Goal: Feedback & Contribution: Contribute content

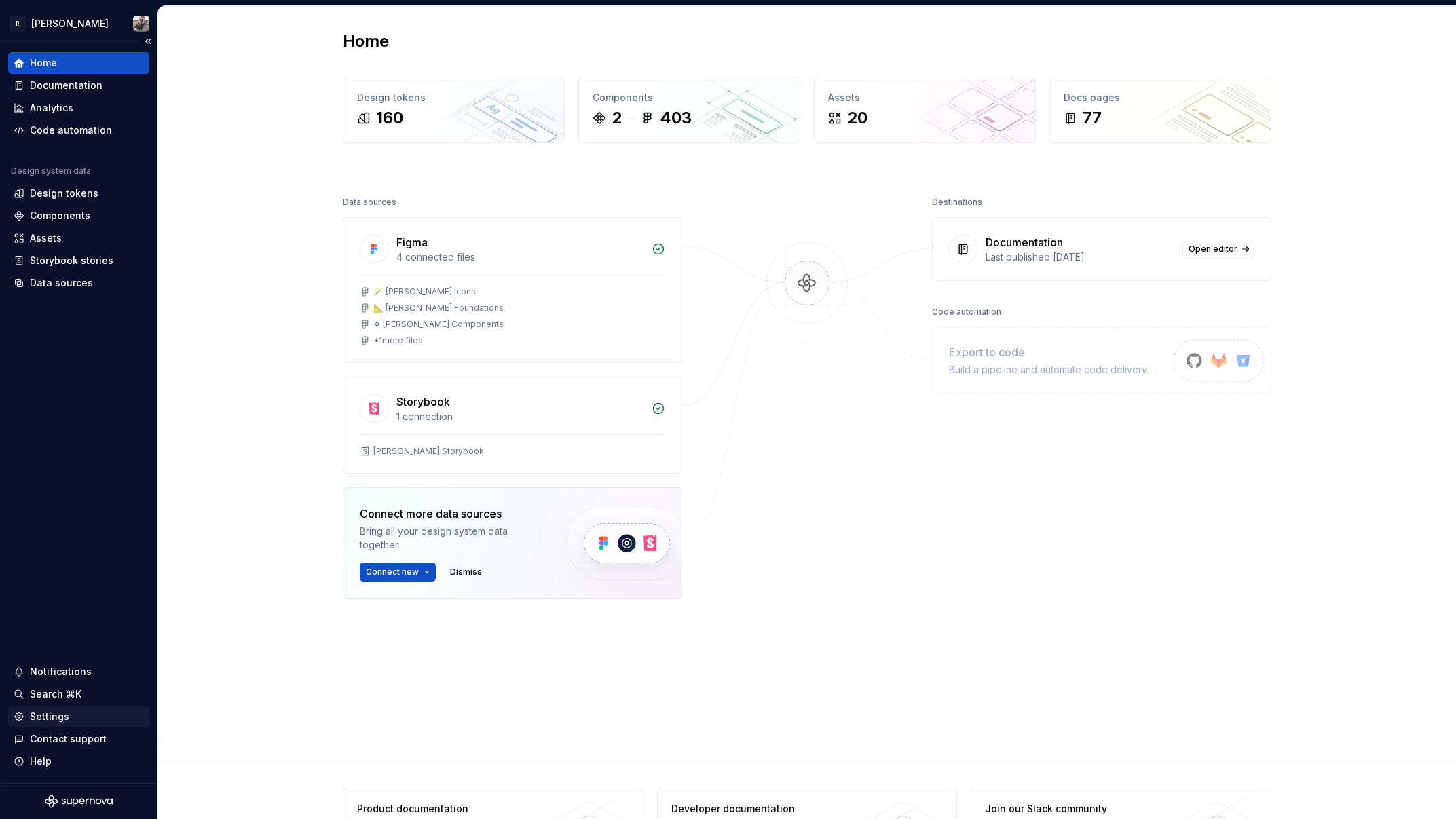
click at [58, 716] on div "Settings" at bounding box center [49, 716] width 39 height 14
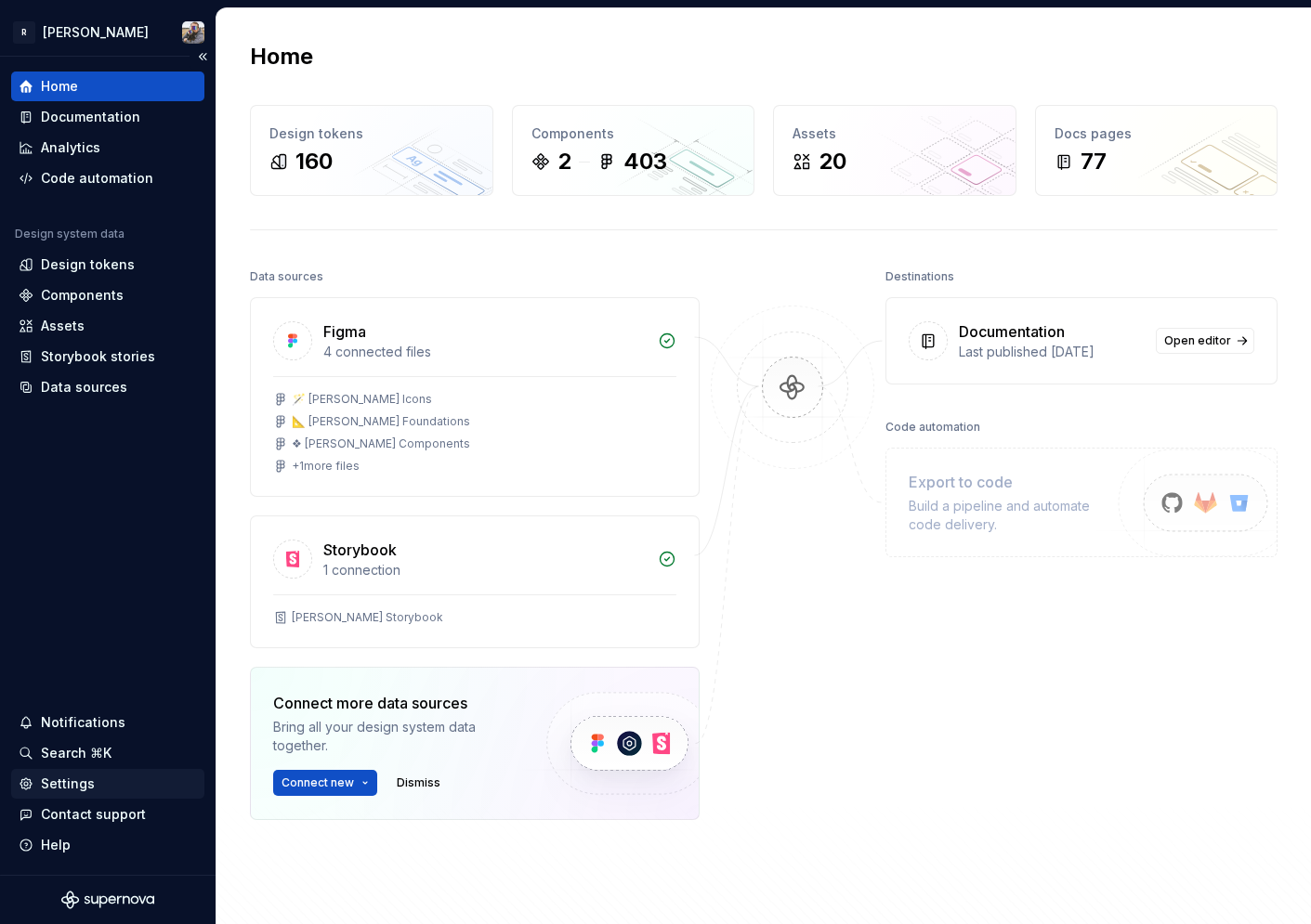
click at [71, 785] on div "Settings" at bounding box center [67, 783] width 54 height 19
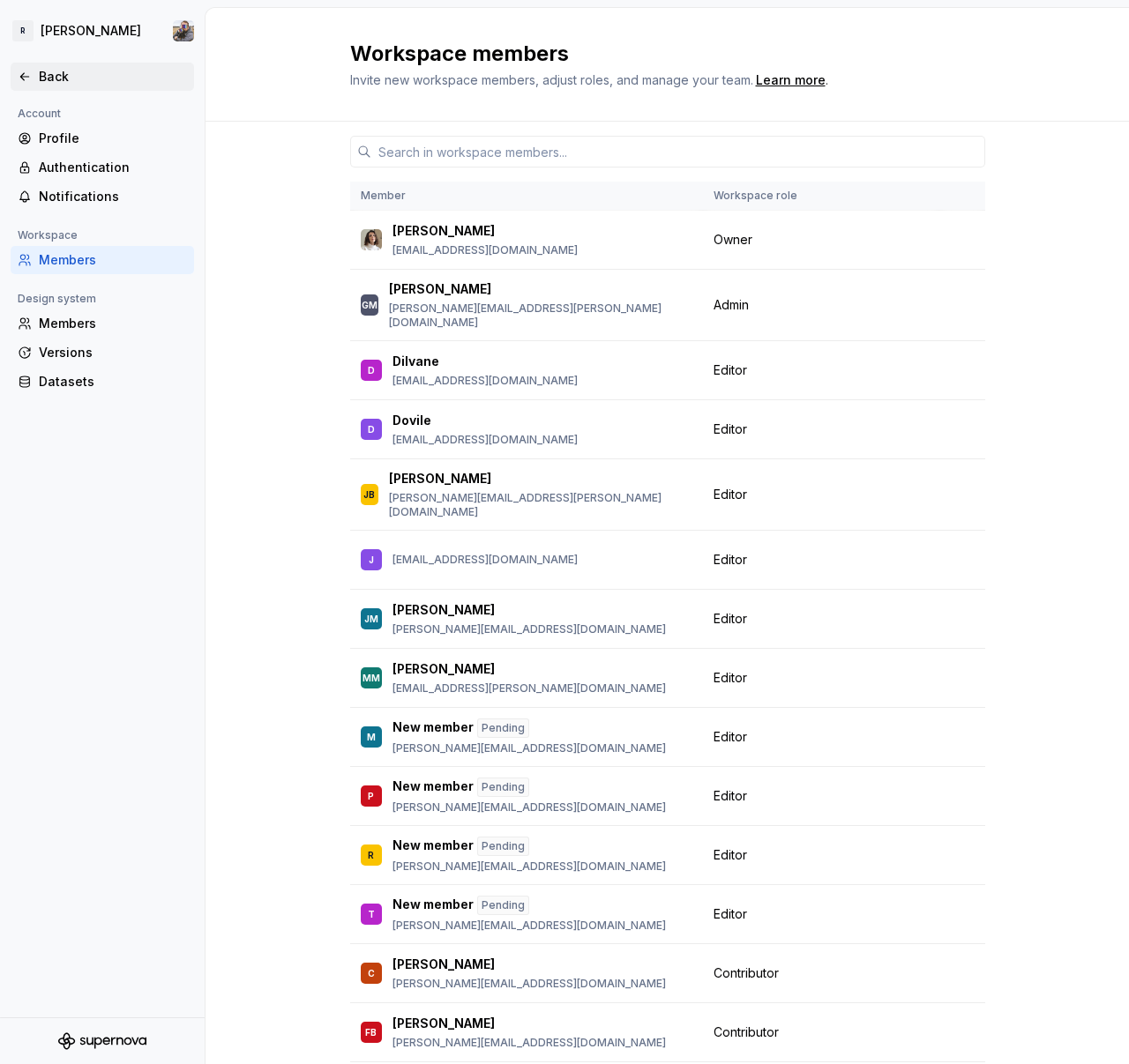
click at [58, 65] on div "Back" at bounding box center [102, 77] width 183 height 28
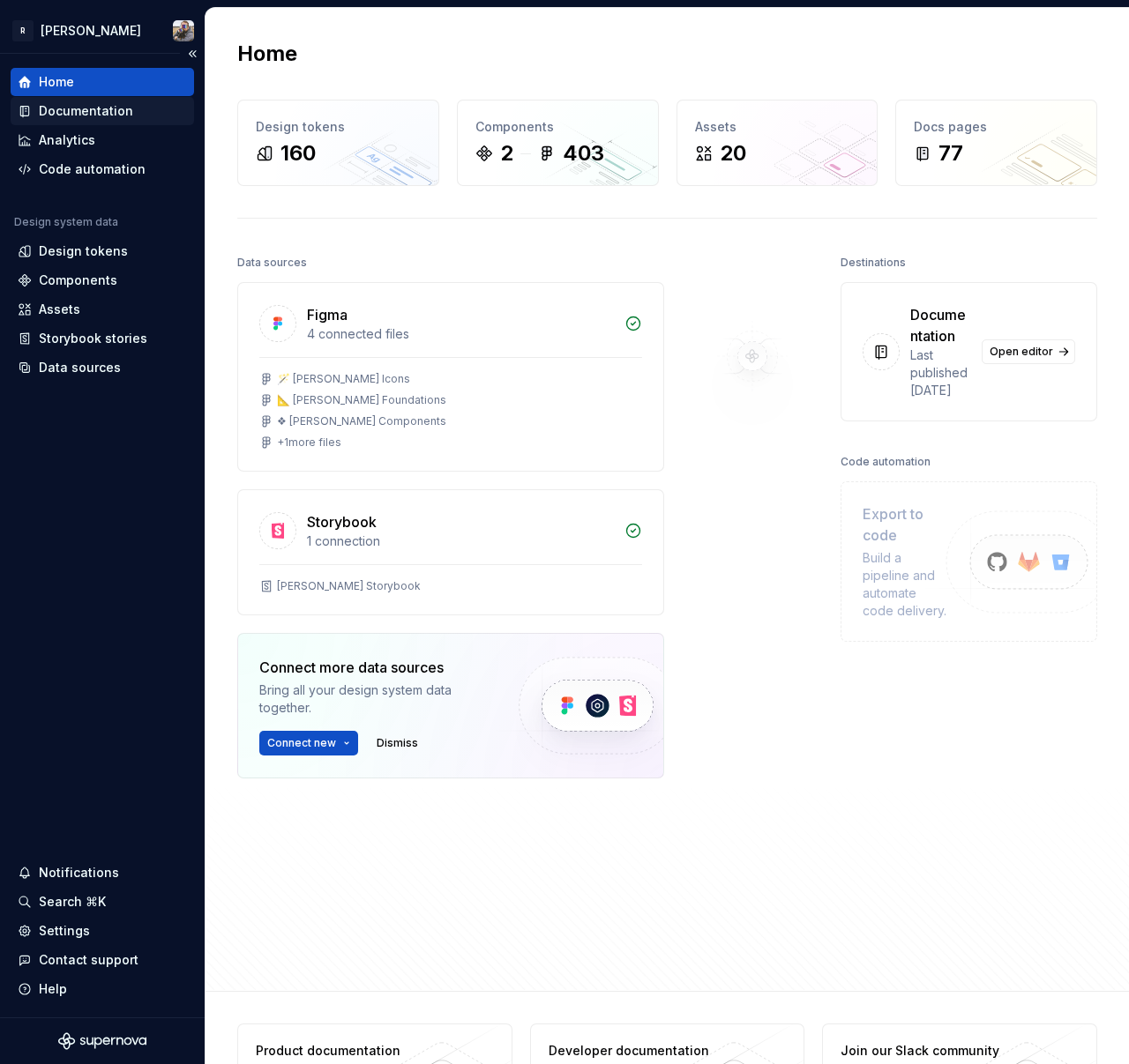
click at [85, 106] on div "Documentation" at bounding box center [86, 110] width 94 height 18
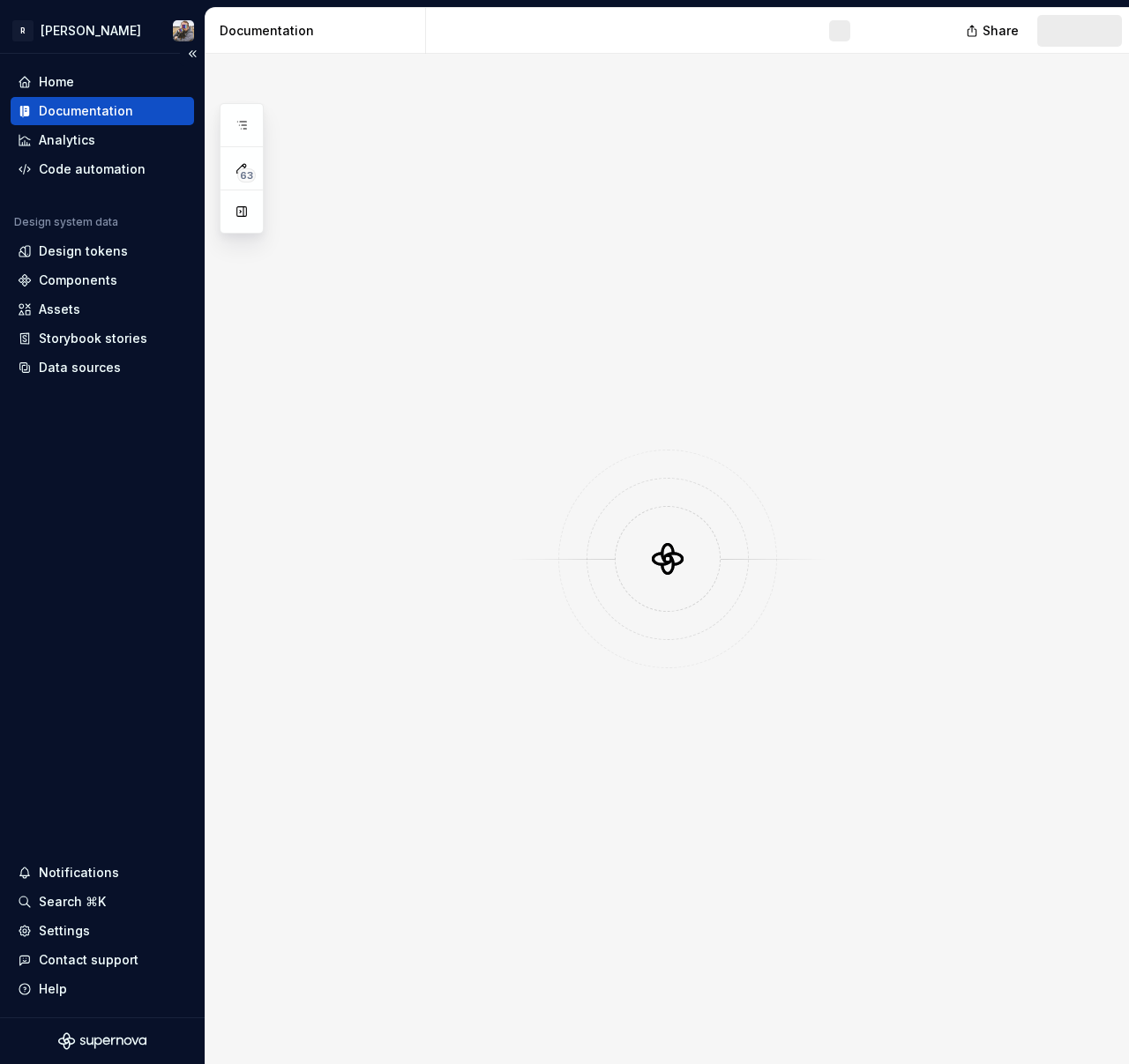
click at [86, 114] on div "Documentation" at bounding box center [86, 110] width 94 height 18
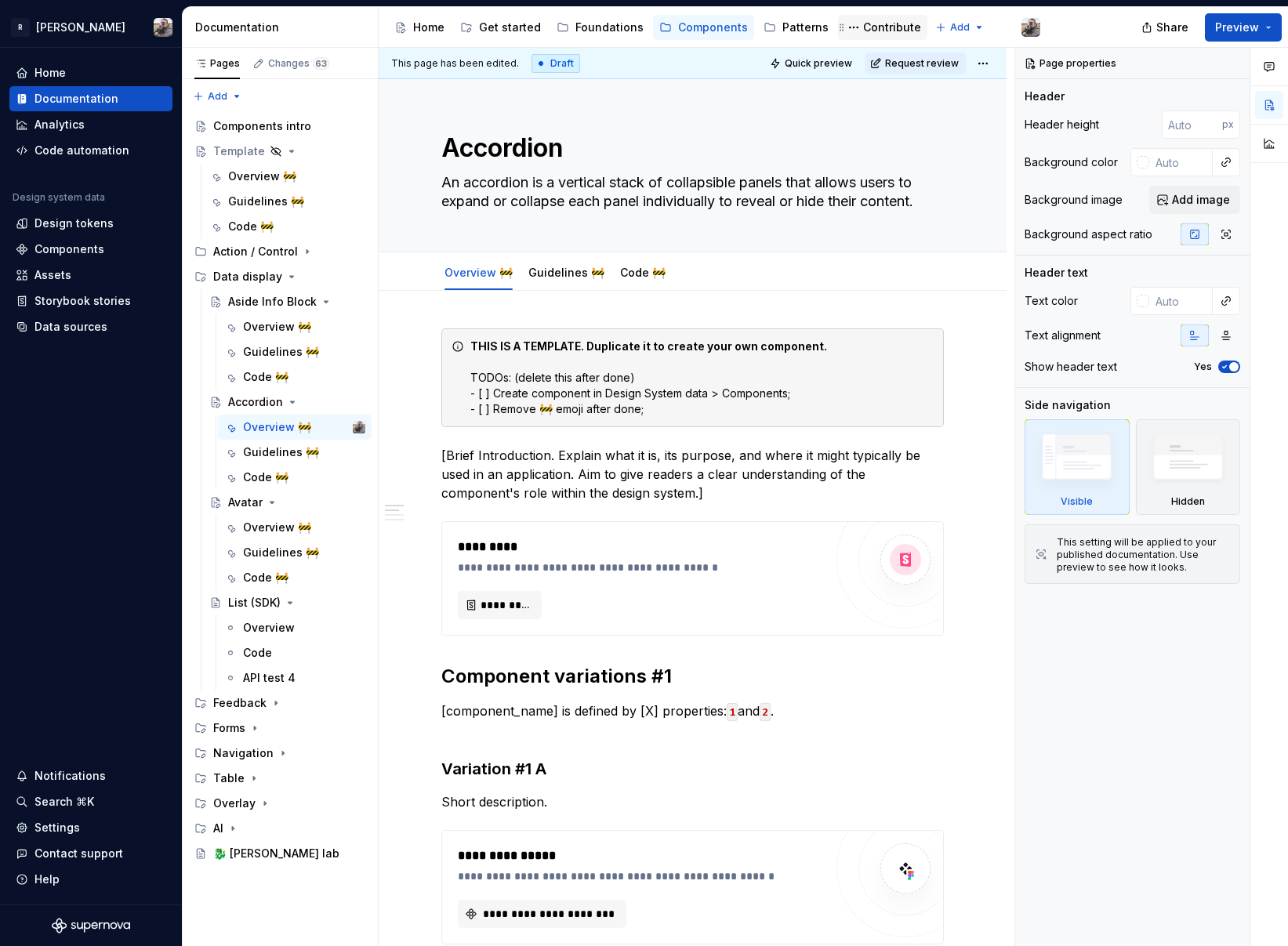
click at [863, 28] on div "Contribute" at bounding box center [892, 27] width 58 height 16
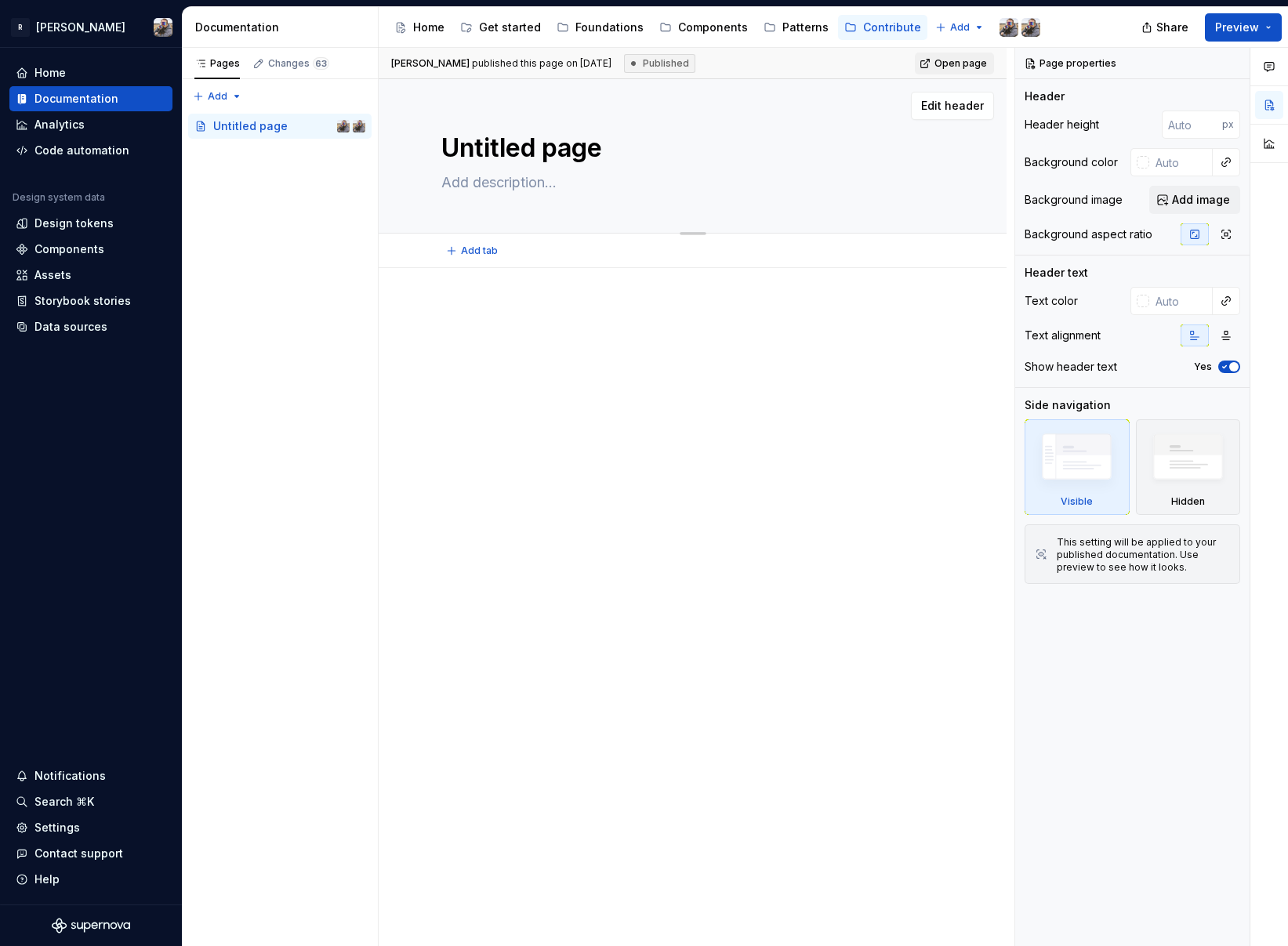
click at [501, 138] on textarea "Untitled page" at bounding box center [689, 148] width 502 height 38
type textarea "*"
type textarea "C"
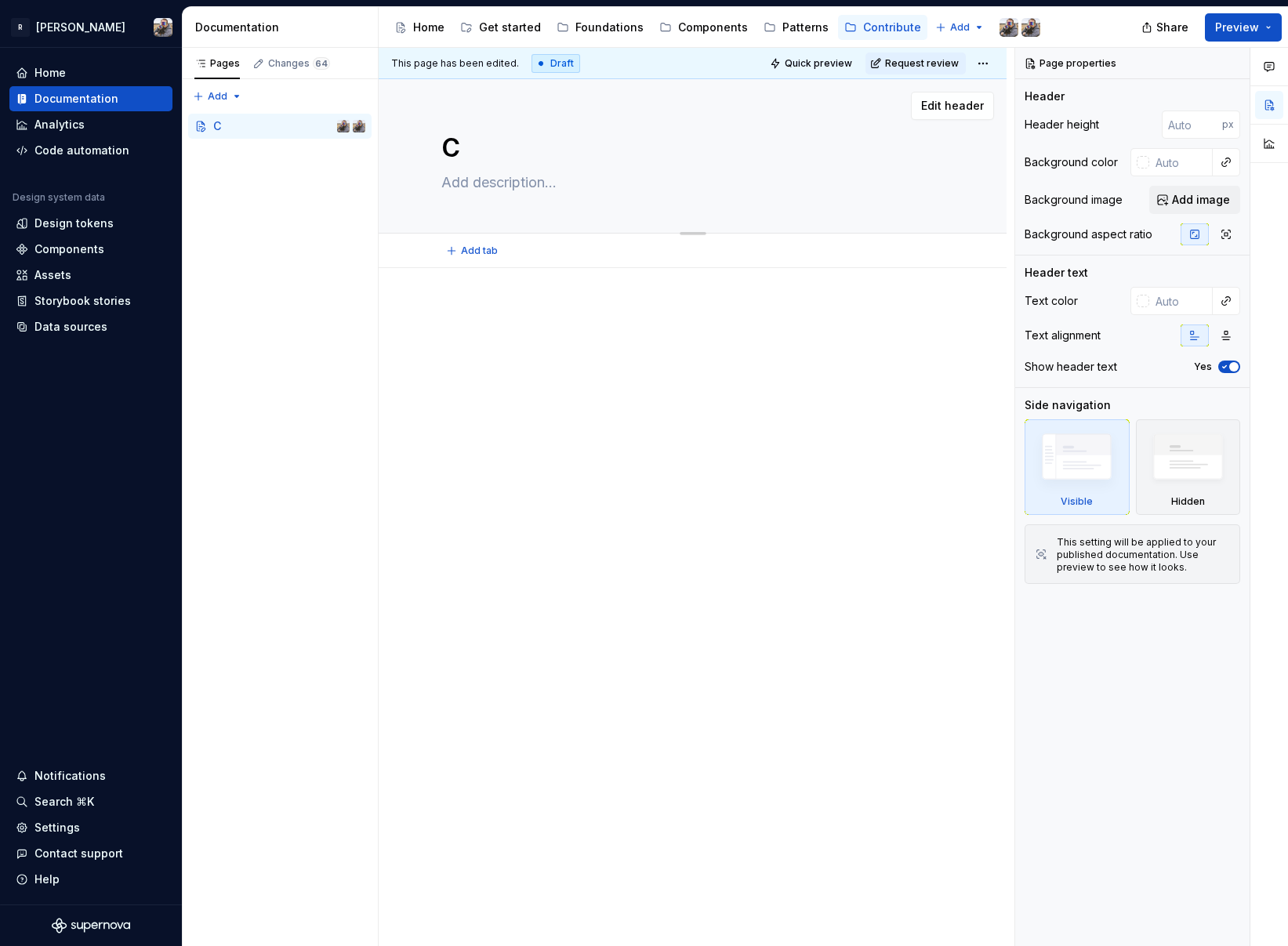
type textarea "*"
type textarea "Co"
type textarea "*"
type textarea "Con"
type textarea "*"
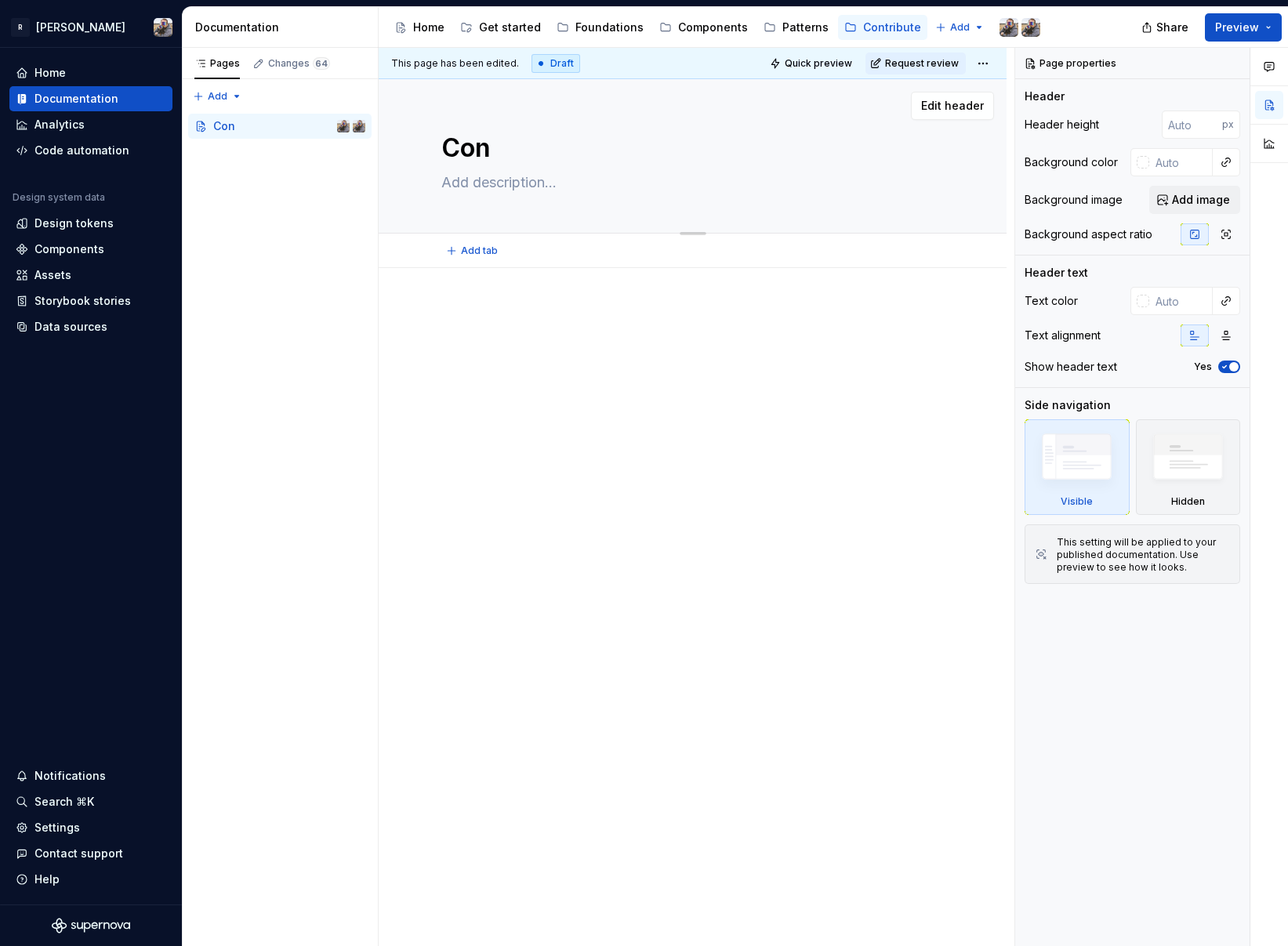
type textarea "Cont"
type textarea "*"
type textarea "Contr"
type textarea "*"
type textarea "Contri"
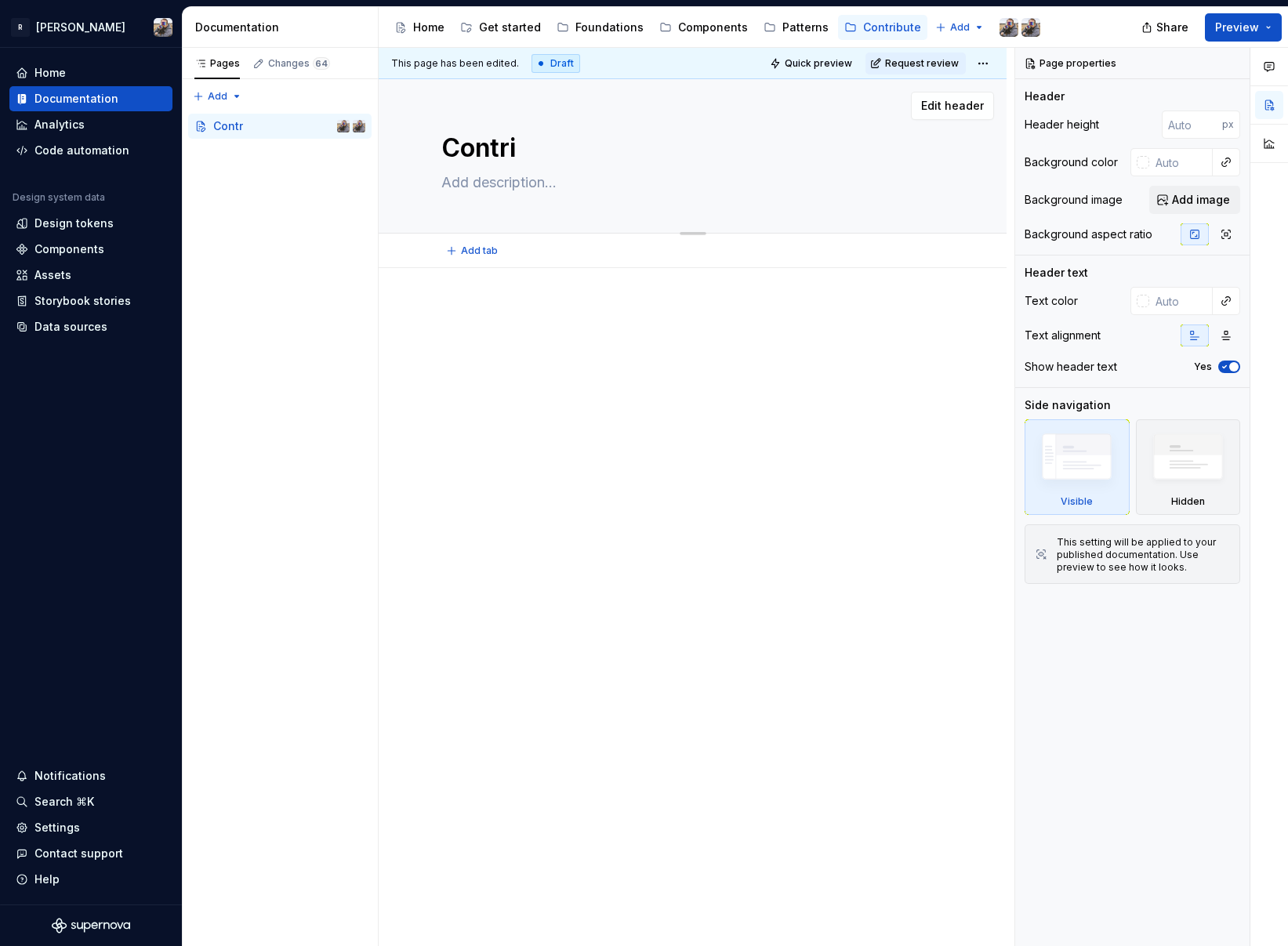
type textarea "*"
type textarea "Contrib"
type textarea "*"
type textarea "Contribu"
type textarea "*"
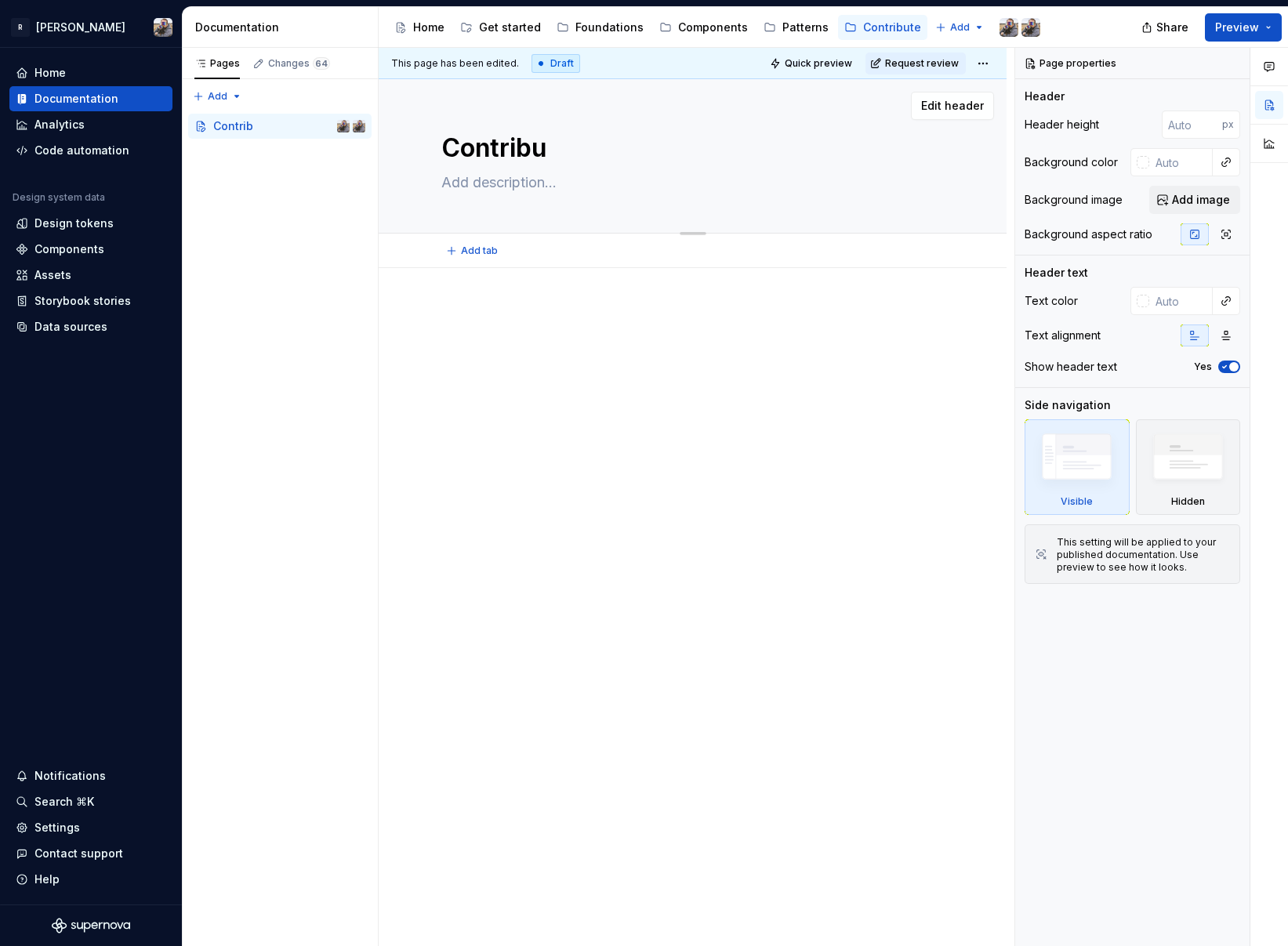
type textarea "Contribut"
type textarea "*"
type textarea "Contributi"
type textarea "*"
type textarea "Contributin"
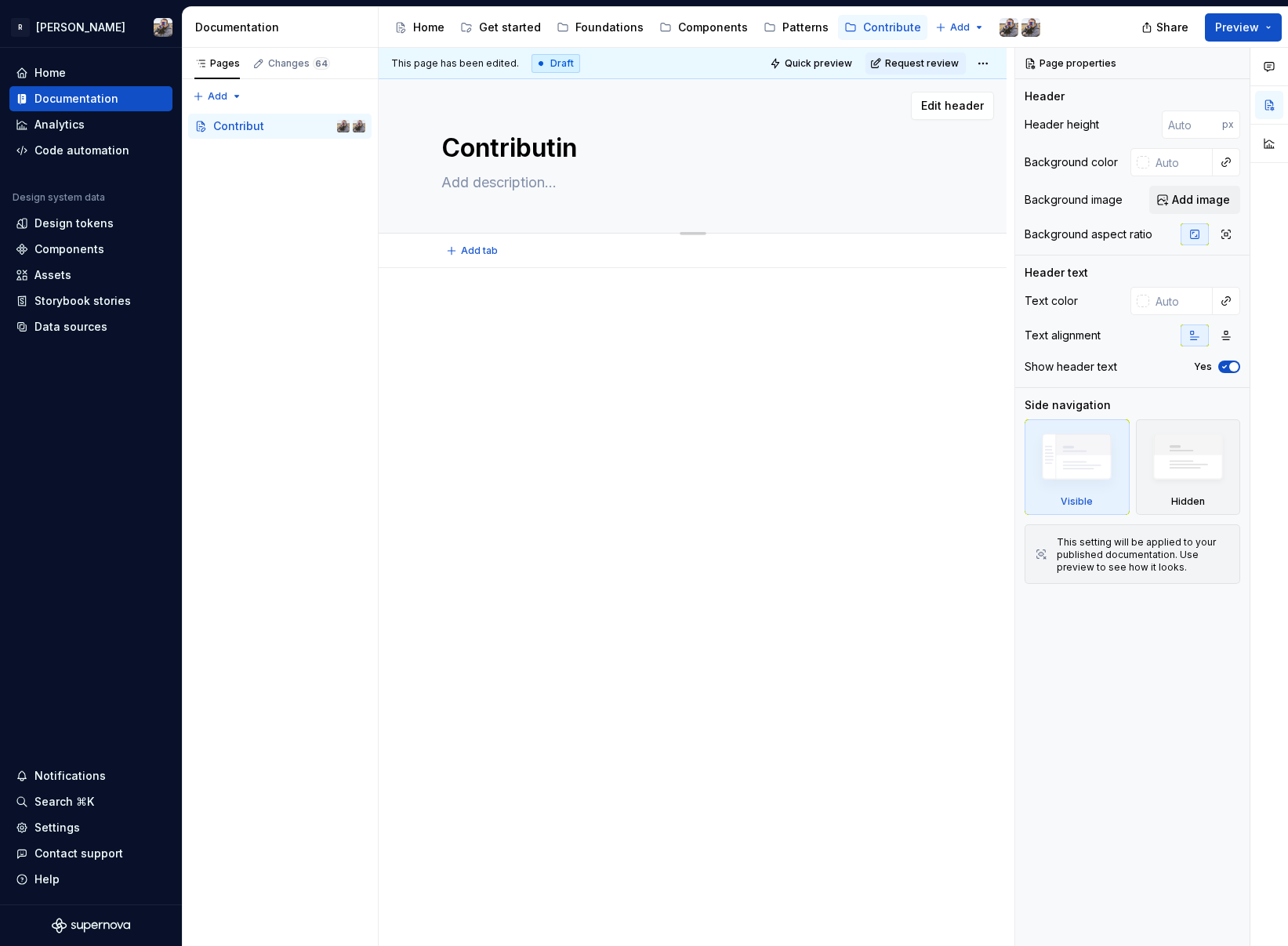
type textarea "*"
type textarea "Contributing"
type textarea "*"
type textarea "Contributing"
click at [492, 189] on textarea at bounding box center [689, 183] width 502 height 25
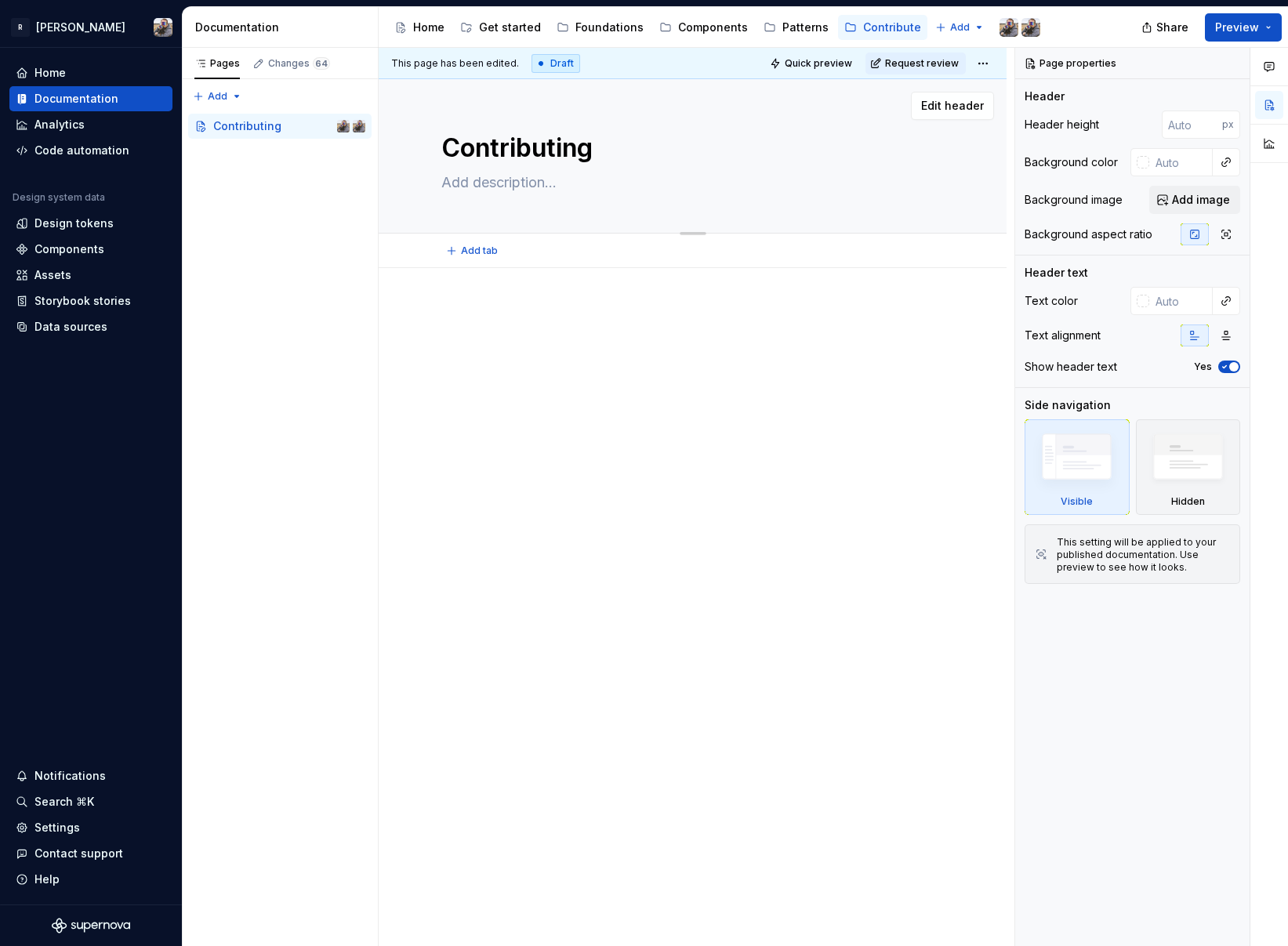
paste textarea "[PERSON_NAME] is our base for quality and velocity on long term. Designers and …"
type textarea "*"
type textarea "[PERSON_NAME] is our base for quality and velocity on long term. Designers and …"
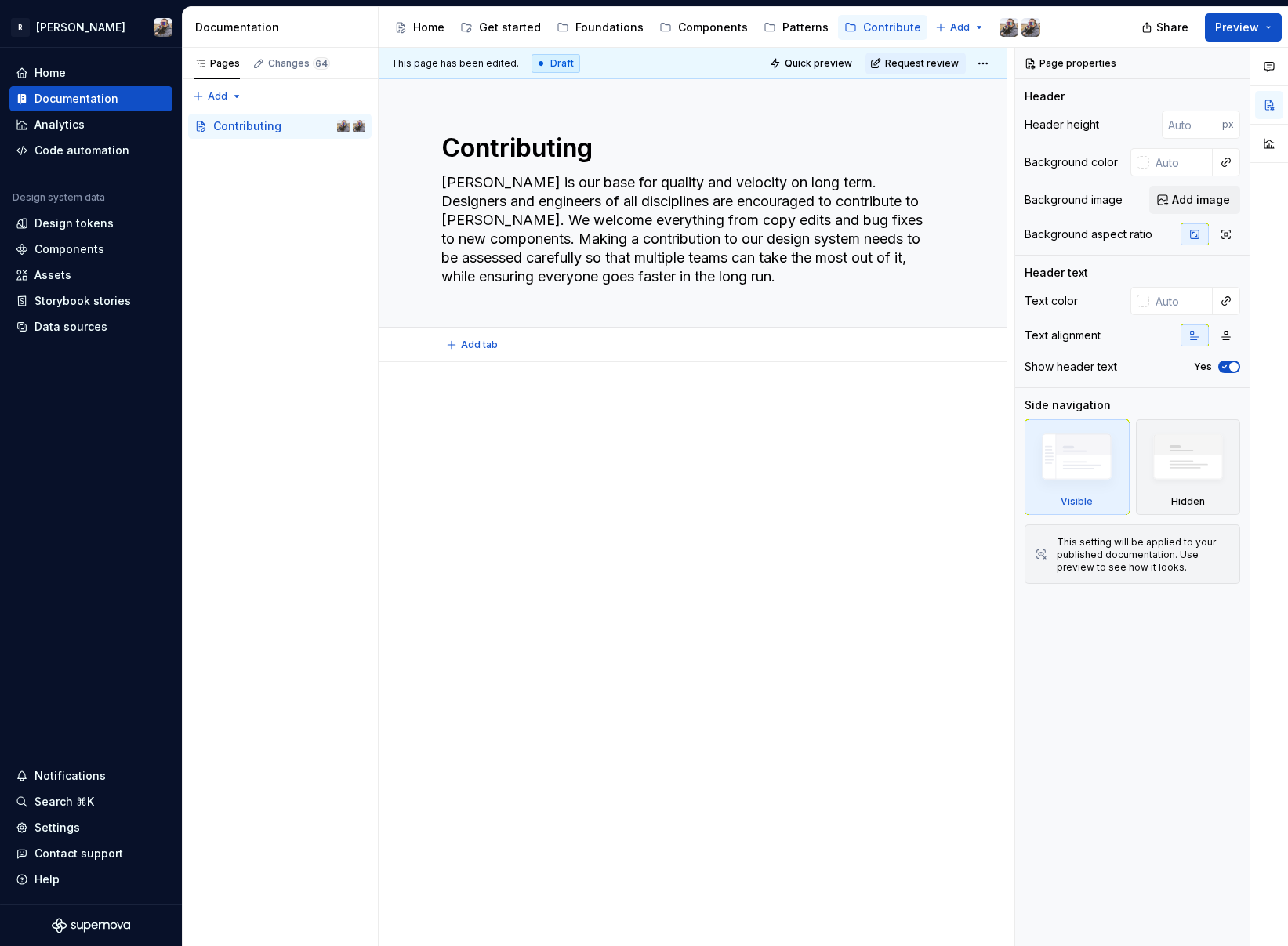
type textarea "*"
type textarea "[PERSON_NAME] is our base for quality and velocity on long term. Designers and …"
click at [490, 468] on div at bounding box center [693, 439] width 502 height 78
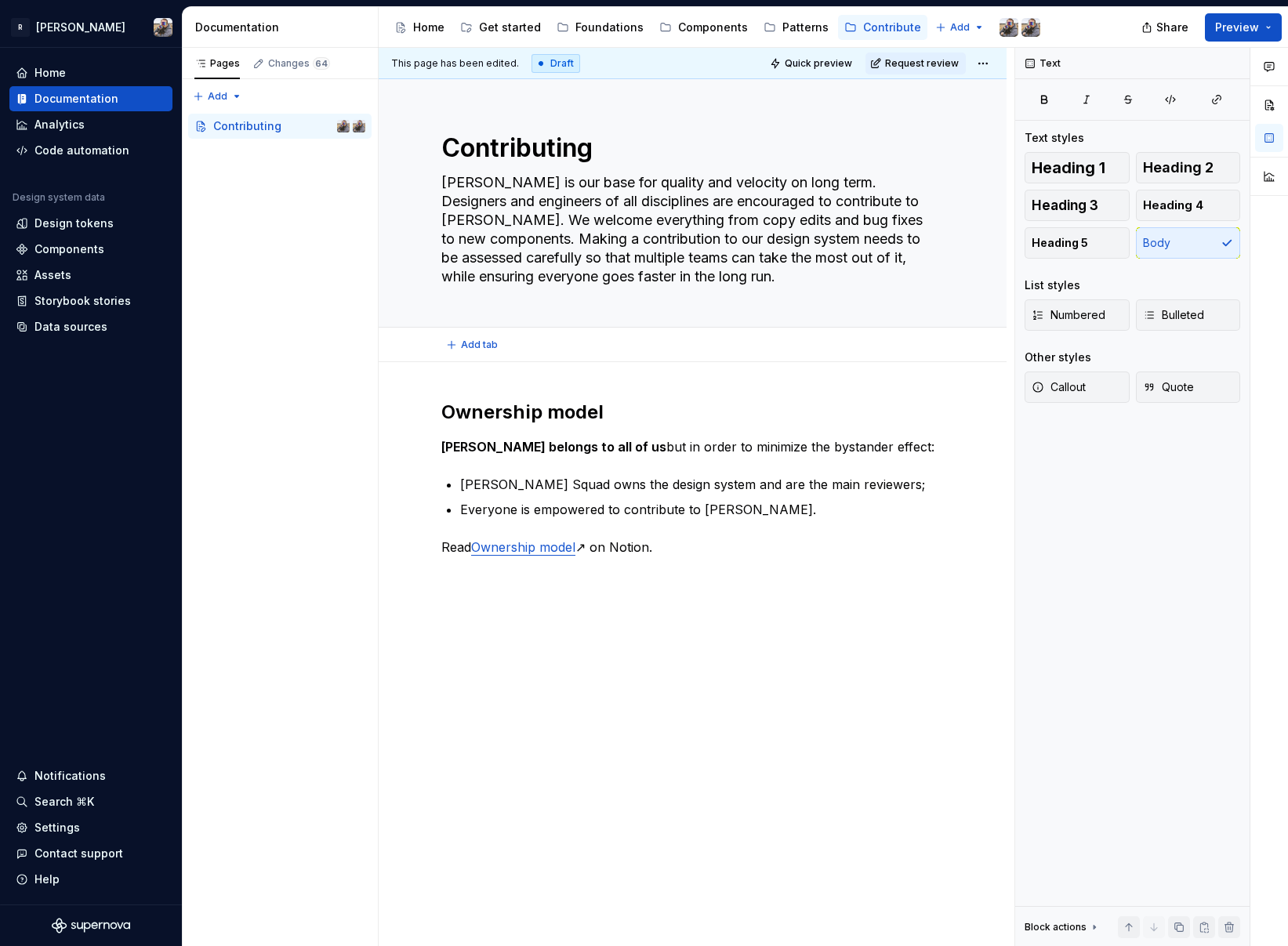
type textarea "*"
click at [686, 590] on div "Ownership model [PERSON_NAME] belongs to all of us but in order to minimize the…" at bounding box center [693, 611] width 628 height 497
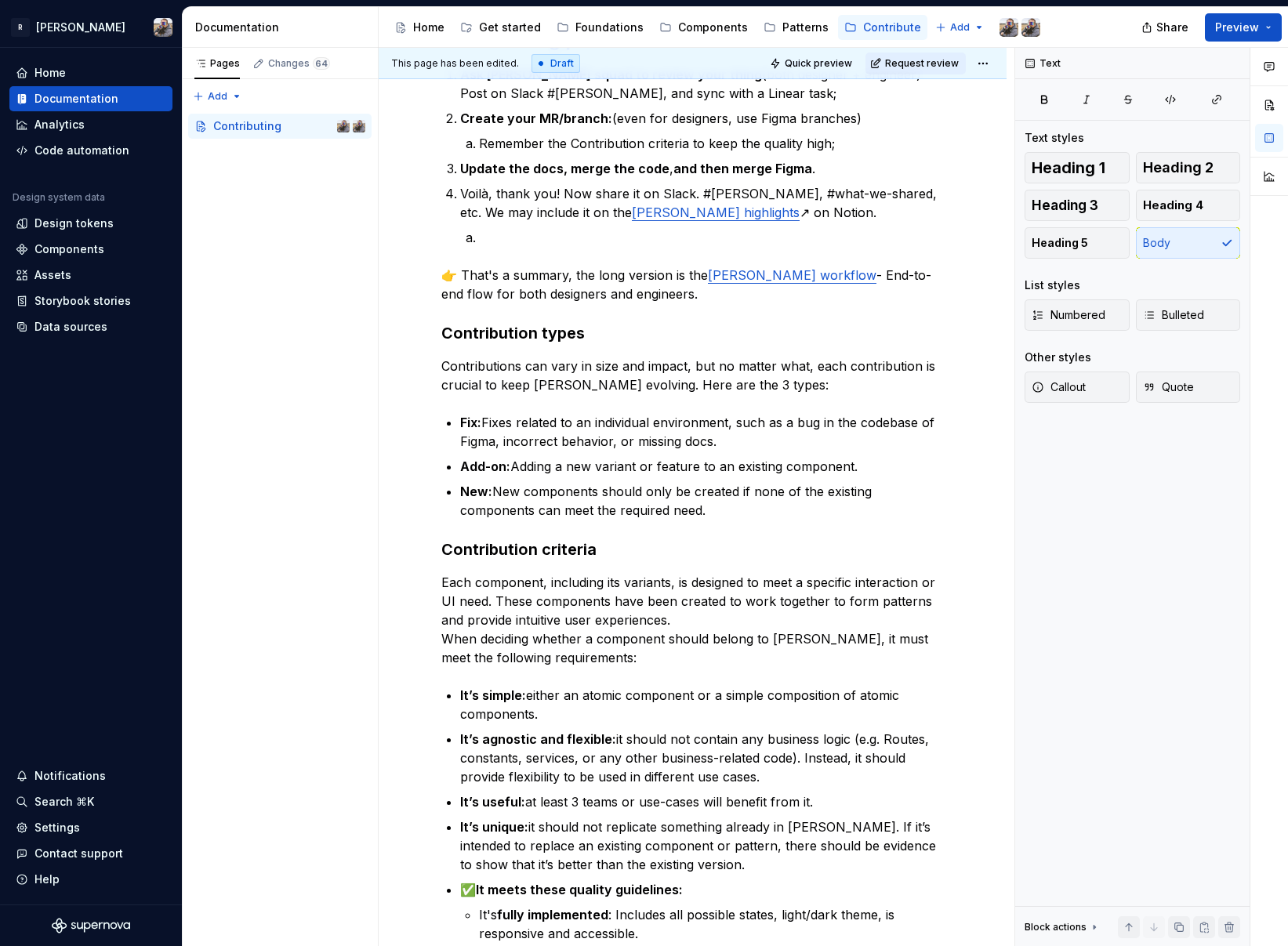
scroll to position [504, 0]
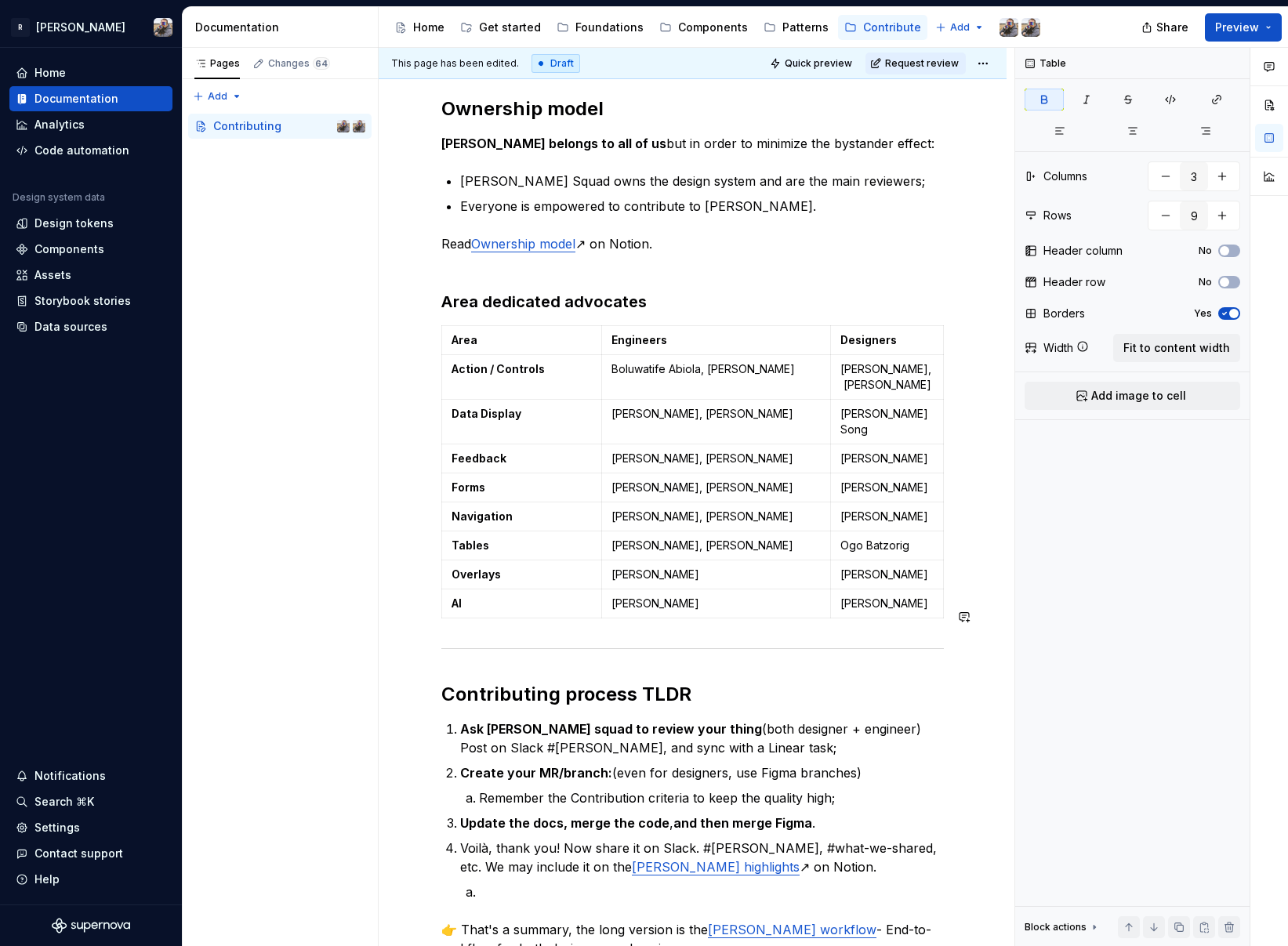
click at [498, 604] on div "Contributing [PERSON_NAME] is our base for quality and velocity on long term. D…" at bounding box center [693, 948] width 502 height 2106
click at [474, 600] on div "Contributing [PERSON_NAME] is our base for quality and velocity on long term. D…" at bounding box center [693, 948] width 502 height 2106
click at [483, 645] on div "Contributing [PERSON_NAME] is our base for quality and velocity on long term. D…" at bounding box center [693, 948] width 502 height 2106
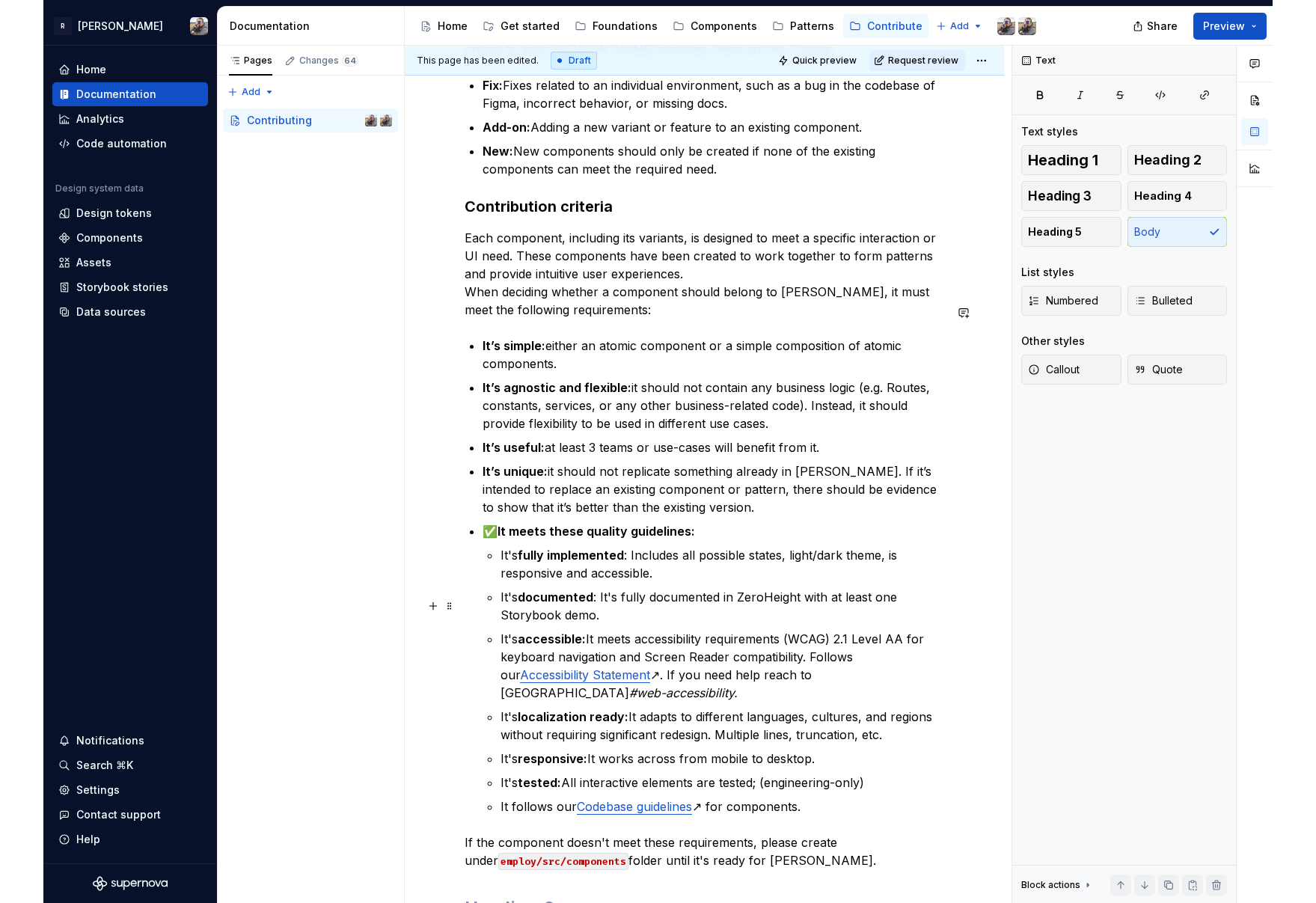
scroll to position [1710, 0]
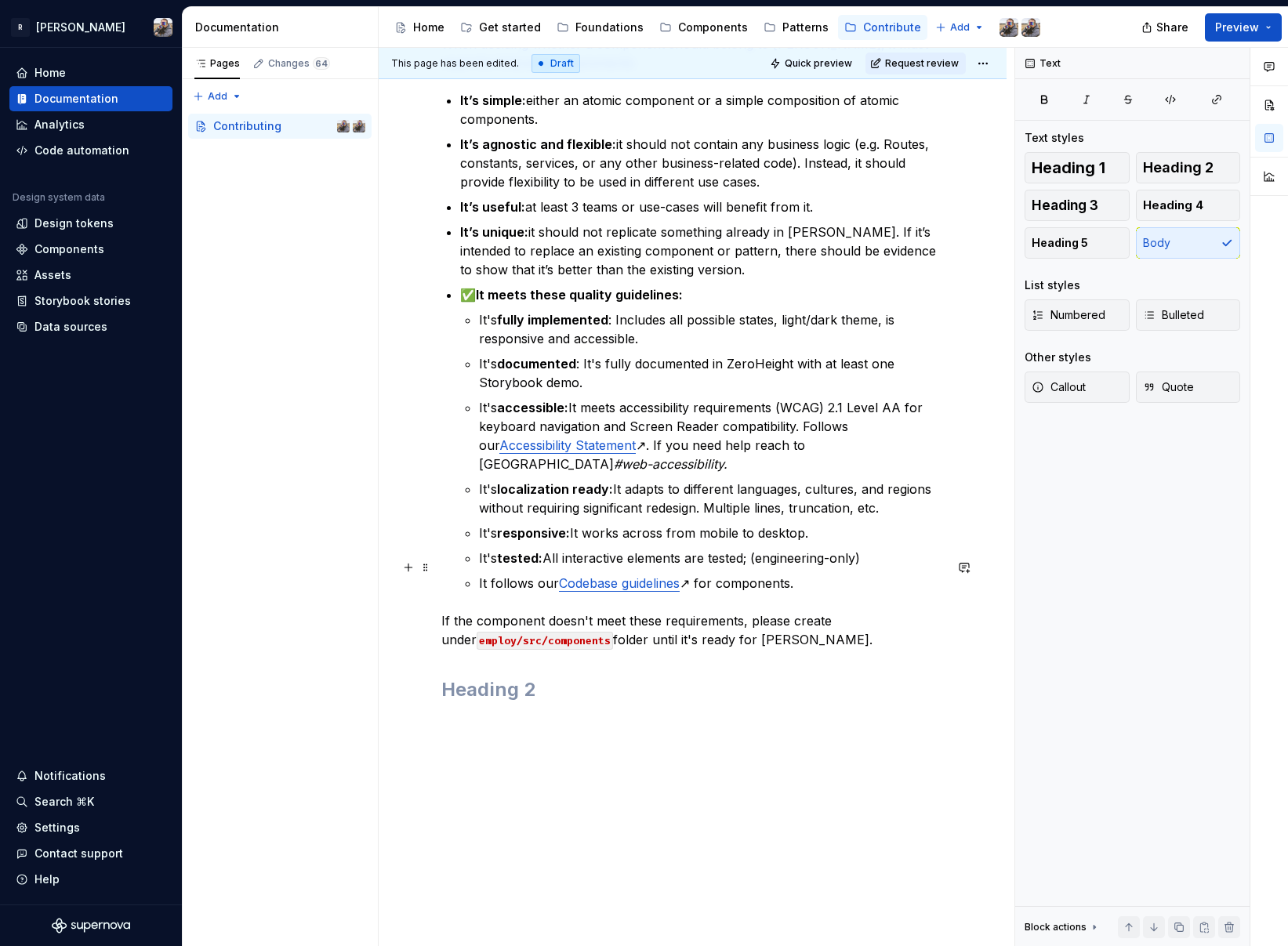
click at [464, 612] on p "If the component doesn't meet these requirements, please create under employ/sr…" at bounding box center [693, 631] width 502 height 38
click at [1270, 24] on button "Preview" at bounding box center [1243, 27] width 77 height 28
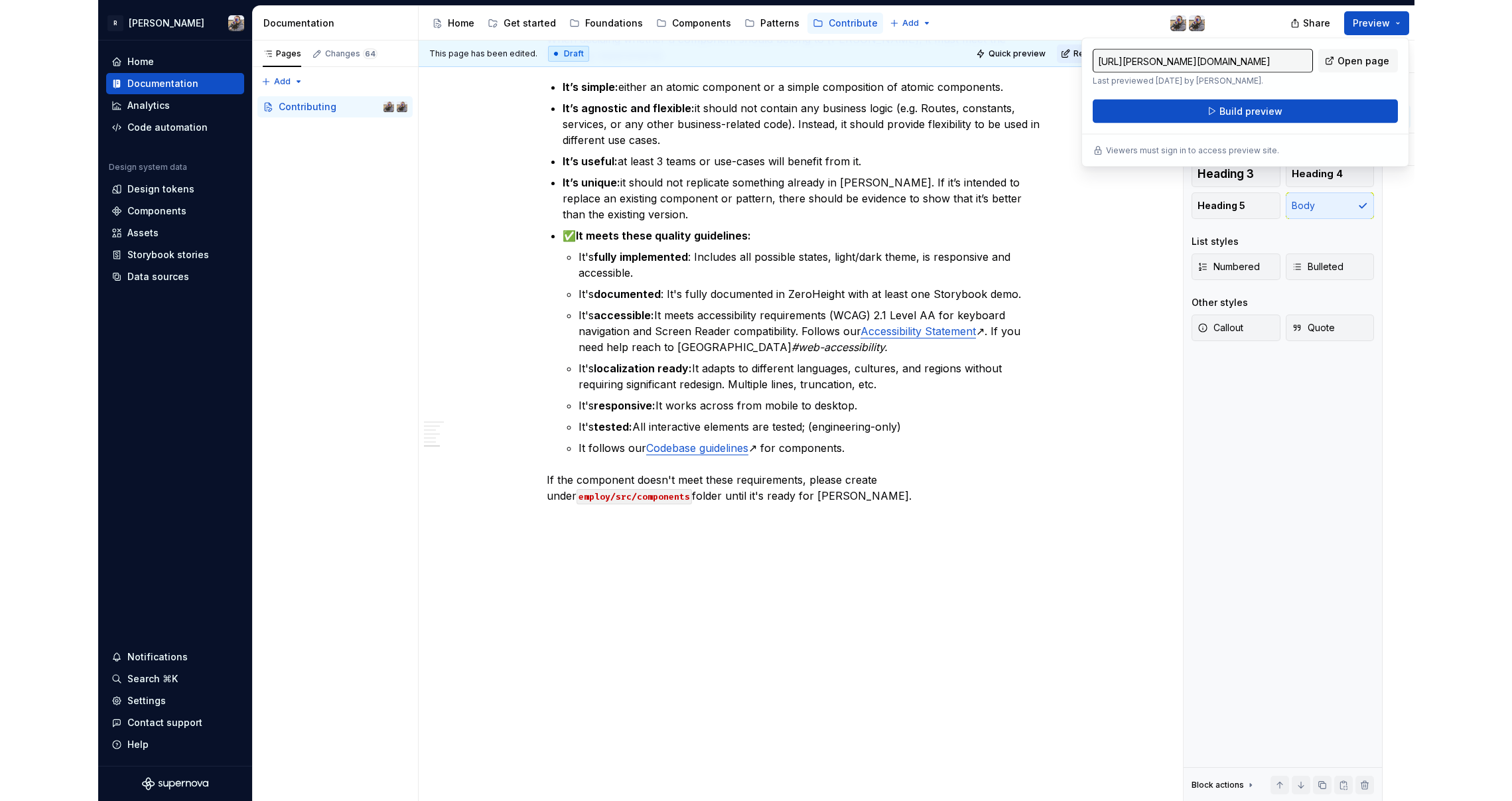
scroll to position [1456, 0]
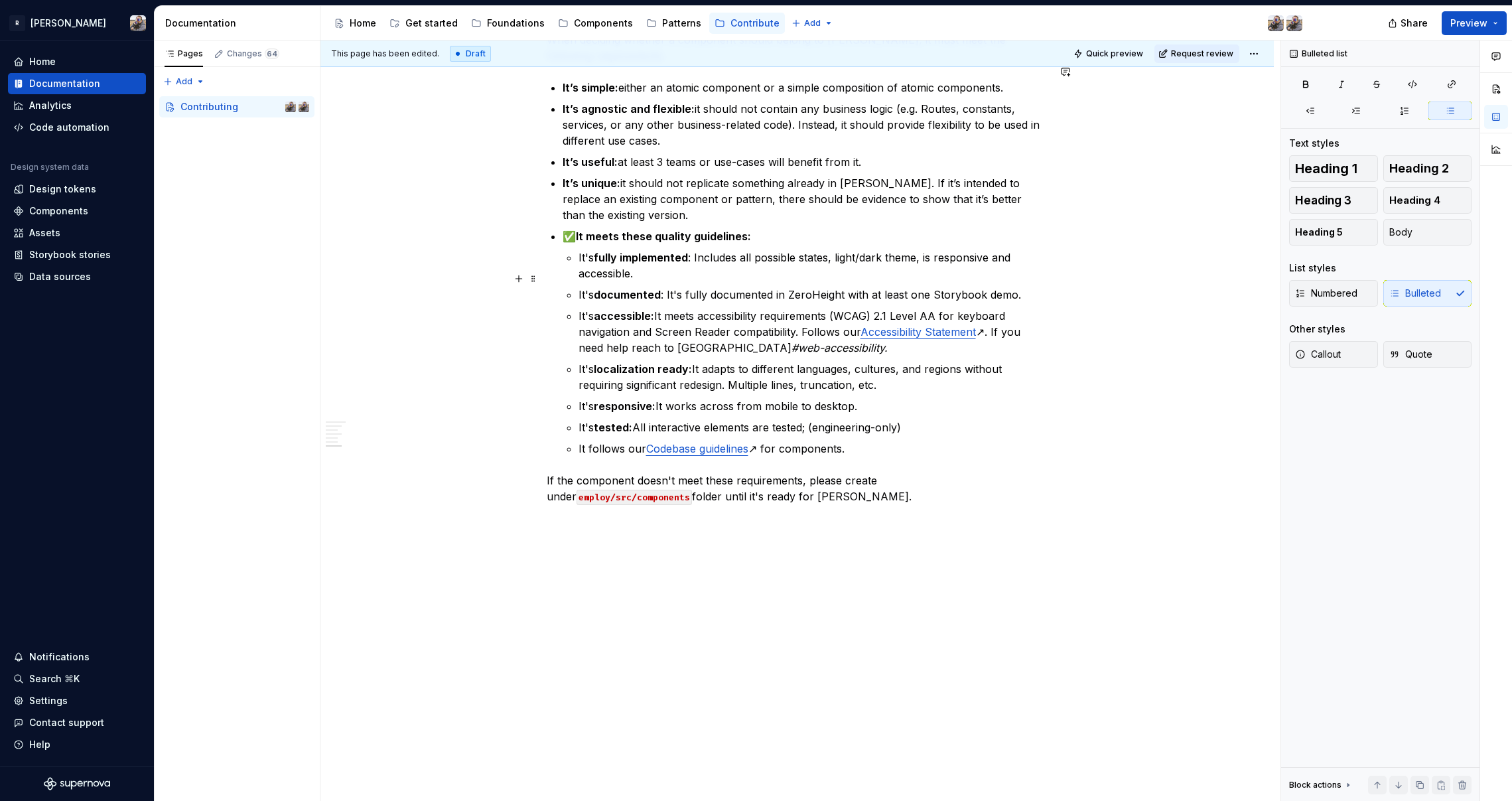
scroll to position [1486, 0]
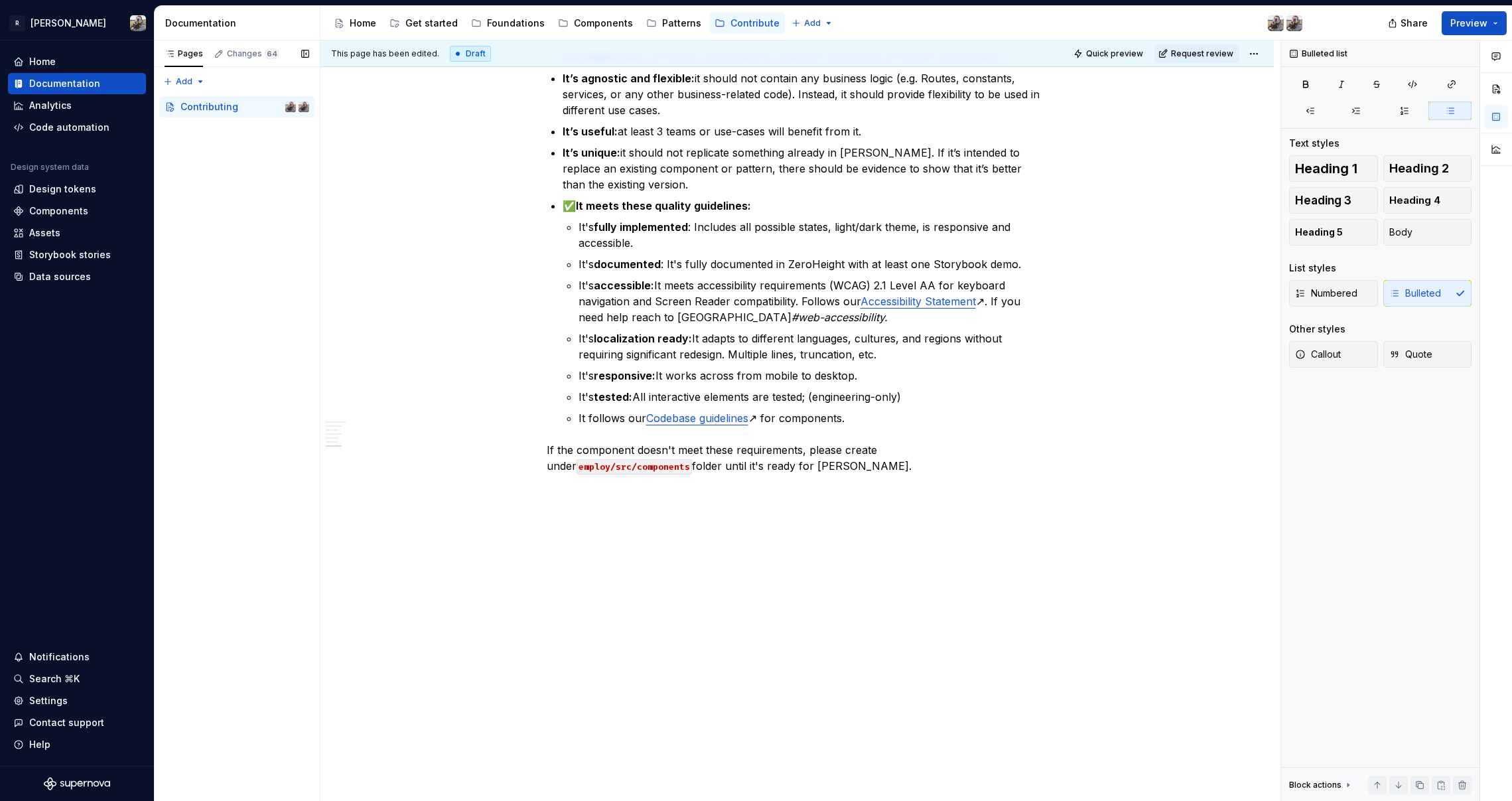
click at [213, 176] on div "Pages Changes 64 Add Accessibility guide for tree Page tree. Navigate the tree …" at bounding box center [237, 421] width 166 height 761
click at [302, 108] on button "Page tree" at bounding box center [300, 107] width 19 height 19
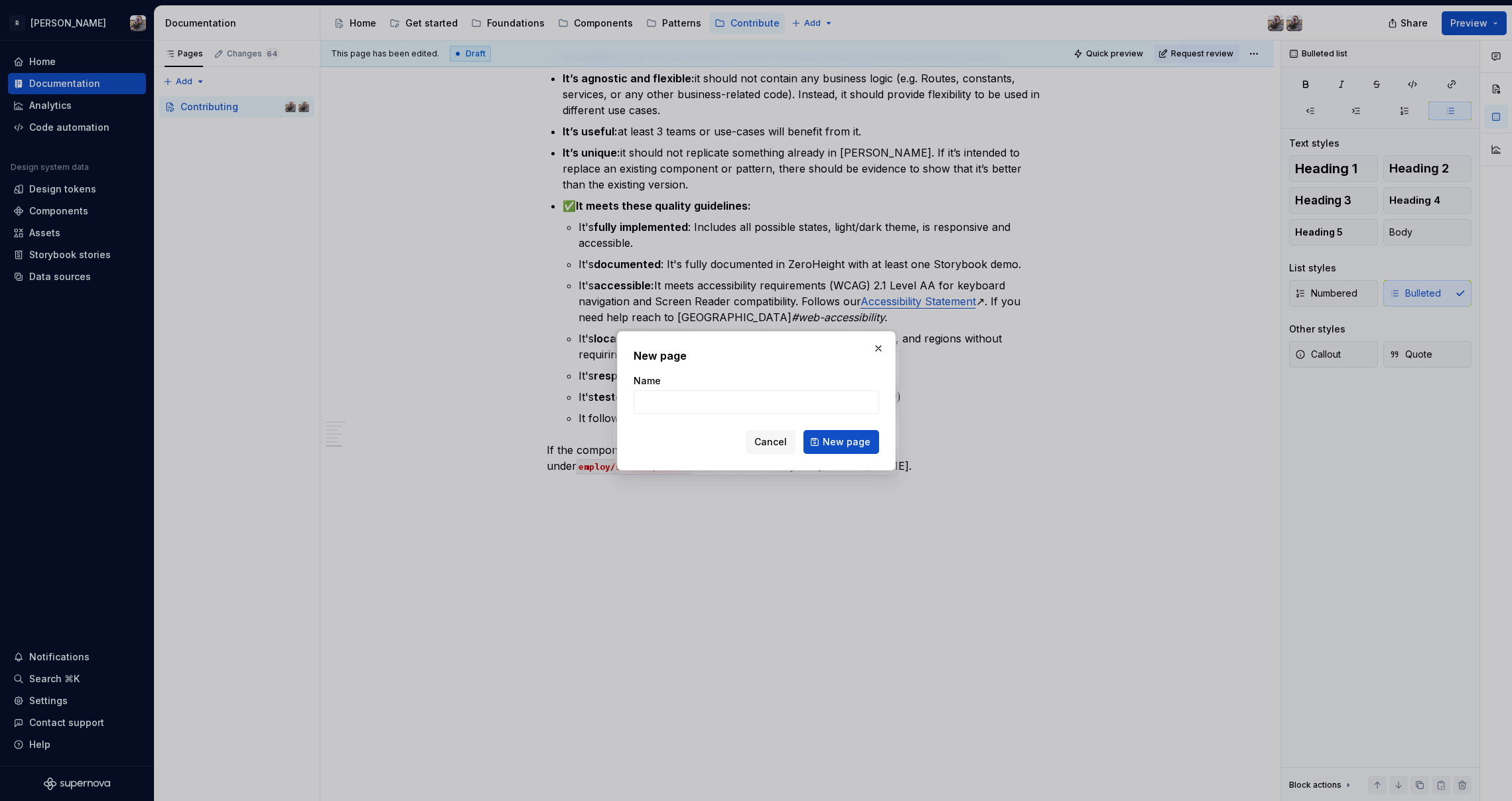
type textarea "*"
click at [787, 418] on form "Name Cancel New page" at bounding box center [756, 414] width 245 height 79
click at [761, 399] on input "Name" at bounding box center [756, 402] width 245 height 24
type input "[PERSON_NAME] workflow"
click button "New page" at bounding box center [841, 442] width 76 height 24
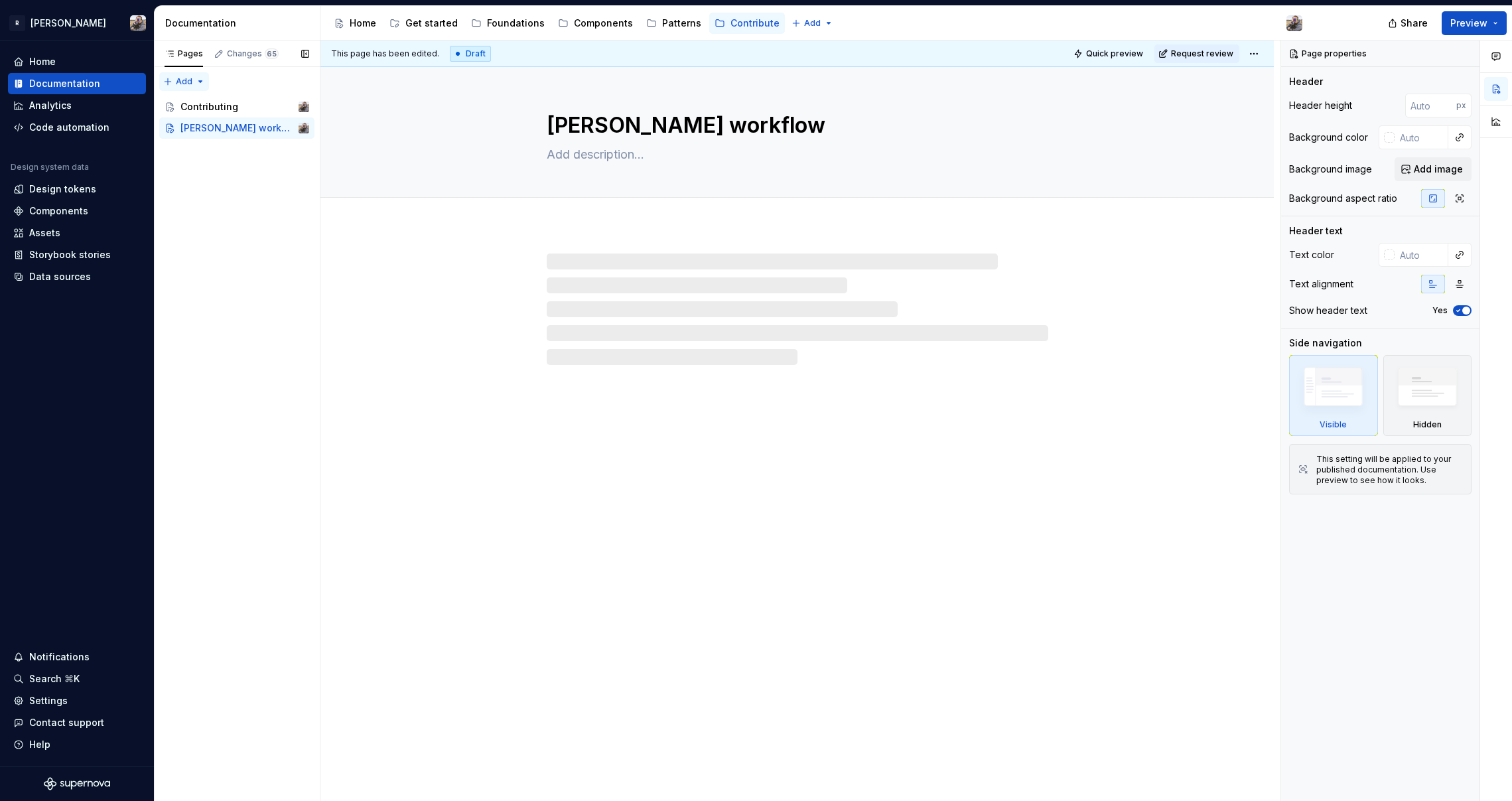
click at [182, 85] on div "Pages Changes 65 Add Accessibility guide for tree Page tree. Navigate the tree …" at bounding box center [237, 421] width 166 height 761
type textarea "*"
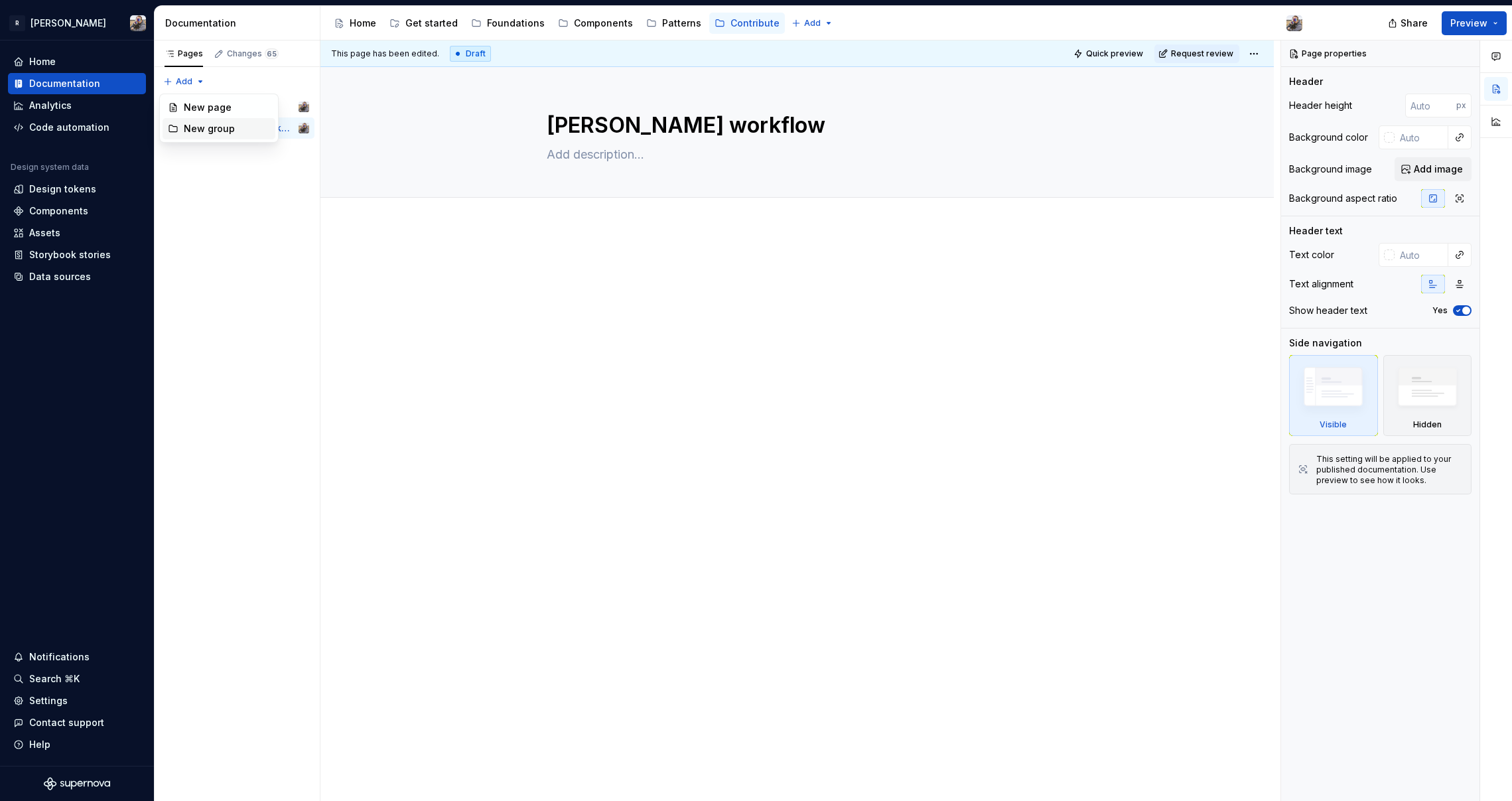
click at [188, 122] on div "New group" at bounding box center [227, 128] width 86 height 13
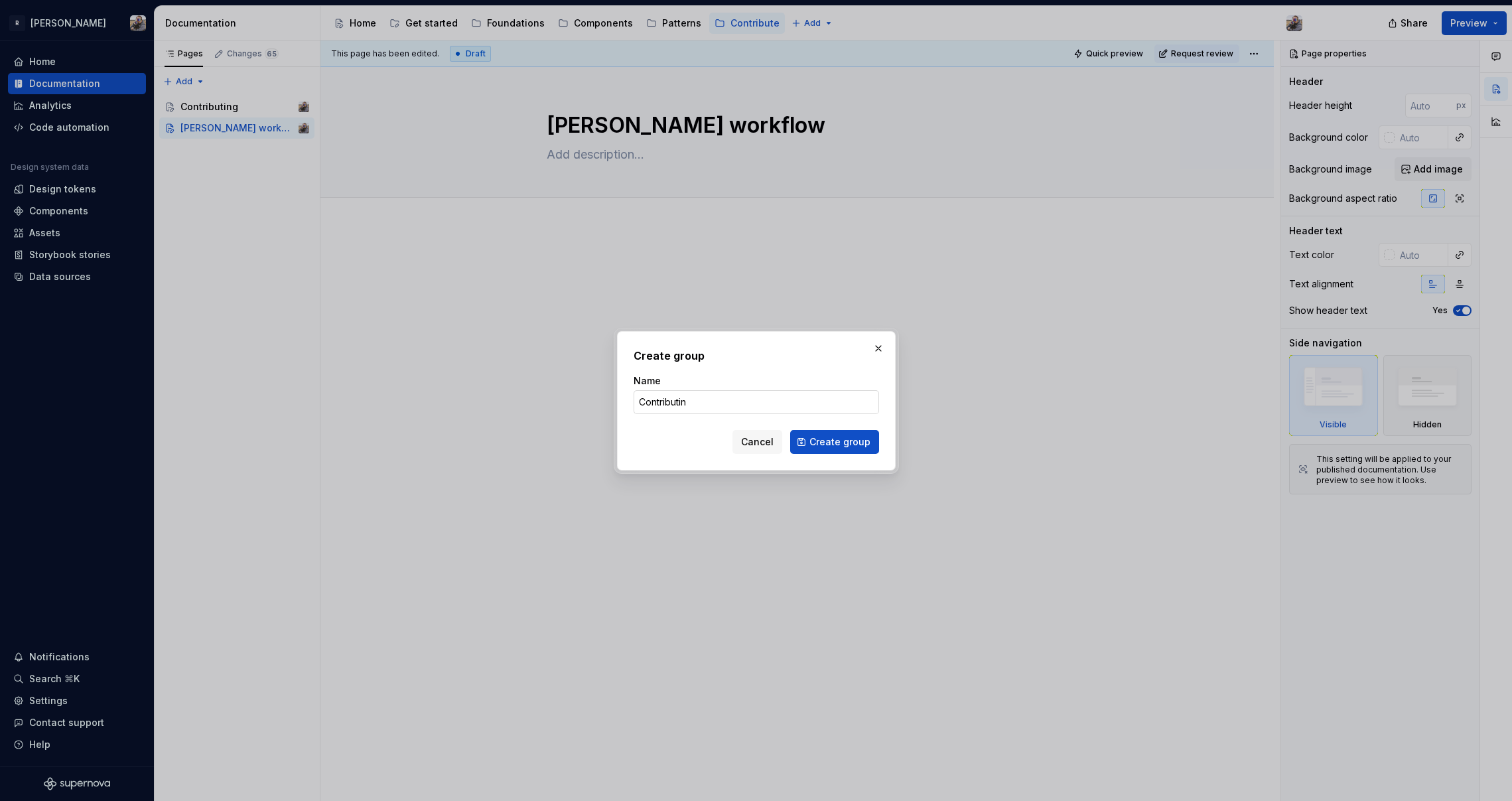
type input "Contributing"
click button "Create group" at bounding box center [835, 442] width 89 height 24
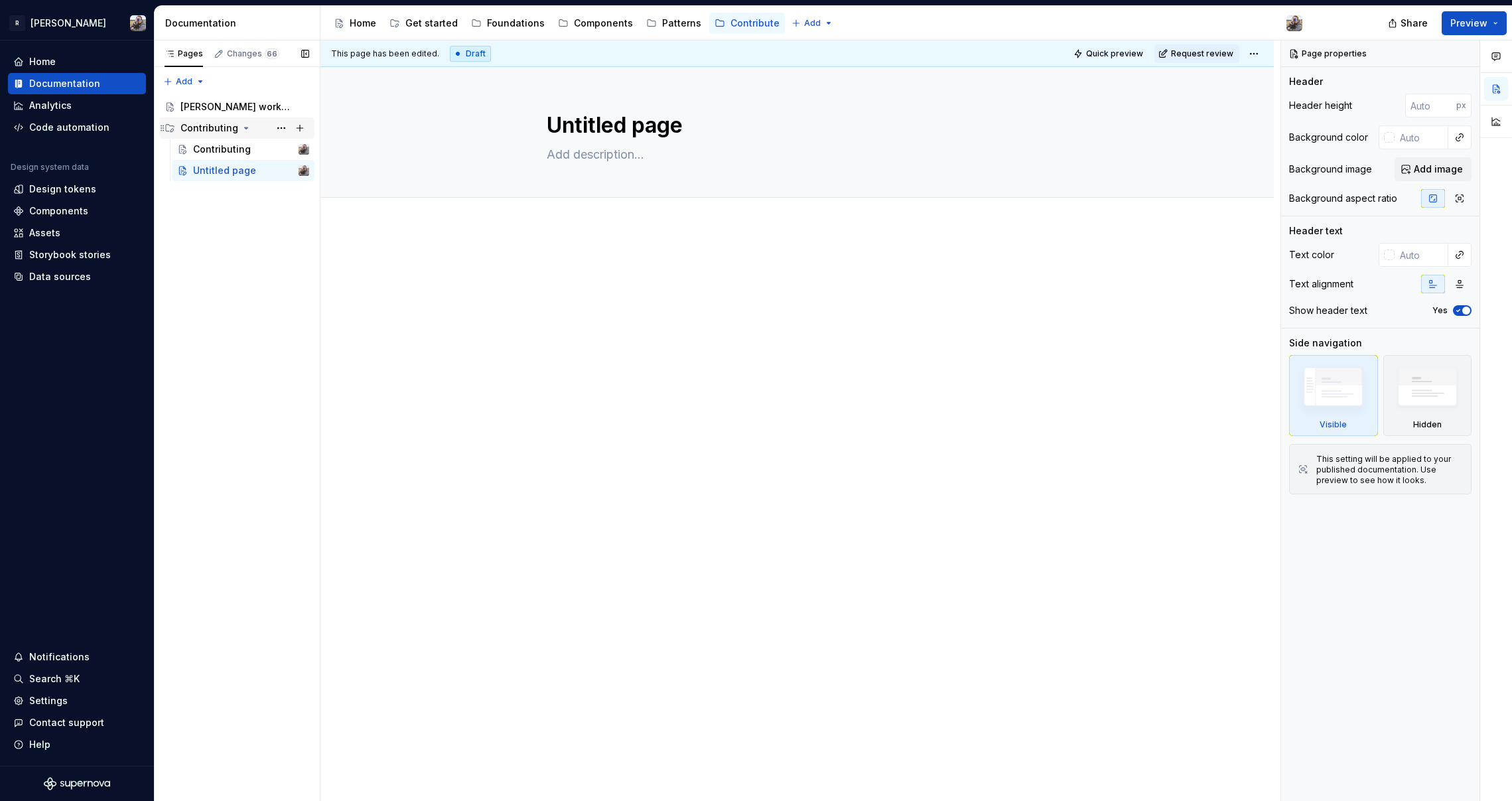
click at [213, 128] on div "Contributing" at bounding box center [209, 128] width 58 height 13
click at [210, 128] on div "Contributing" at bounding box center [209, 128] width 58 height 13
click at [203, 151] on div "Contributing" at bounding box center [222, 149] width 58 height 13
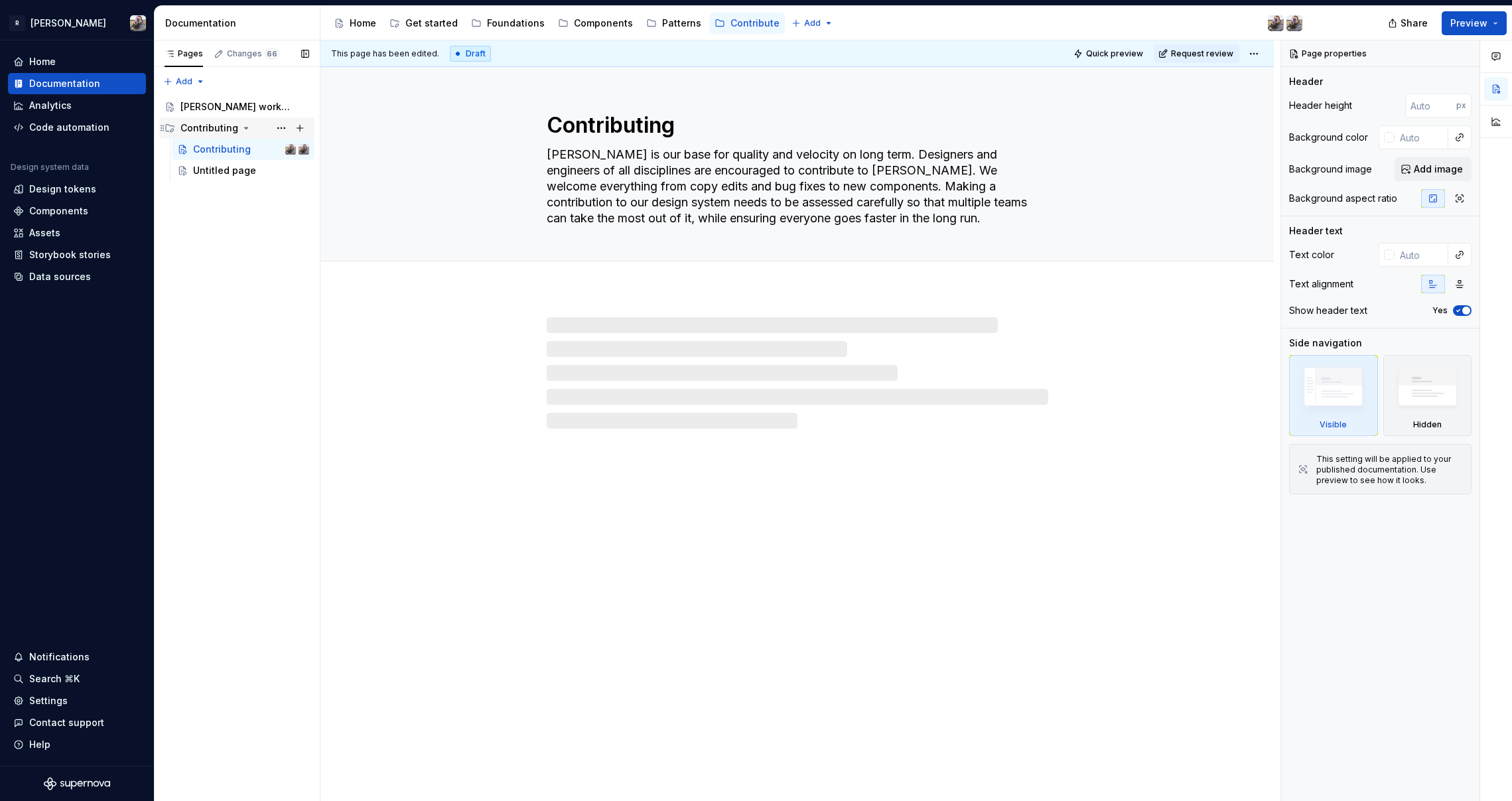
click at [201, 136] on div "Contributing" at bounding box center [245, 128] width 129 height 19
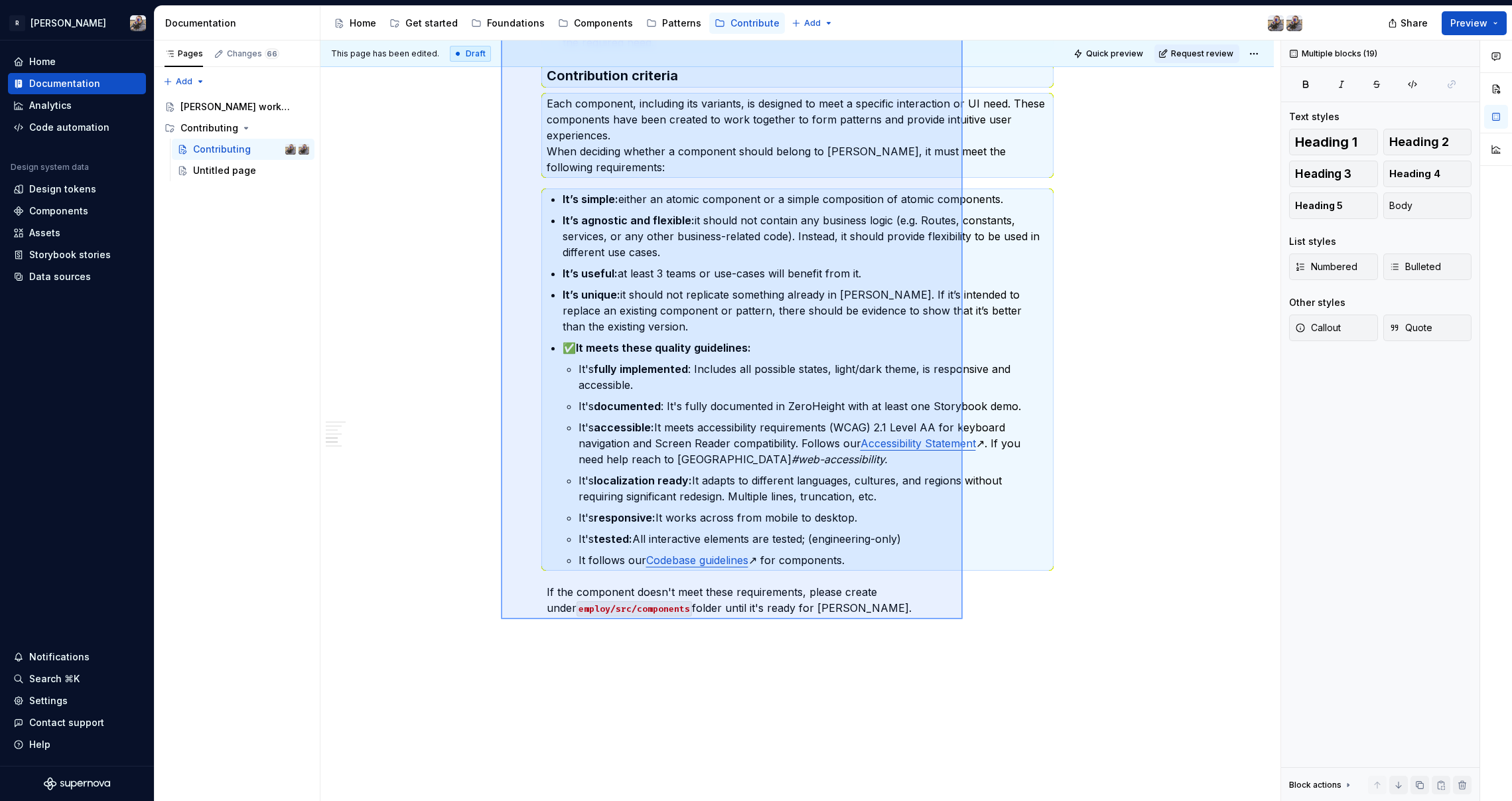
scroll to position [1496, 0]
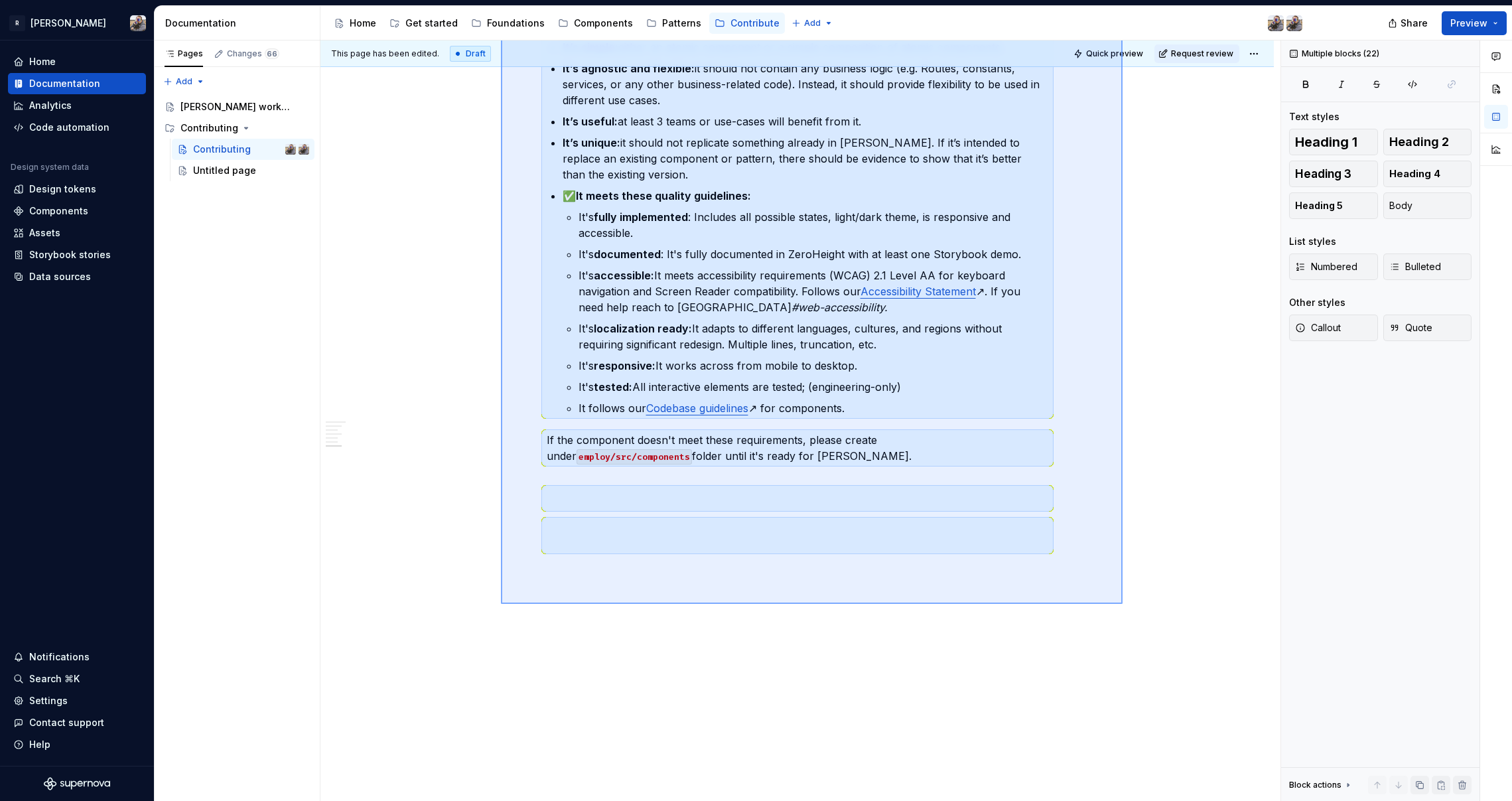
drag, startPoint x: 501, startPoint y: 328, endPoint x: 1123, endPoint y: 604, distance: 680.5
click at [1089, 604] on div "This page has been edited. Draft Quick preview Request review Contributing [PER…" at bounding box center [801, 421] width 960 height 761
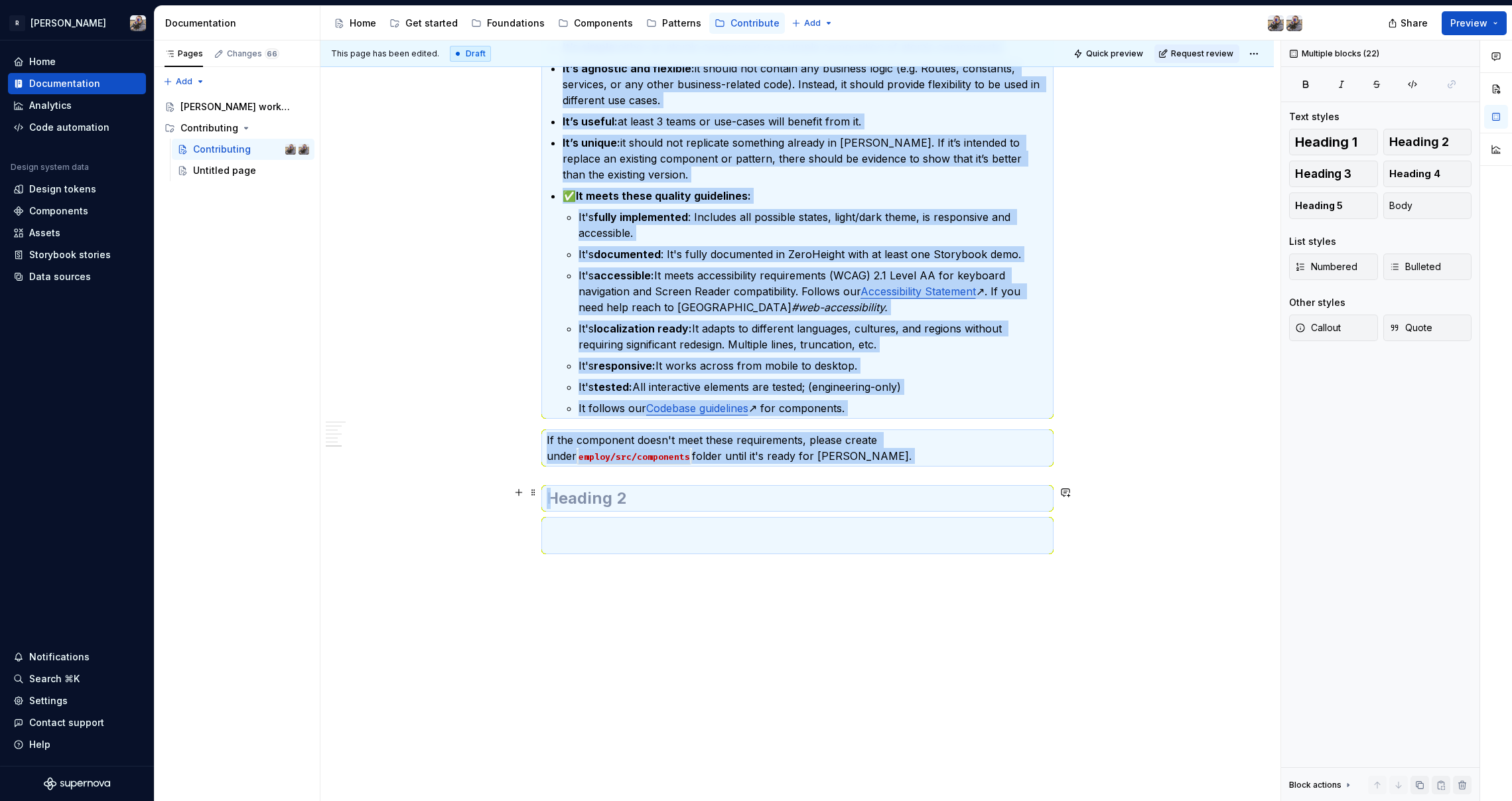
copy div "Loremipsumdo Sitam co adi elit sed doeiusm tem incididu ut labo etdo. Magnaaliq…"
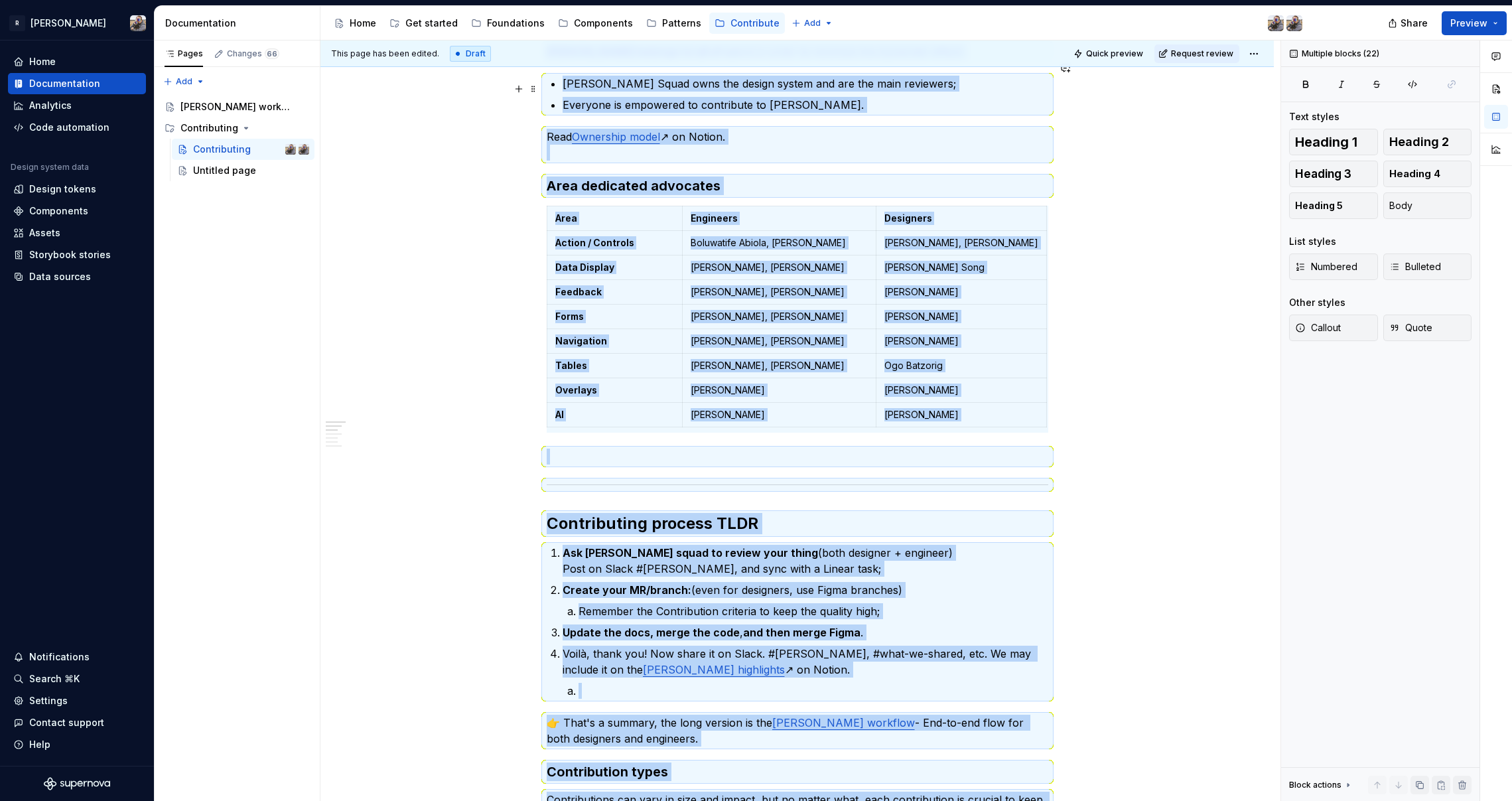
scroll to position [0, 0]
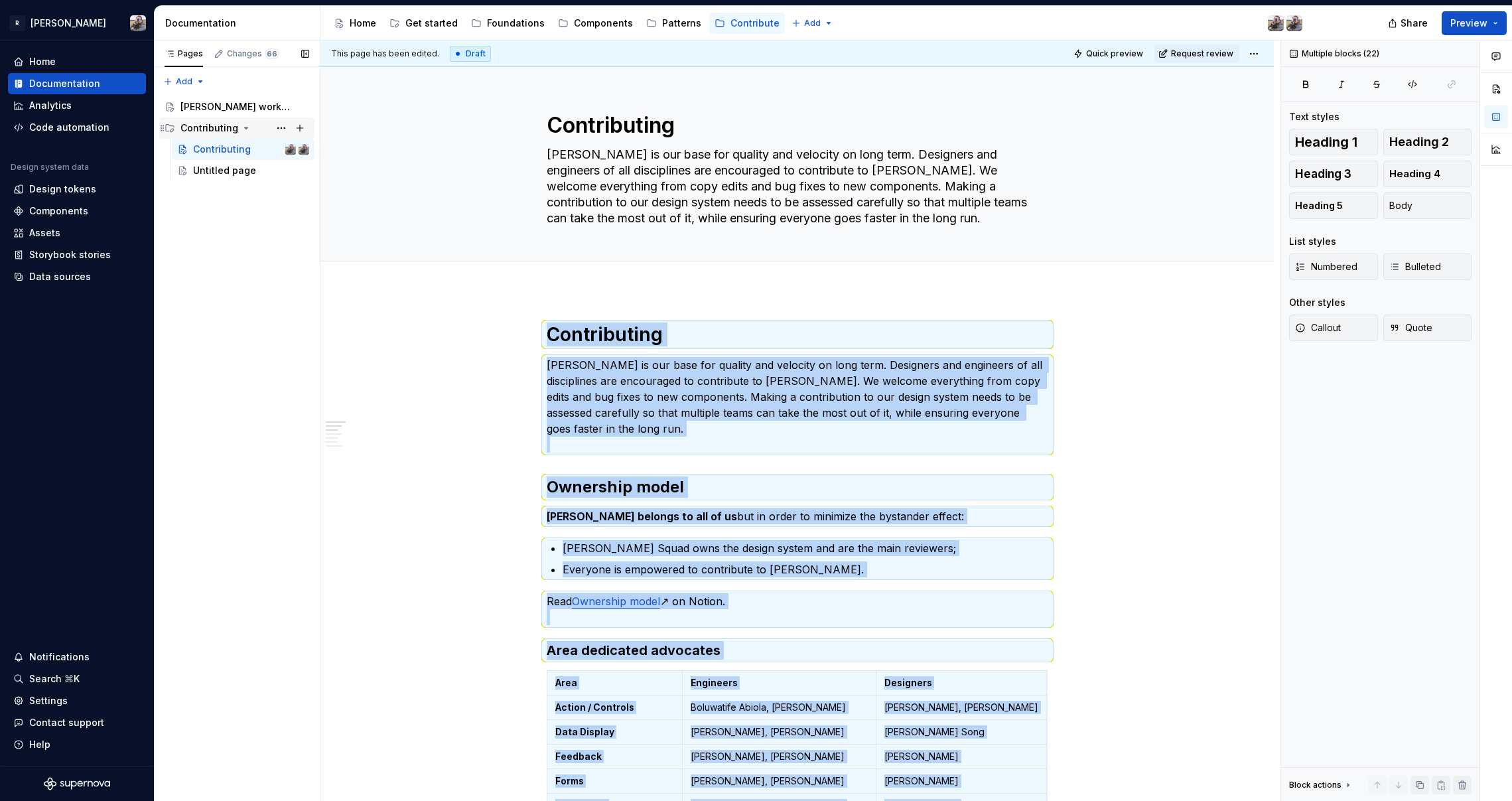
click at [197, 128] on div "Contributing" at bounding box center [209, 128] width 58 height 13
click at [209, 127] on div "Contributing" at bounding box center [209, 128] width 58 height 13
click at [215, 127] on div "Contributing" at bounding box center [209, 128] width 58 height 13
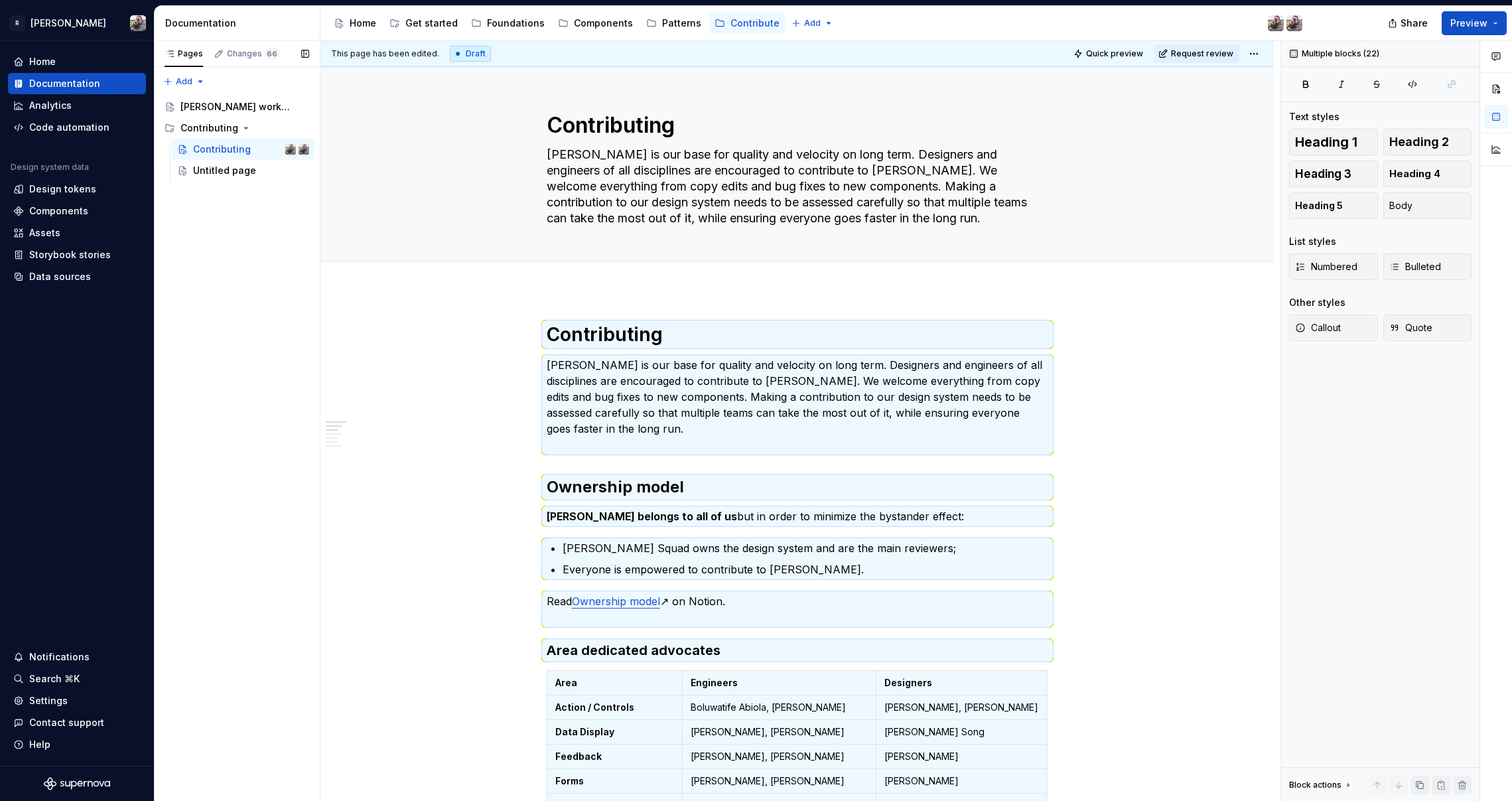
click at [229, 292] on div "Pages Changes 66 Add Accessibility guide for tree Page tree. Navigate the tree …" at bounding box center [237, 421] width 166 height 761
click at [208, 171] on div "Untitled page" at bounding box center [224, 170] width 63 height 13
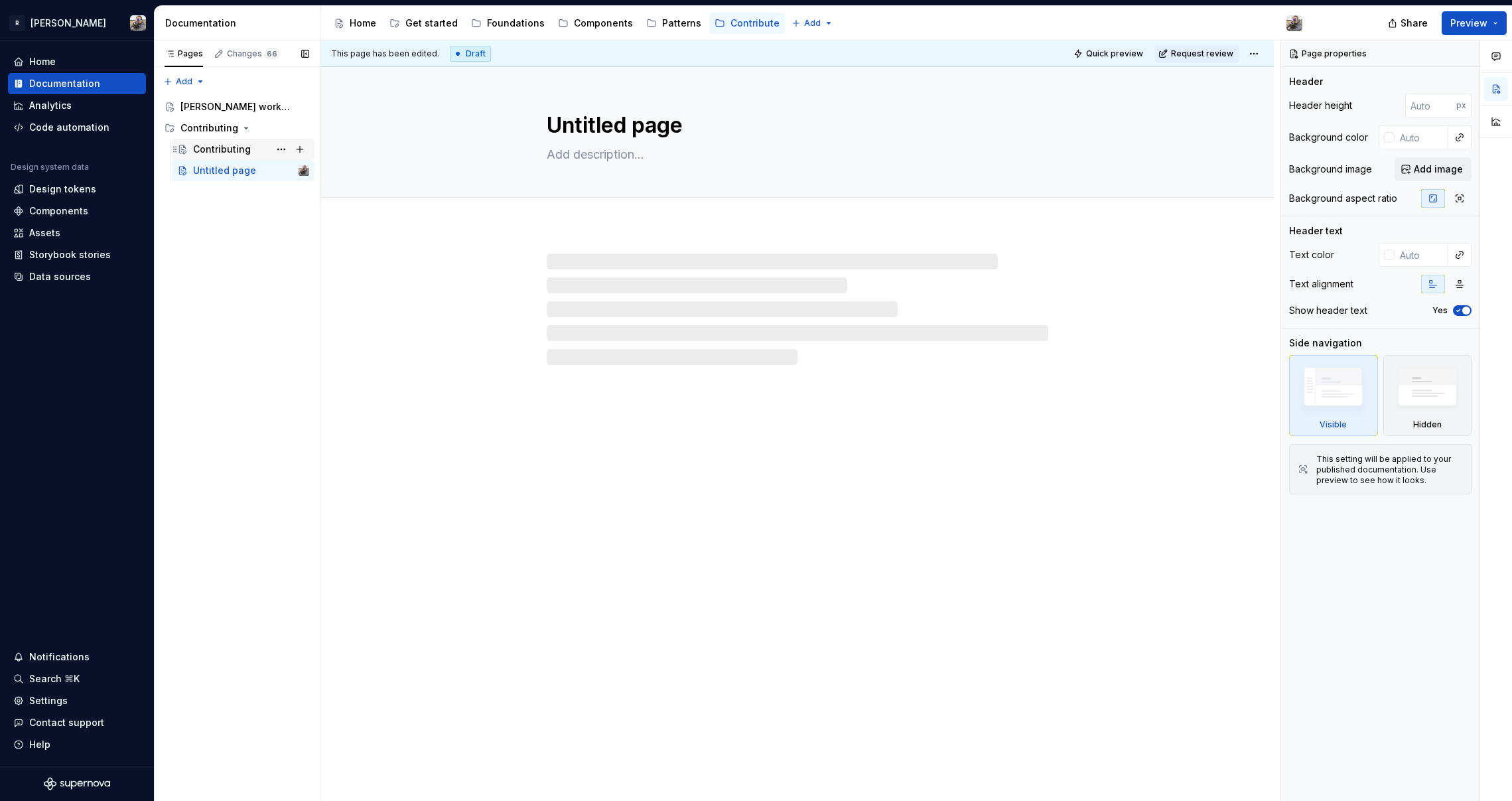
click at [206, 155] on div "Contributing" at bounding box center [222, 149] width 58 height 13
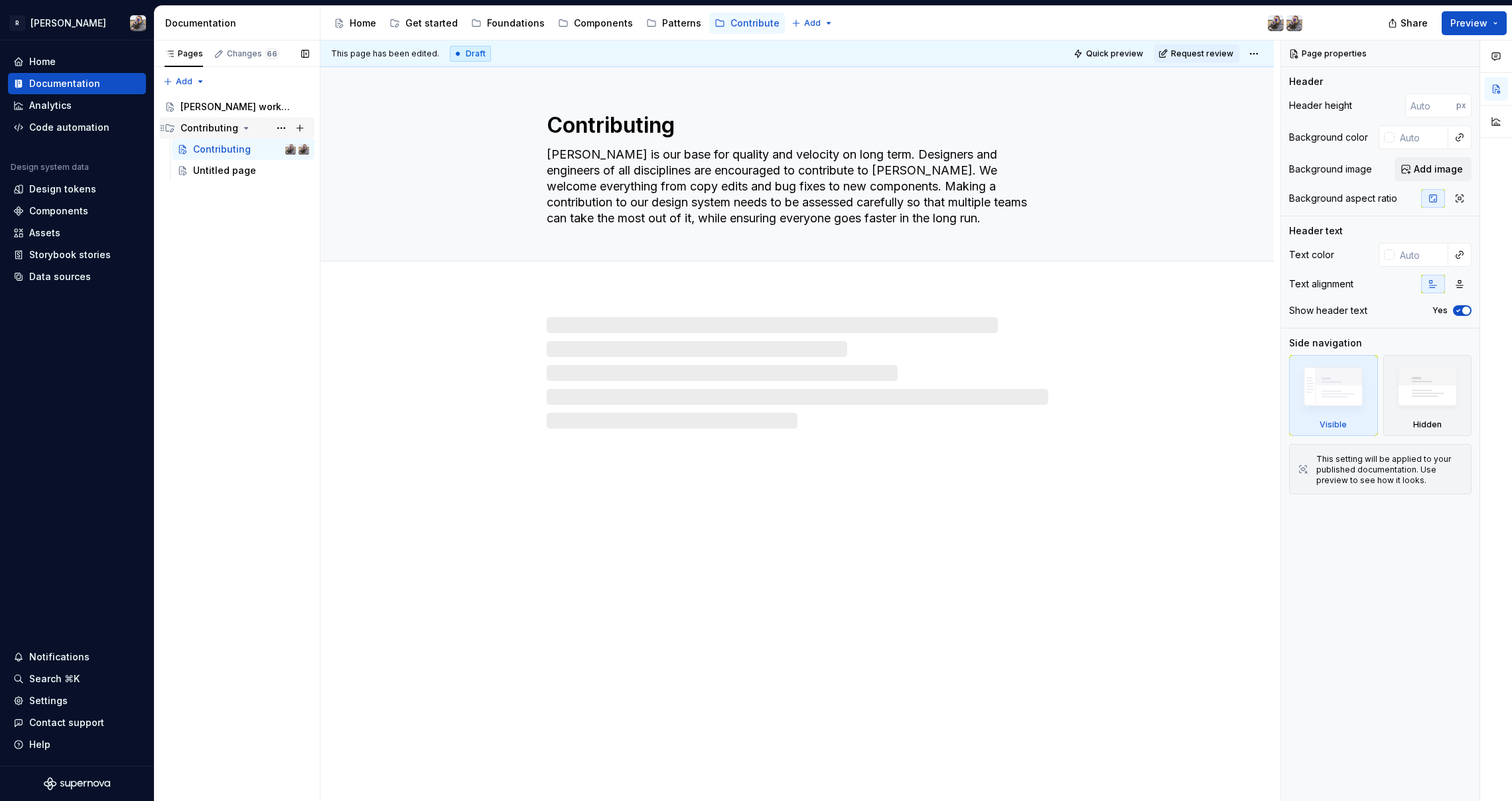
click at [209, 130] on div "Contributing" at bounding box center [209, 128] width 58 height 13
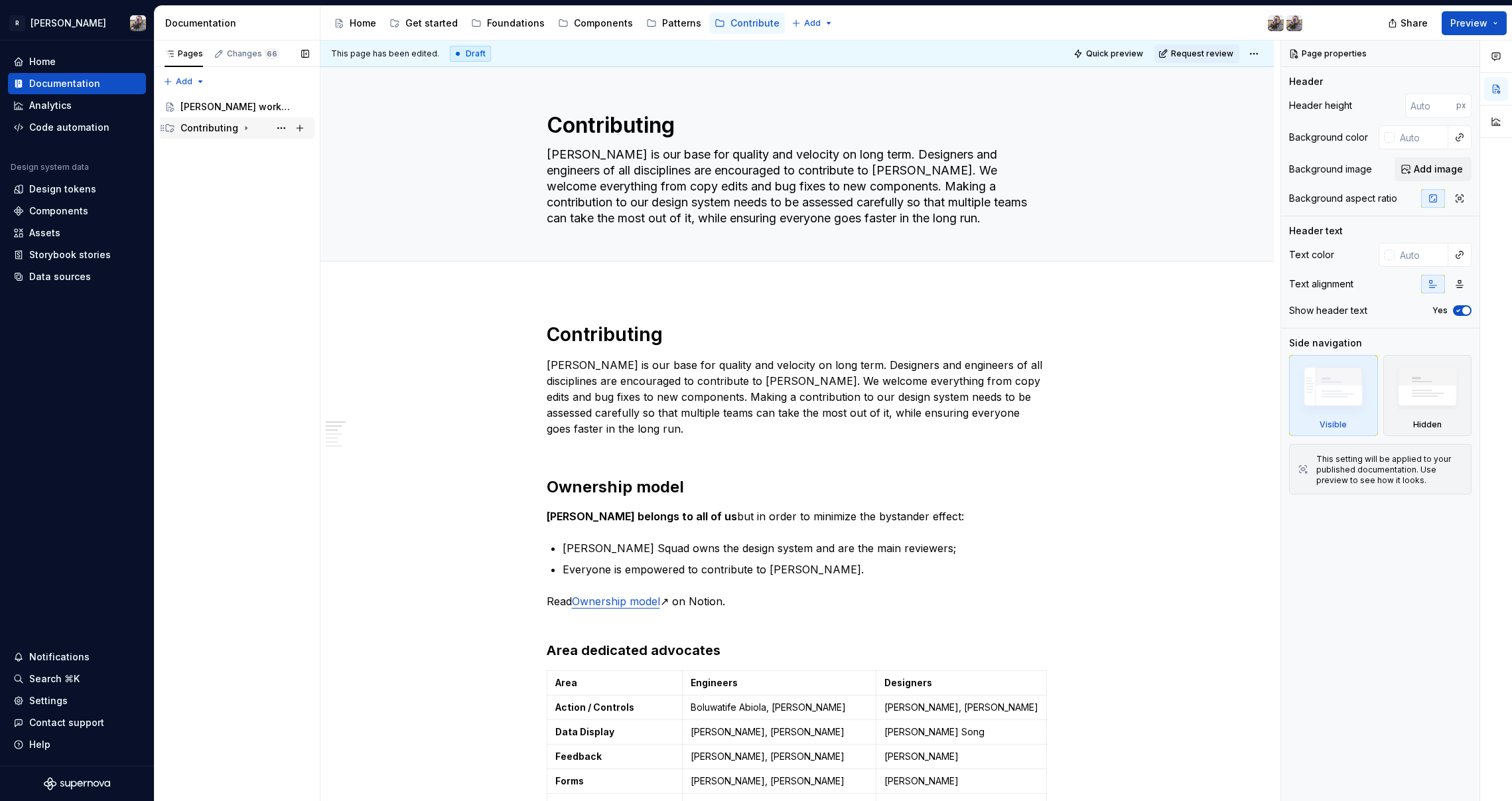
click at [185, 132] on div "Contributing" at bounding box center [209, 128] width 58 height 13
click at [201, 176] on div "Untitled page" at bounding box center [224, 170] width 63 height 13
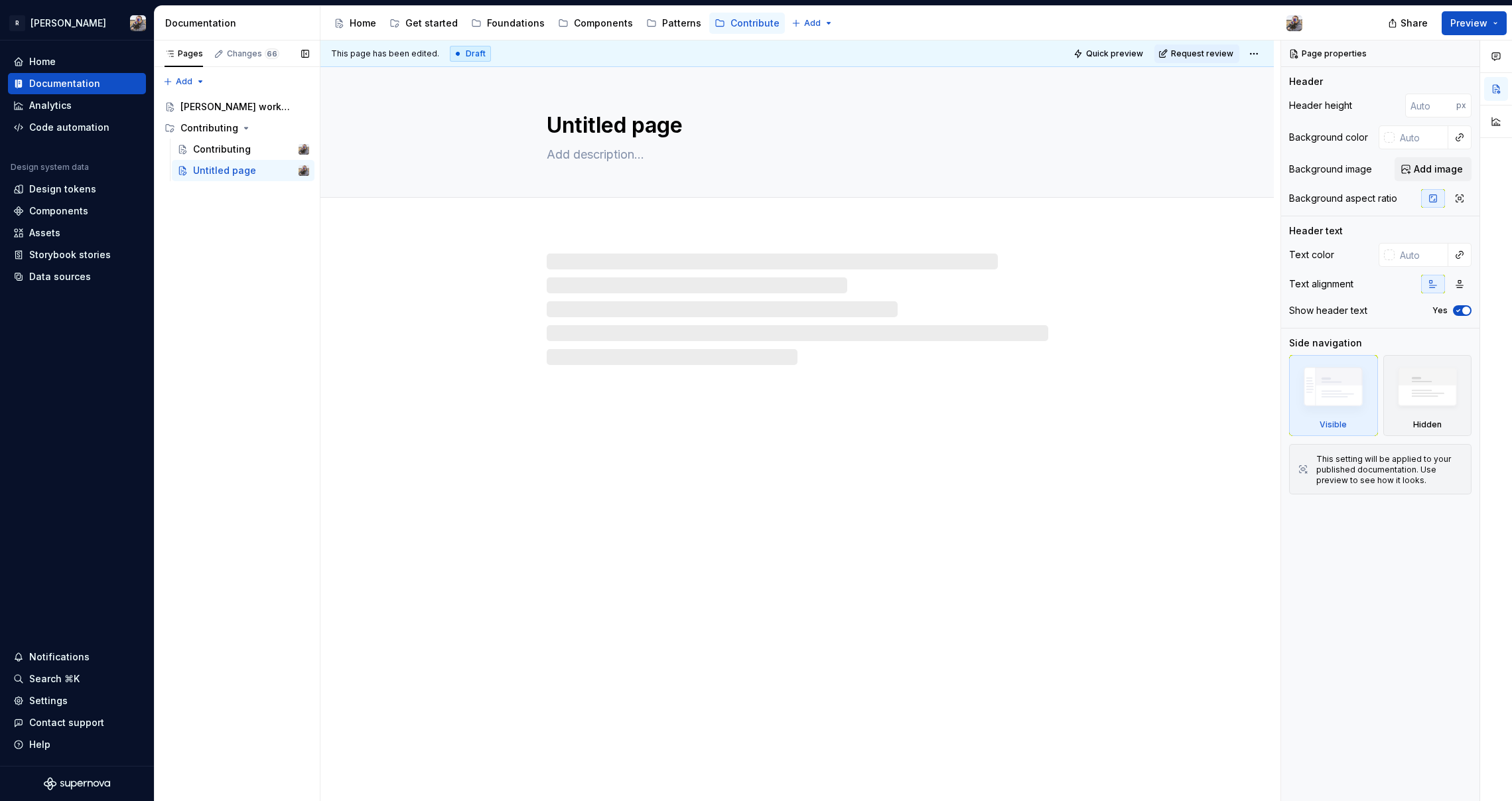
click at [212, 303] on div "Pages Changes 66 Add Accessibility guide for tree Page tree. Navigate the tree …" at bounding box center [237, 421] width 166 height 761
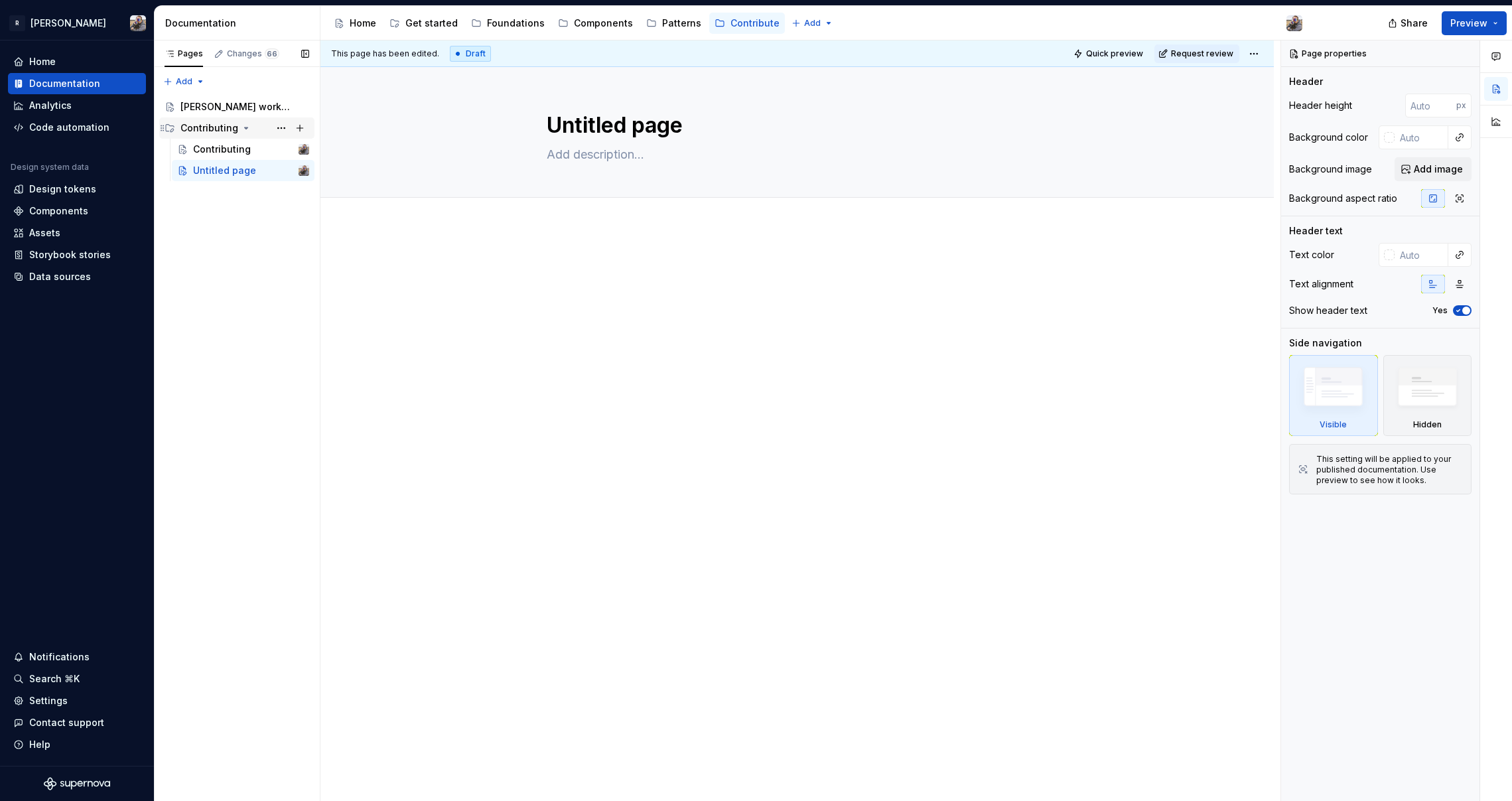
click at [199, 126] on div "Contributing" at bounding box center [209, 128] width 58 height 13
click at [211, 113] on div "[PERSON_NAME] workflow" at bounding box center [225, 107] width 89 height 13
click at [248, 334] on div "Pages Changes 66 Add Accessibility guide for tree Page tree. Navigate the tree …" at bounding box center [237, 421] width 166 height 761
click at [174, 79] on div "Pages Changes 66 Add Accessibility guide for tree Page tree. Navigate the tree …" at bounding box center [237, 421] width 166 height 761
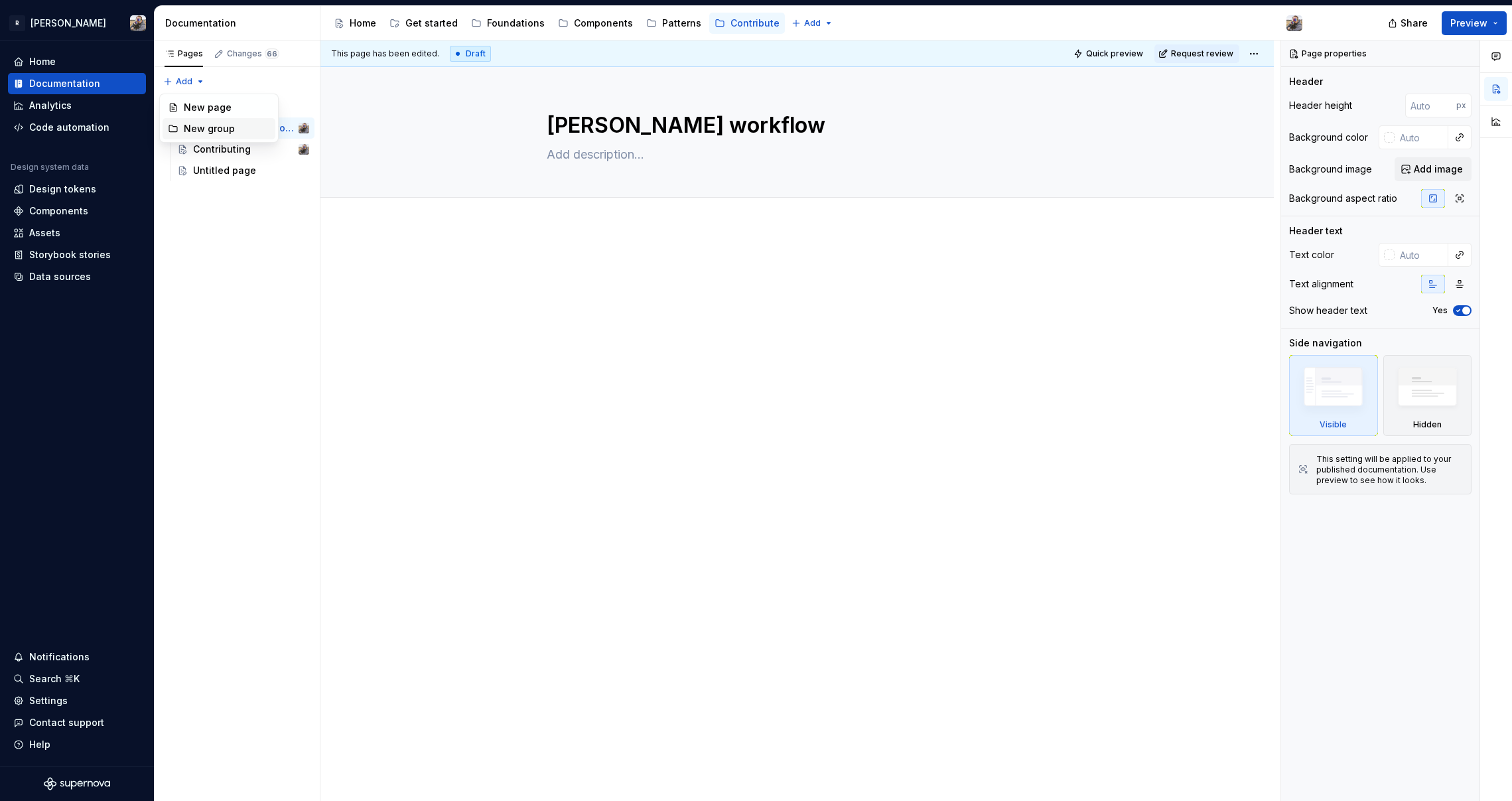
click at [191, 126] on div "New group" at bounding box center [227, 128] width 86 height 13
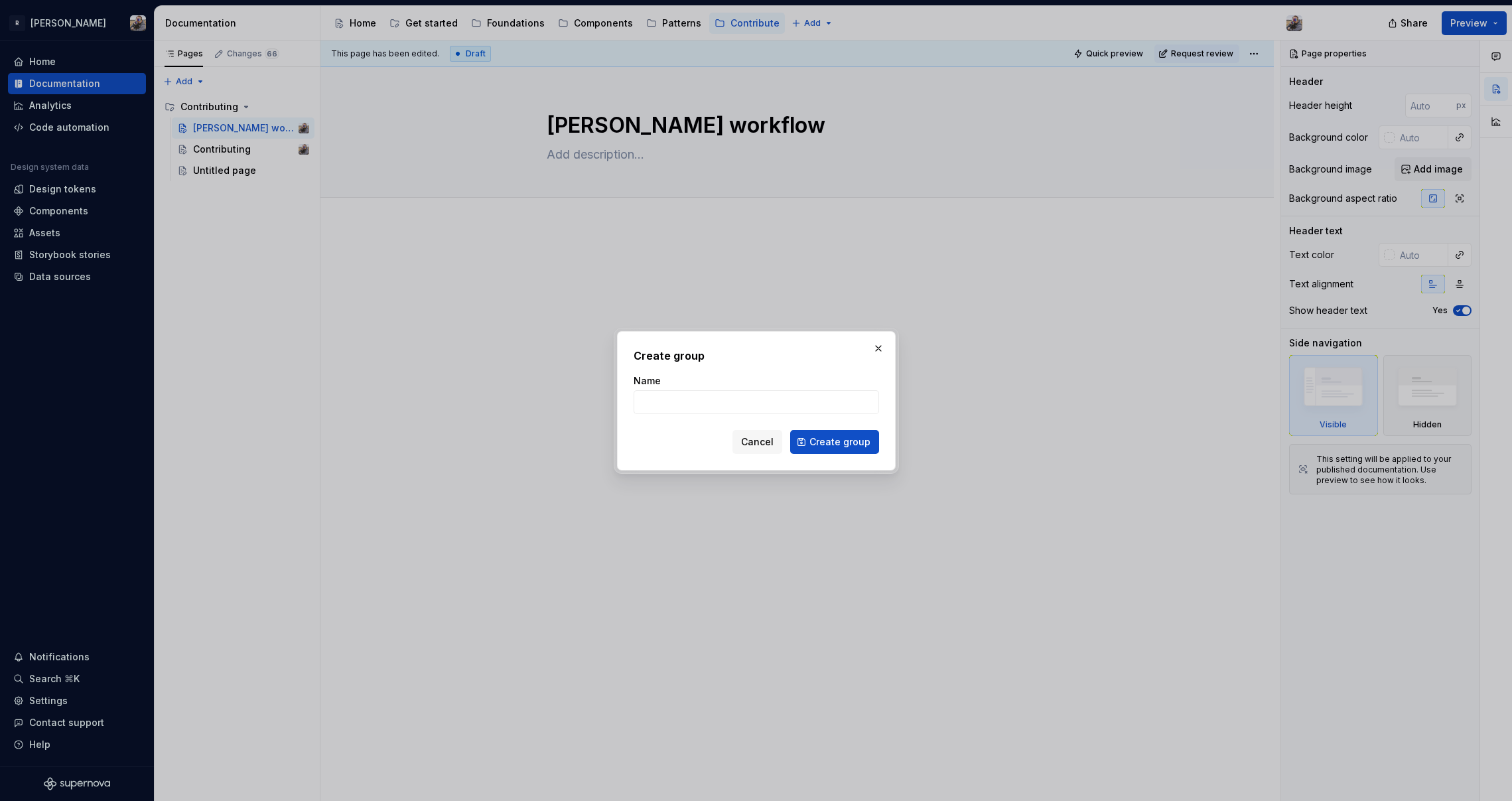
type textarea "*"
type input "Documen"
type textarea "*"
type input "Documentation guidelines"
click button "Create group" at bounding box center [835, 442] width 89 height 24
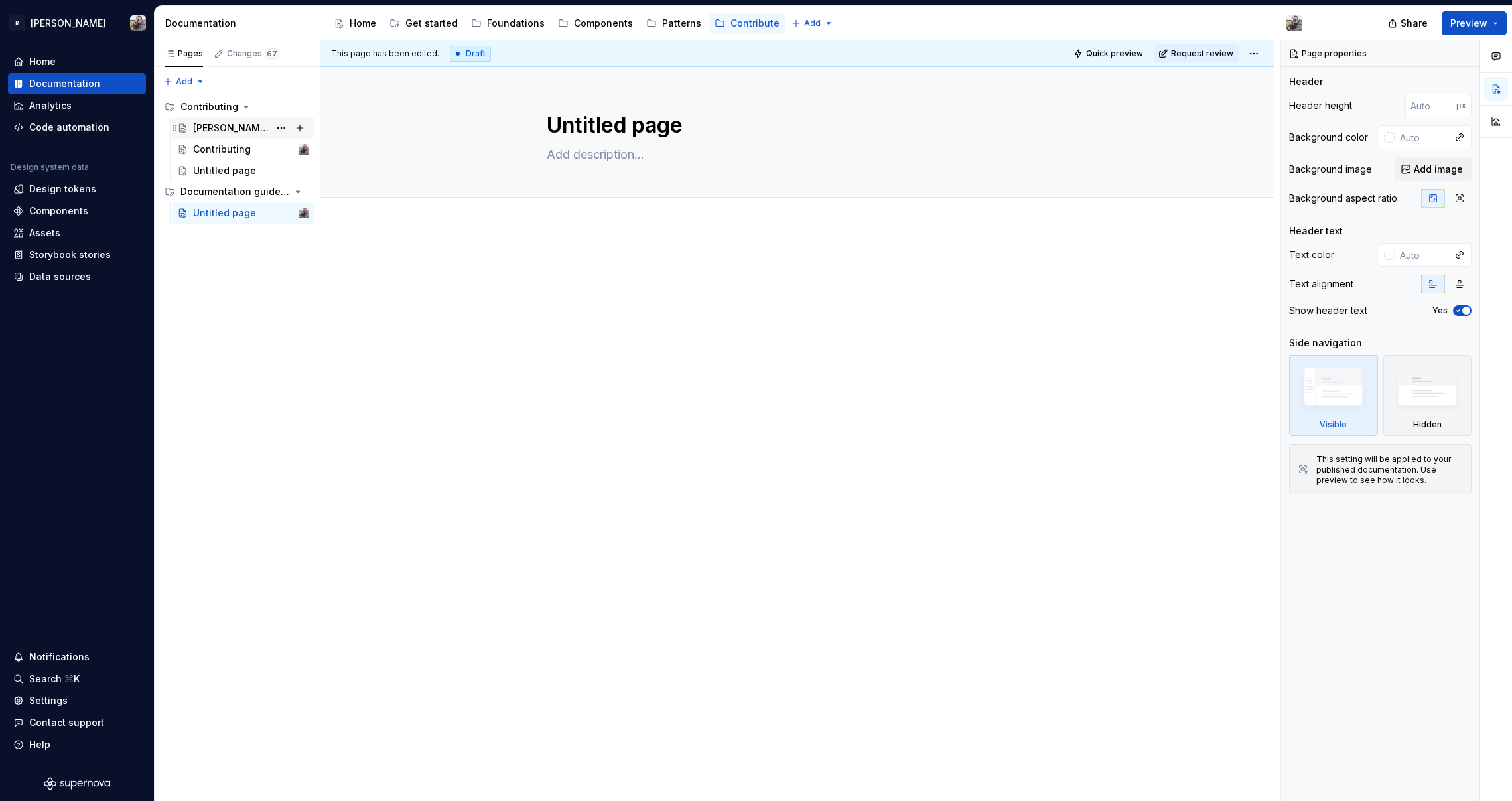
click at [221, 137] on div "[PERSON_NAME] workflow" at bounding box center [251, 128] width 116 height 19
click at [567, 257] on div at bounding box center [797, 397] width 953 height 339
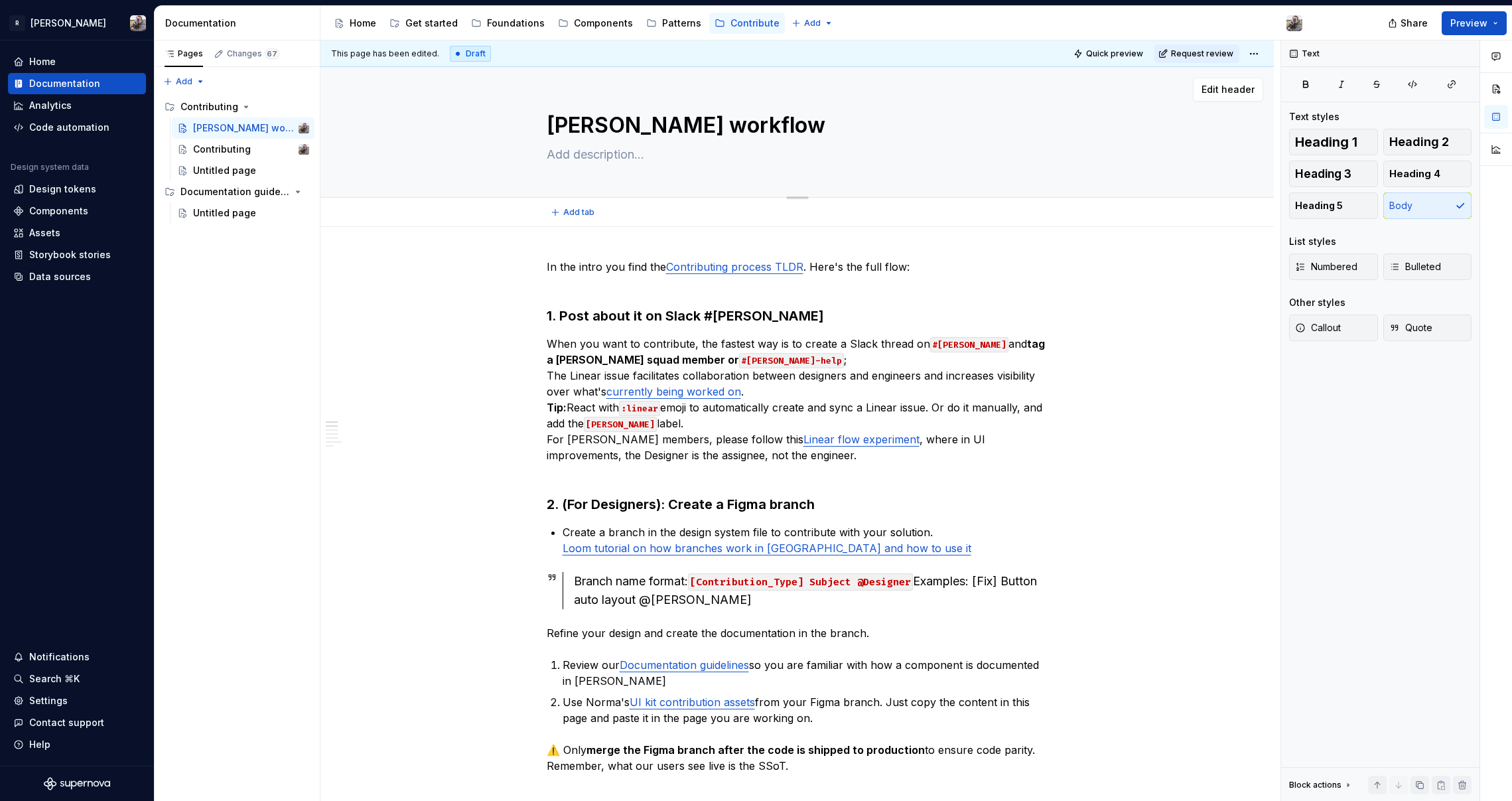
click at [575, 153] on textarea at bounding box center [795, 155] width 502 height 21
paste textarea "End-to-end flow with both designers and engineers collaboration together."
type textarea "*"
type textarea "End-to-end flow with both designers and engineers collaboration together."
type textarea "*"
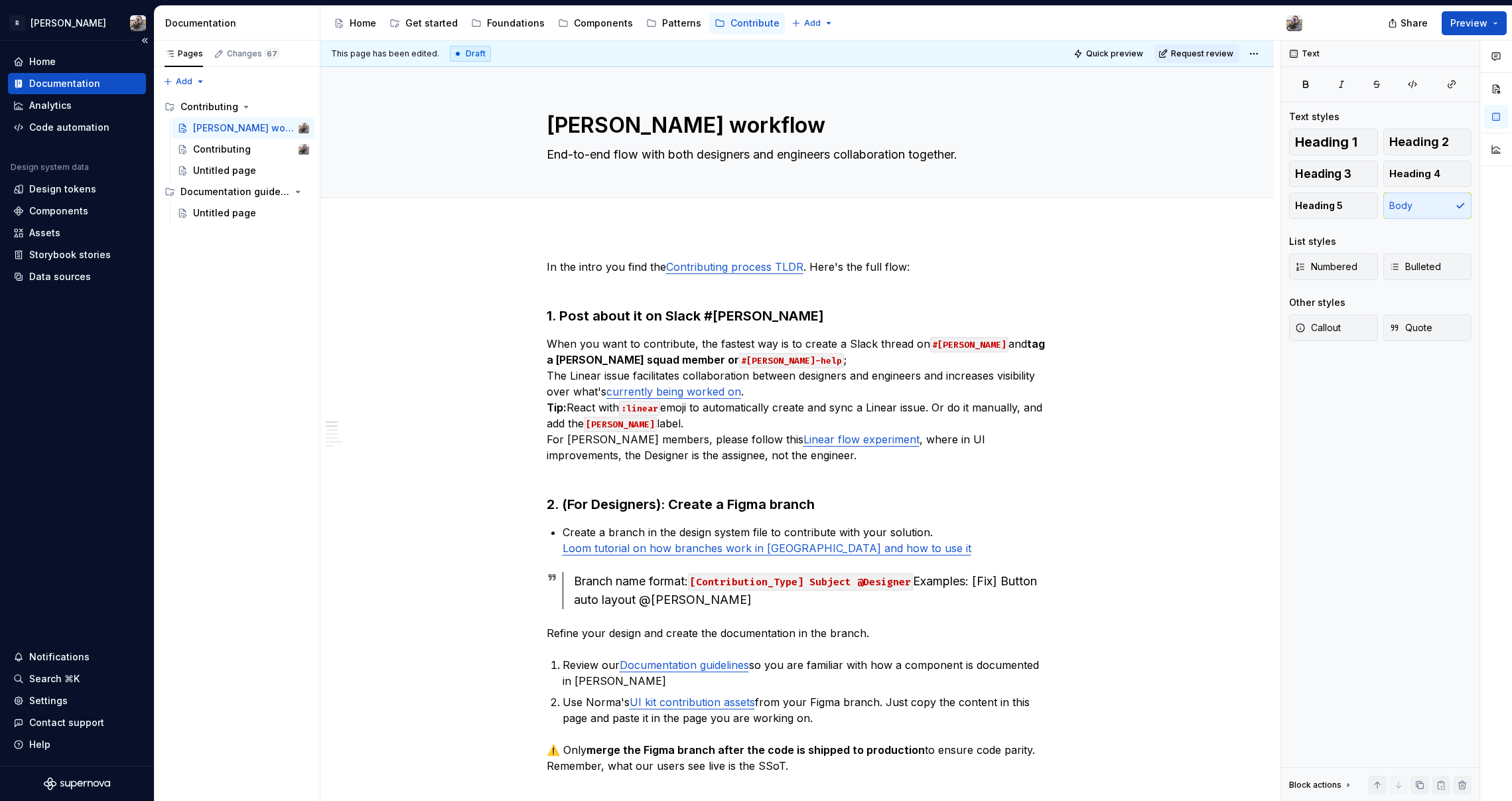
type textarea "End-to-end flow with both designers and engineers collaboration together."
click at [555, 266] on p "In the intro you find the Contributing process TLDR . Here's the full flow:" at bounding box center [798, 275] width 502 height 32
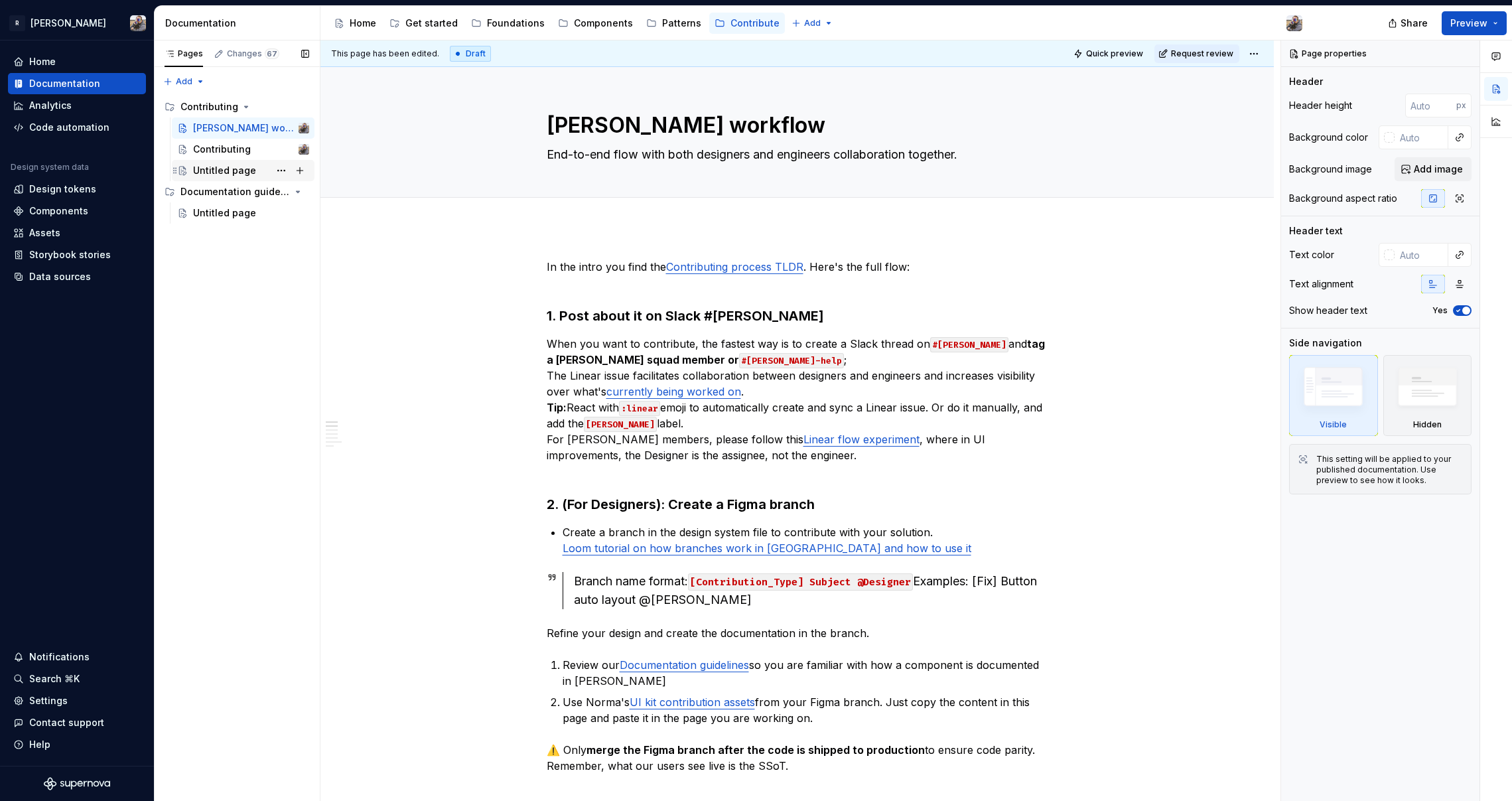
click at [235, 176] on div "Untitled page" at bounding box center [224, 170] width 63 height 13
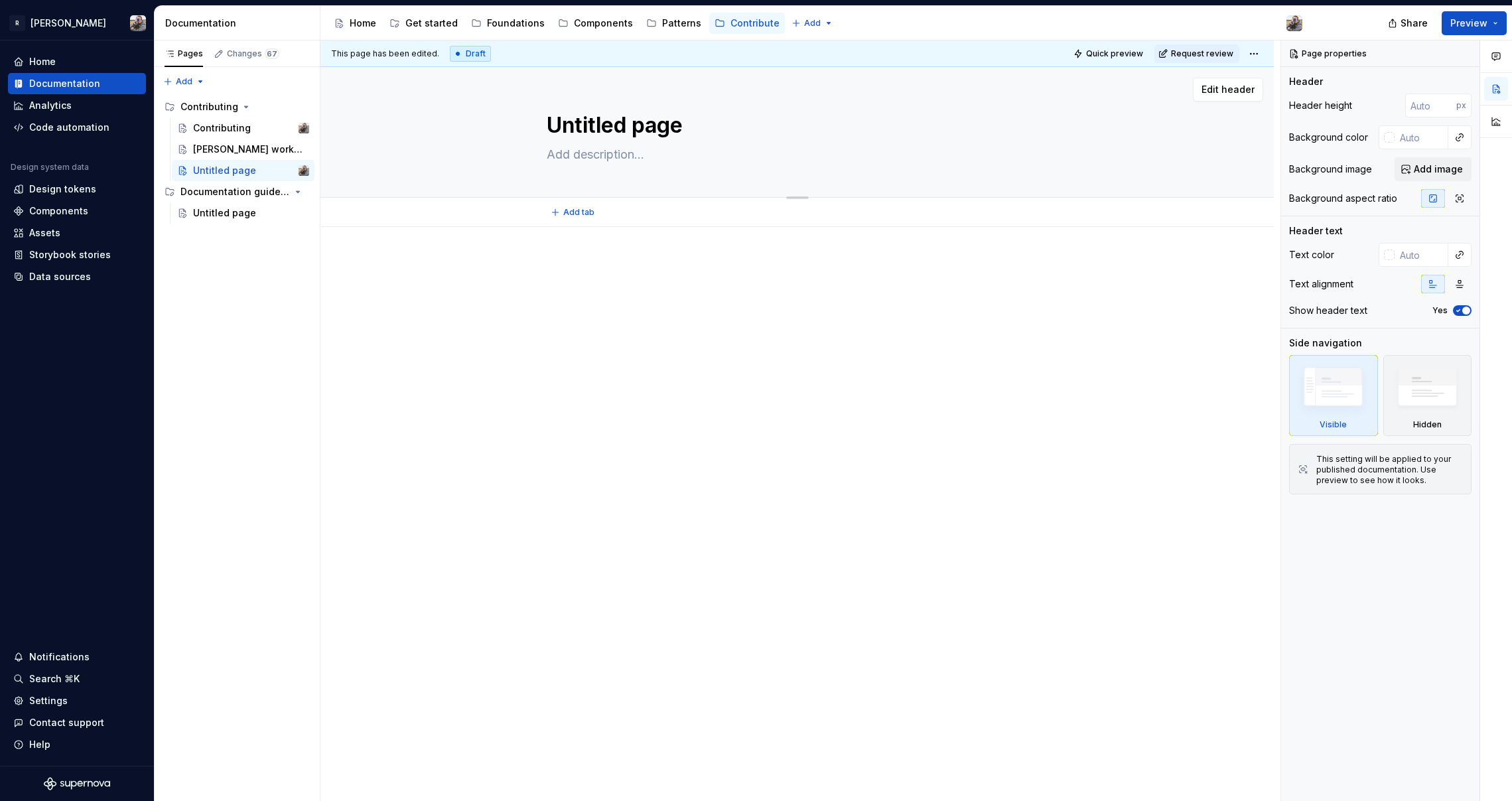
click at [644, 117] on textarea "Untitled page" at bounding box center [795, 125] width 502 height 32
type textarea "*"
type textarea "U"
type textarea "*"
type textarea "Us"
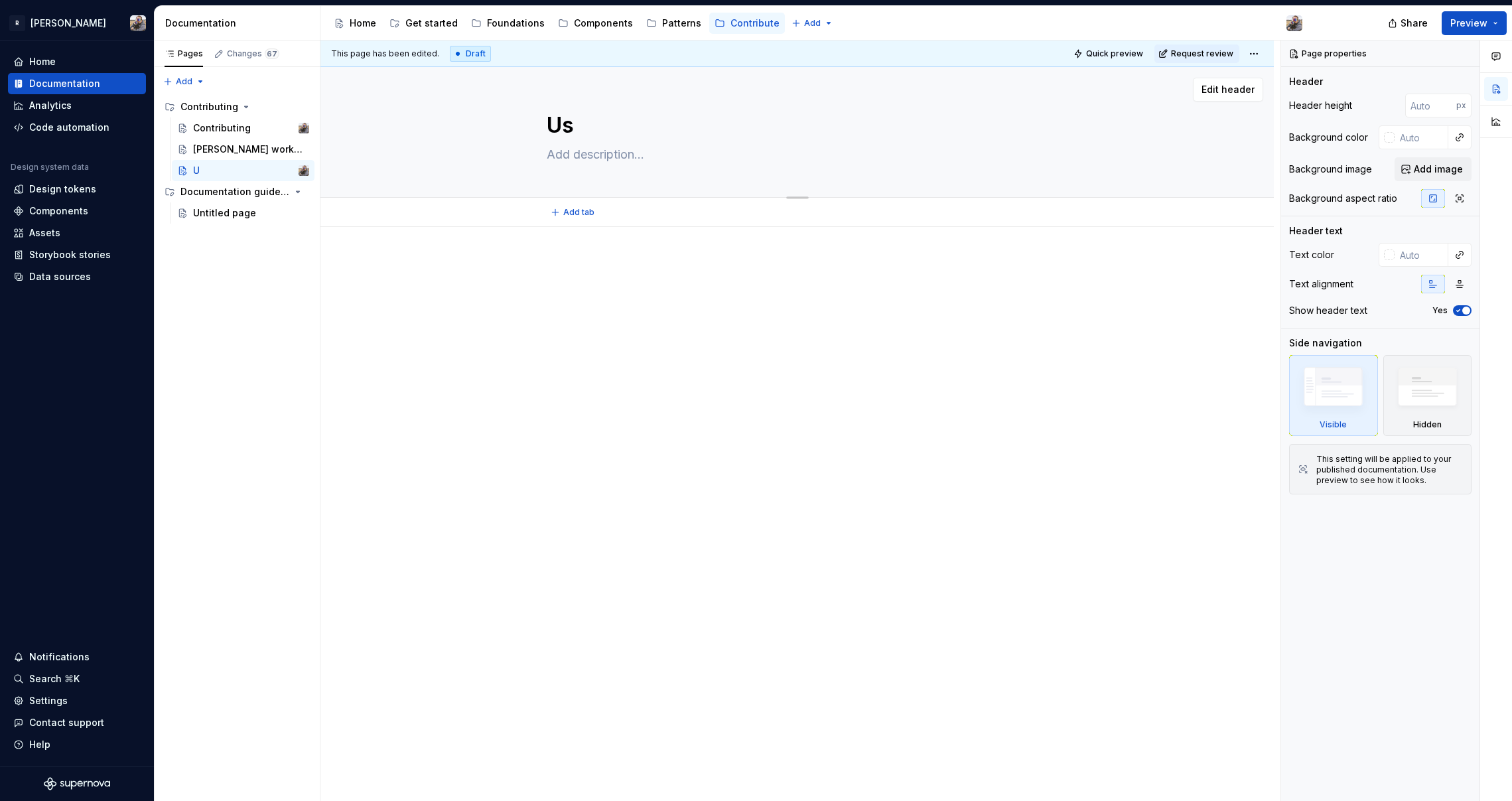
type textarea "*"
type textarea "Usi"
type textarea "*"
type textarea "Usin"
type textarea "*"
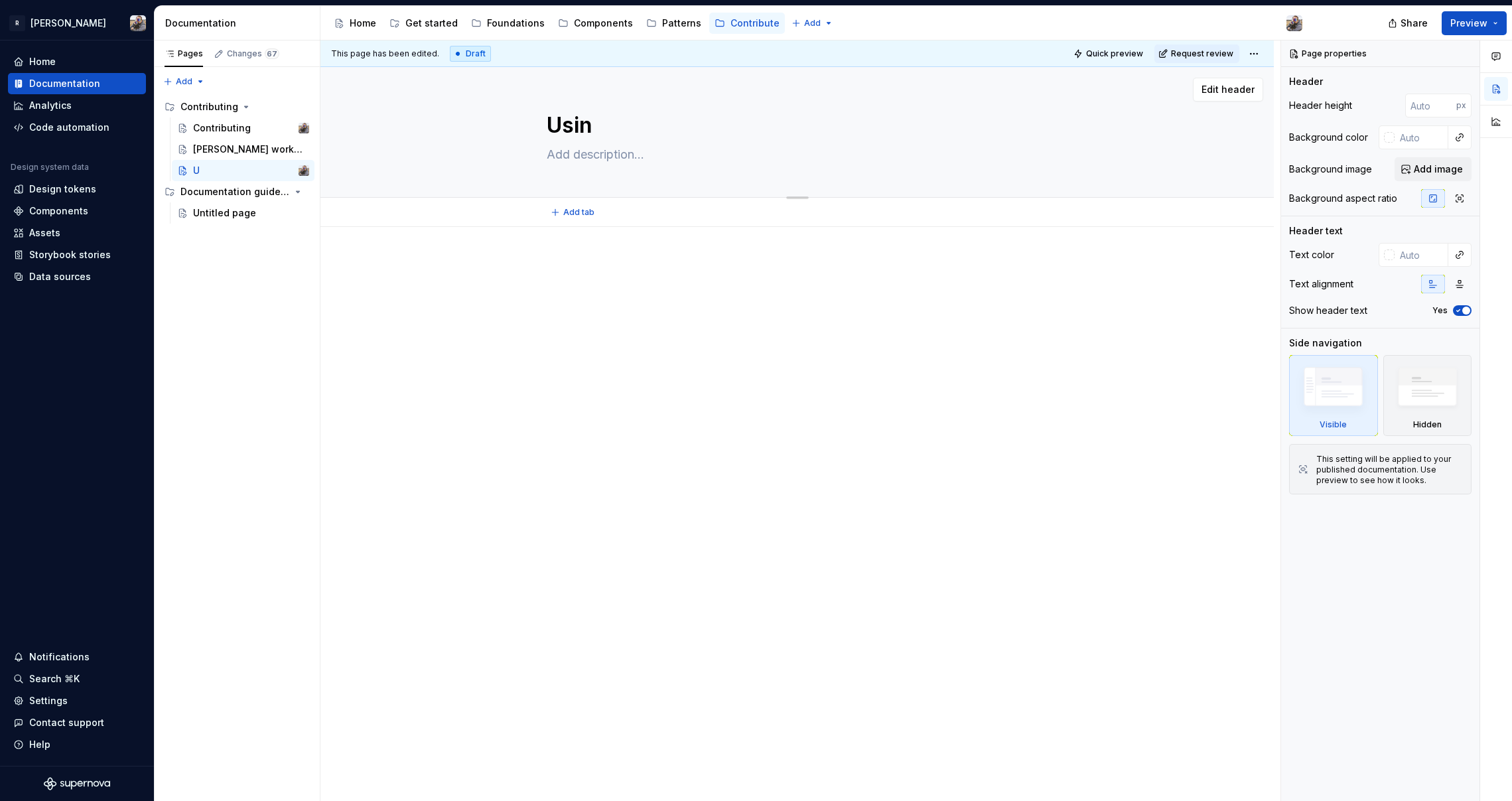
type textarea "Using"
type textarea "*"
type textarea "Using"
type textarea "*"
type textarea "Using s"
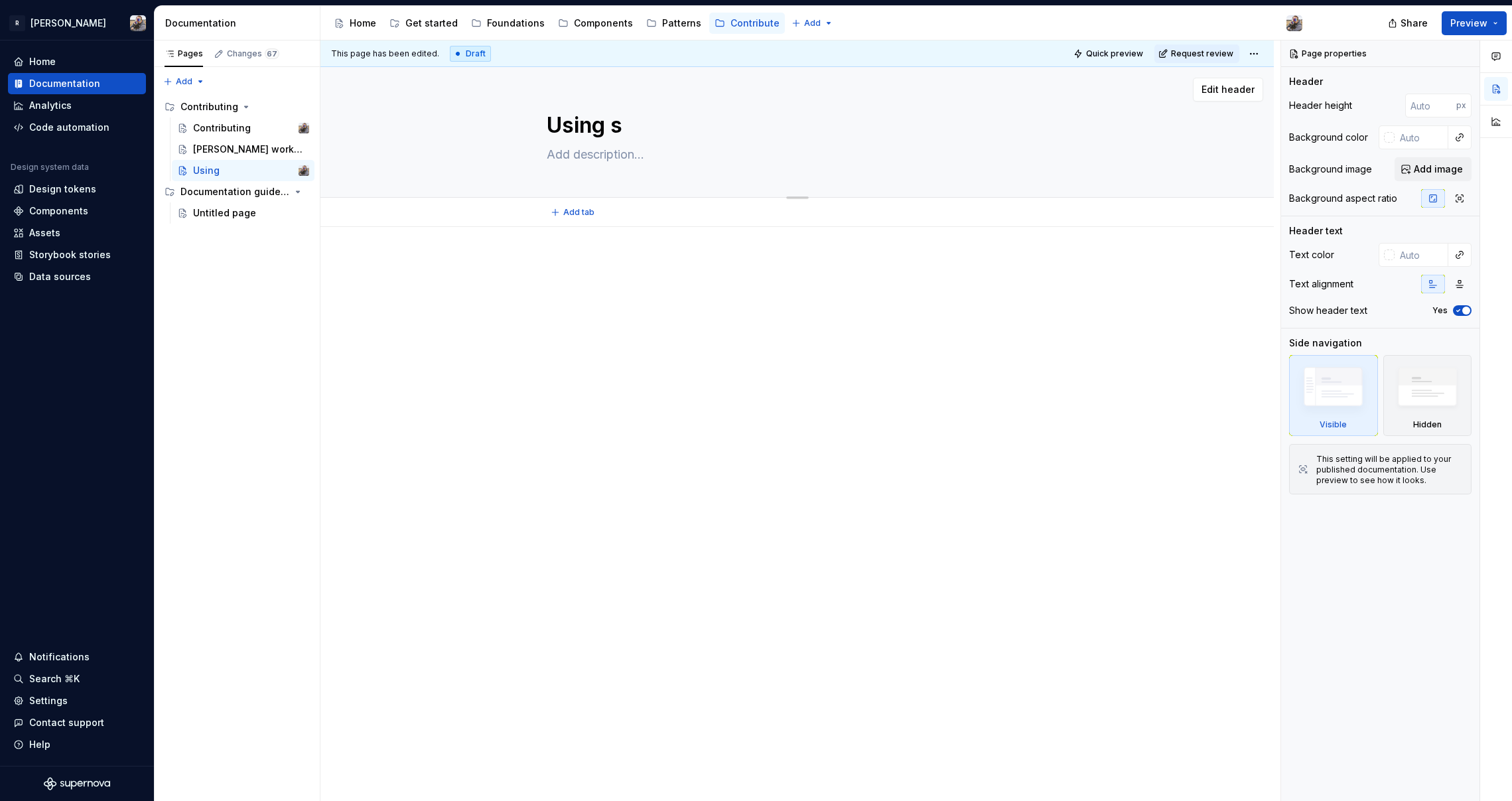
type textarea "*"
type textarea "Using st"
type textarea "*"
type textarea "Using sto"
type textarea "*"
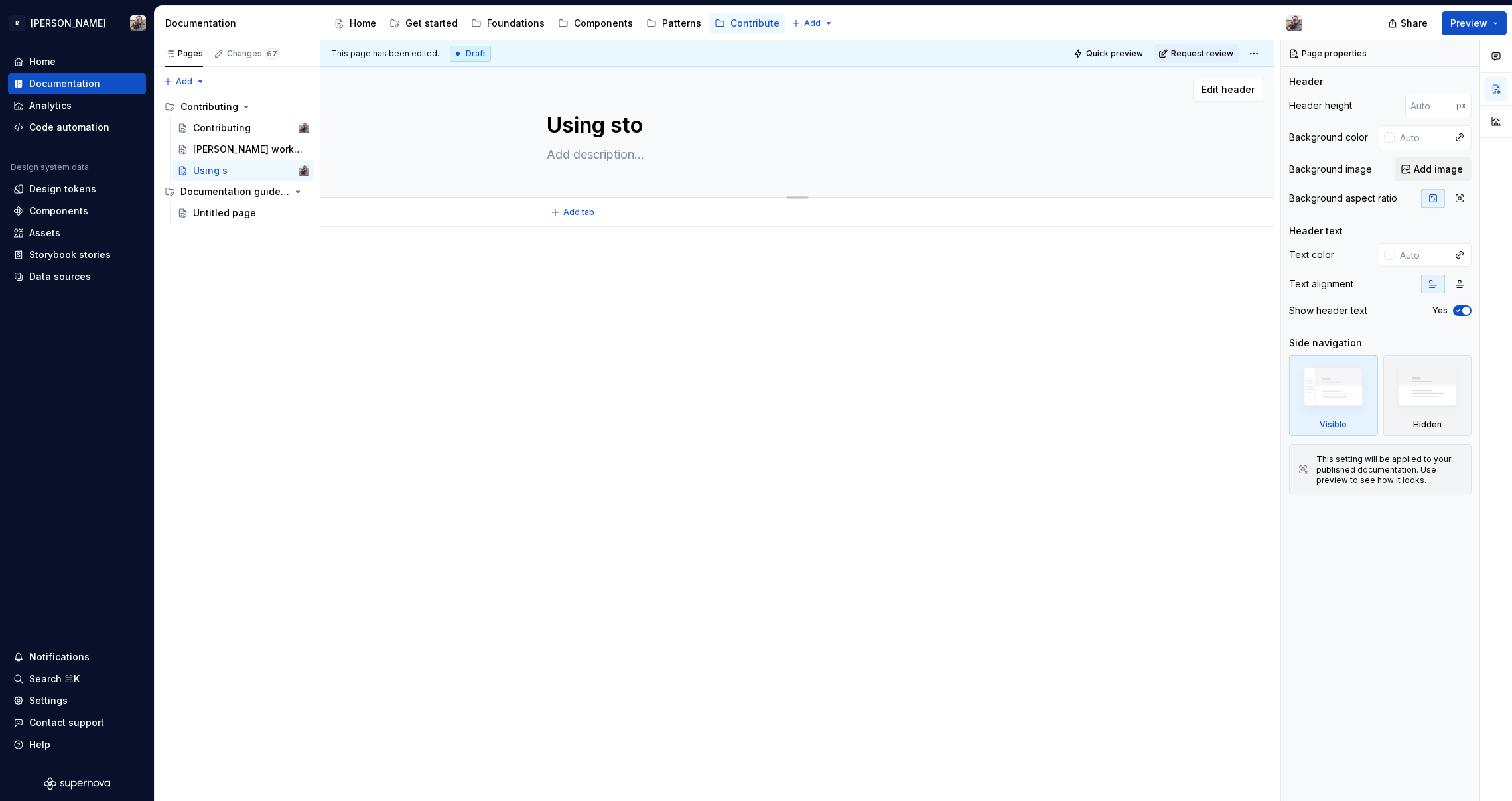
type textarea "Using stor"
type textarea "*"
type textarea "Using"
type textarea "*"
type textarea "Using S"
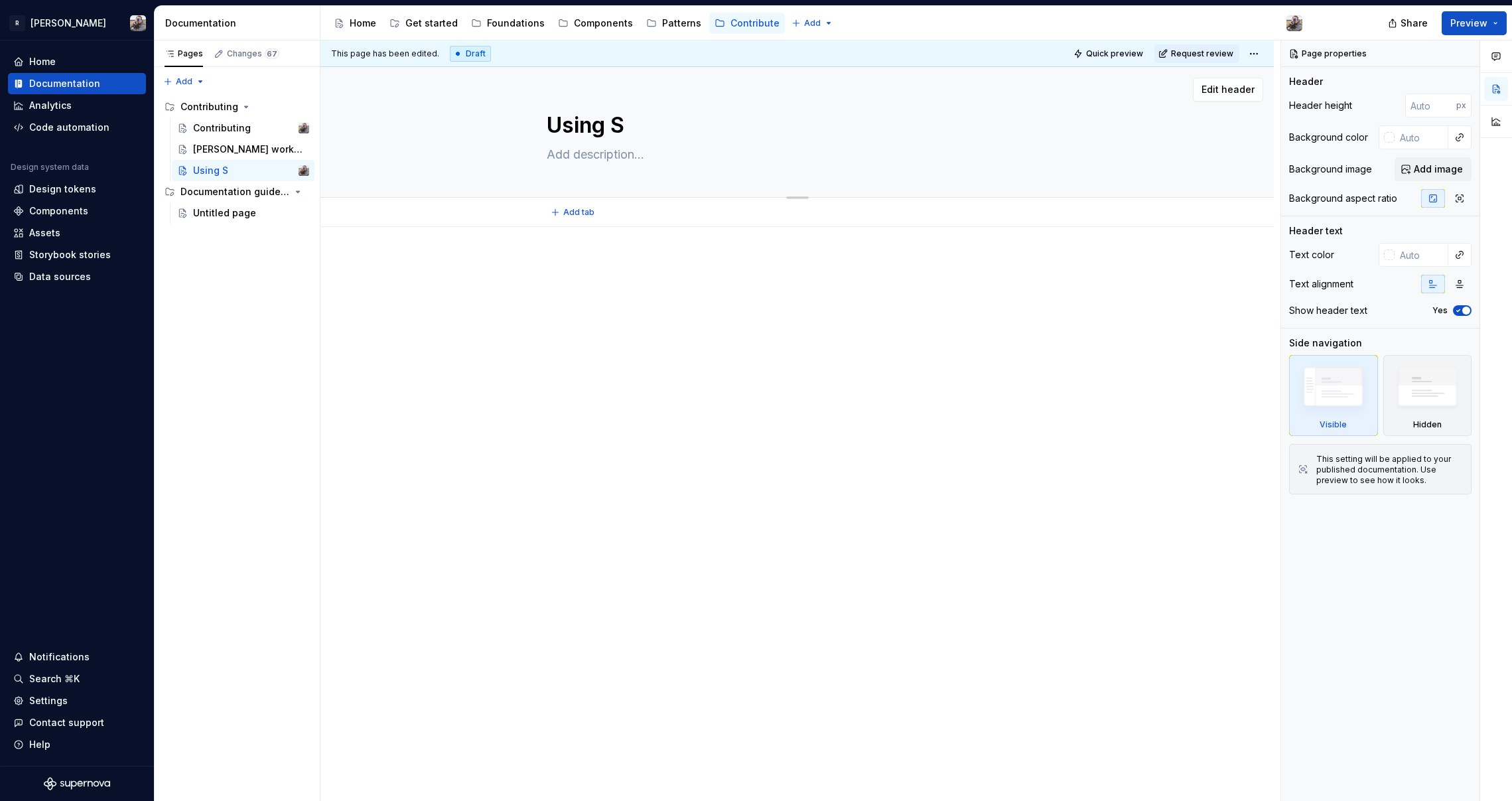
type textarea "*"
type textarea "Using St"
type textarea "*"
type textarea "Using Sto"
type textarea "*"
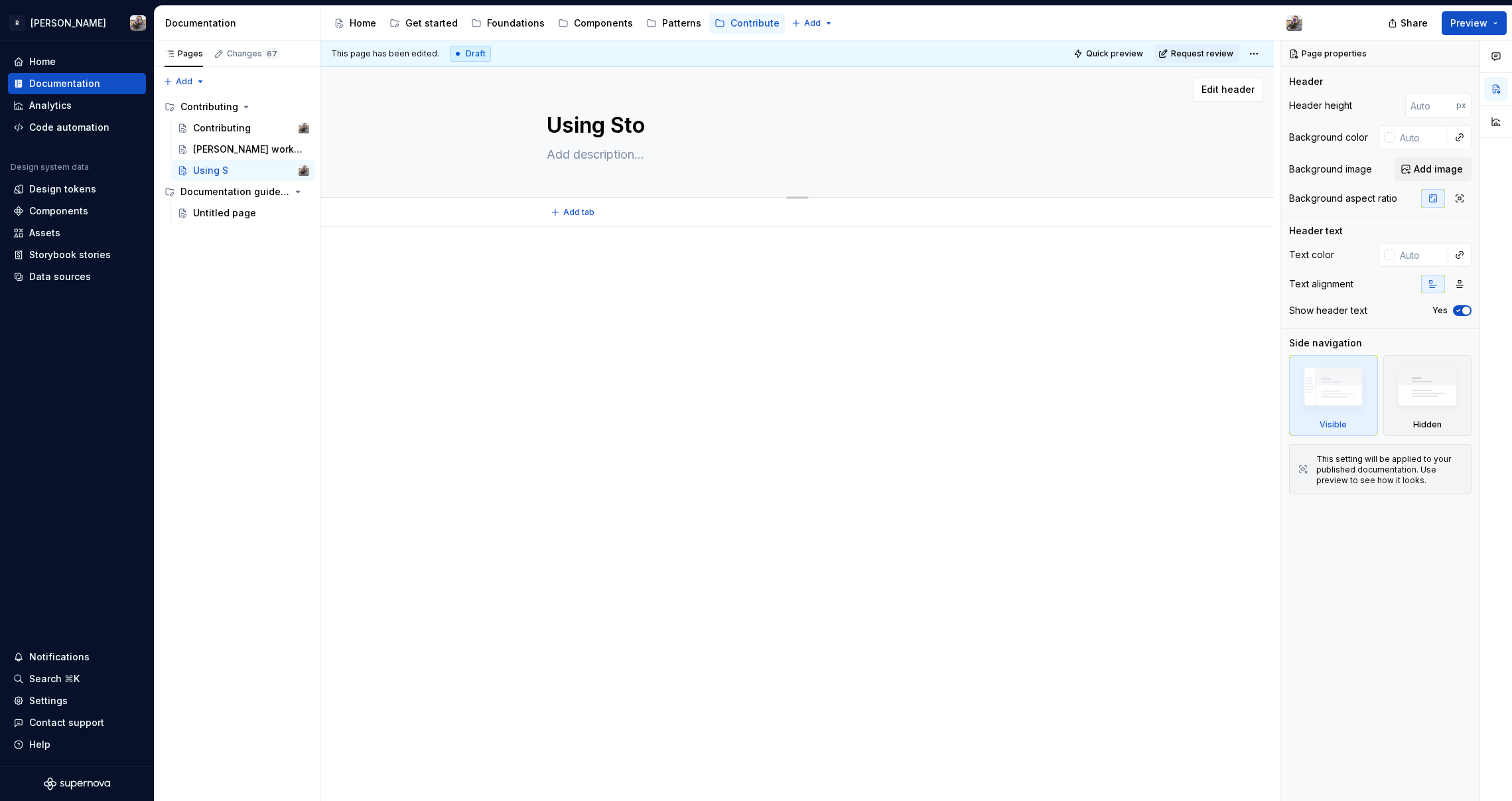
type textarea "Using Stor"
type textarea "*"
type textarea "Using Story"
type textarea "*"
type textarea "Using Storyb"
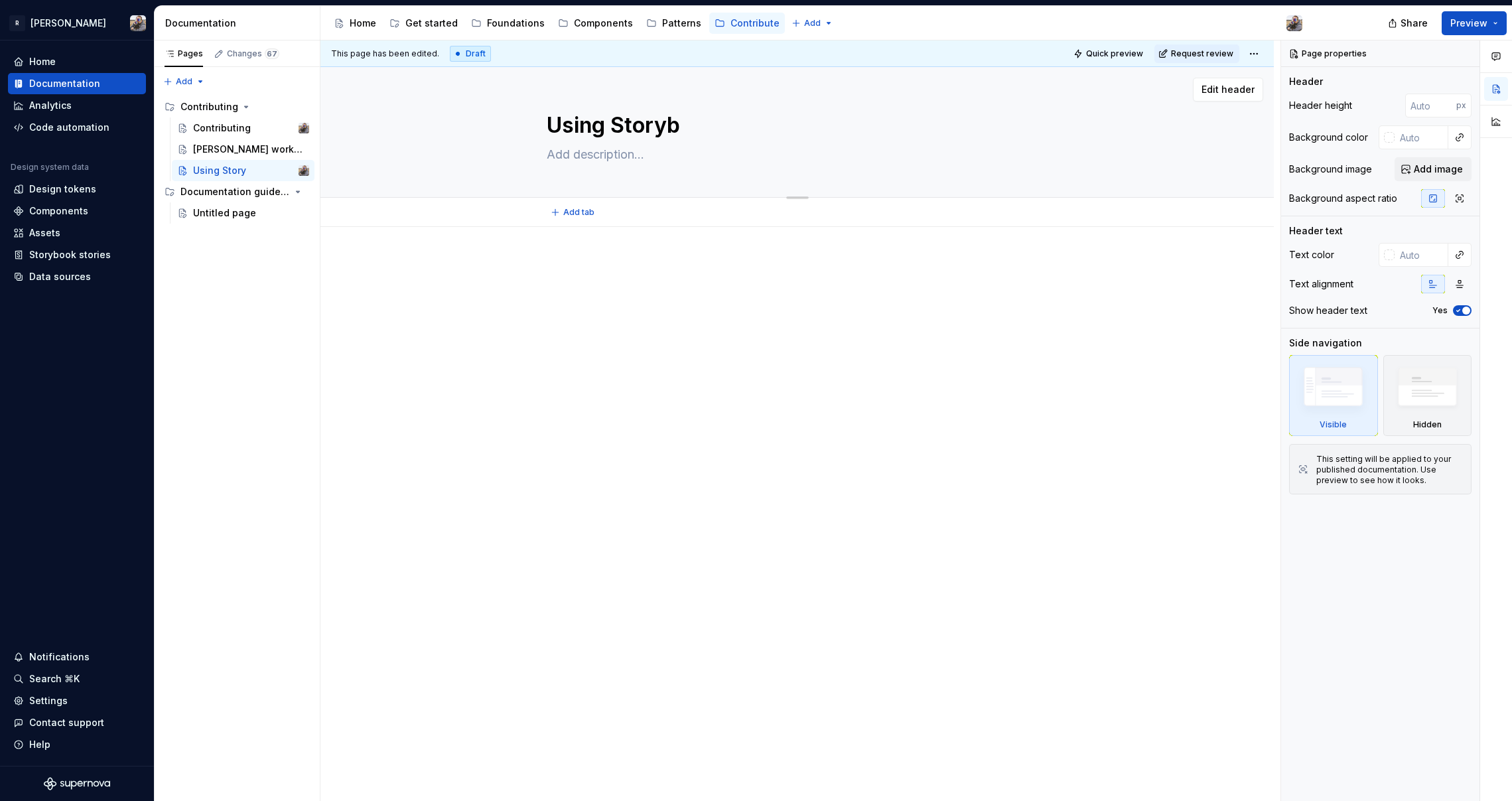
type textarea "*"
type textarea "Using Storybo"
type textarea "*"
type textarea "Using Storyboo"
type textarea "*"
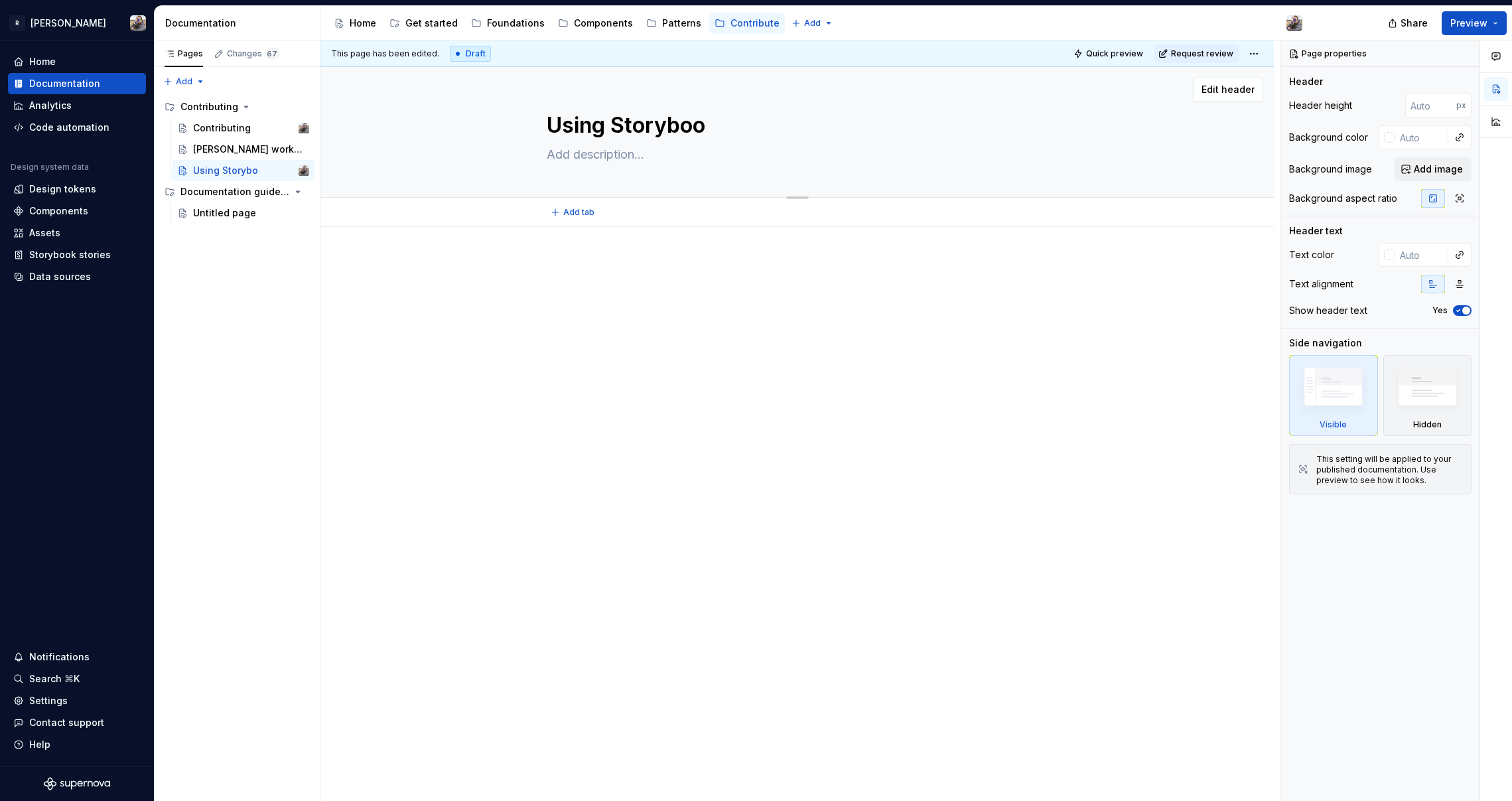
type textarea "Using Storybook"
type textarea "*"
type textarea "Using Storybook"
click at [614, 155] on textarea at bounding box center [795, 155] width 502 height 21
paste textarea "A TL;DR approach to [PERSON_NAME] Engineering in Storybook"
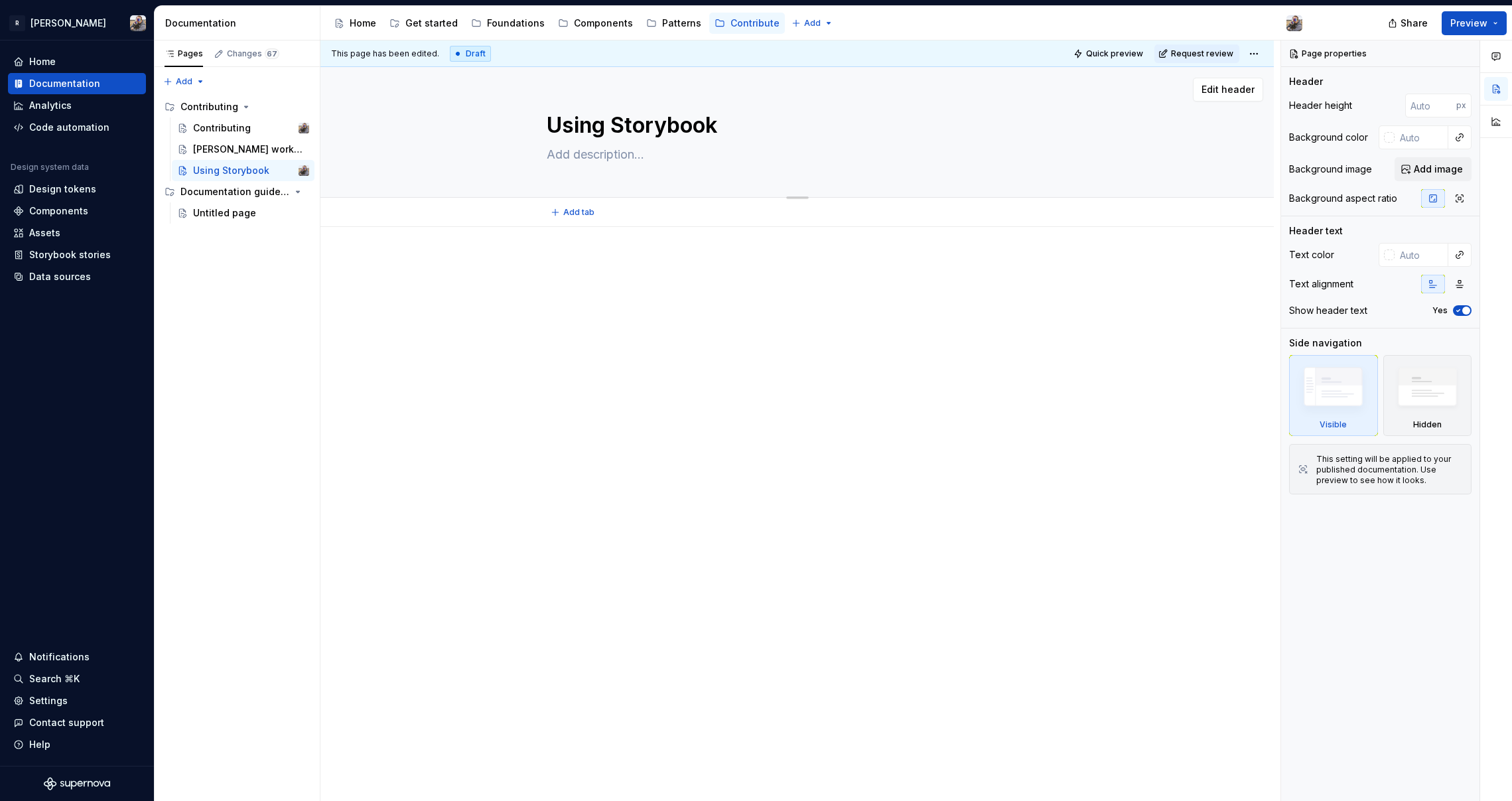
type textarea "*"
type textarea "A TL;DR approach to [PERSON_NAME] Engineering in Storybook"
type textarea "*"
type textarea "A TL;DR approach to [PERSON_NAME] Engineering in Storybook"
click at [599, 267] on p at bounding box center [798, 266] width 502 height 16
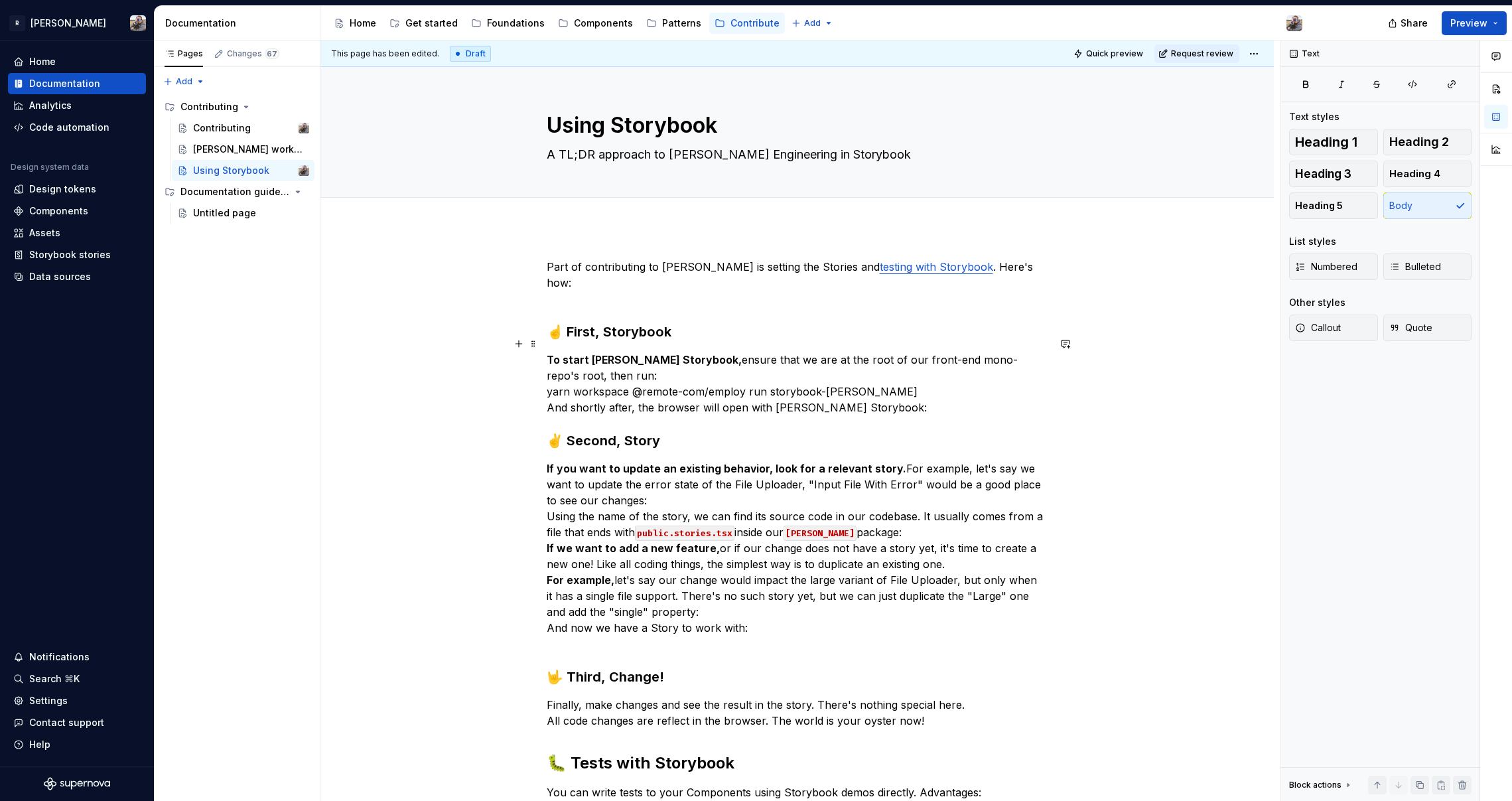
click at [882, 388] on p "To start [PERSON_NAME] Storybook, ensure that we are at the root of our front-e…" at bounding box center [798, 383] width 502 height 63
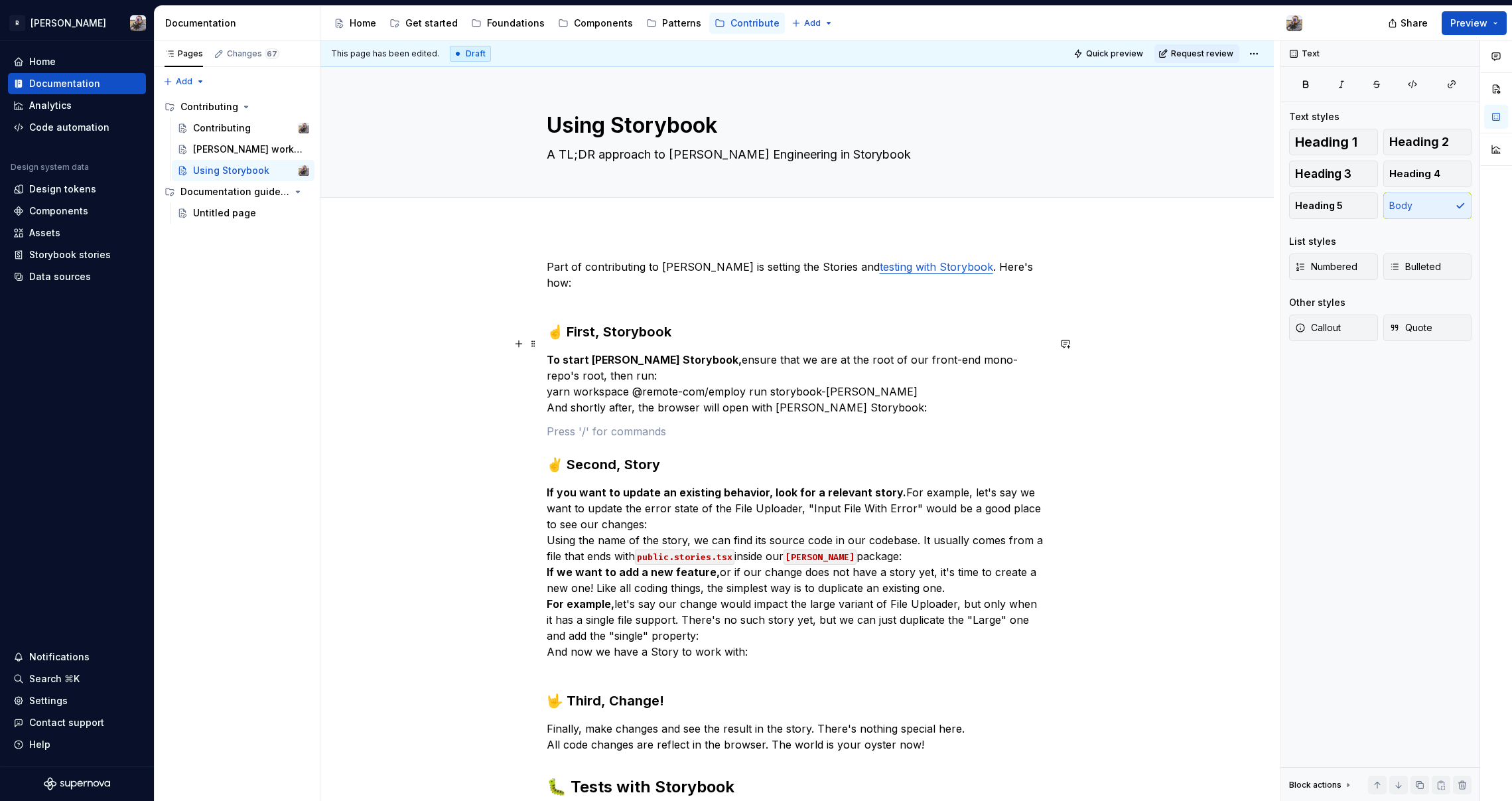
type textarea "*"
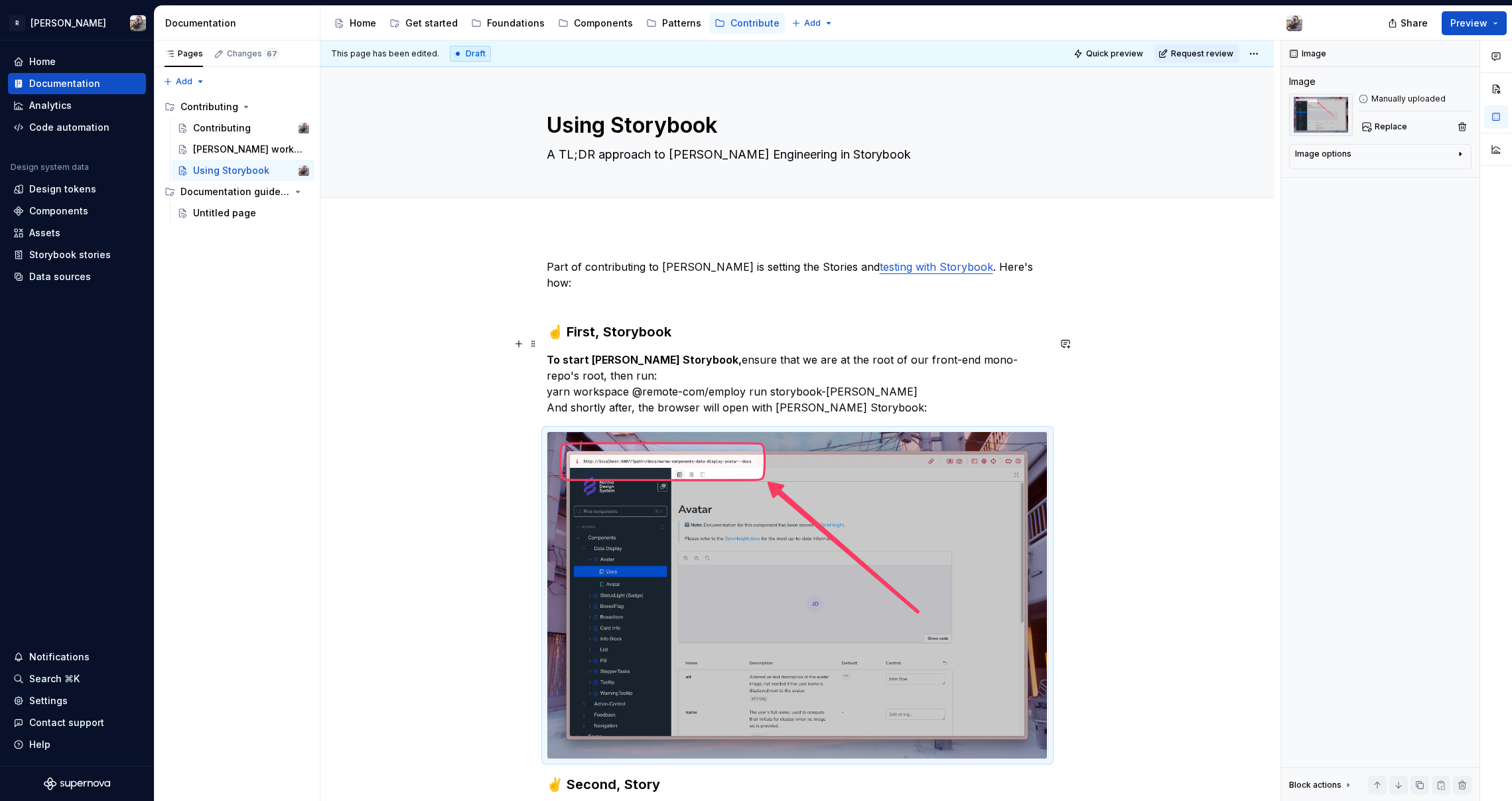
click at [813, 381] on p "To start [PERSON_NAME] Storybook, ensure that we are at the root of our front-e…" at bounding box center [798, 383] width 502 height 63
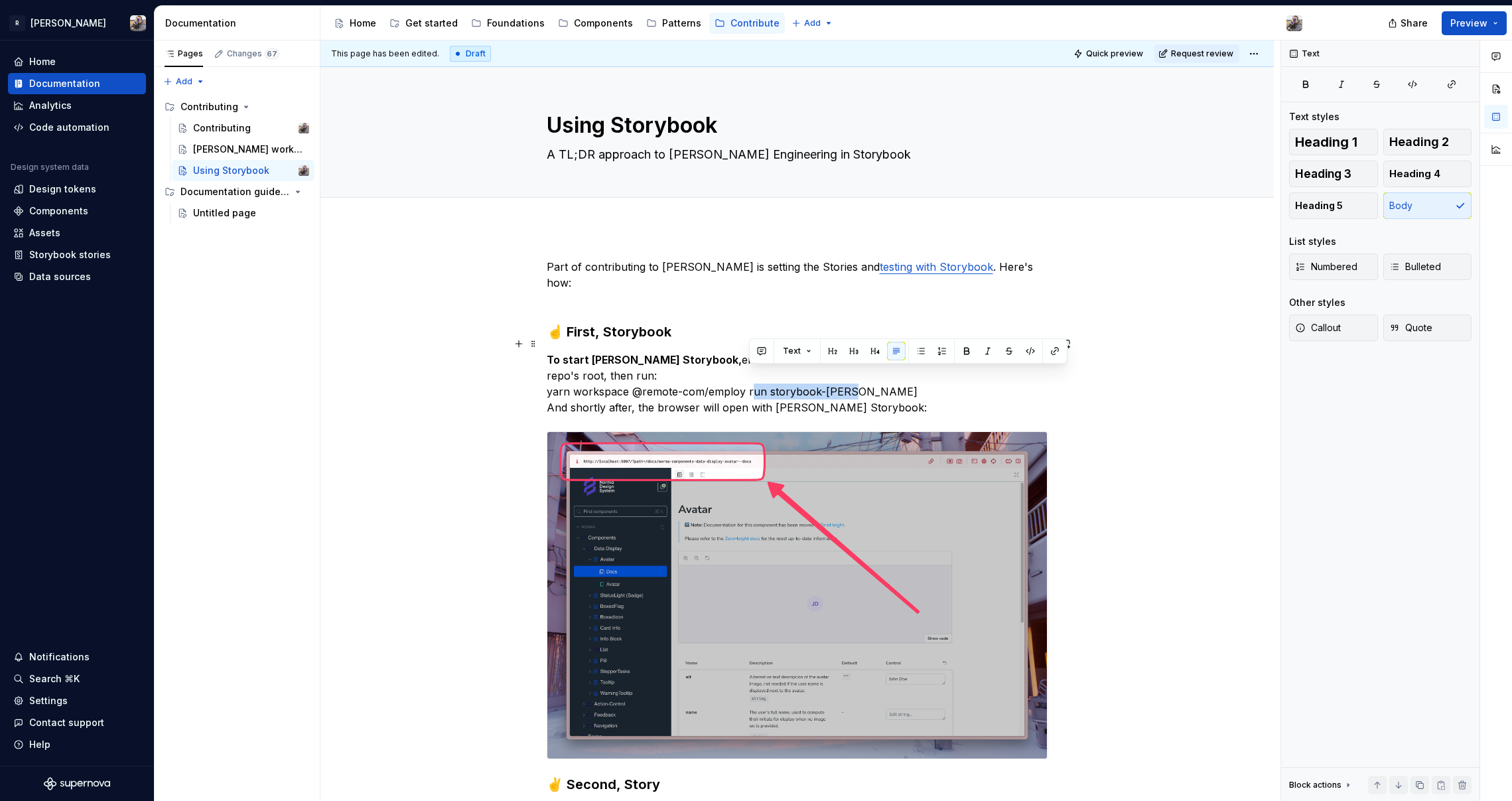
drag, startPoint x: 892, startPoint y: 379, endPoint x: 749, endPoint y: 381, distance: 143.0
click at [749, 381] on p "To start [PERSON_NAME] Storybook, ensure that we are at the root of our front-e…" at bounding box center [798, 383] width 502 height 63
click at [896, 394] on p "To start [PERSON_NAME] Storybook, ensure that we are at the root of our front-e…" at bounding box center [798, 383] width 502 height 63
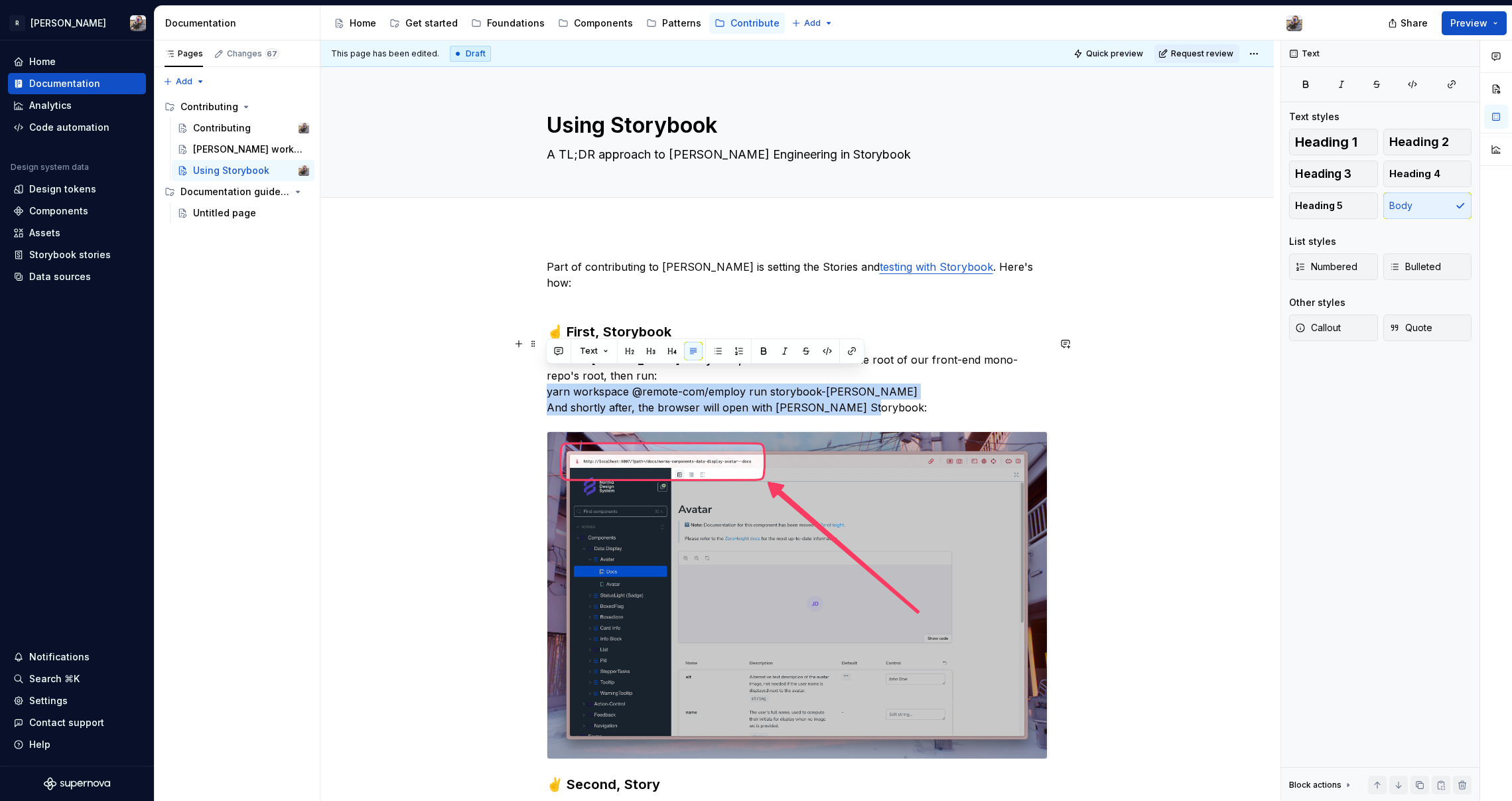
drag, startPoint x: 896, startPoint y: 394, endPoint x: 538, endPoint y: 380, distance: 358.3
click at [600, 351] on button "Text" at bounding box center [594, 351] width 40 height 19
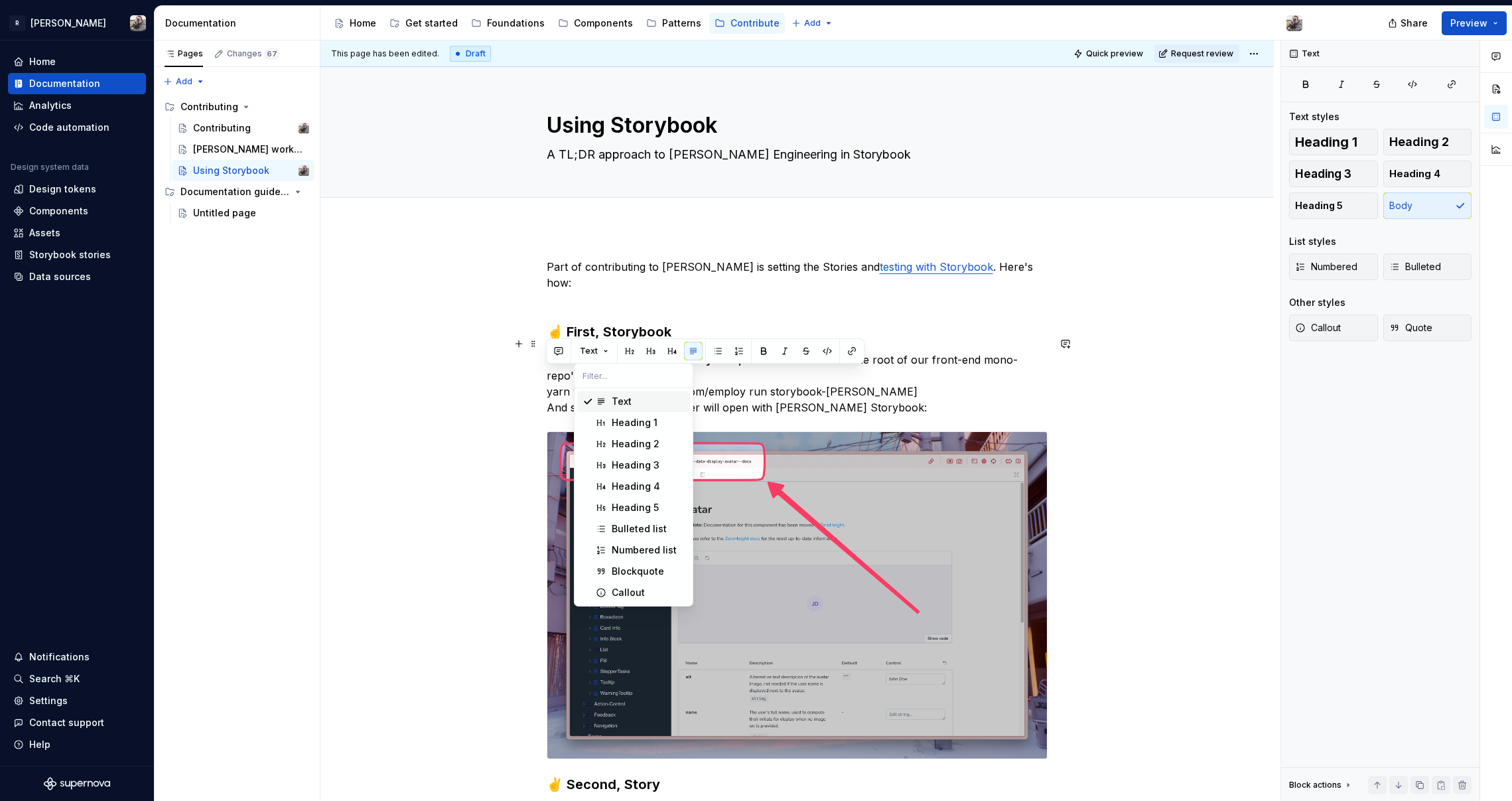
click at [893, 388] on p "To start [PERSON_NAME] Storybook, ensure that we are at the root of our front-e…" at bounding box center [798, 383] width 502 height 63
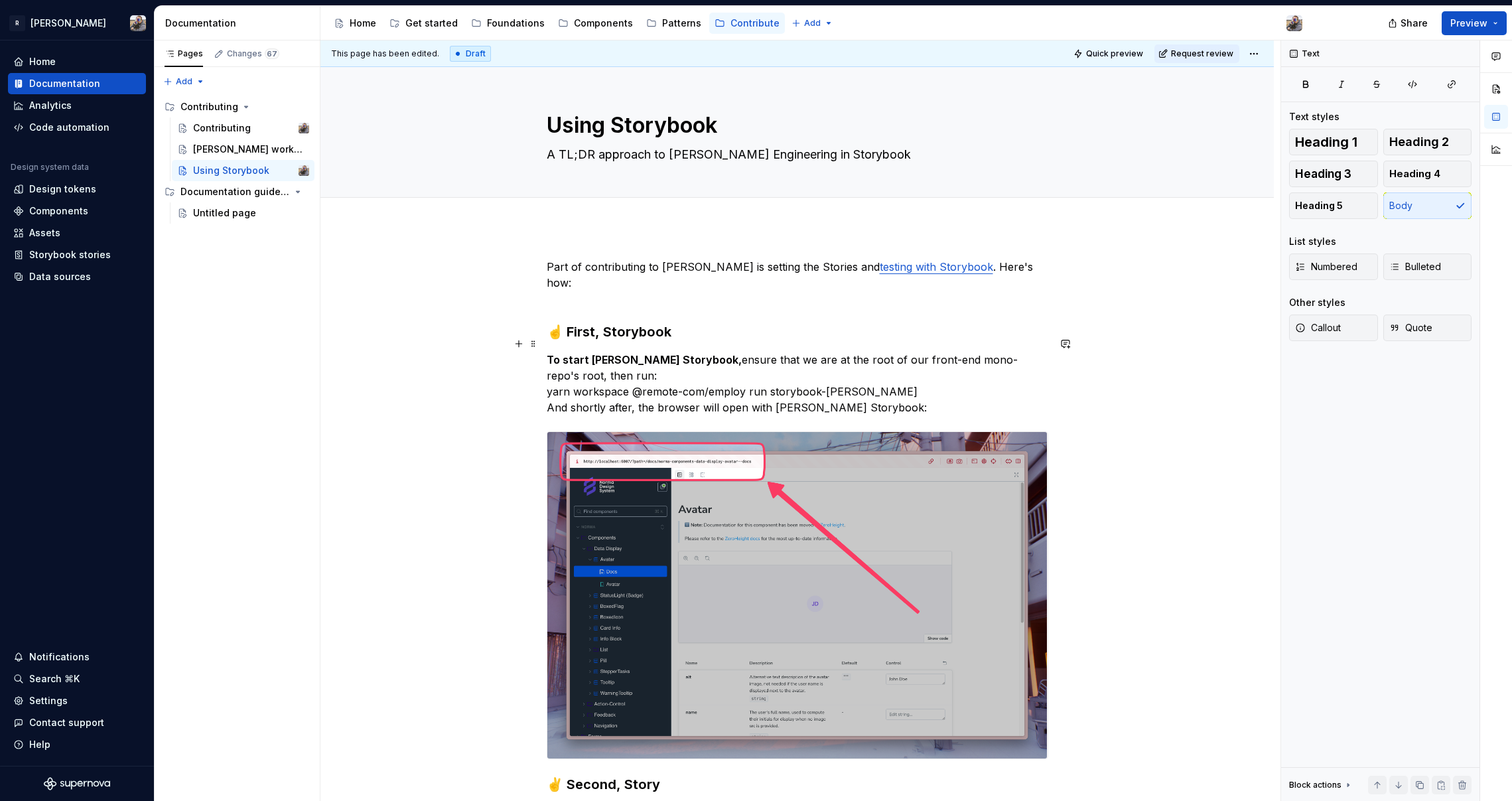
click at [597, 355] on p "To start [PERSON_NAME] Storybook, ensure that we are at the root of our front-e…" at bounding box center [798, 383] width 502 height 63
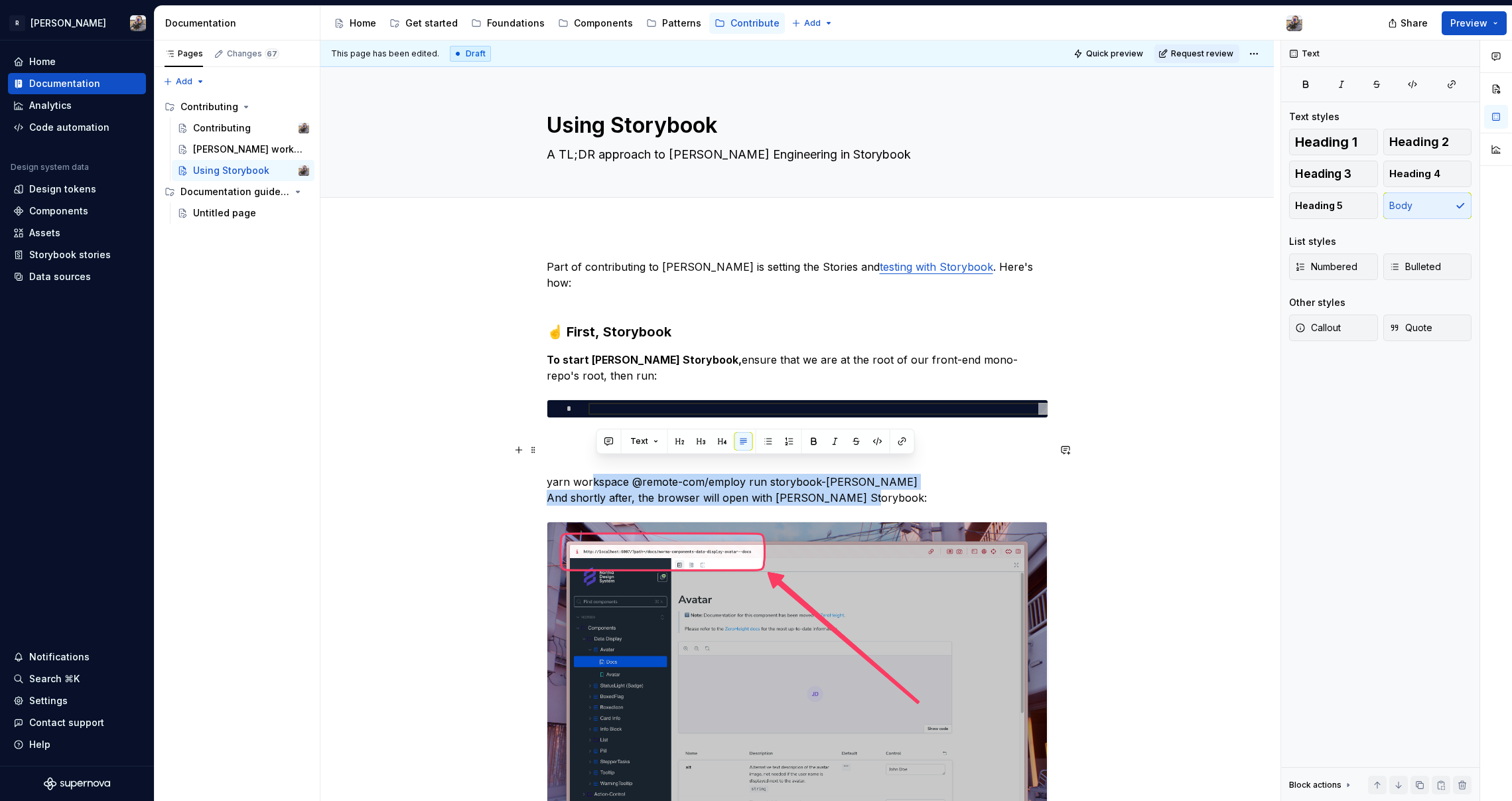
drag, startPoint x: 866, startPoint y: 474, endPoint x: 590, endPoint y: 468, distance: 276.1
click at [589, 468] on p "yarn workspace @remote-com/employ run storybook-[PERSON_NAME] And shortly after…" at bounding box center [798, 482] width 502 height 48
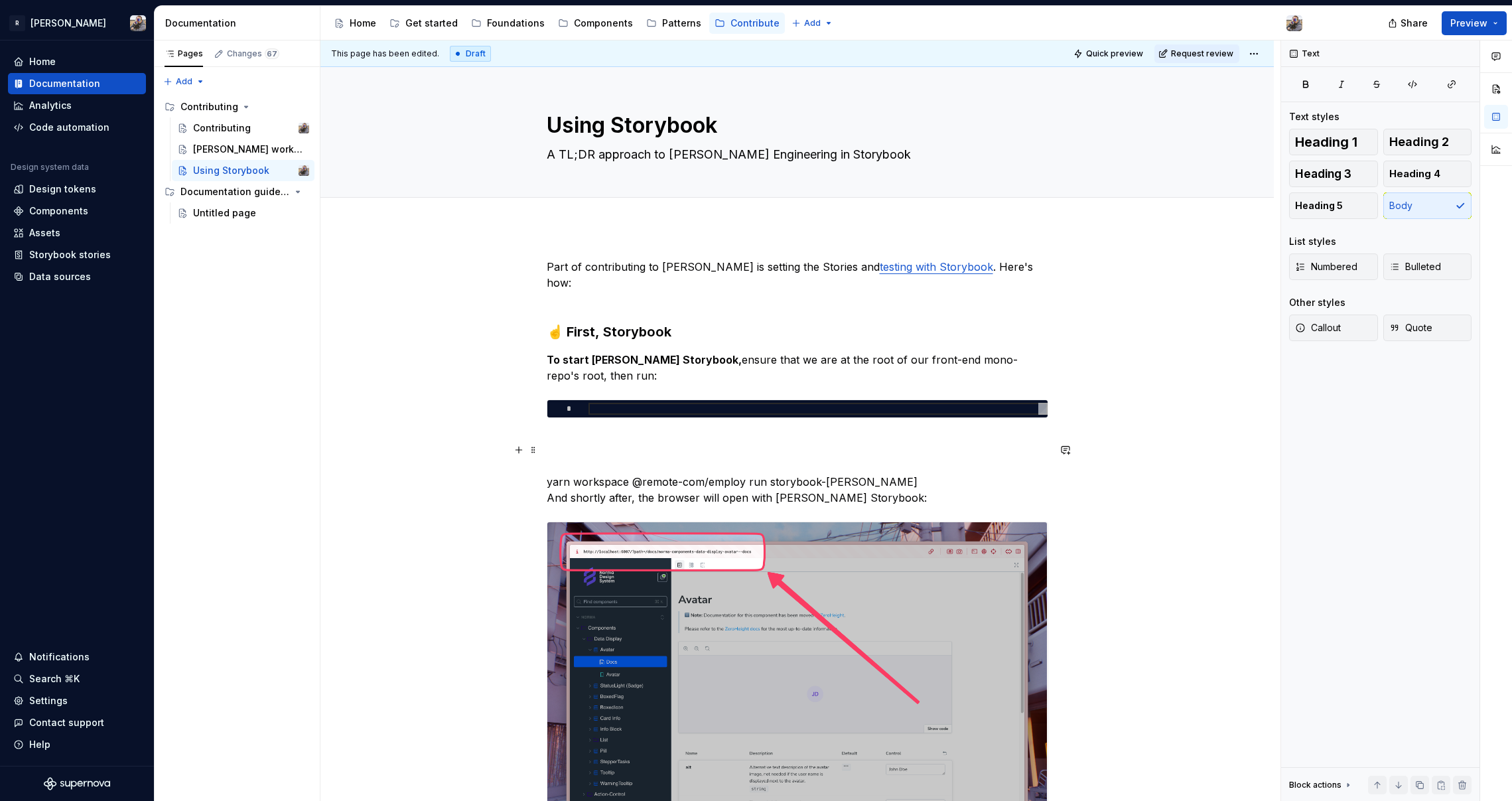
click at [585, 468] on p "yarn workspace @remote-com/employ run storybook-[PERSON_NAME] And shortly after…" at bounding box center [798, 482] width 502 height 48
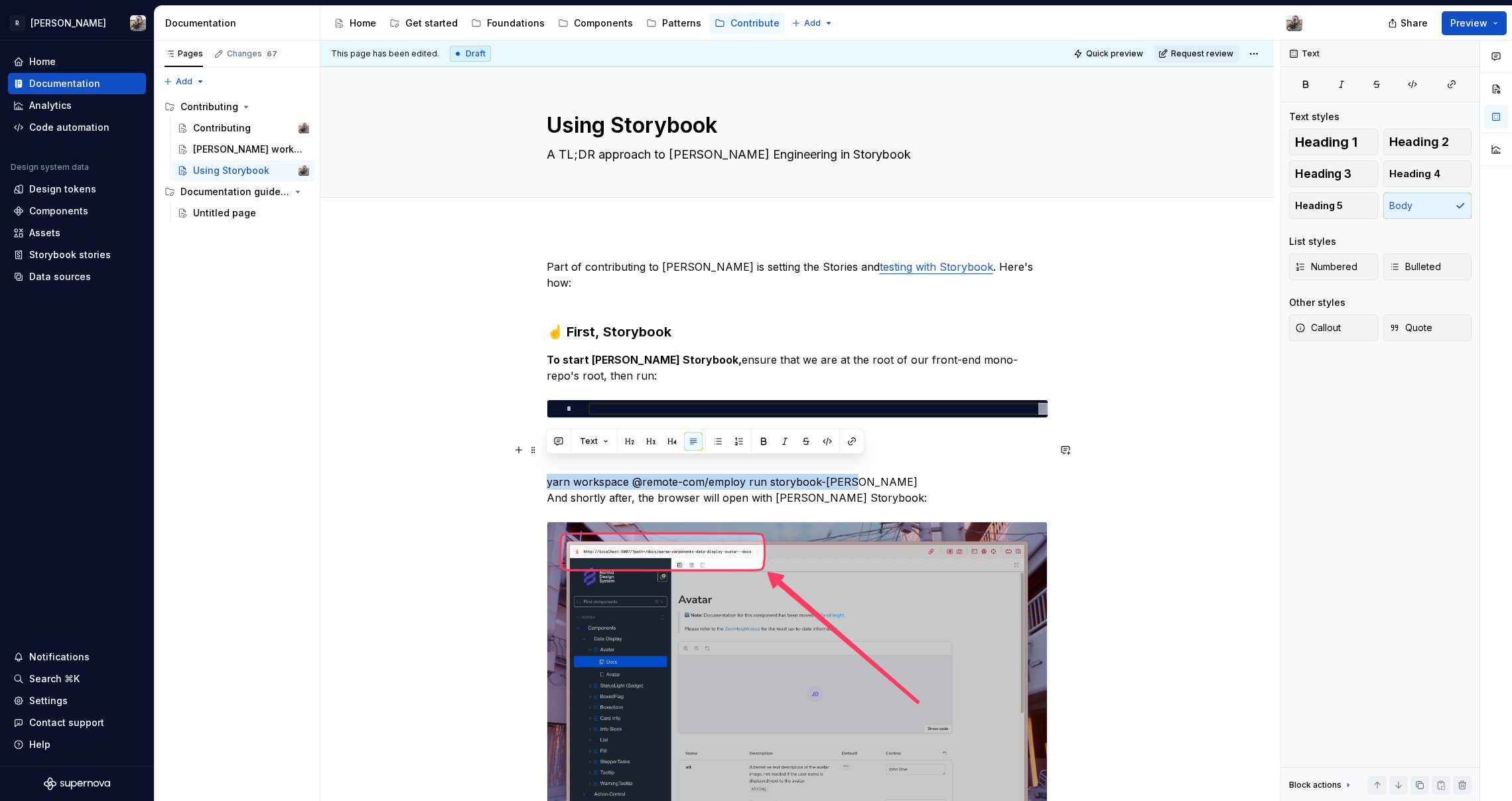
drag, startPoint x: 546, startPoint y: 466, endPoint x: 858, endPoint y: 464, distance: 312.0
click at [858, 464] on p "yarn workspace @remote-com/employ run storybook-[PERSON_NAME] And shortly after…" at bounding box center [798, 482] width 502 height 48
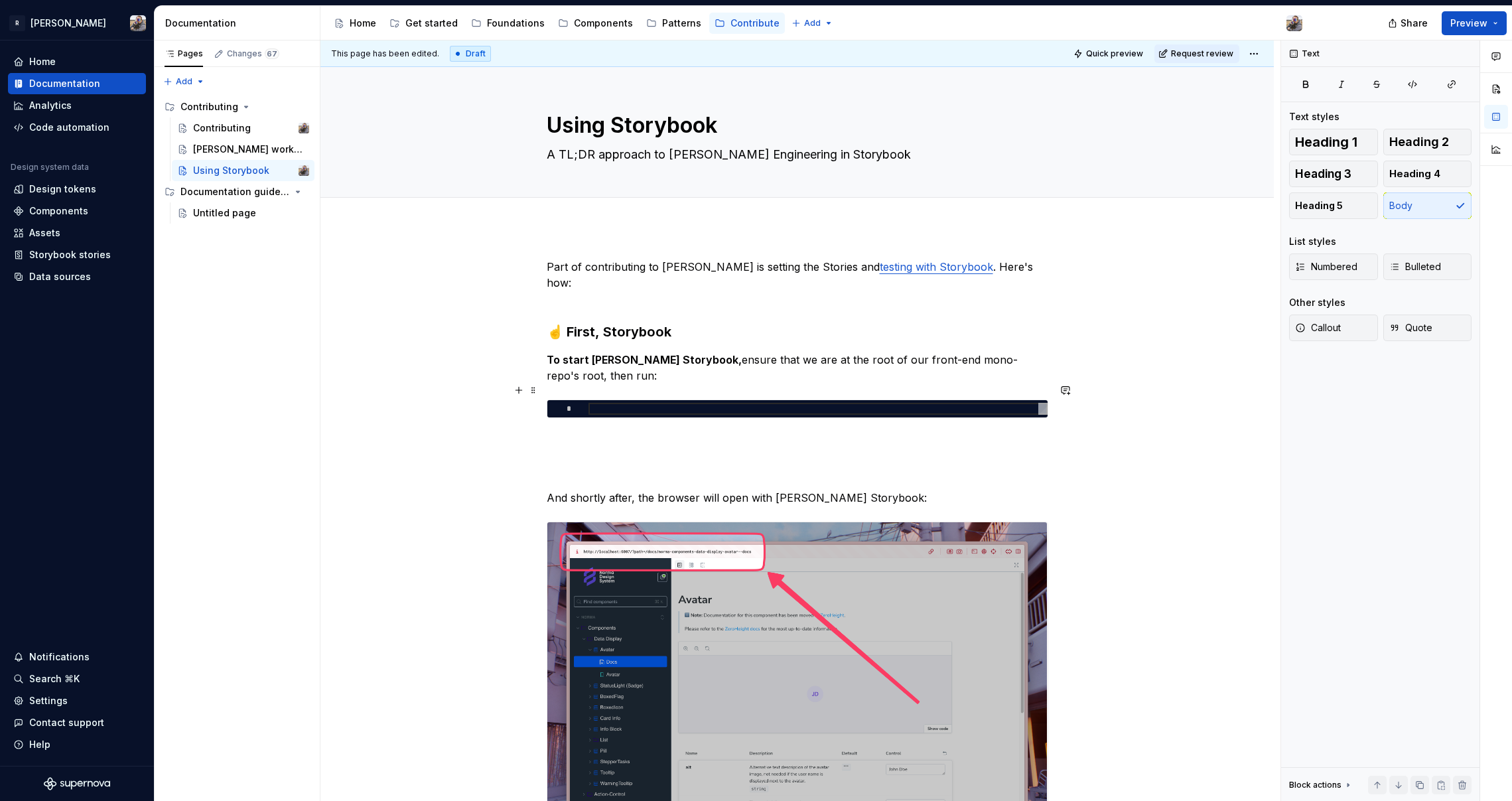
click at [600, 403] on div at bounding box center [818, 409] width 459 height 12
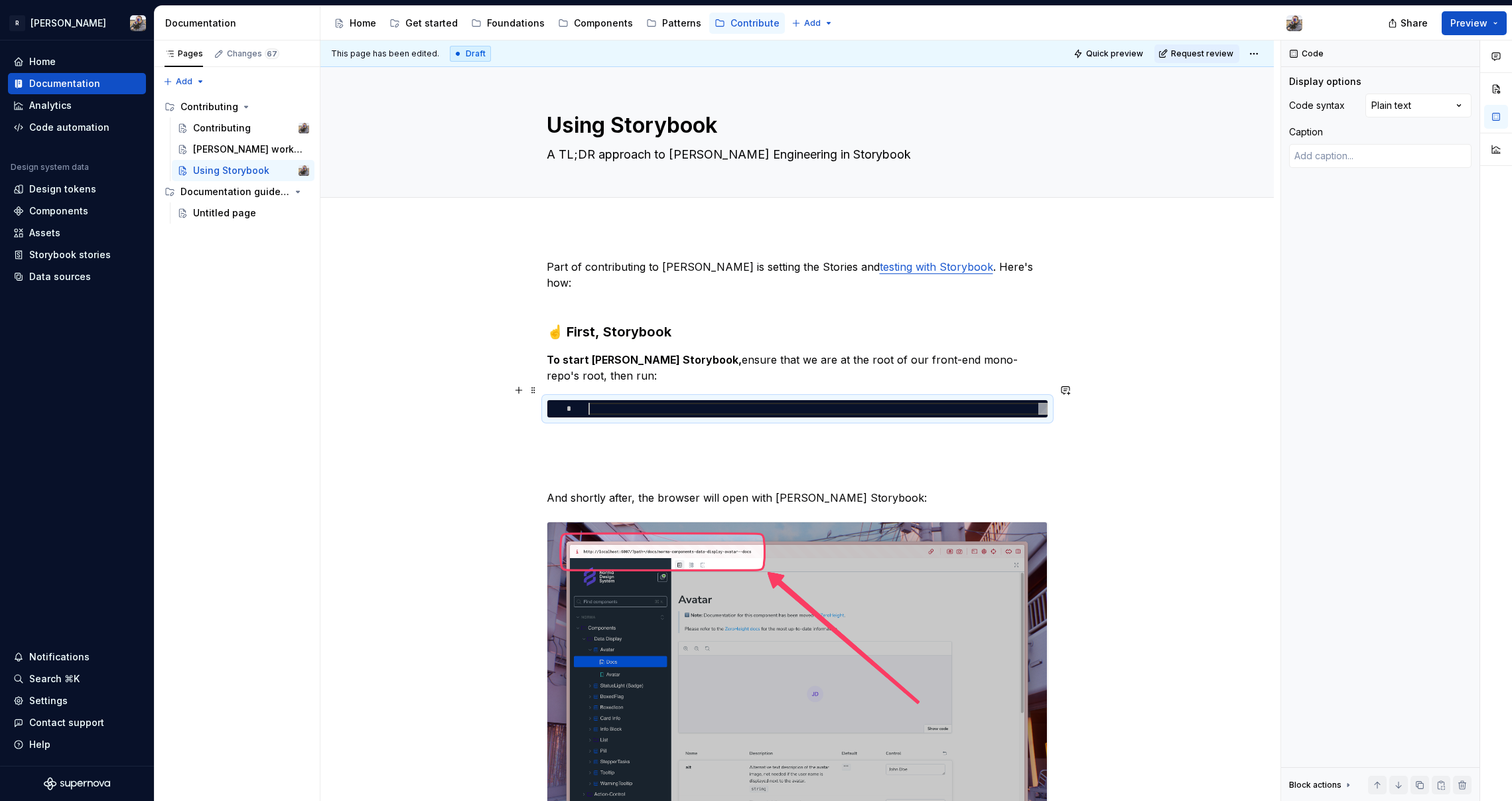
type textarea "*"
type textarea "**********"
click at [576, 458] on p "And shortly after, the browser will open with [PERSON_NAME] Storybook:" at bounding box center [798, 482] width 502 height 48
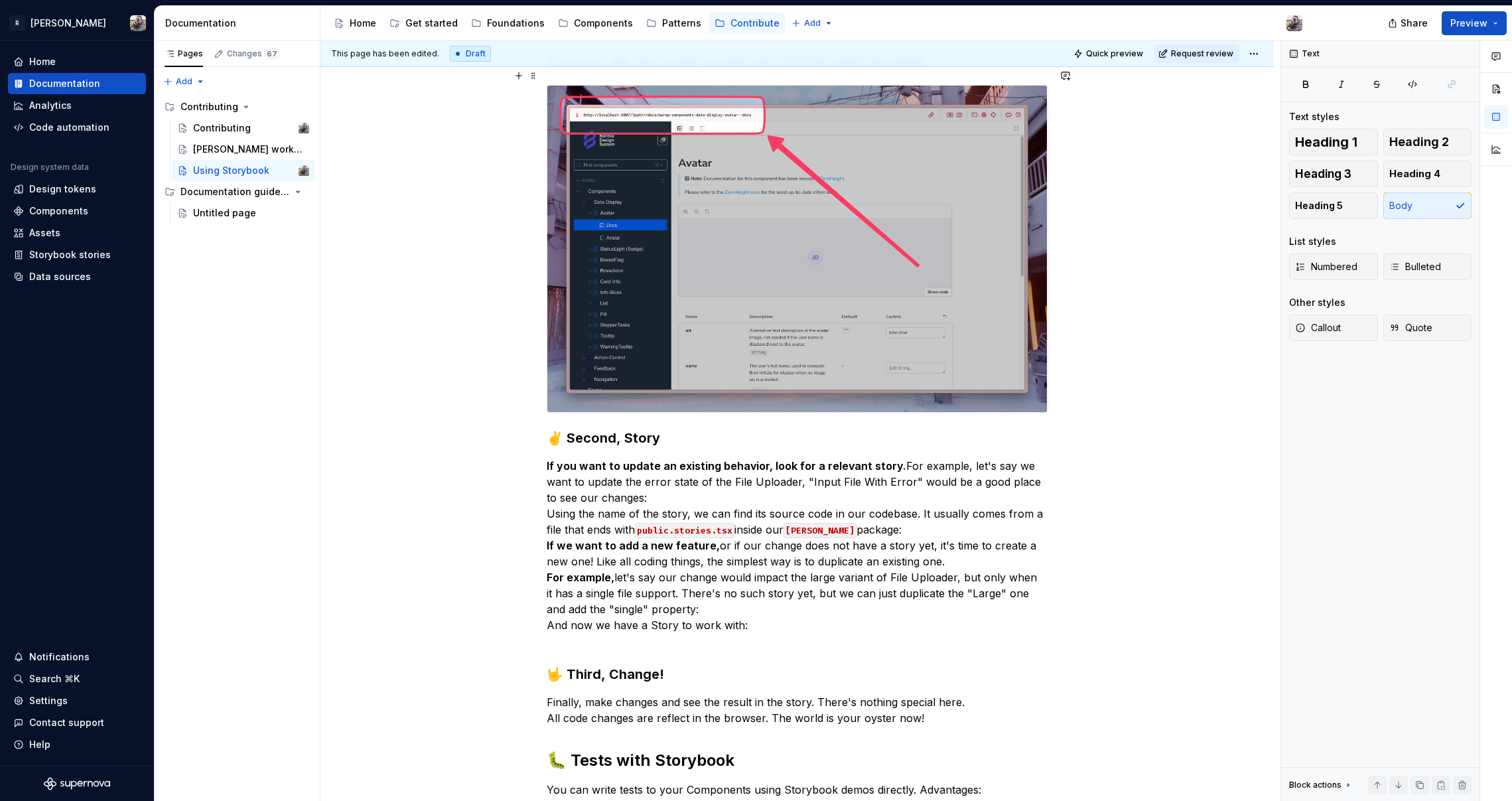
scroll to position [443, 0]
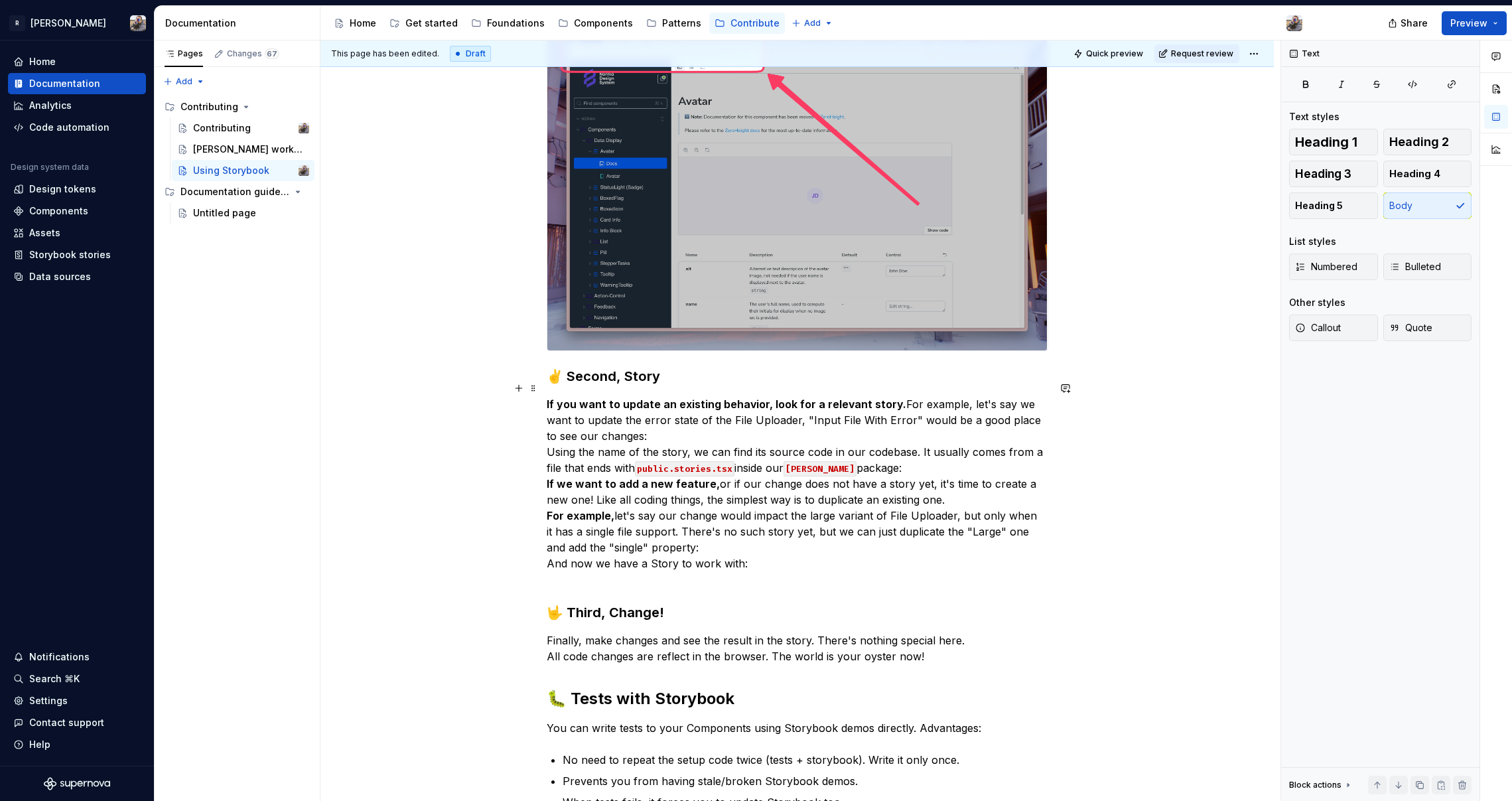
click at [647, 422] on p "If you want to update an existing behavior, look for a relevant story. For exam…" at bounding box center [798, 491] width 502 height 191
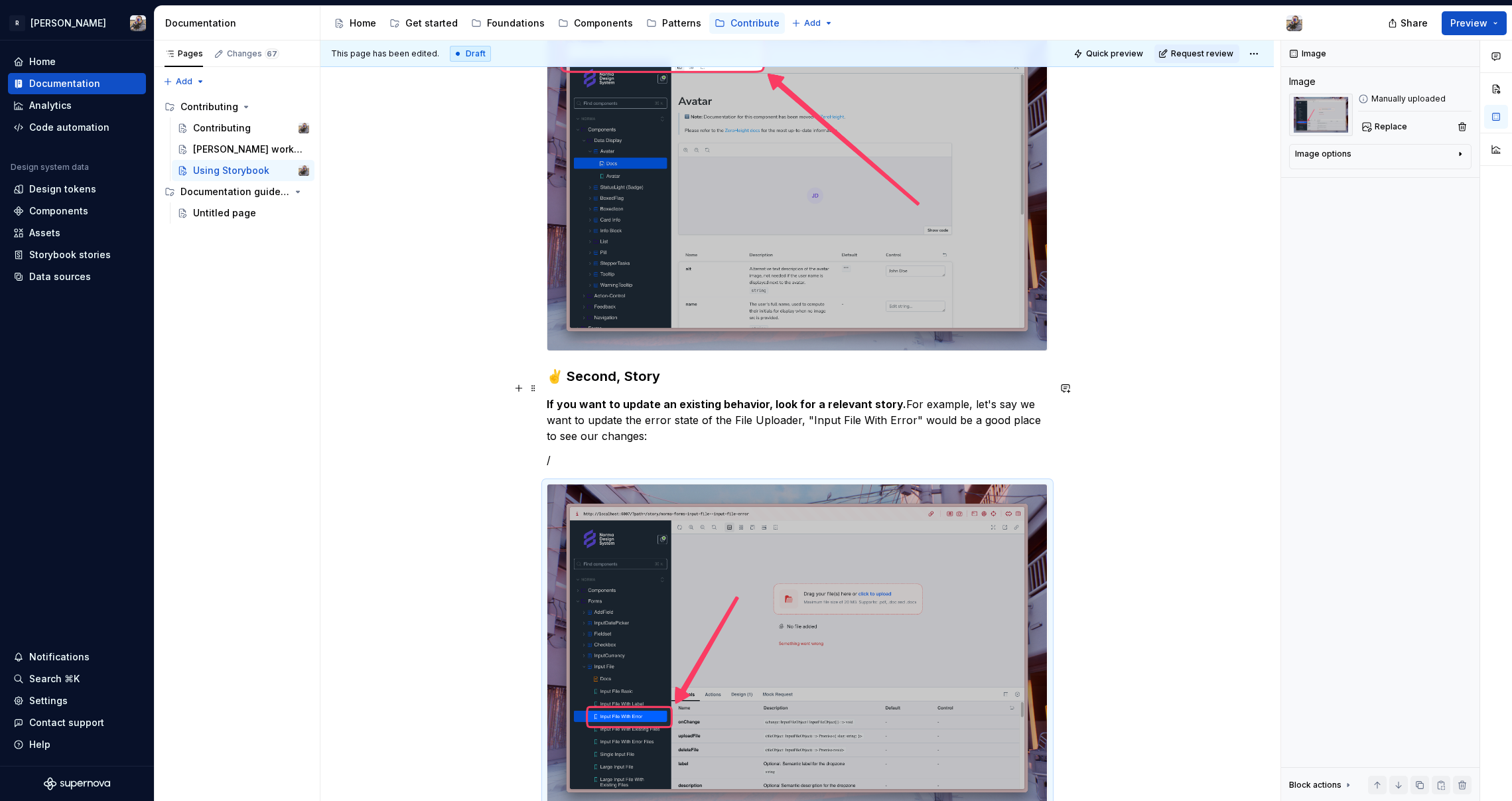
scroll to position [480, 0]
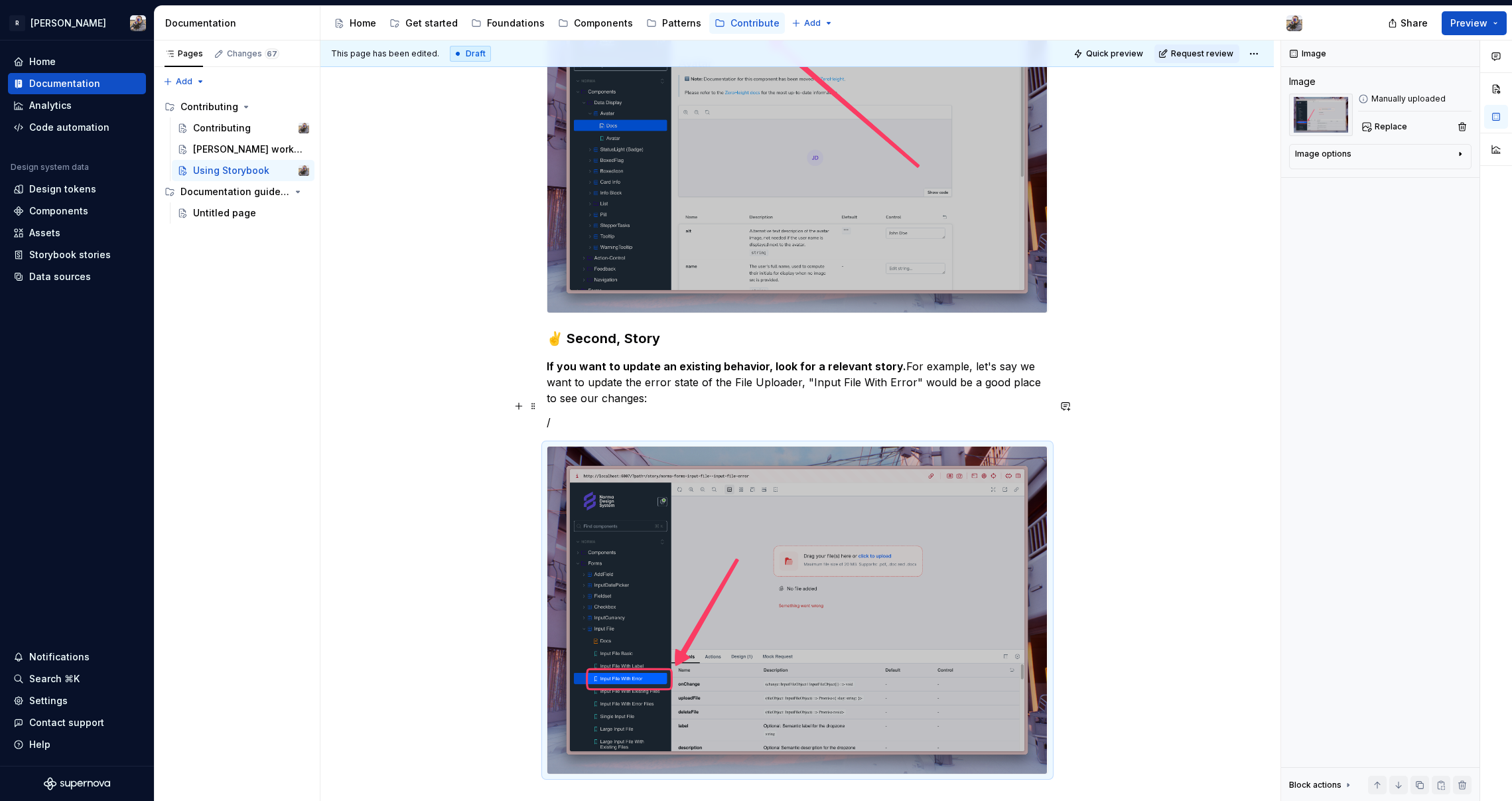
click at [559, 414] on p "/" at bounding box center [798, 422] width 502 height 16
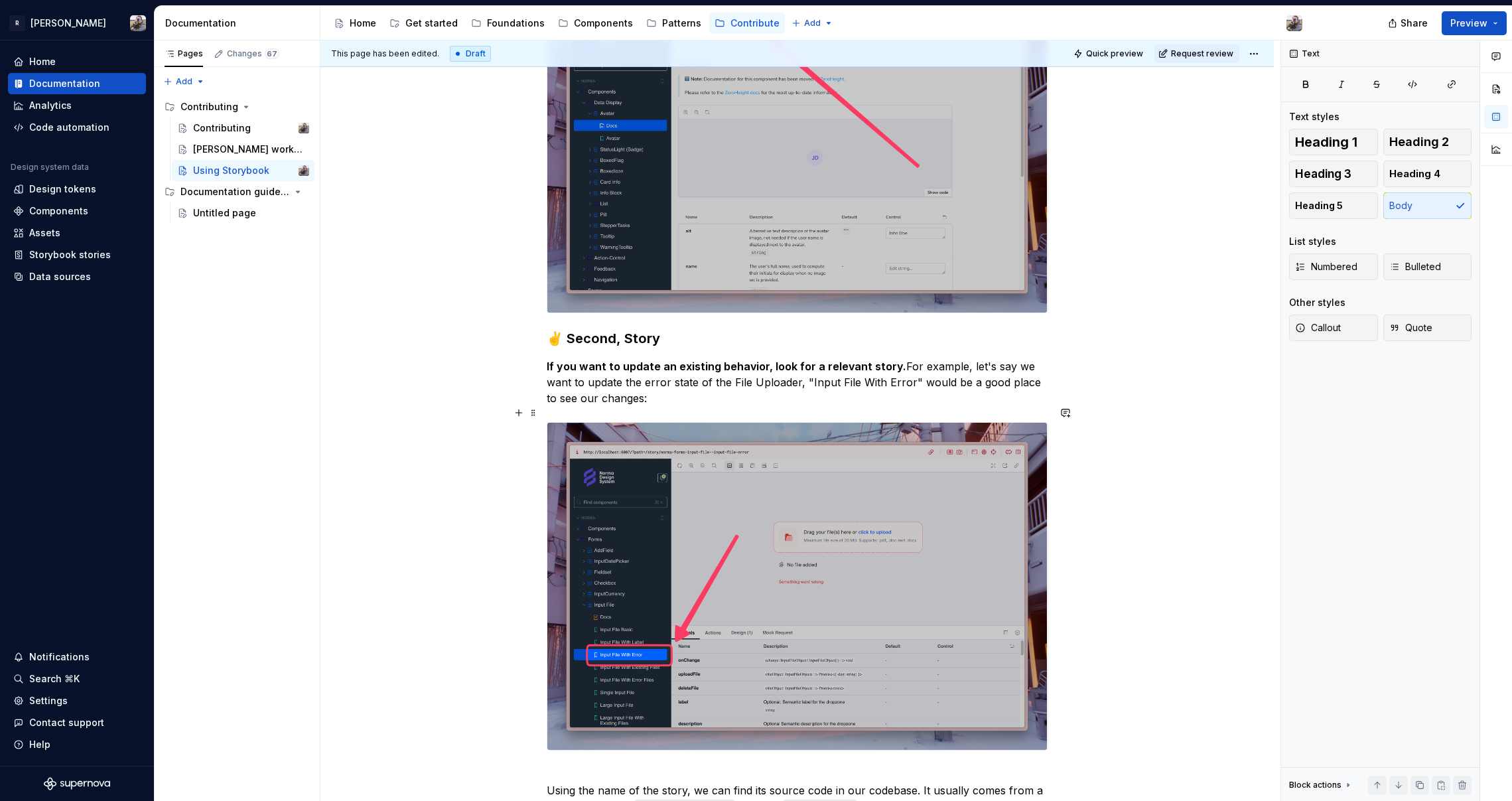
scroll to position [693, 0]
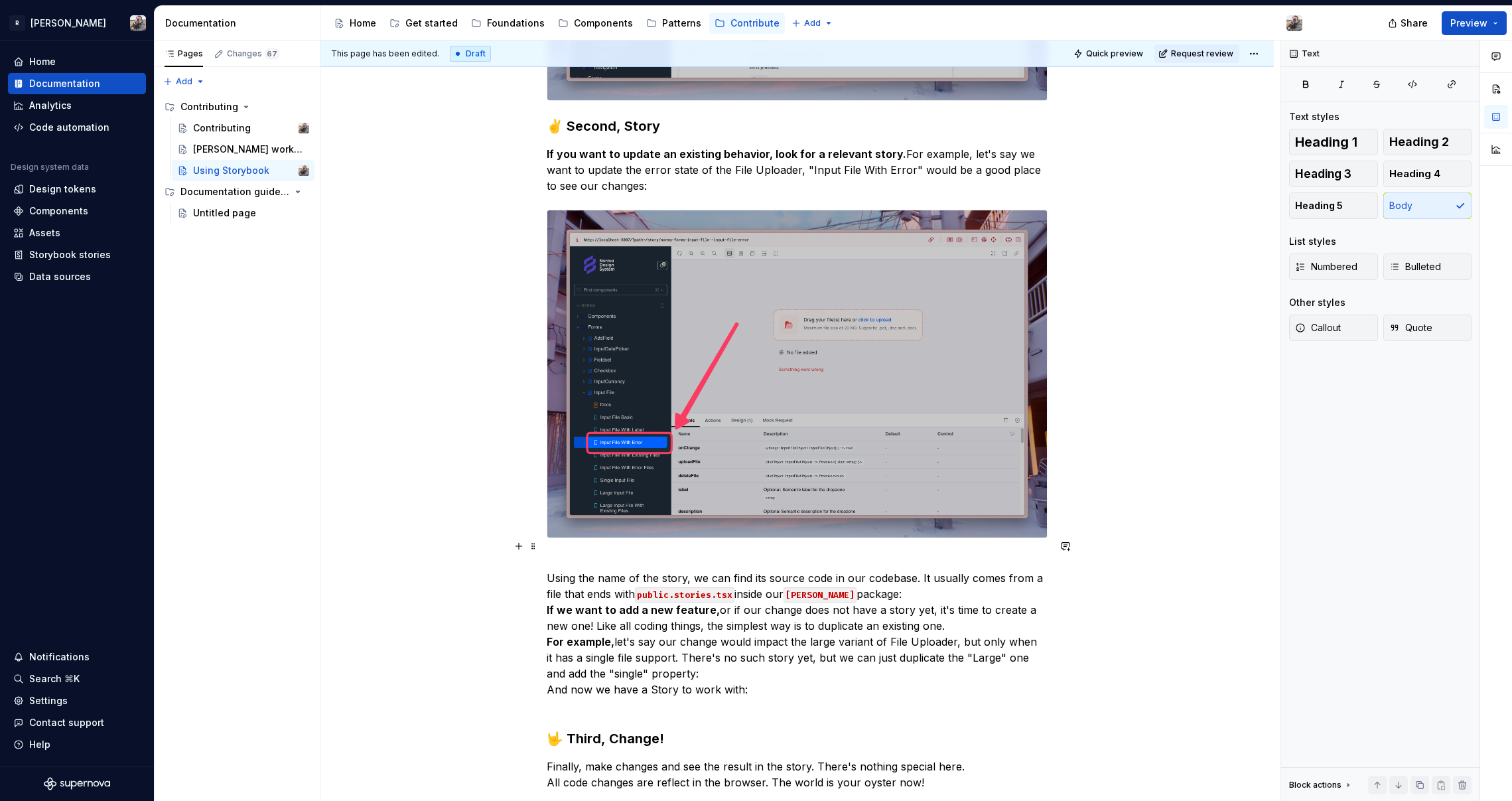
click at [547, 556] on p "Using the name of the story, we can find its source code in our codebase. It us…" at bounding box center [798, 634] width 502 height 160
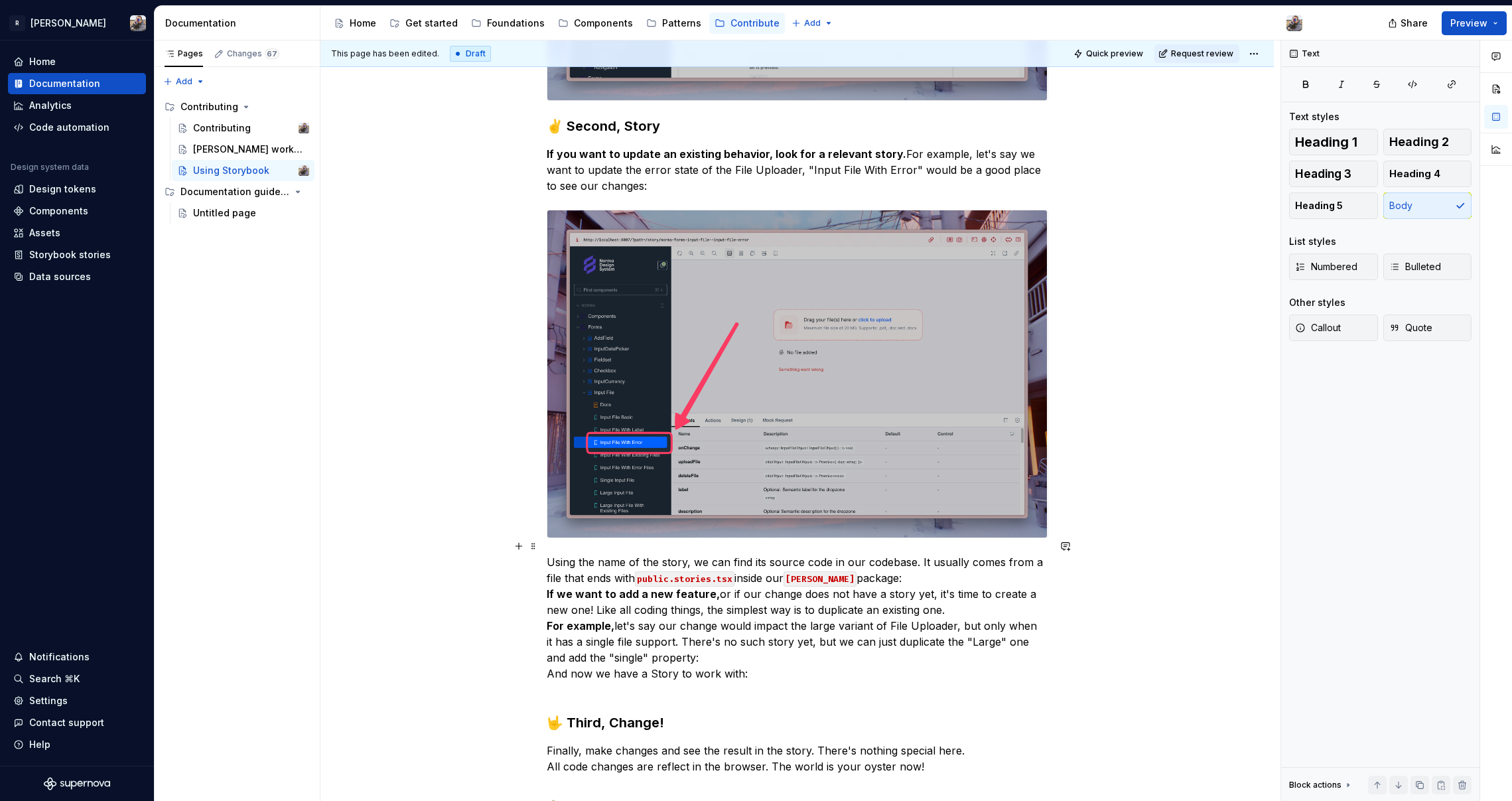
click at [881, 562] on p "Using the name of the story, we can find its source code in our codebase. It us…" at bounding box center [798, 626] width 502 height 144
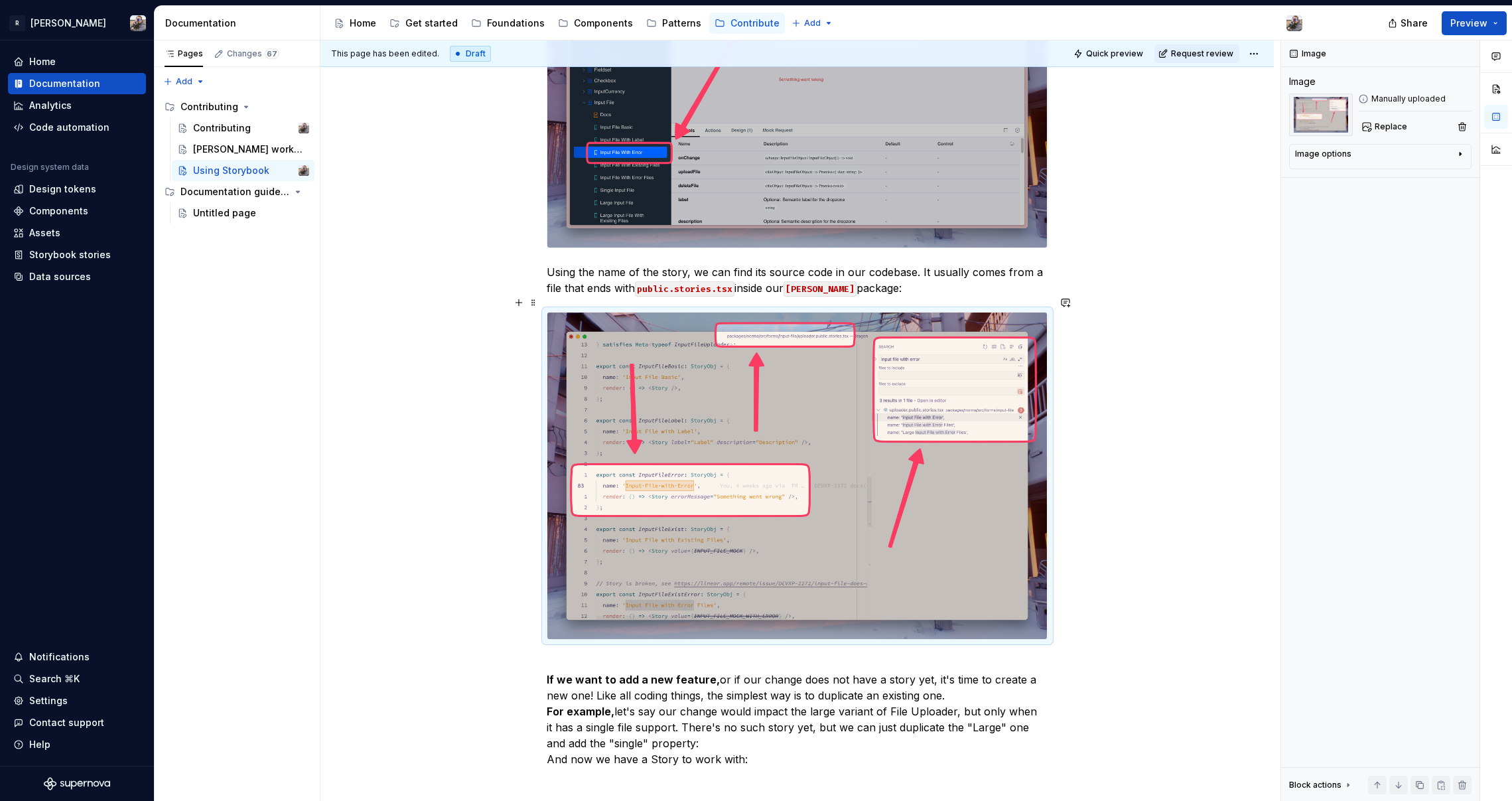
scroll to position [1281, 0]
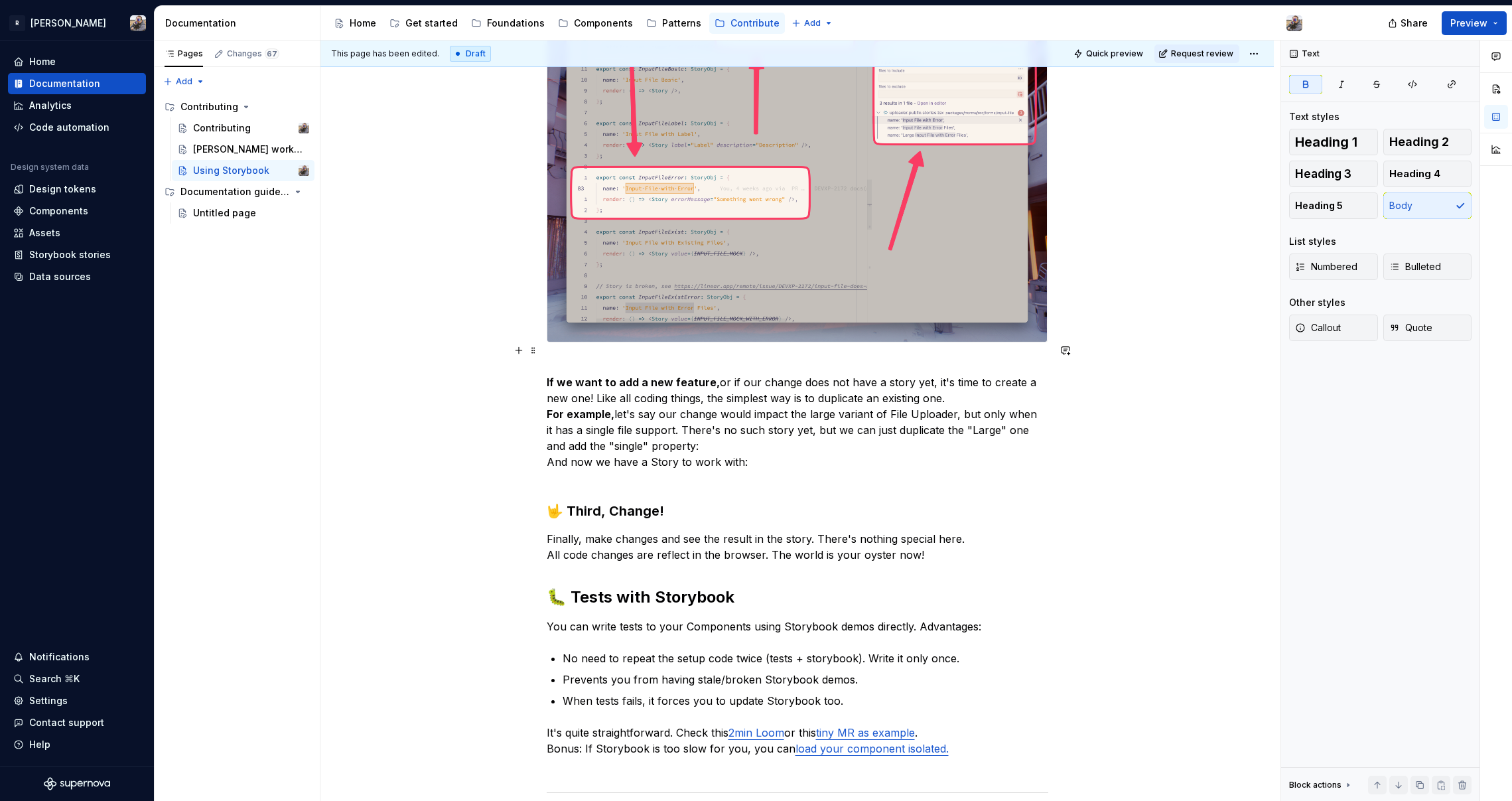
click at [572, 373] on p "If we want to add a new feature, or if our change does not have a story yet, it…" at bounding box center [798, 422] width 502 height 128
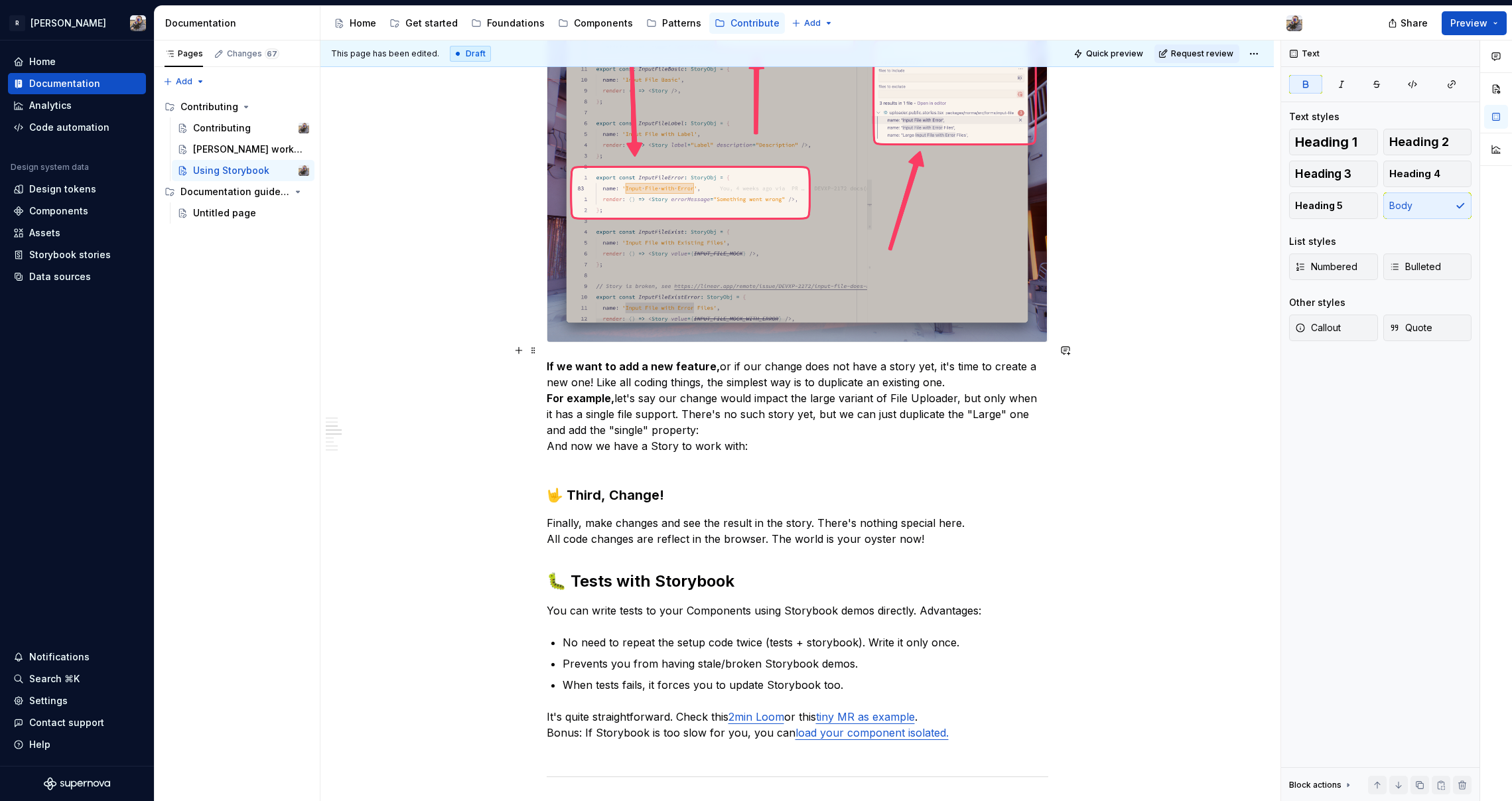
click at [699, 382] on p "If we want to add a new feature, or if our change does not have a story yet, it…" at bounding box center [798, 414] width 502 height 112
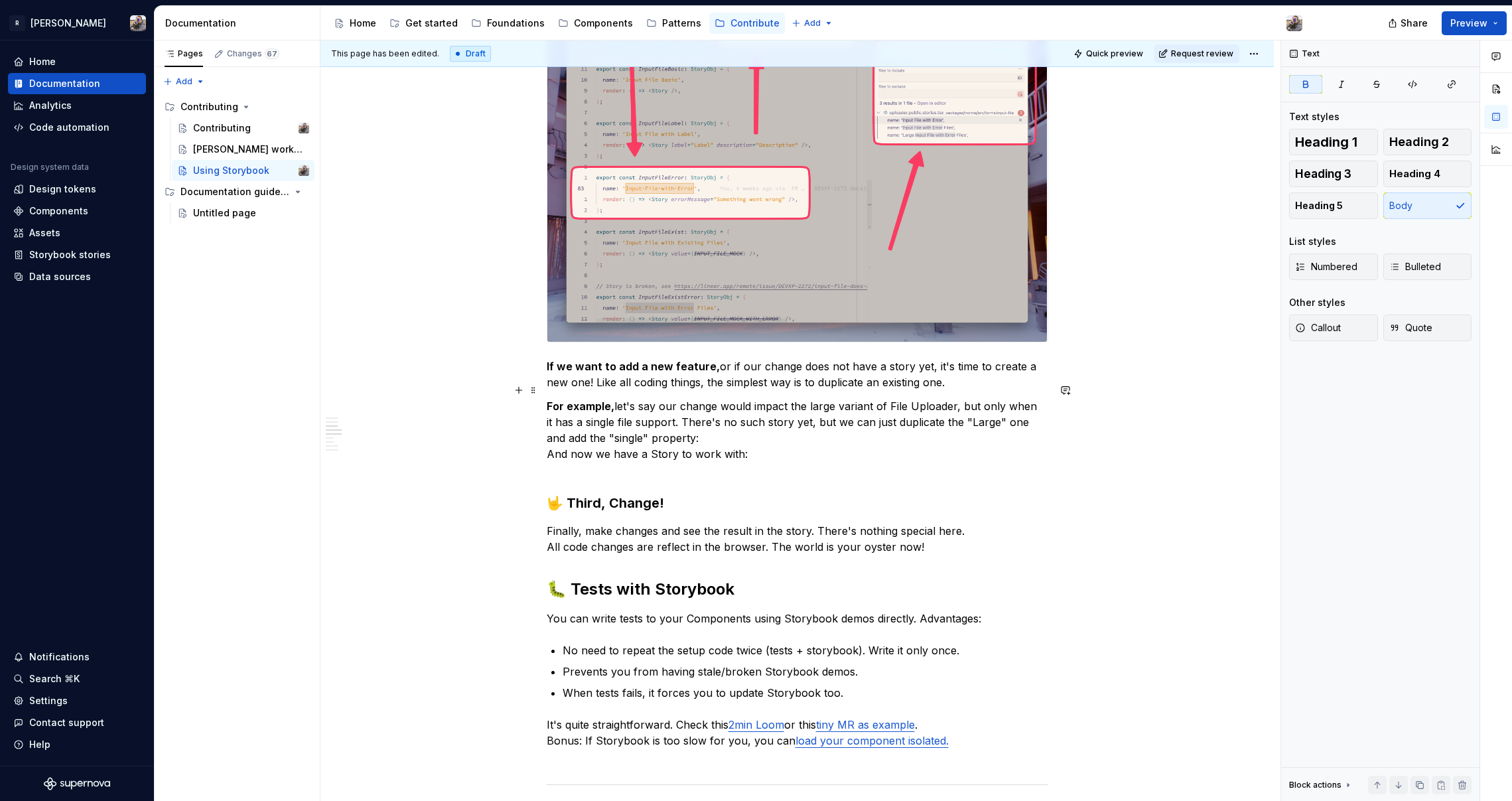
click at [707, 423] on p "For example, let's say our change would impact the large variant of File Upload…" at bounding box center [798, 438] width 502 height 79
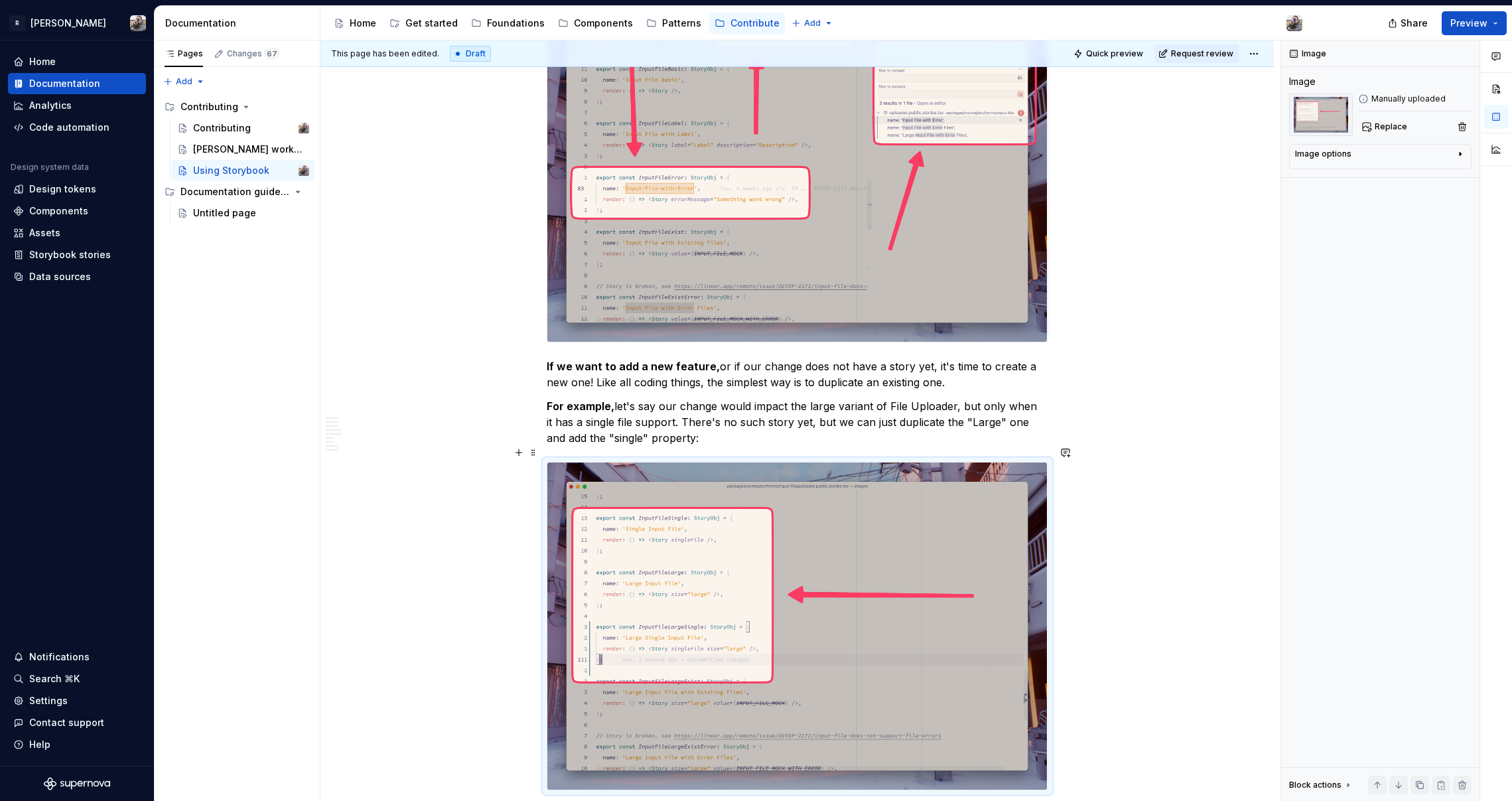
scroll to position [1557, 0]
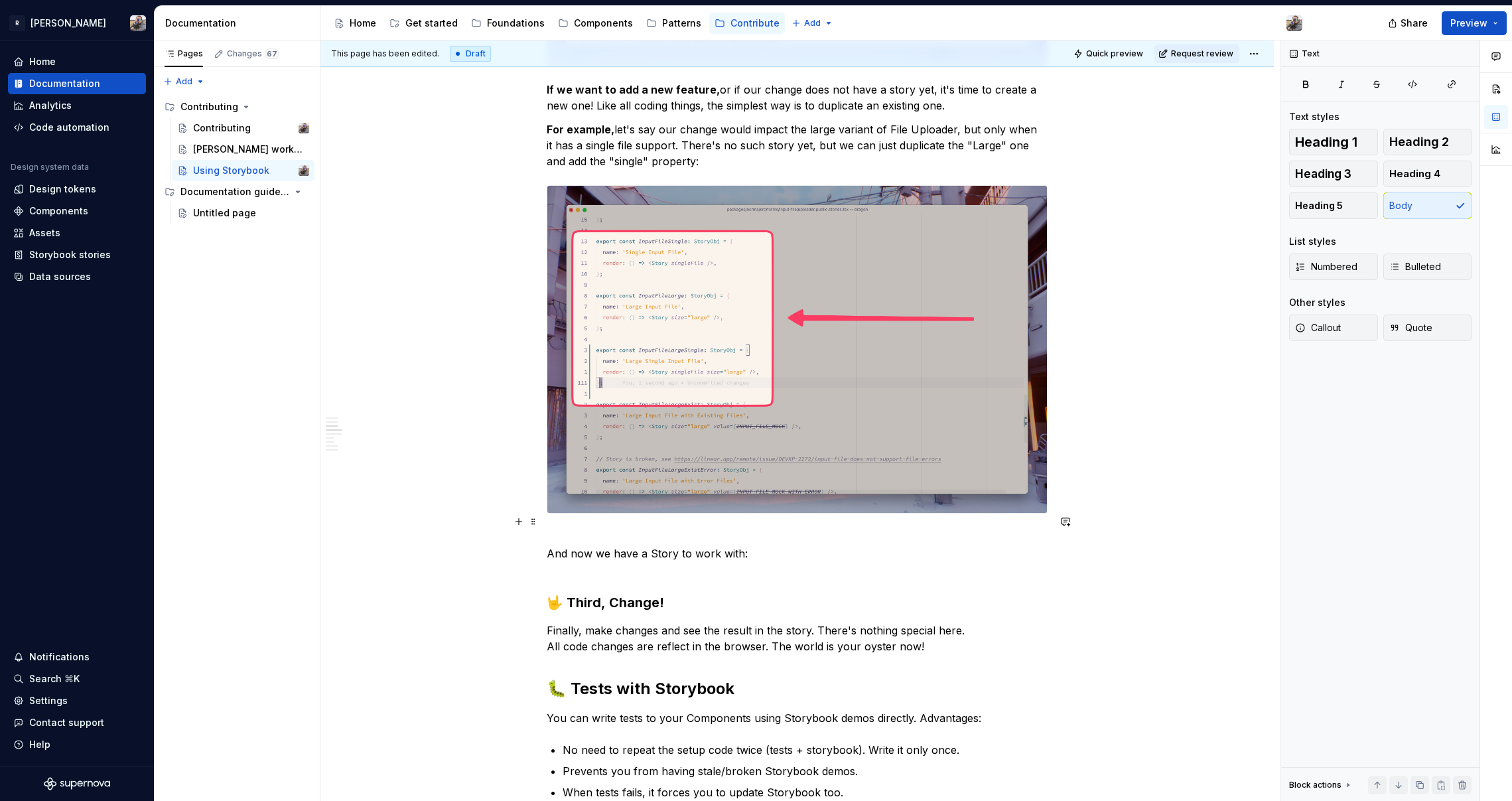
drag, startPoint x: 549, startPoint y: 535, endPoint x: 578, endPoint y: 537, distance: 29.1
click at [549, 535] on p "And now we have a Story to work with:" at bounding box center [798, 554] width 502 height 48
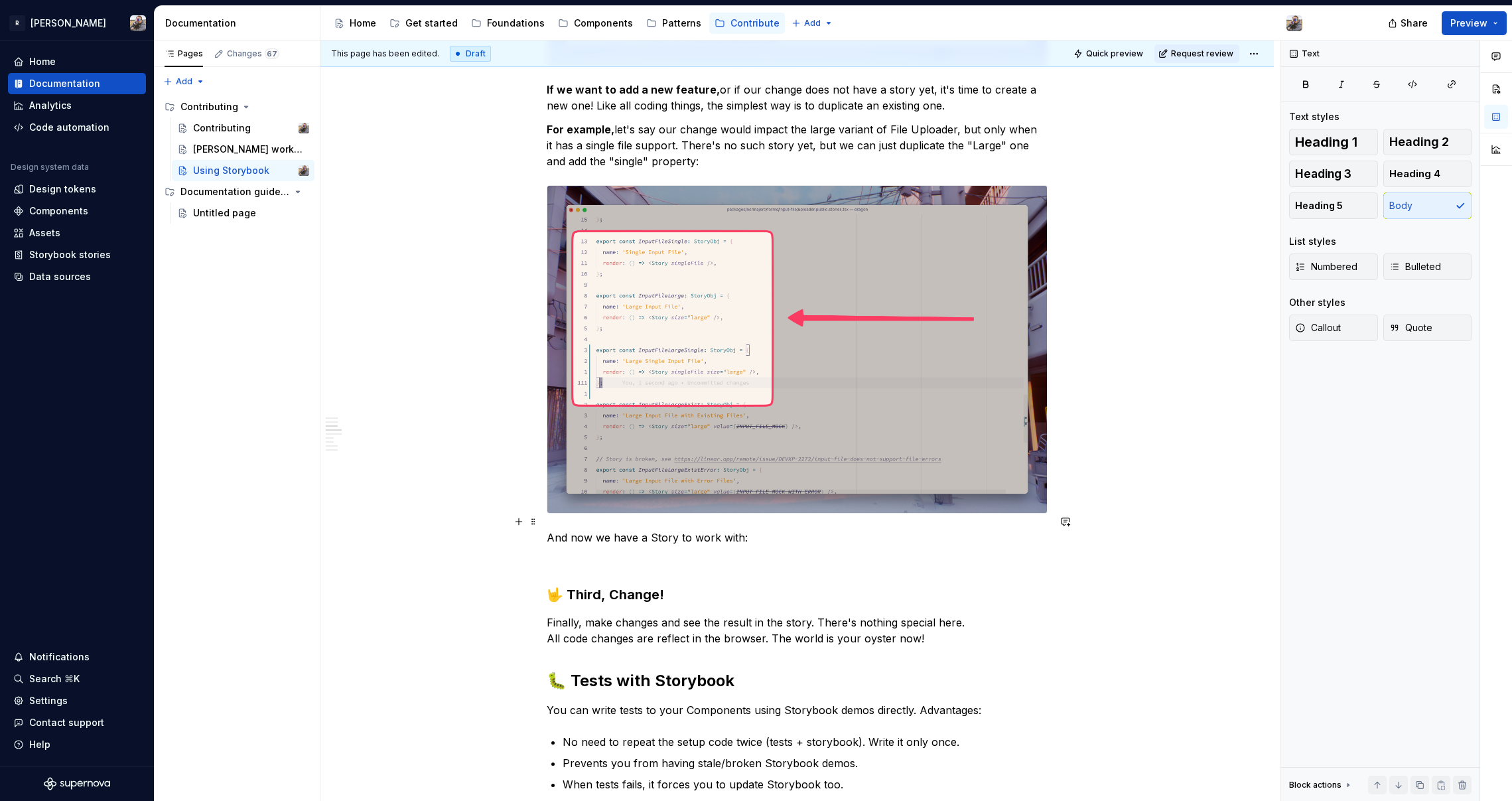
click at [756, 530] on p "And now we have a Story to work with:" at bounding box center [798, 537] width 502 height 16
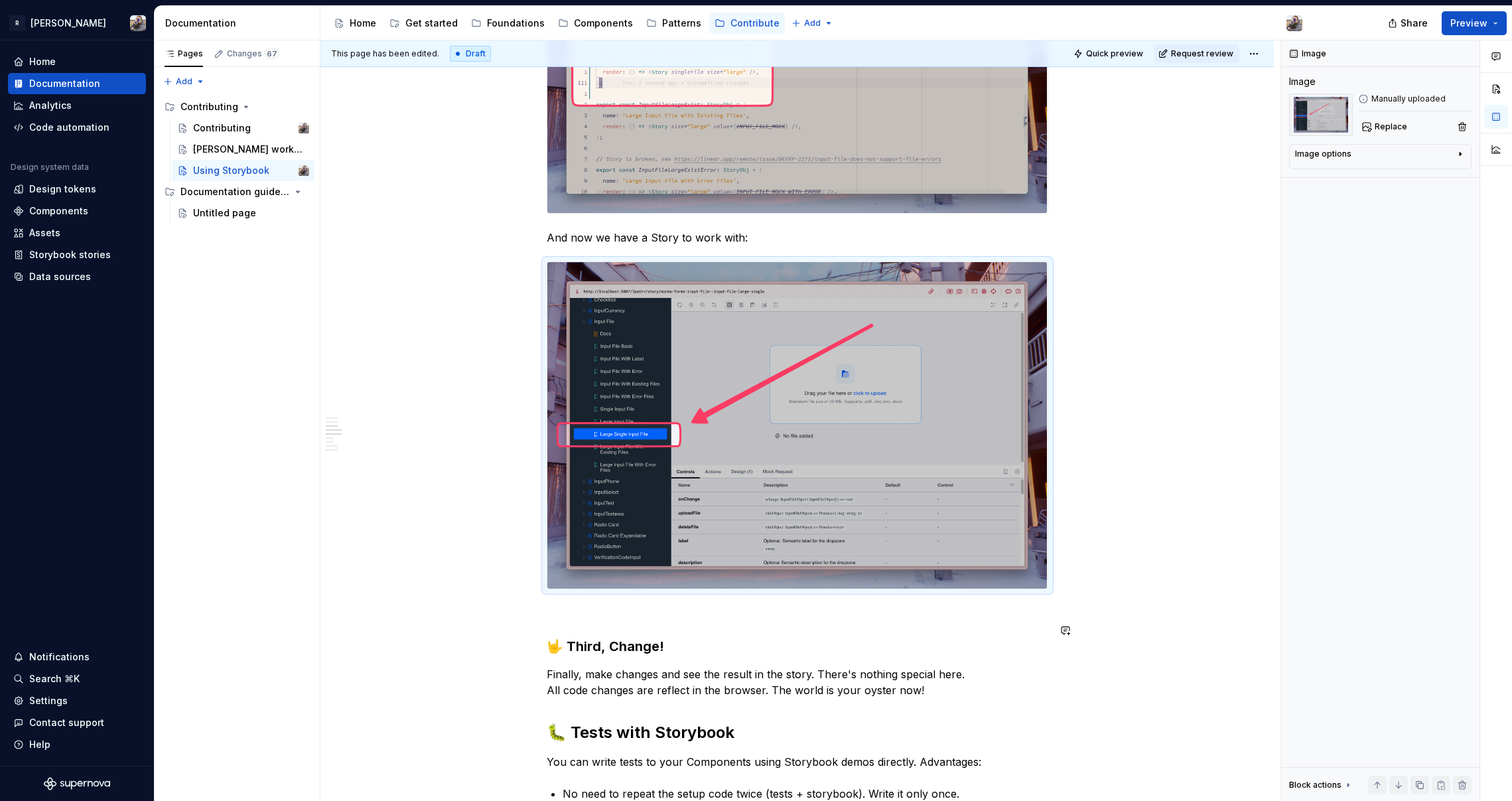
scroll to position [2021, 0]
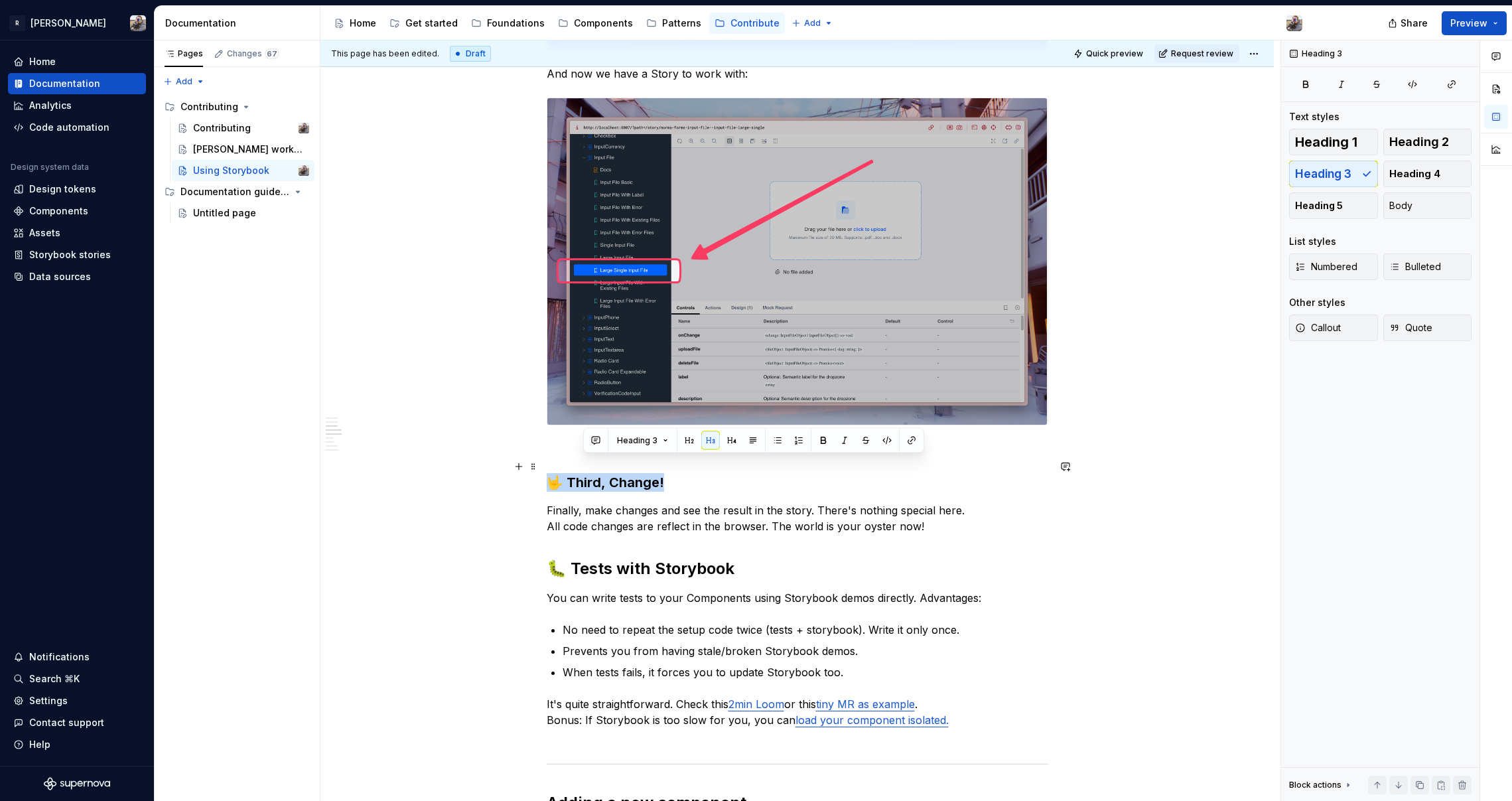
drag, startPoint x: 667, startPoint y: 468, endPoint x: 449, endPoint y: 471, distance: 218.0
click at [819, 510] on p "Finally, make changes and see the result in the story. There's nothing special …" at bounding box center [798, 519] width 502 height 32
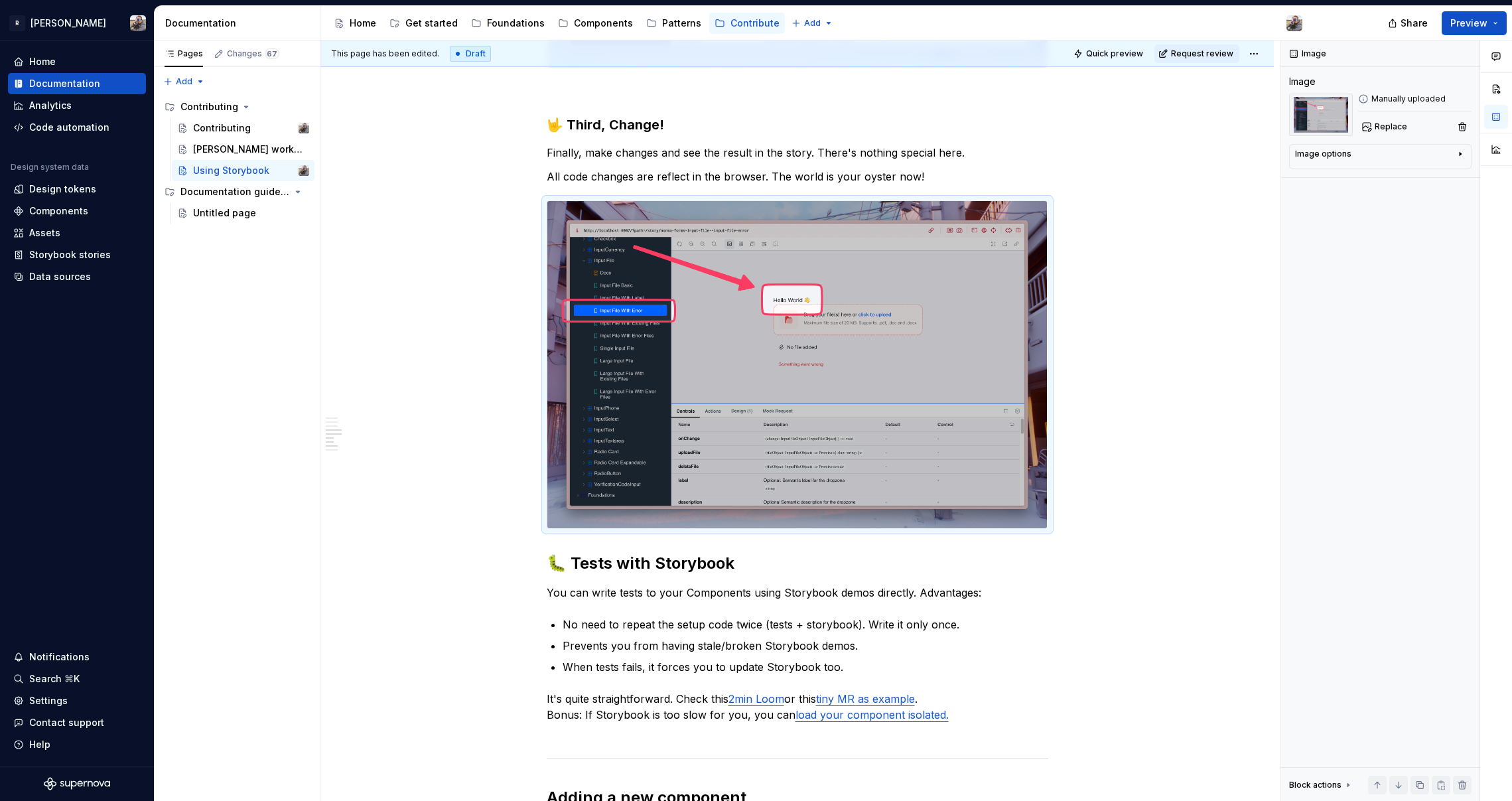
scroll to position [2728, 0]
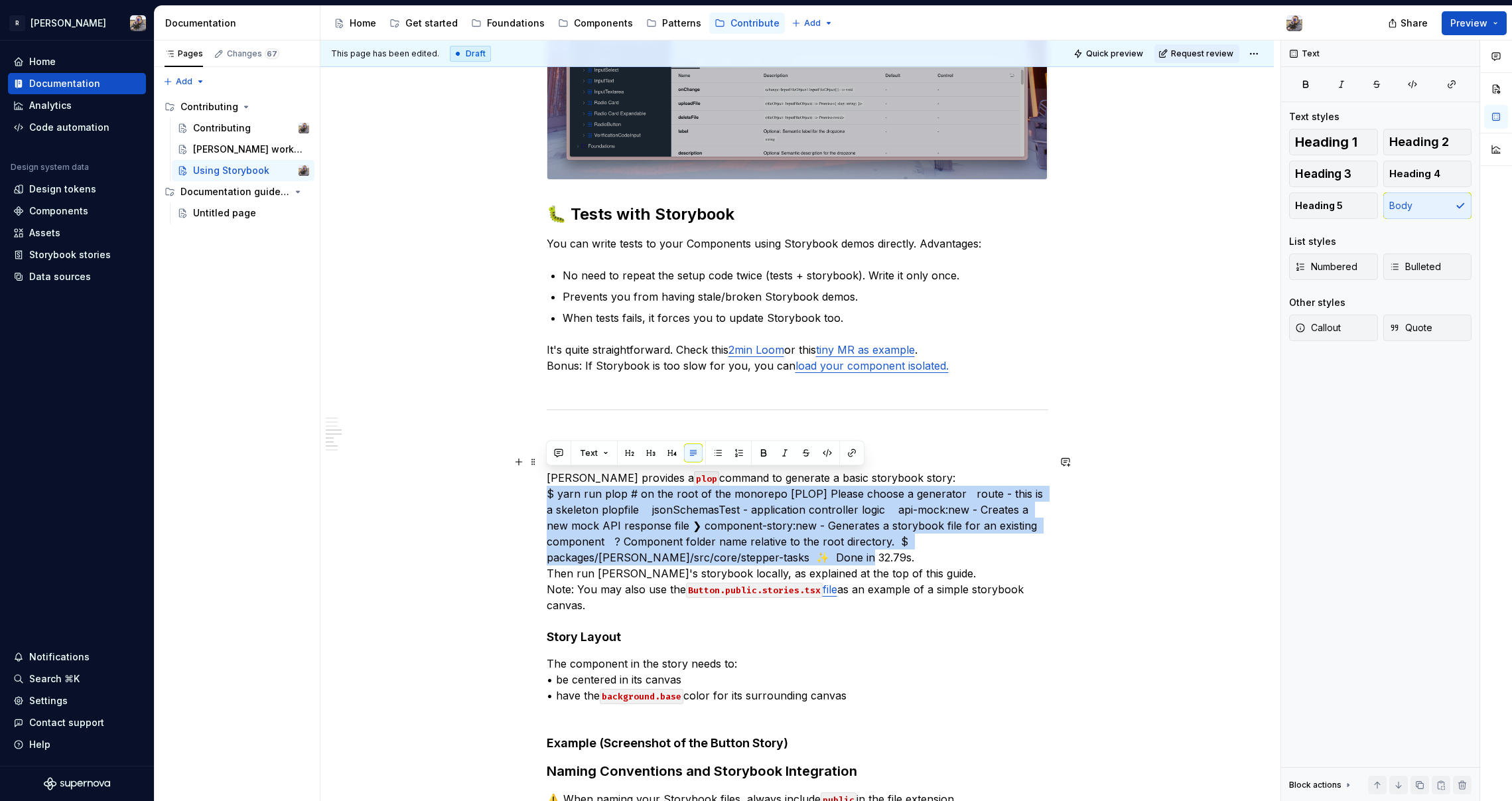
drag, startPoint x: 794, startPoint y: 528, endPoint x: 538, endPoint y: 483, distance: 259.9
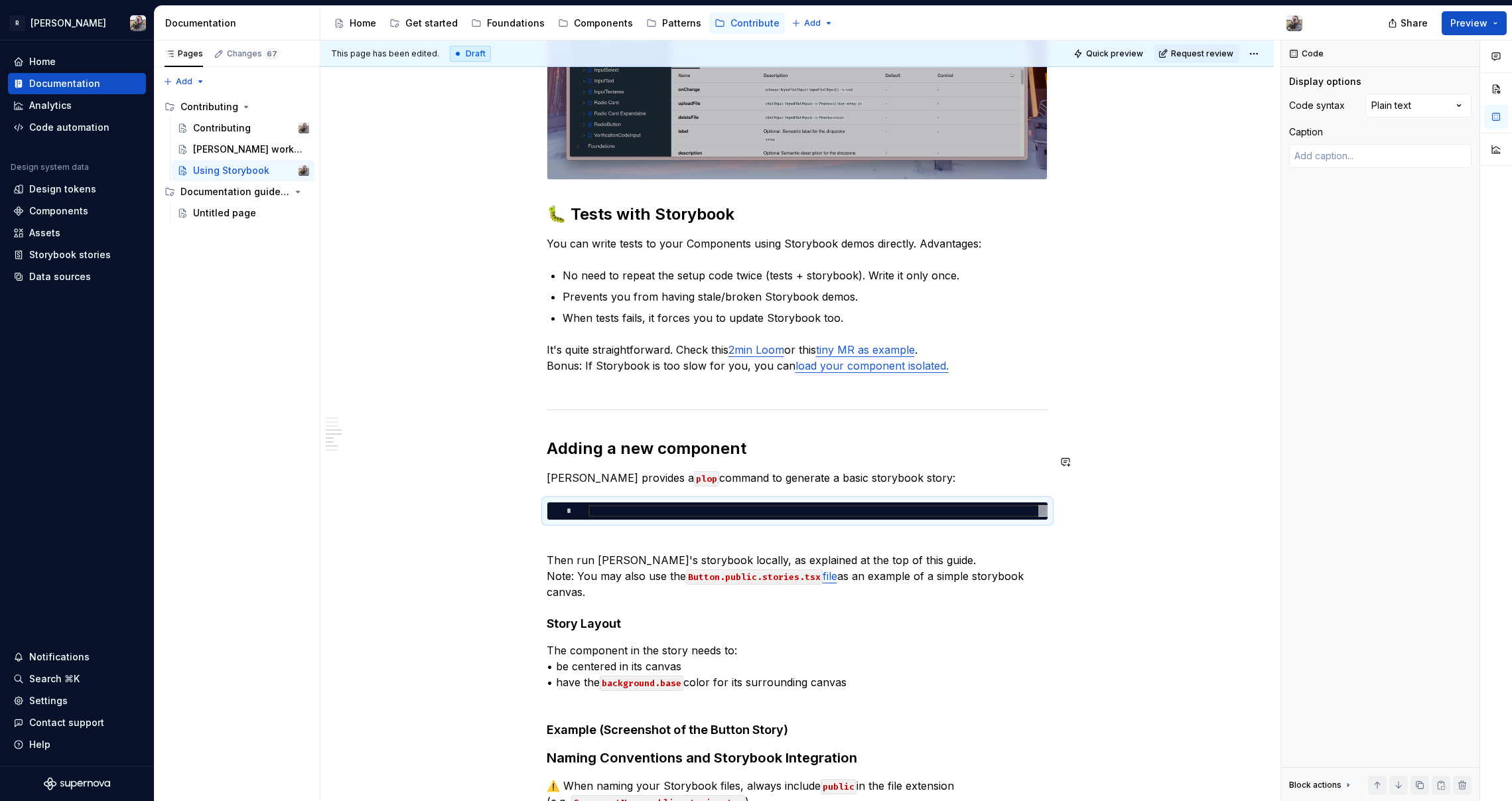
type textarea "*"
type textarea "**********"
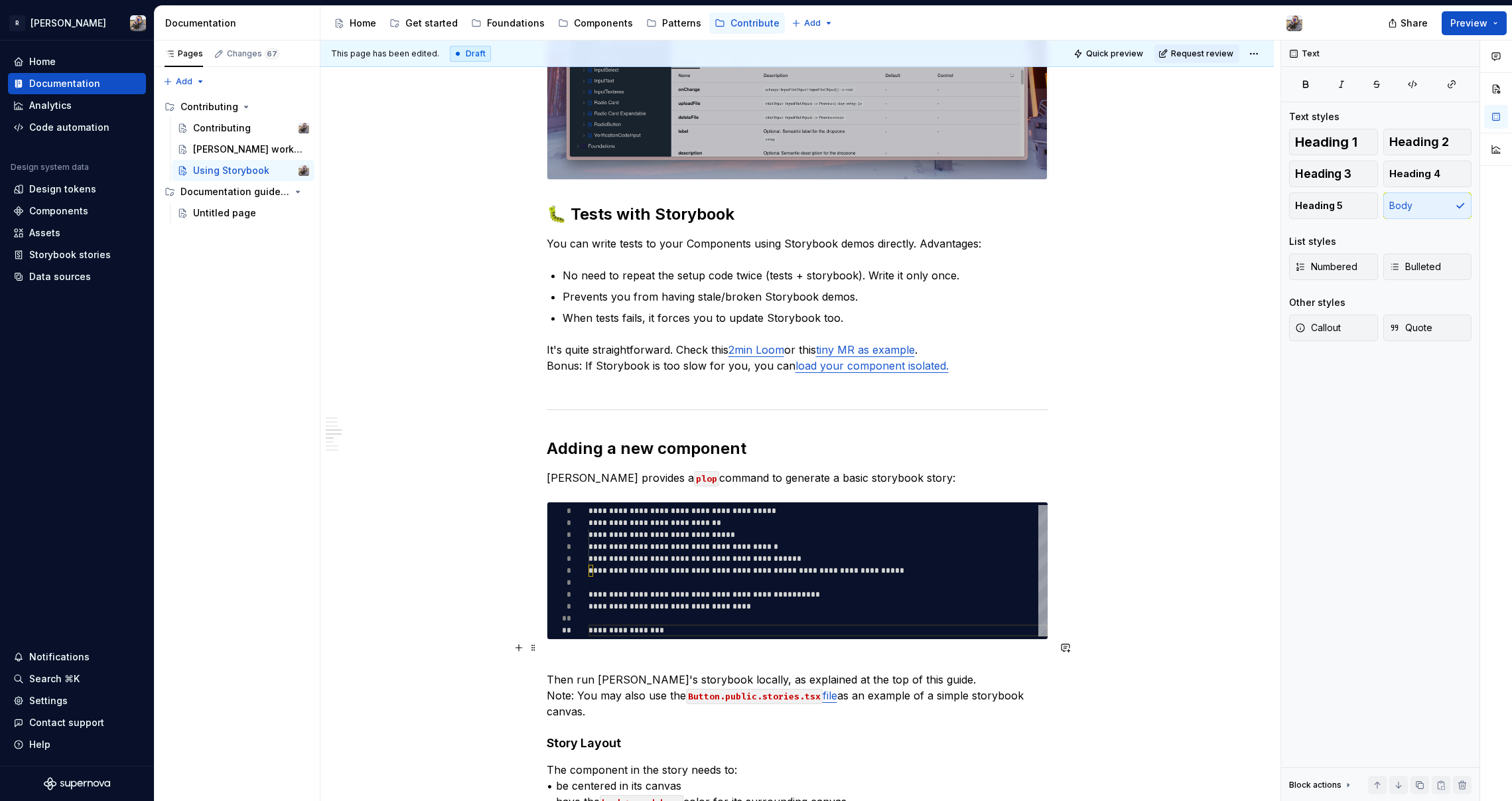
click at [602, 656] on p "Then run [PERSON_NAME]'s storybook locally, as explained at the top of this gui…" at bounding box center [798, 687] width 502 height 63
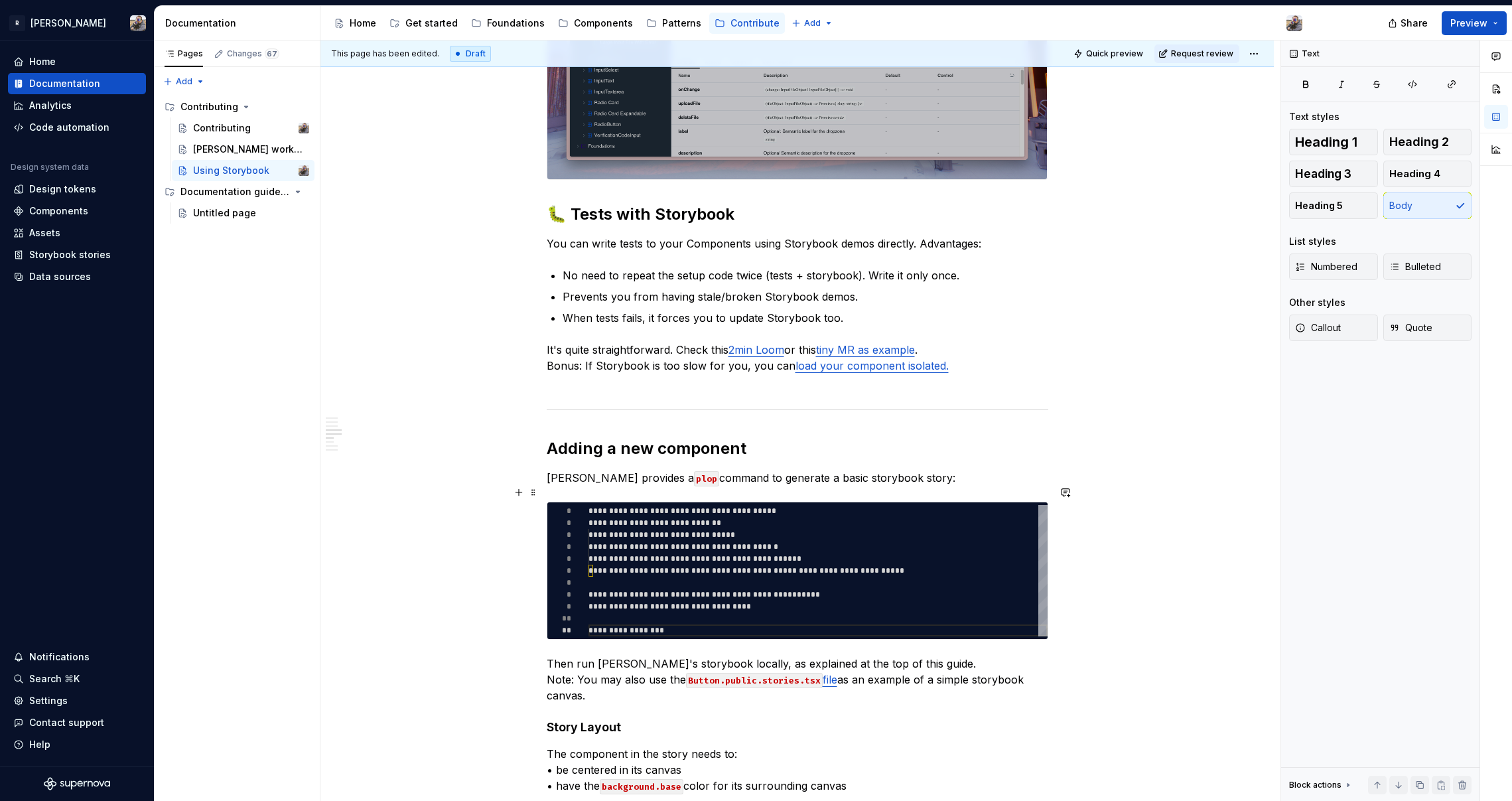
click at [573, 750] on p "The component in the story needs to: • be centered in its canvas • have the bac…" at bounding box center [798, 777] width 502 height 63
click at [553, 755] on p "The component in the story needs to: • be centered in its canvas • have the bac…" at bounding box center [798, 777] width 502 height 63
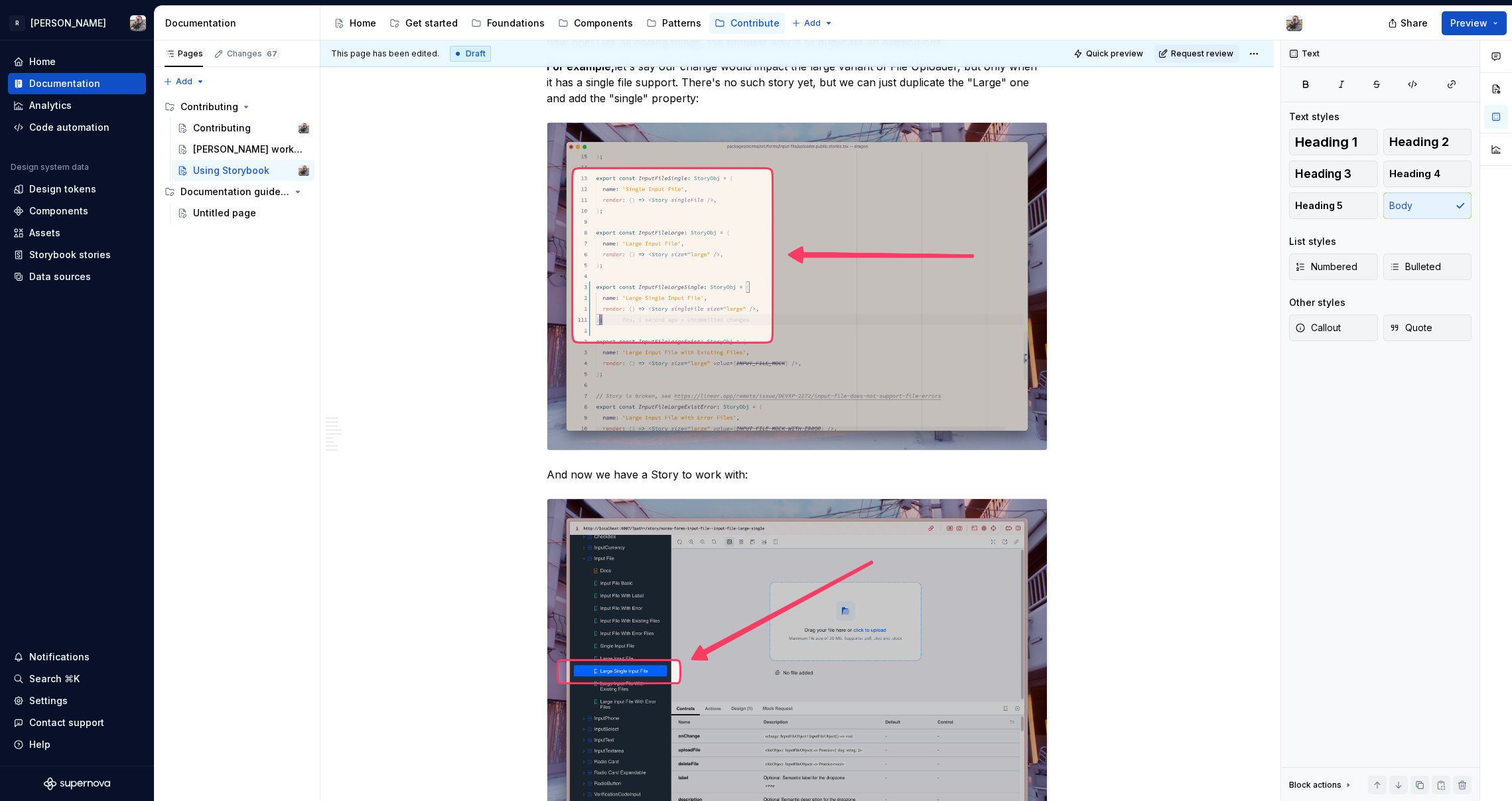
scroll to position [0, 0]
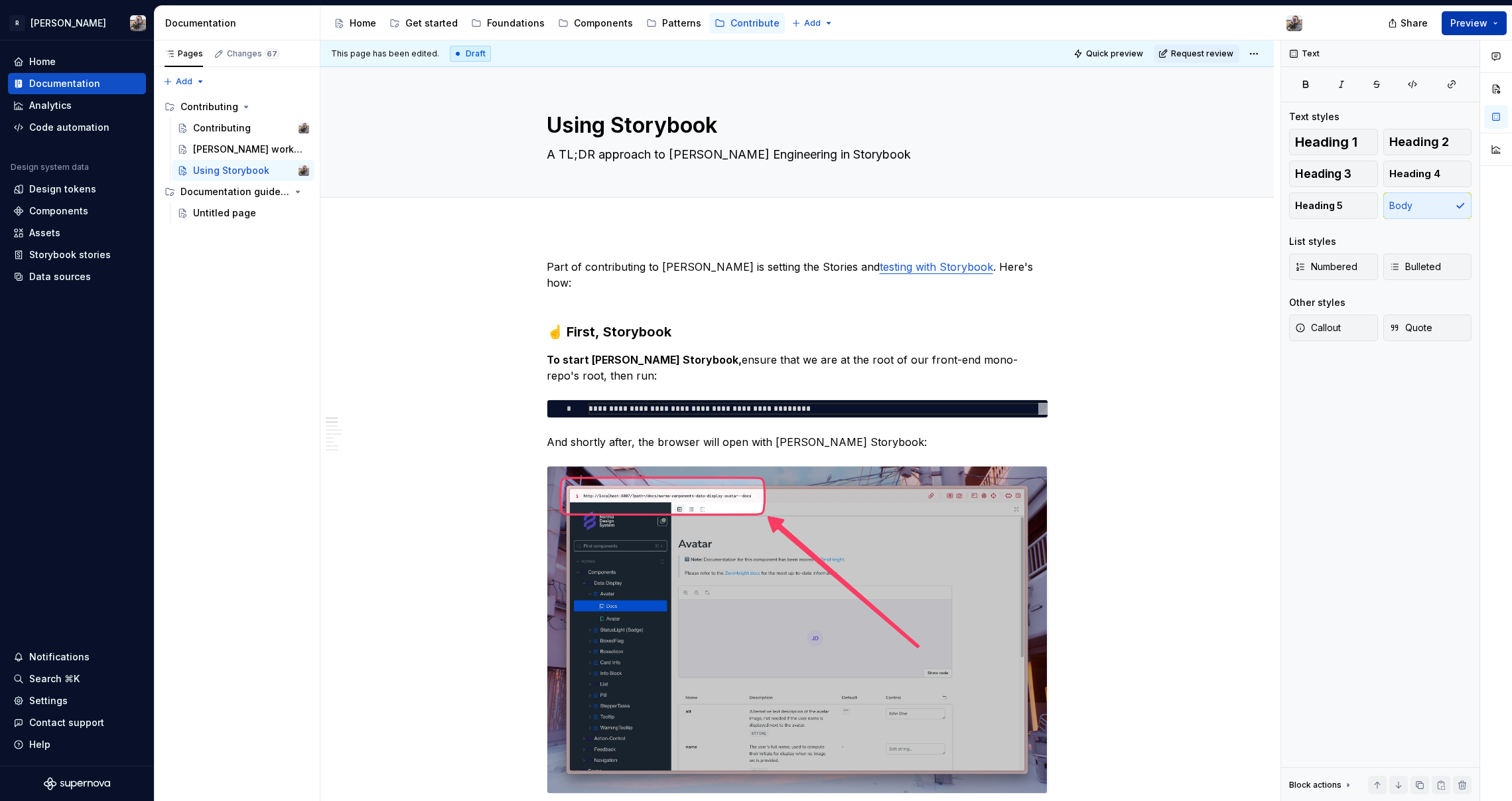
click at [1089, 20] on button "Preview" at bounding box center [1474, 23] width 65 height 24
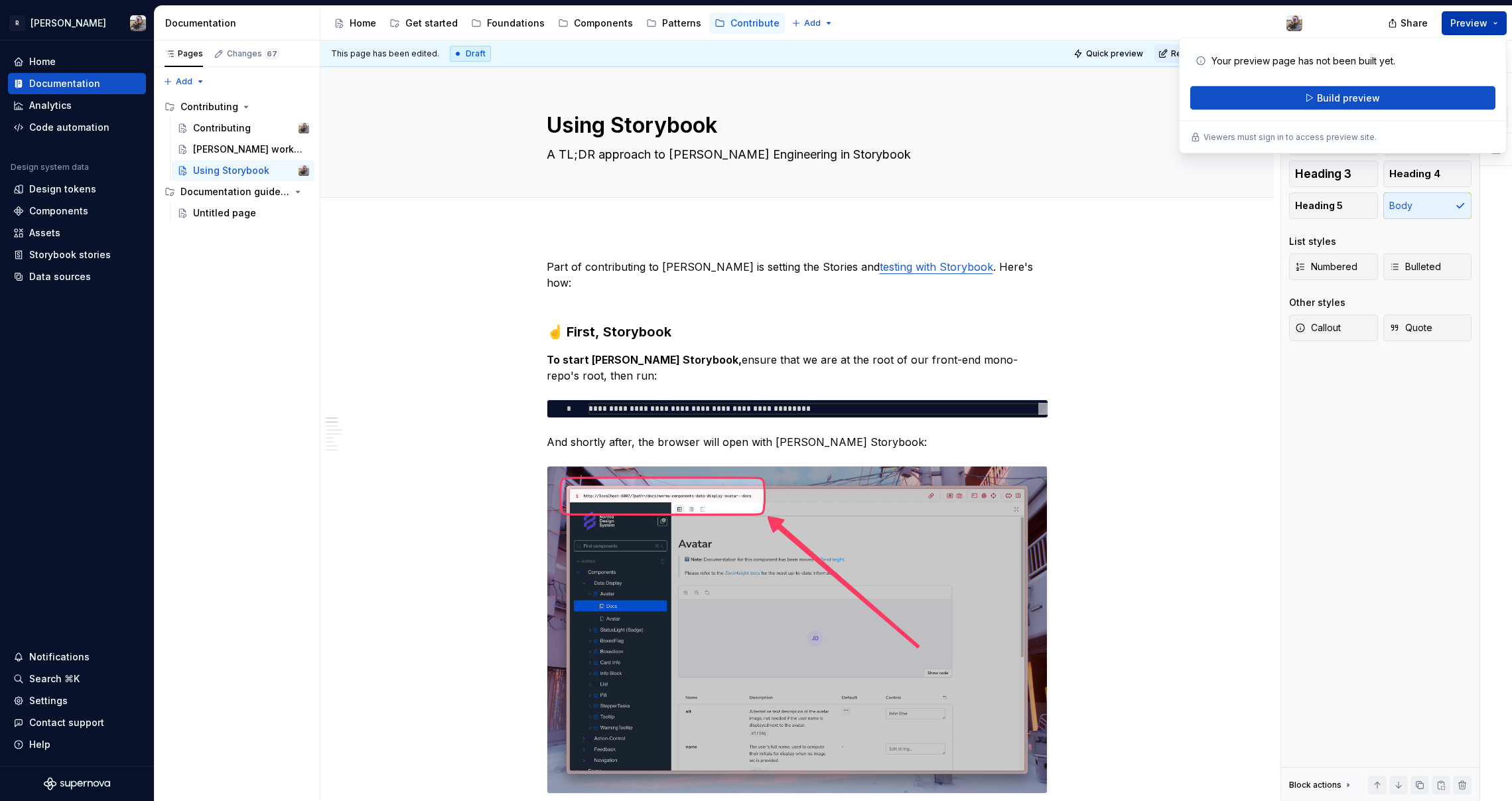
click at [1089, 20] on button "Preview" at bounding box center [1474, 23] width 65 height 24
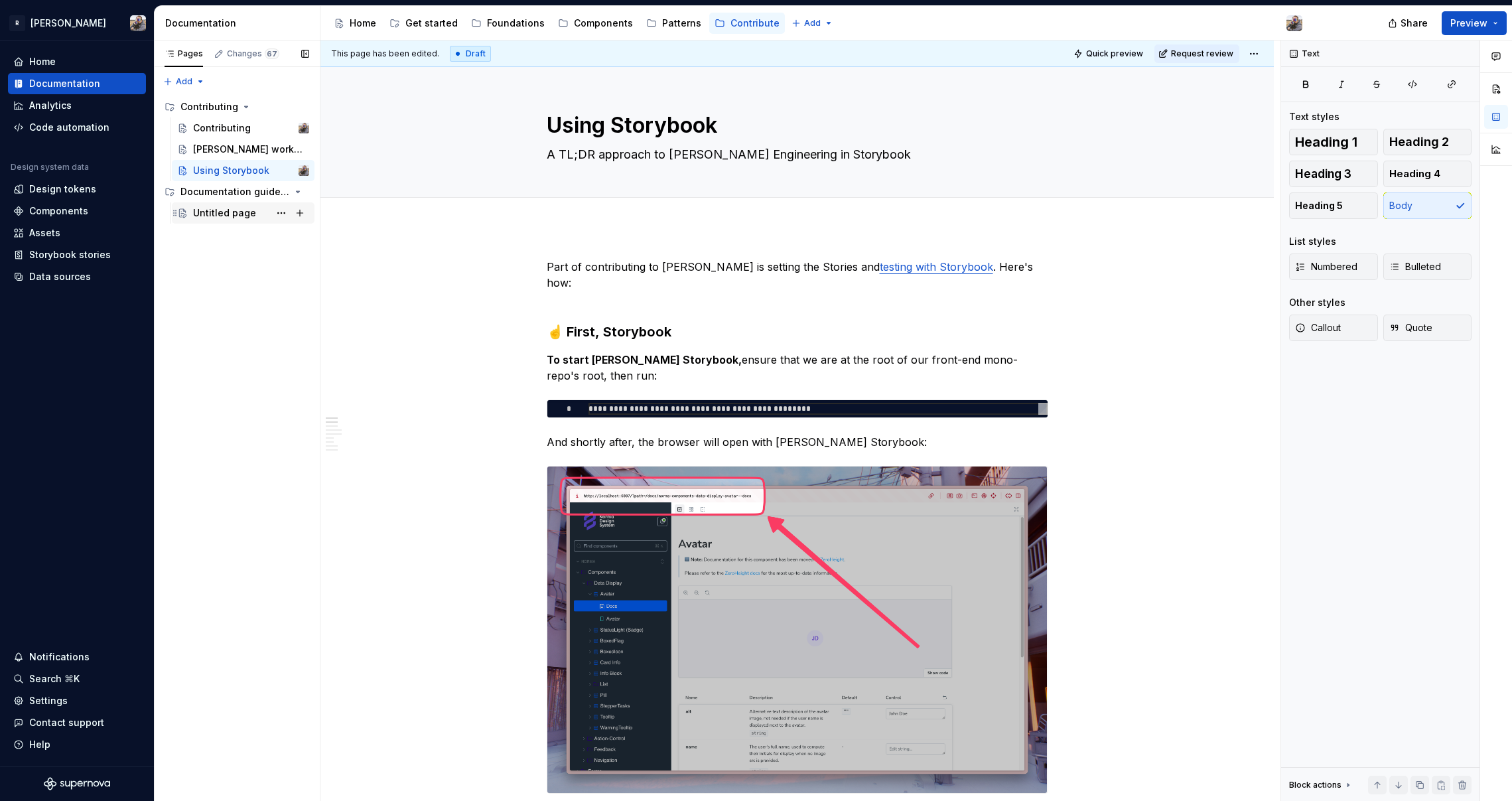
click at [215, 217] on div "Untitled page" at bounding box center [224, 213] width 63 height 13
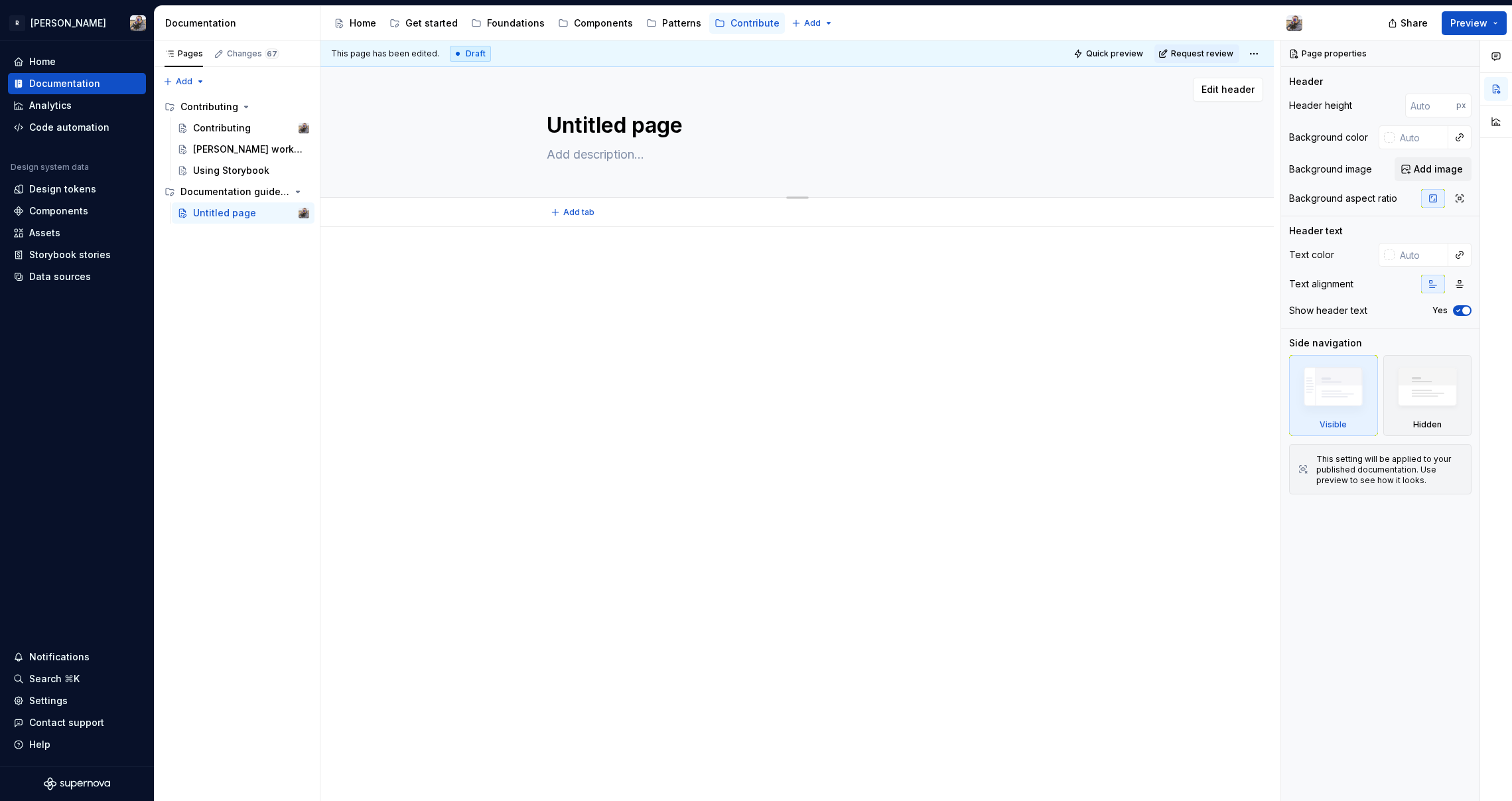
click at [562, 125] on textarea "Untitled page" at bounding box center [795, 125] width 502 height 32
type textarea "*"
type textarea "D"
type textarea "*"
type textarea "Do"
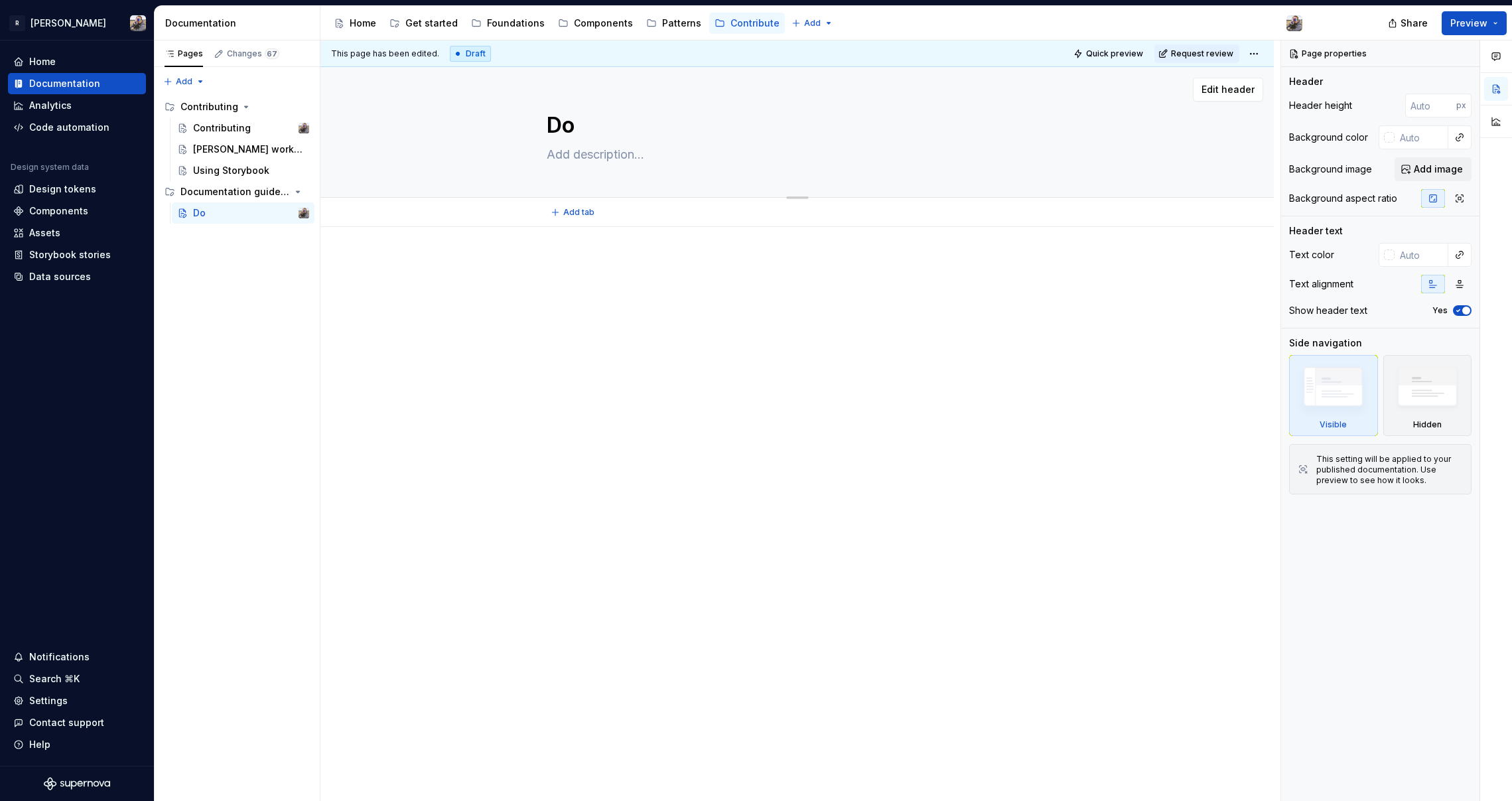
type textarea "*"
type textarea "Doc"
type textarea "*"
type textarea "Docu"
type textarea "*"
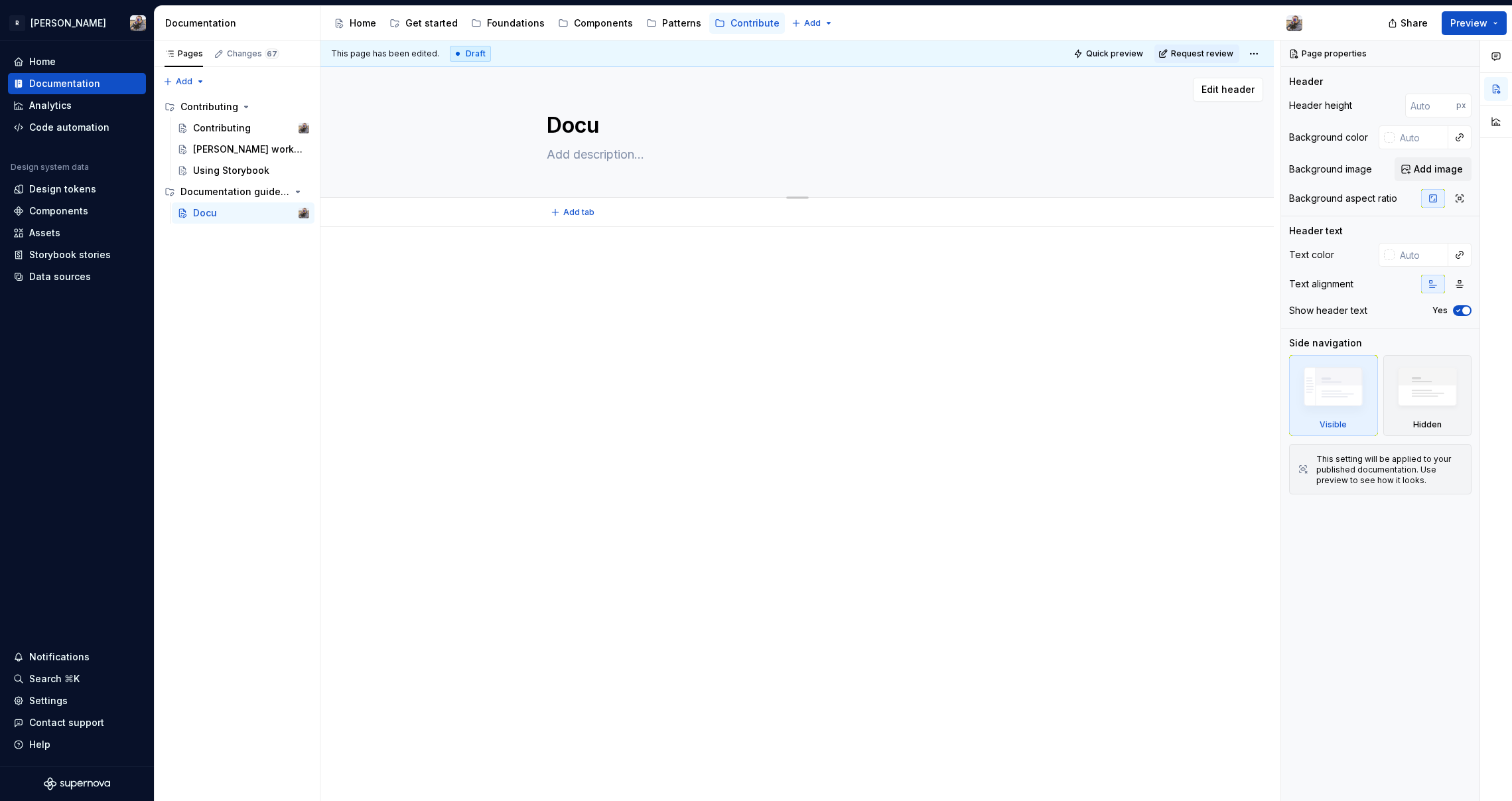
type textarea "Docum"
type textarea "*"
type textarea "Docume"
type textarea "*"
type textarea "Documen"
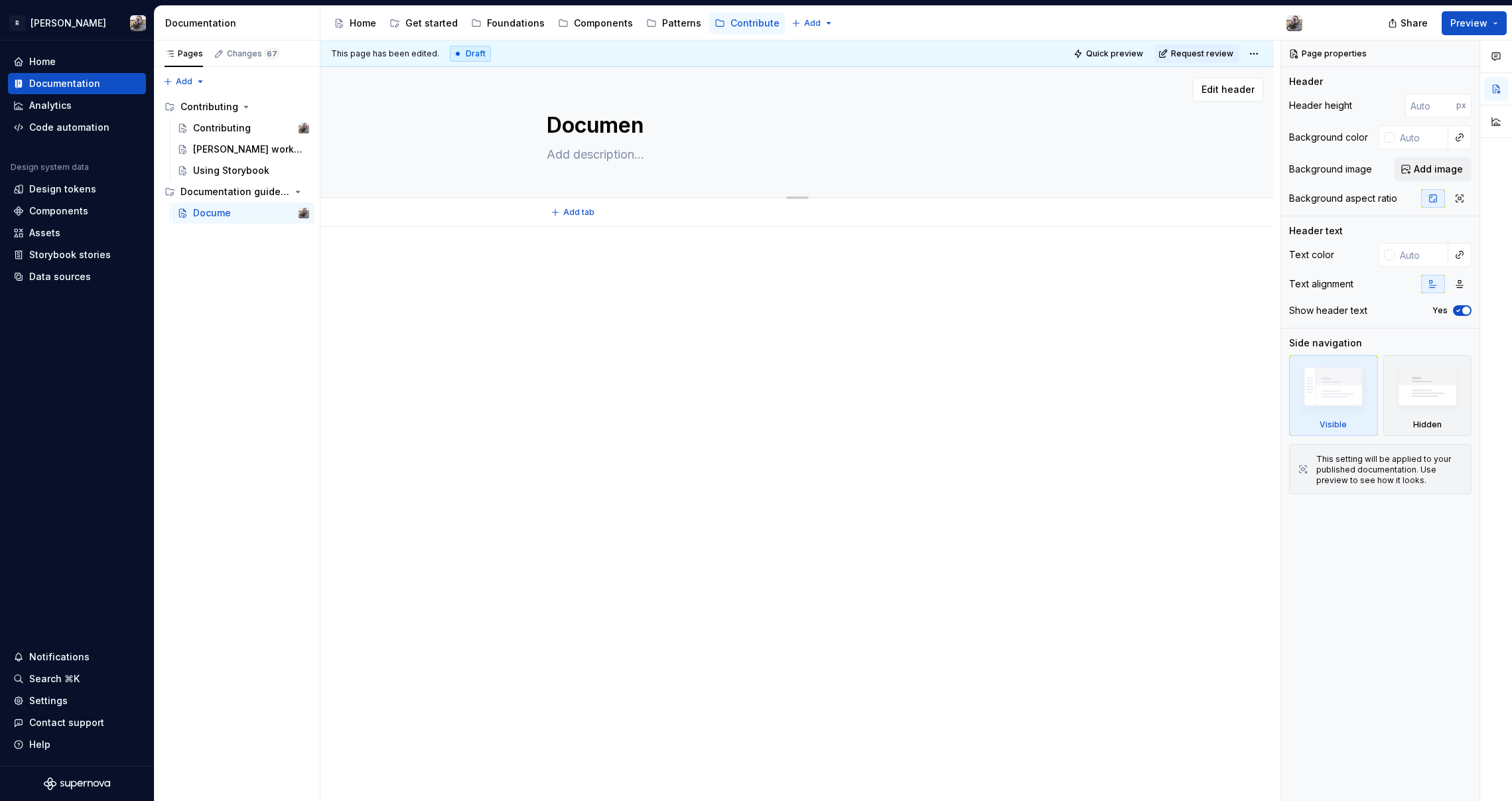
type textarea "*"
type textarea "Document"
type textarea "*"
type textarea "Documenta"
type textarea "*"
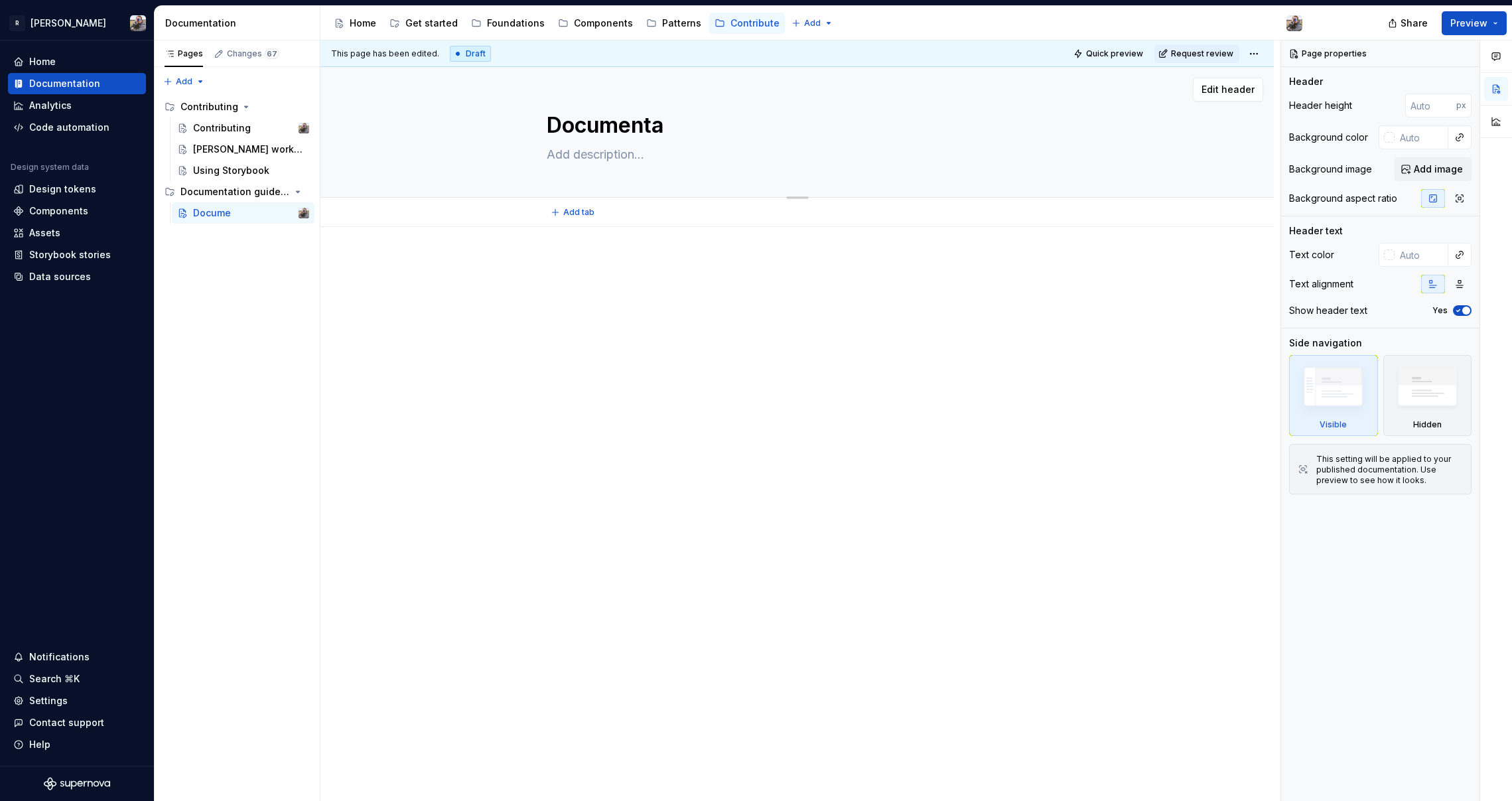
type textarea "Documentat"
type textarea "*"
type textarea "Documentatio"
type textarea "*"
type textarea "Documentation"
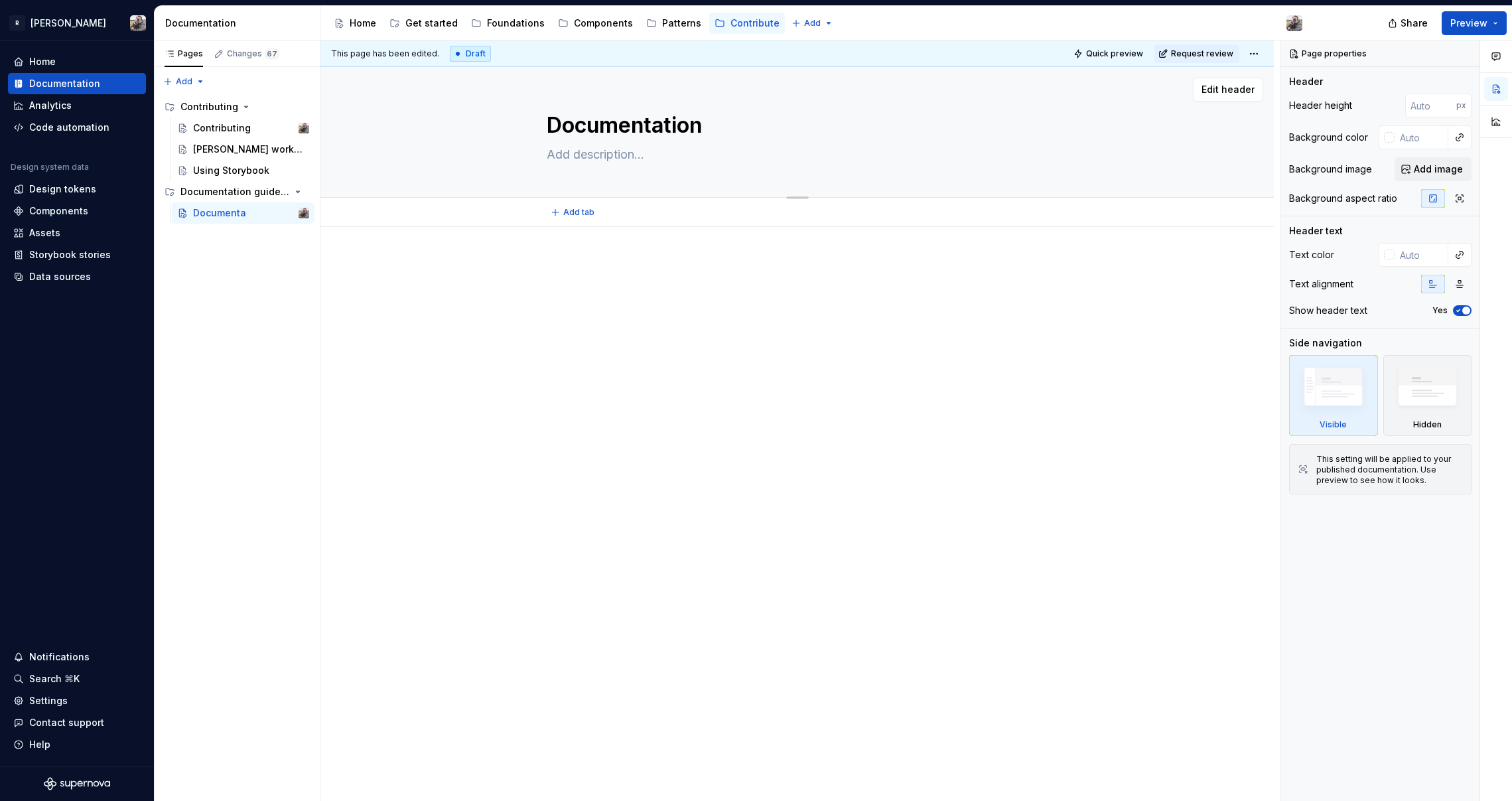
type textarea "*"
type textarea "Documentation"
type textarea "*"
type textarea "Documentation g"
type textarea "*"
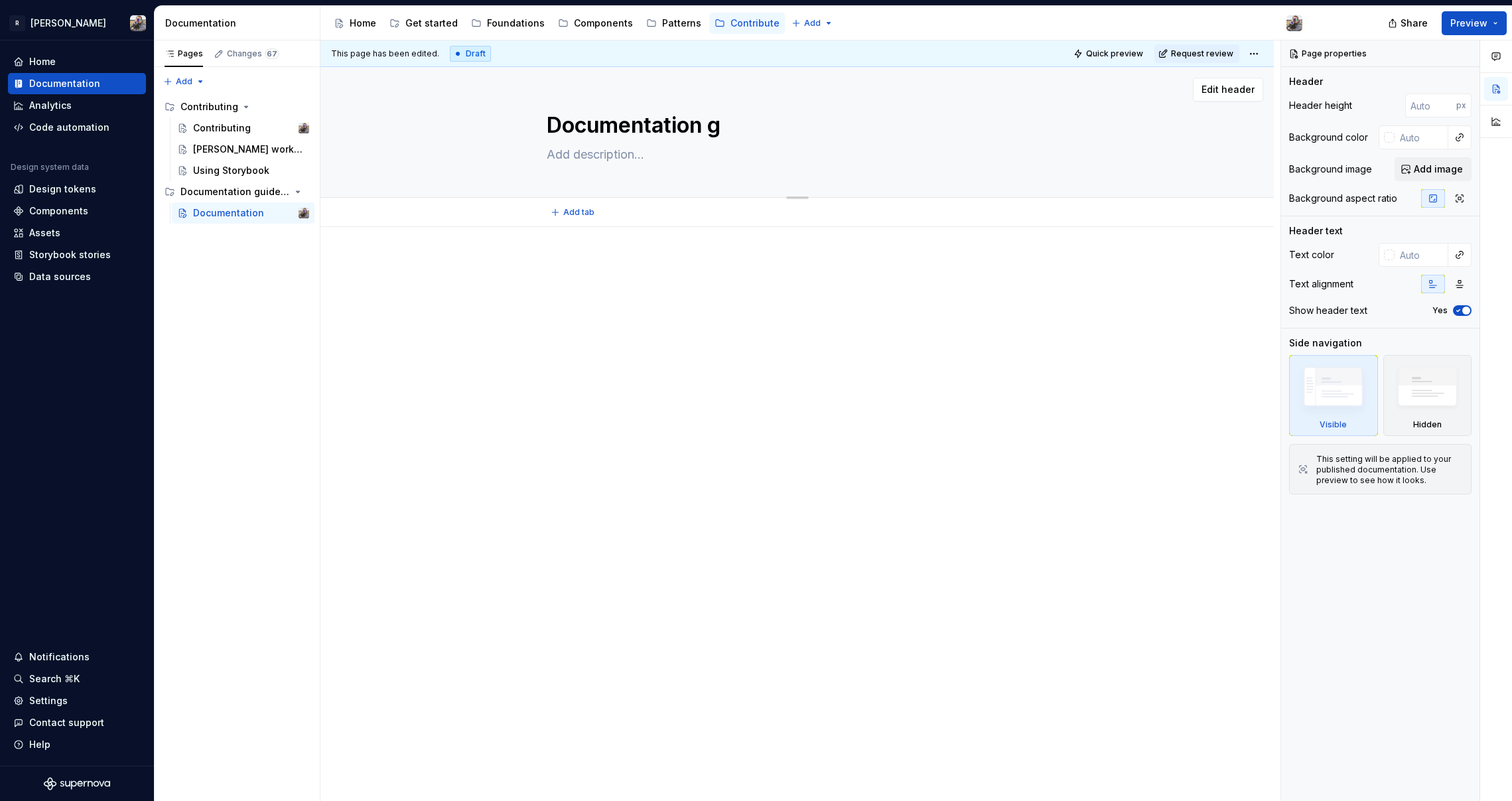
type textarea "Documentation gu"
type textarea "*"
type textarea "Documentation gui"
type textarea "*"
type textarea "Documentation guid"
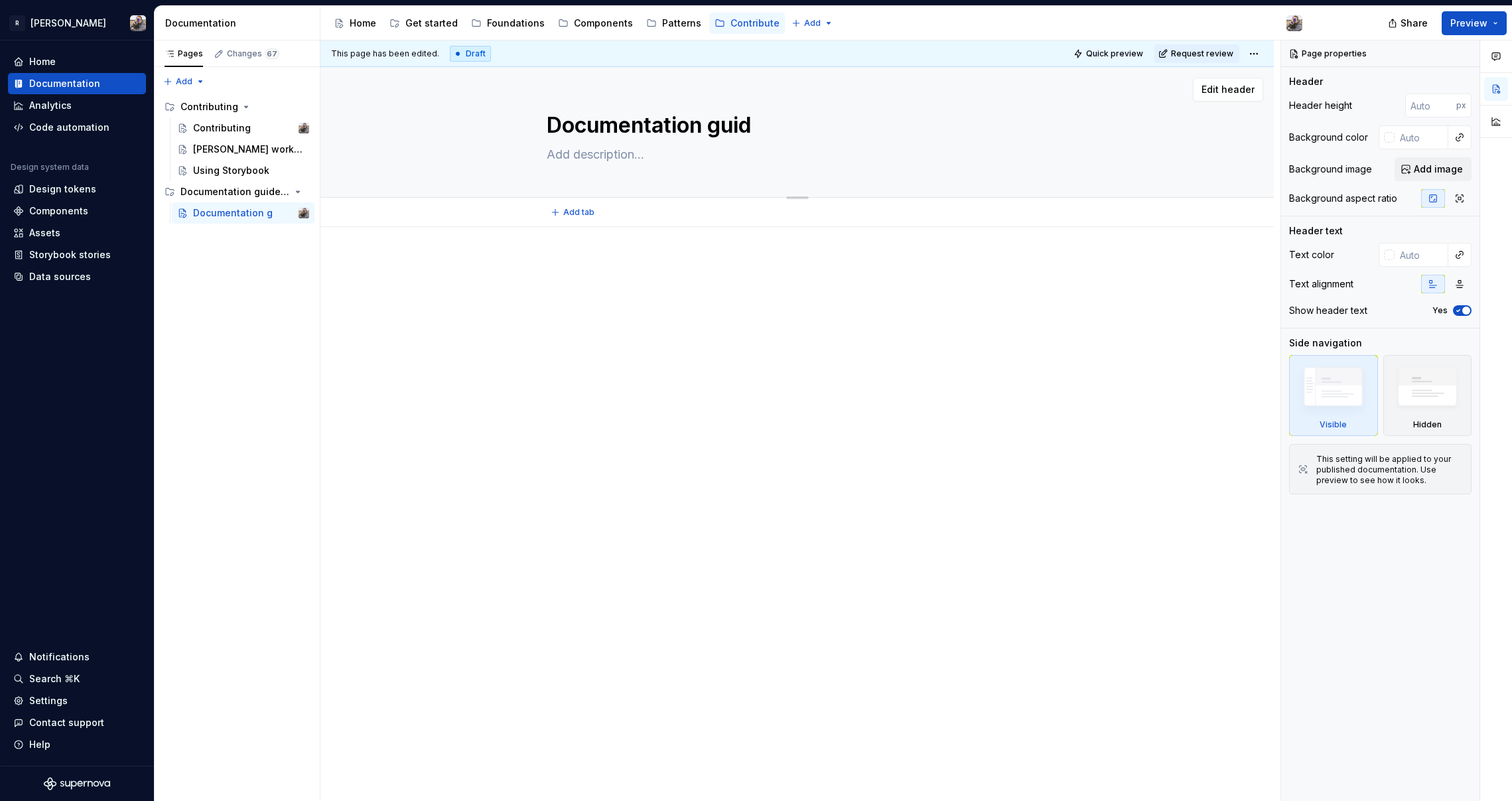
type textarea "*"
type textarea "Documentation guide"
type textarea "*"
type textarea "Documentation guidel"
type textarea "*"
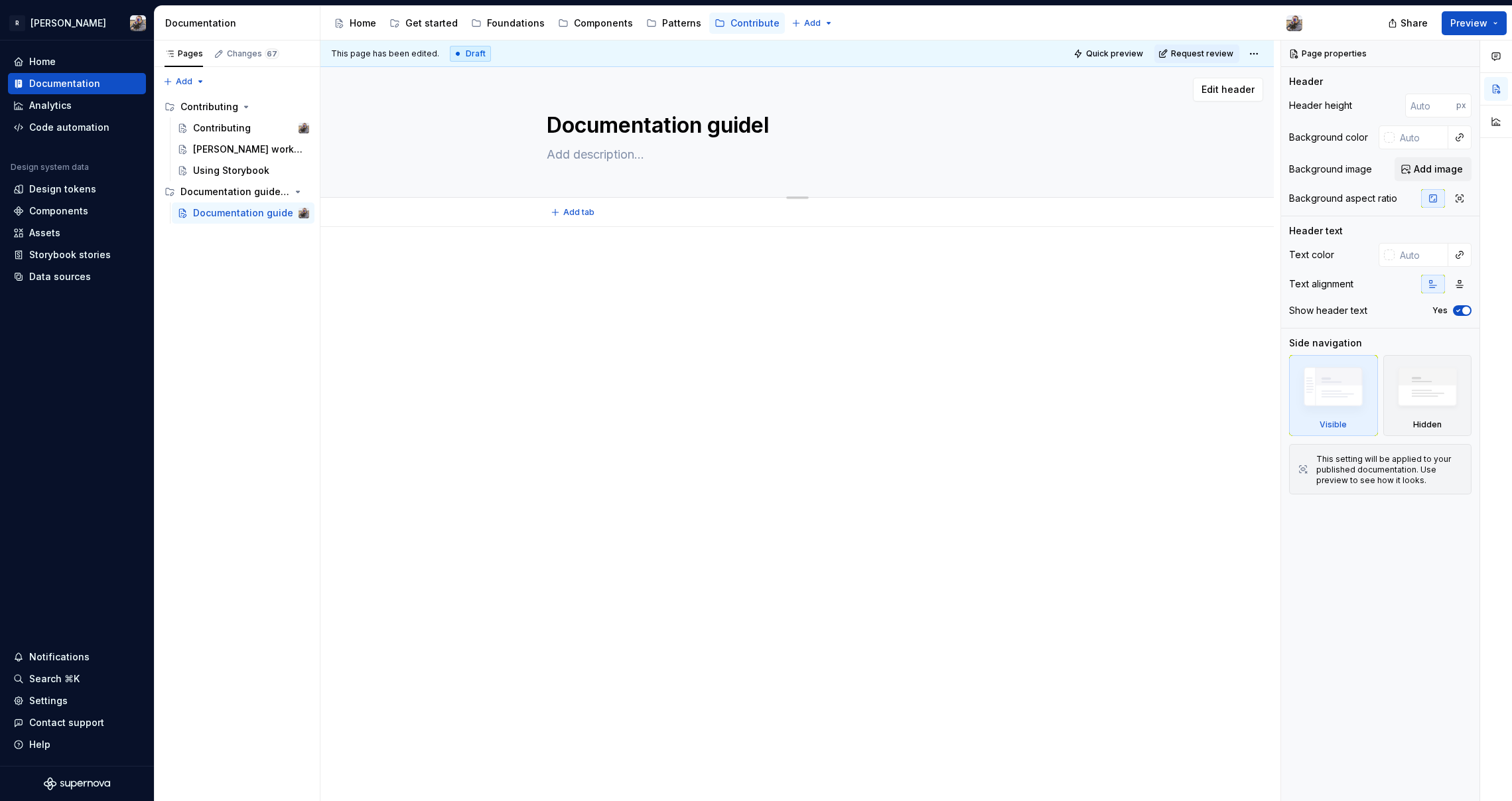
type textarea "Documentation guideli"
type textarea "*"
type textarea "Documentation guideline"
type textarea "*"
type textarea "Documentation guidelines"
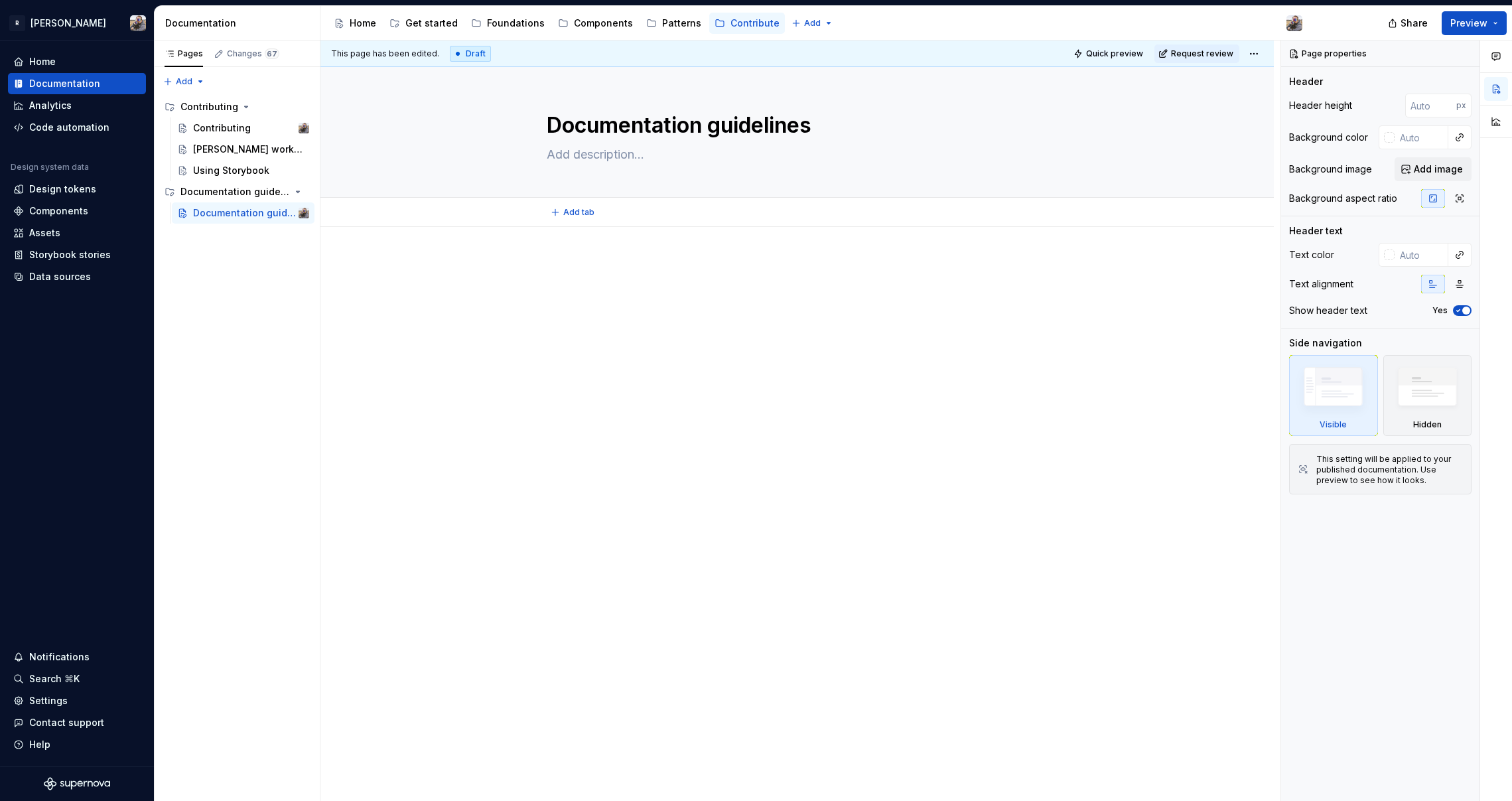
type textarea "*"
type textarea "Documentation guidelines"
click at [877, 238] on div at bounding box center [797, 397] width 953 height 339
click at [1089, 24] on span "Share" at bounding box center [1414, 23] width 27 height 13
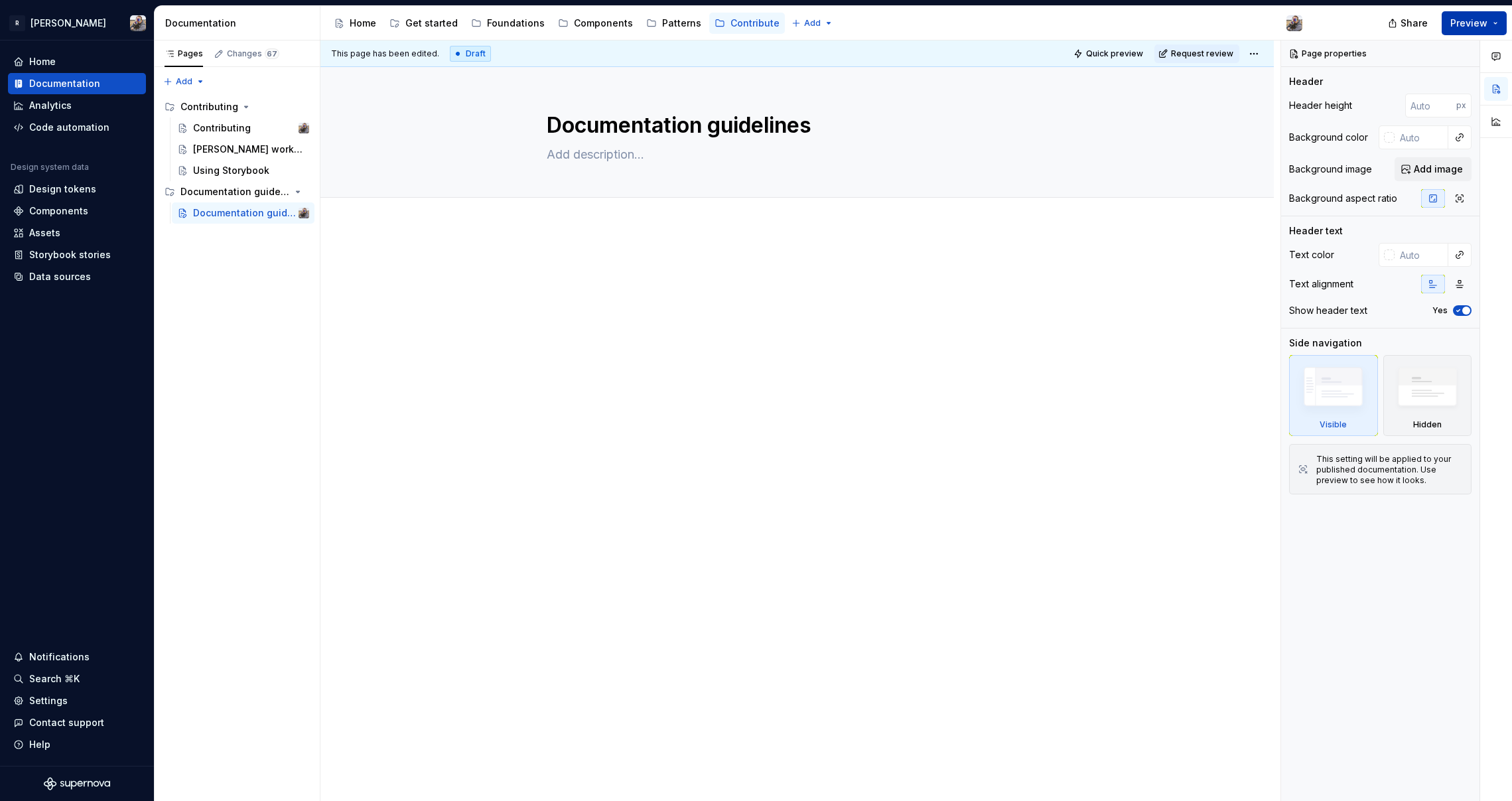
click at [1089, 25] on span "Preview" at bounding box center [1468, 23] width 37 height 13
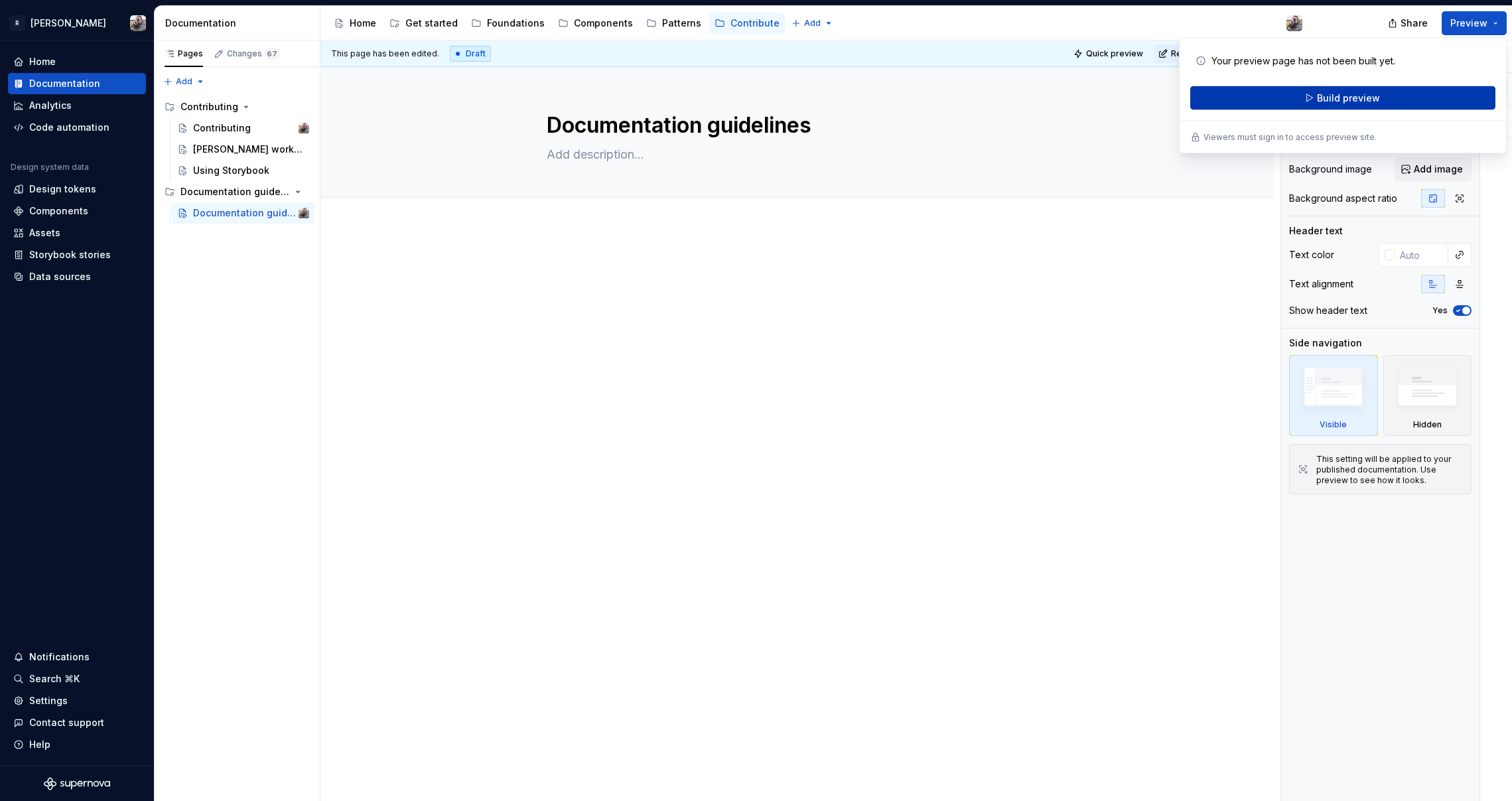
click at [1089, 104] on span "Build preview" at bounding box center [1348, 98] width 63 height 13
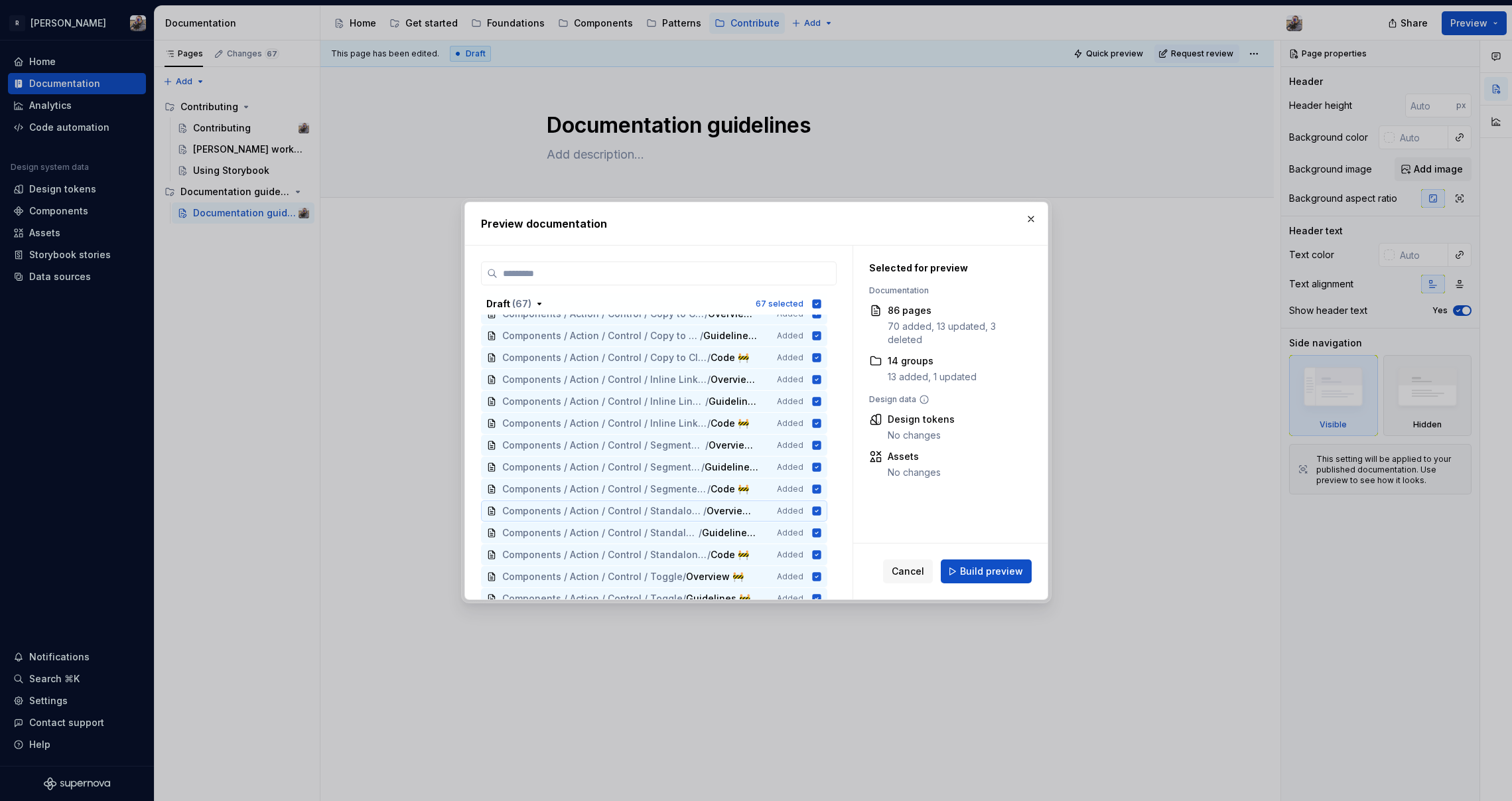
scroll to position [1940, 0]
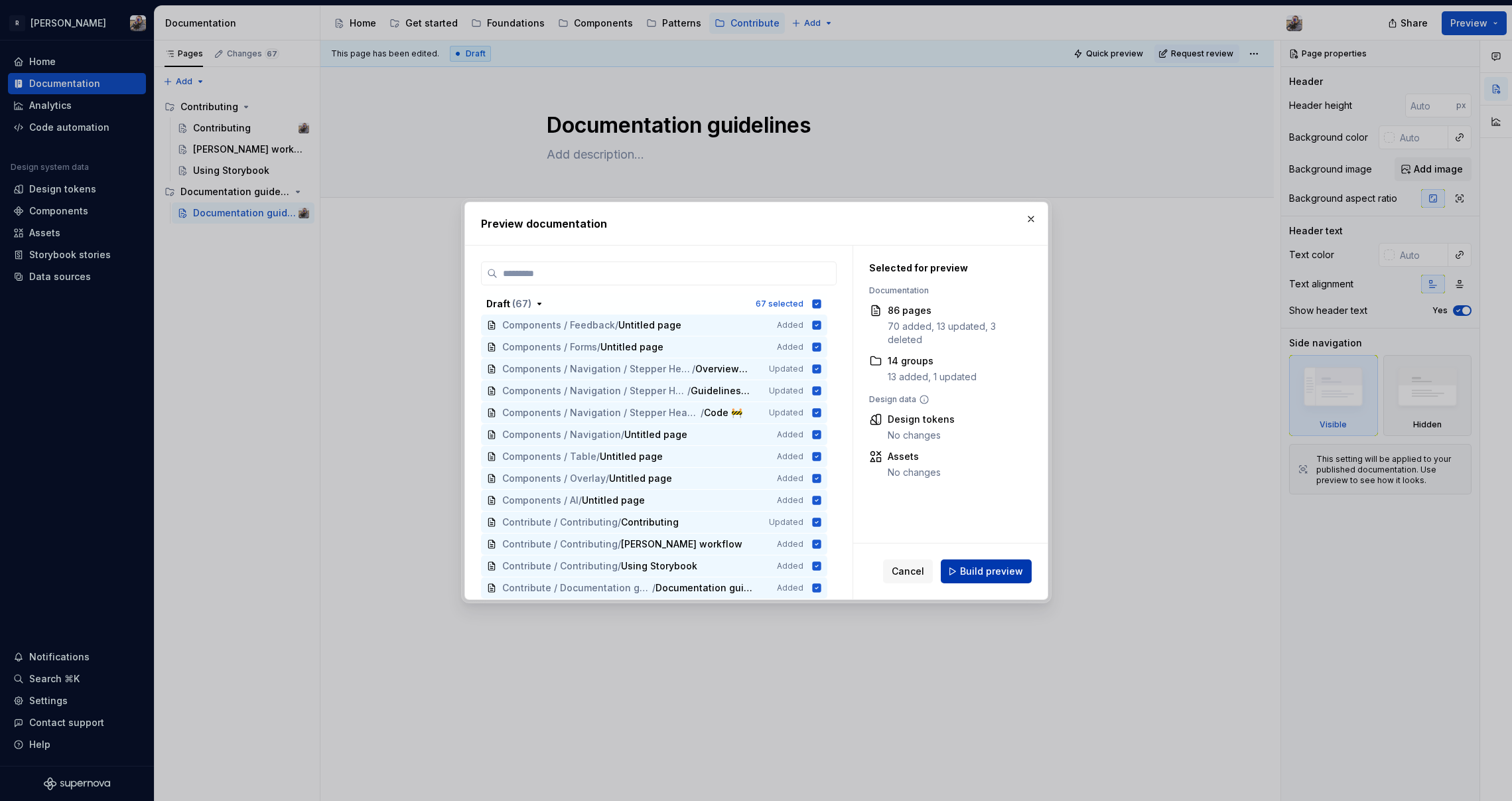
click at [971, 570] on span "Build preview" at bounding box center [992, 571] width 63 height 13
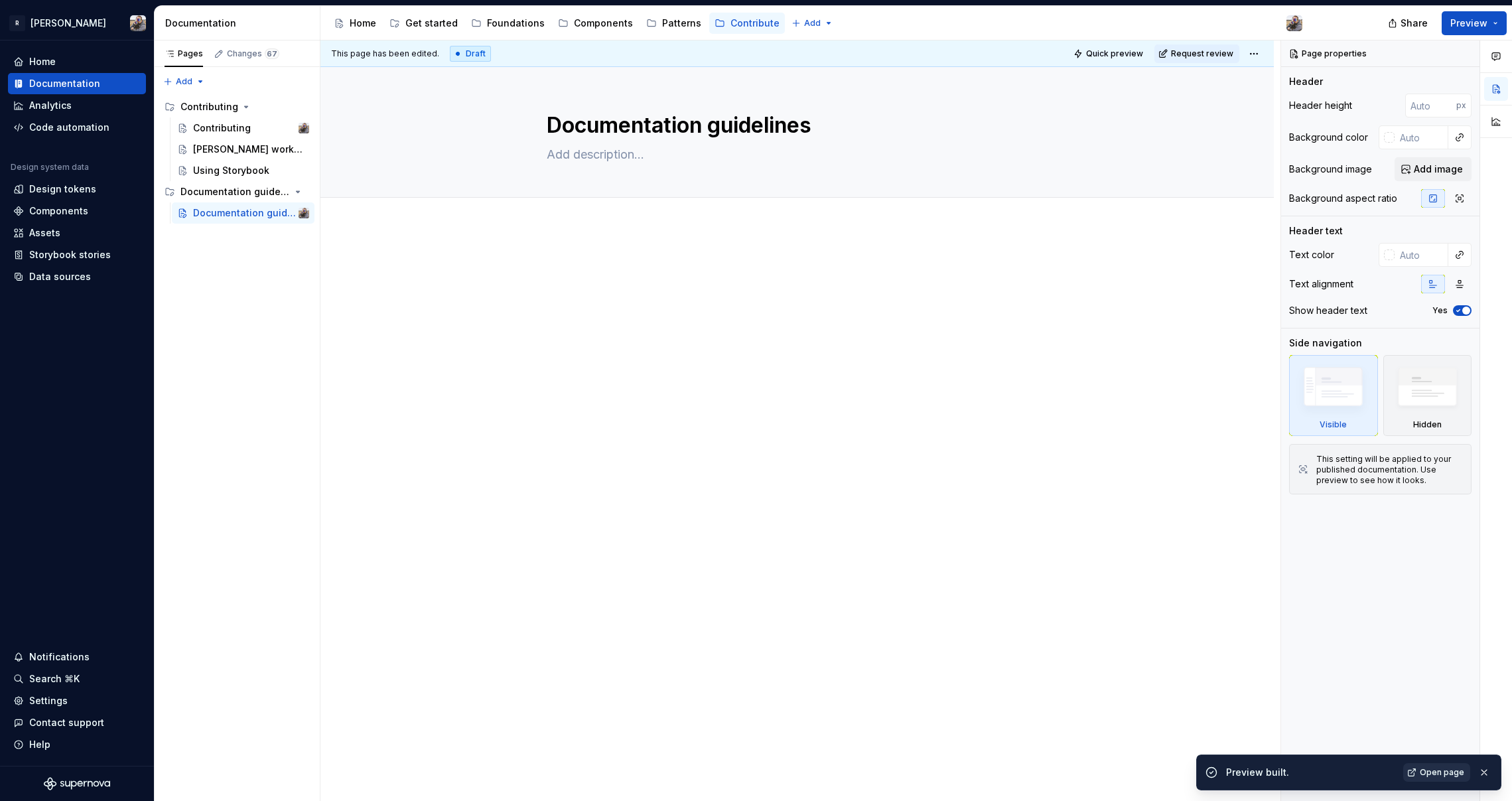
click at [1089, 772] on span "Open page" at bounding box center [1442, 772] width 45 height 10
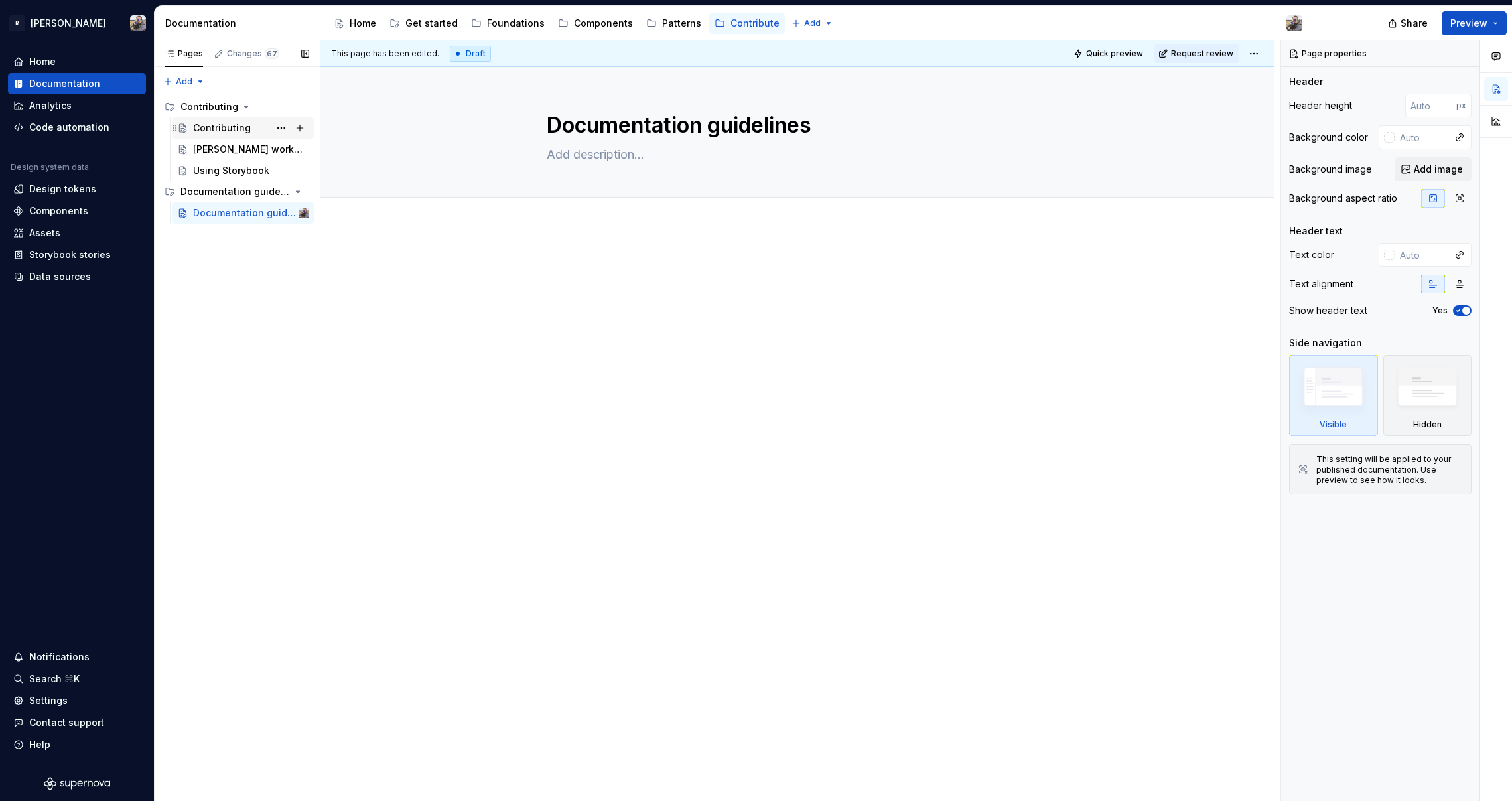
click at [229, 132] on div "Contributing" at bounding box center [222, 128] width 58 height 13
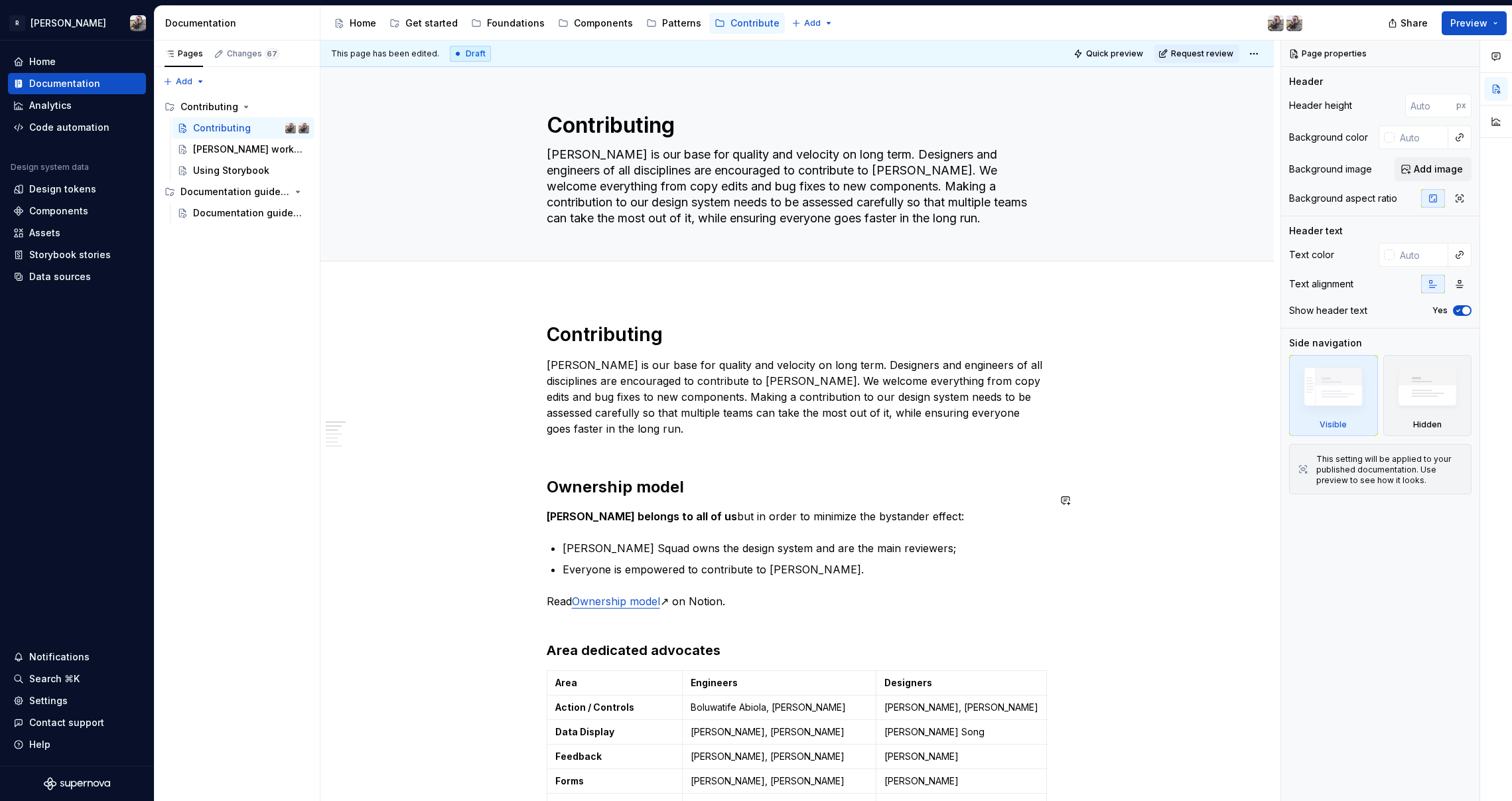
scroll to position [212, 0]
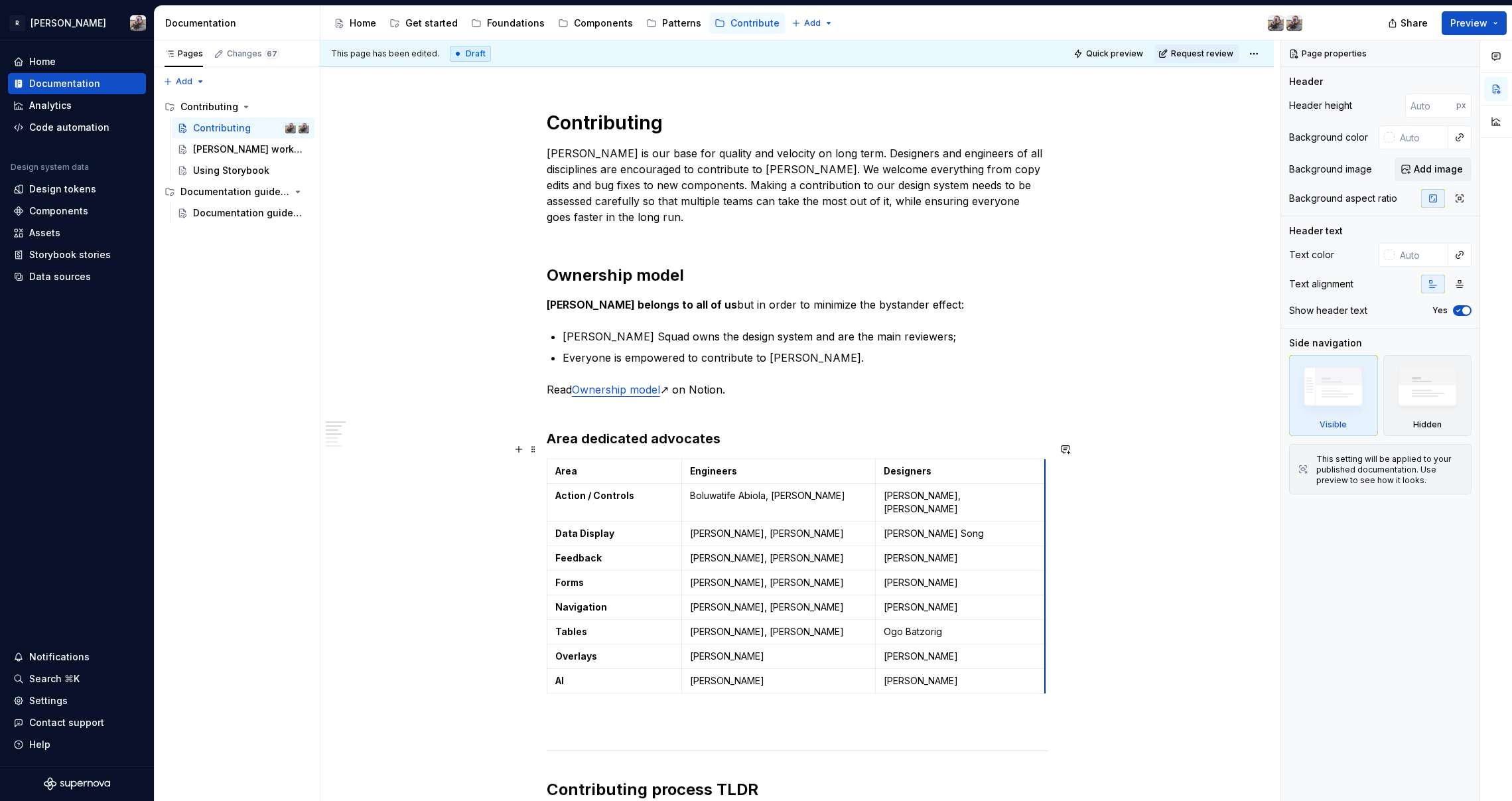
drag, startPoint x: 1000, startPoint y: 463, endPoint x: 1044, endPoint y: 466, distance: 44.1
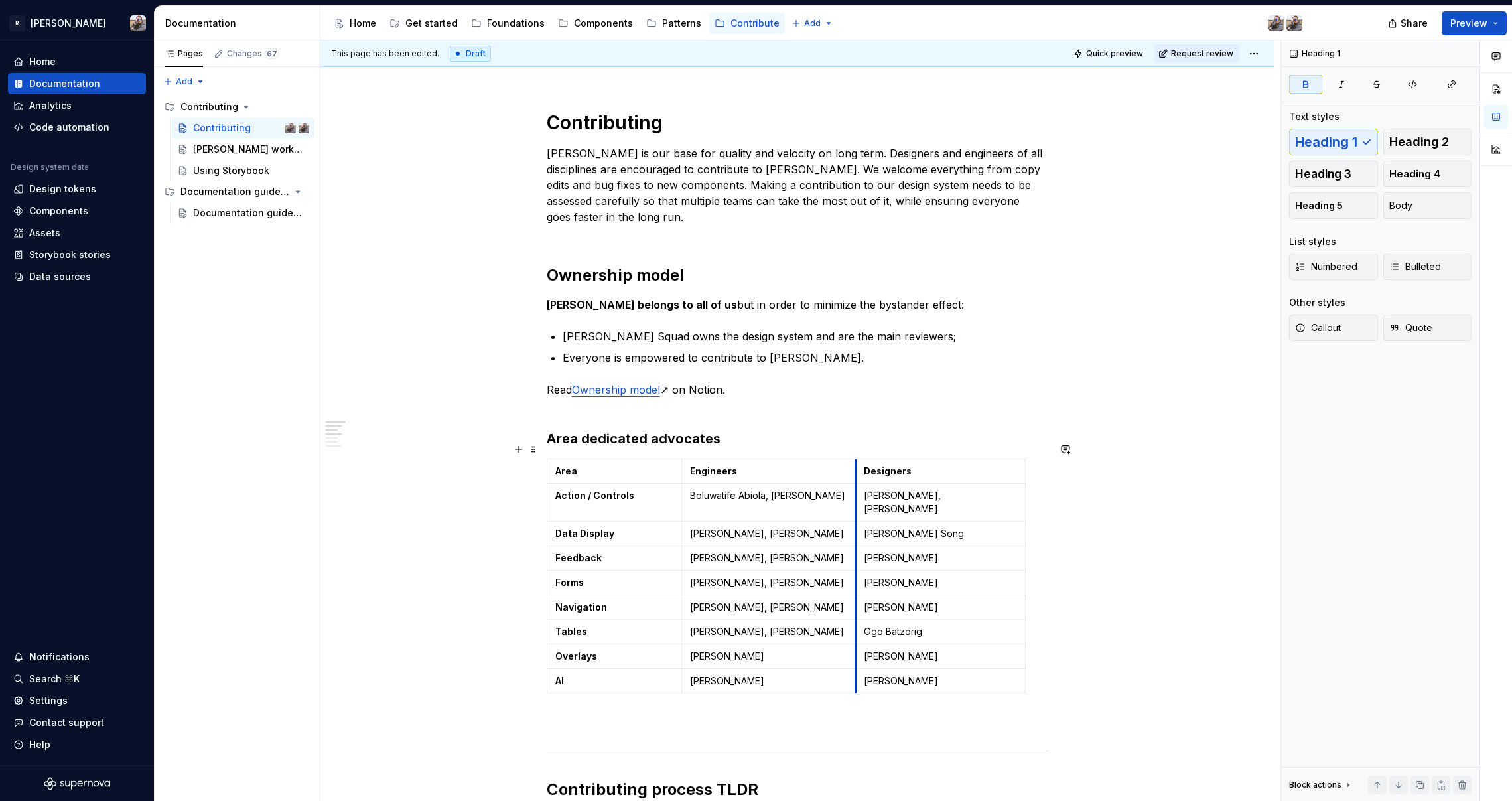
drag, startPoint x: 877, startPoint y: 450, endPoint x: 856, endPoint y: 453, distance: 21.2
click at [856, 459] on td "Designers" at bounding box center [940, 471] width 170 height 24
click at [52, 29] on html "R [PERSON_NAME] Home Documentation Analytics Code automation Design system data…" at bounding box center [756, 400] width 1512 height 801
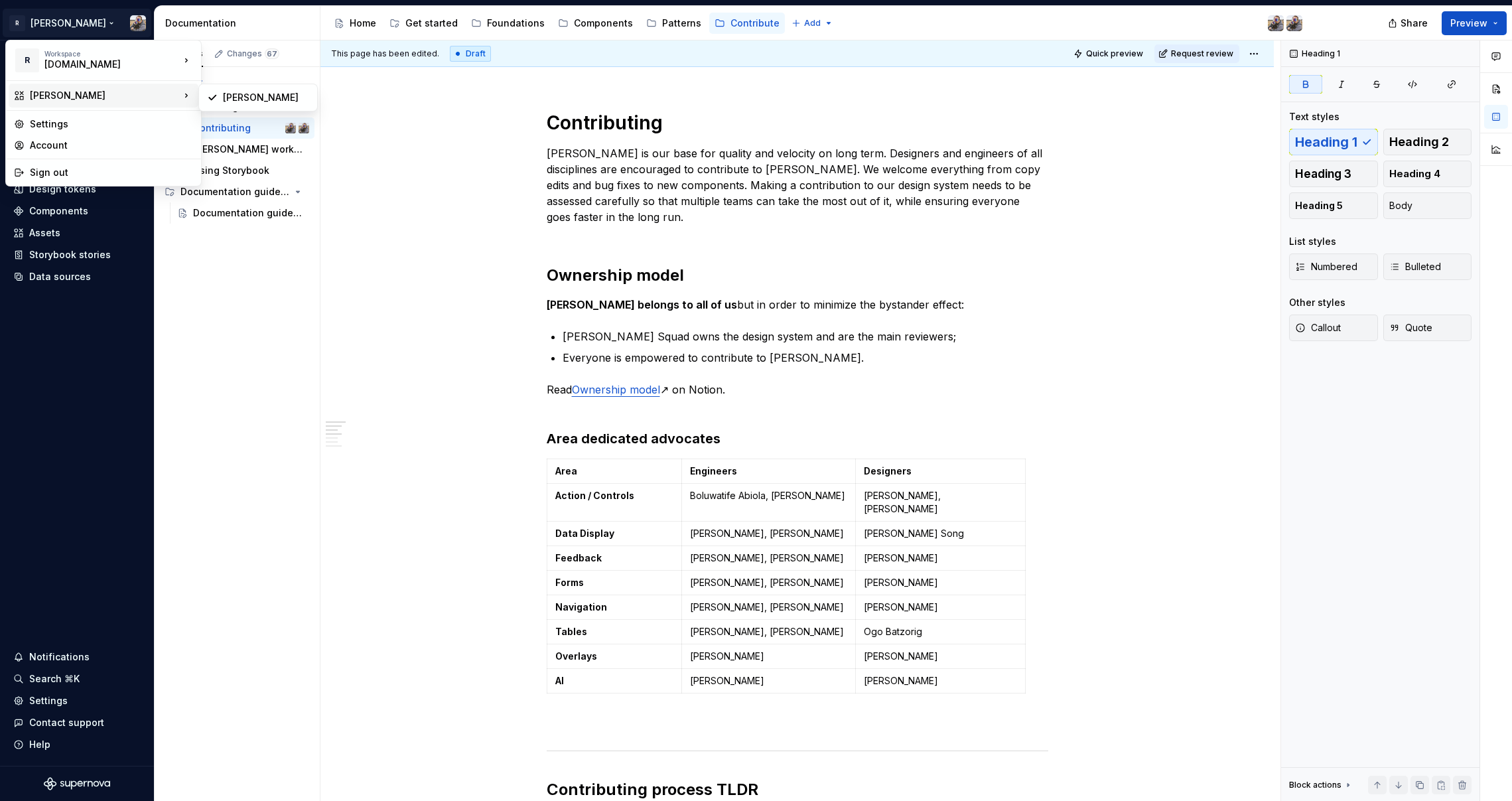
type textarea "*"
click at [82, 453] on html "R [PERSON_NAME] Home Documentation Analytics Code automation Design system data…" at bounding box center [756, 400] width 1512 height 801
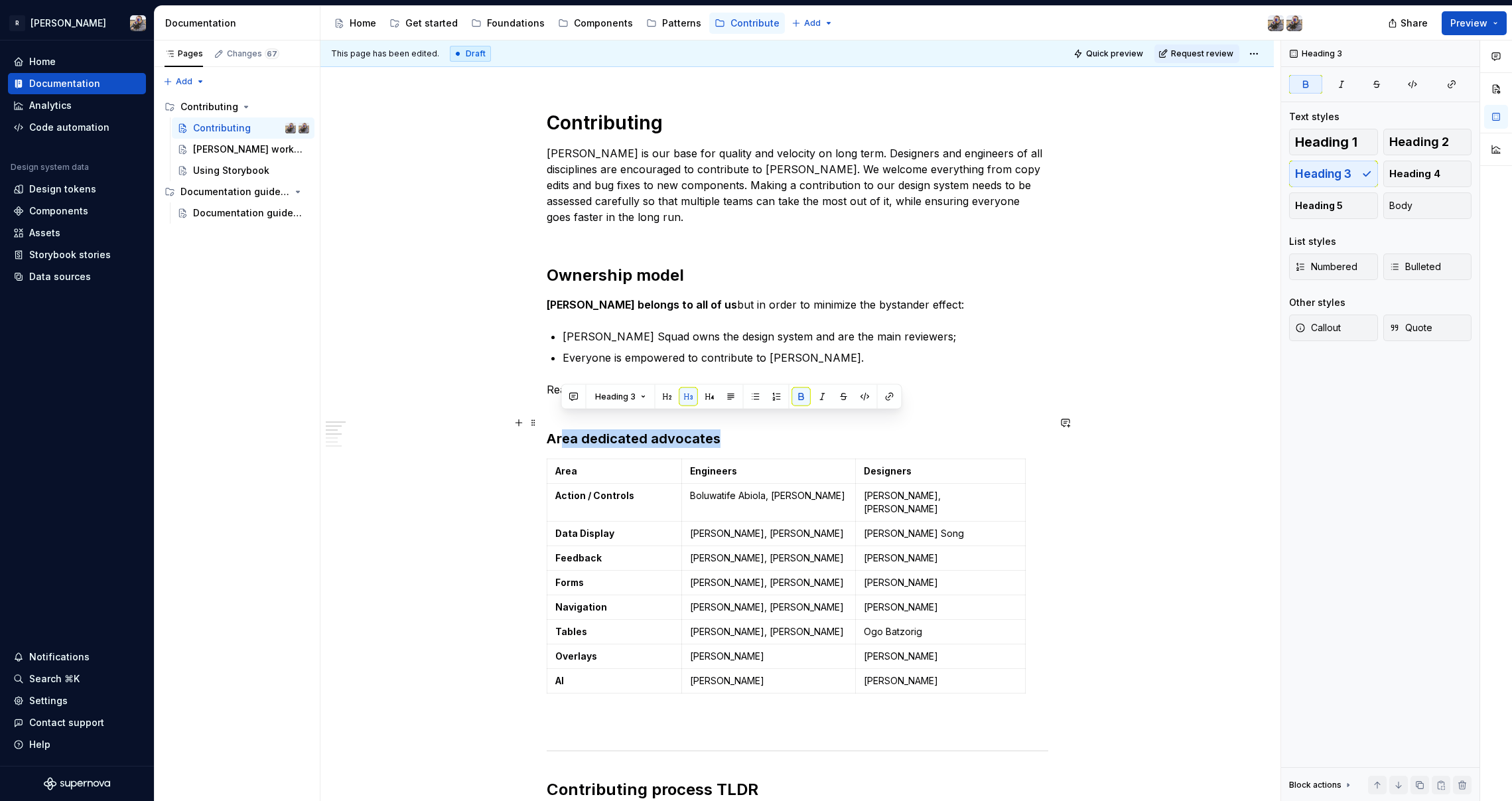
drag, startPoint x: 677, startPoint y: 420, endPoint x: 599, endPoint y: 428, distance: 78.4
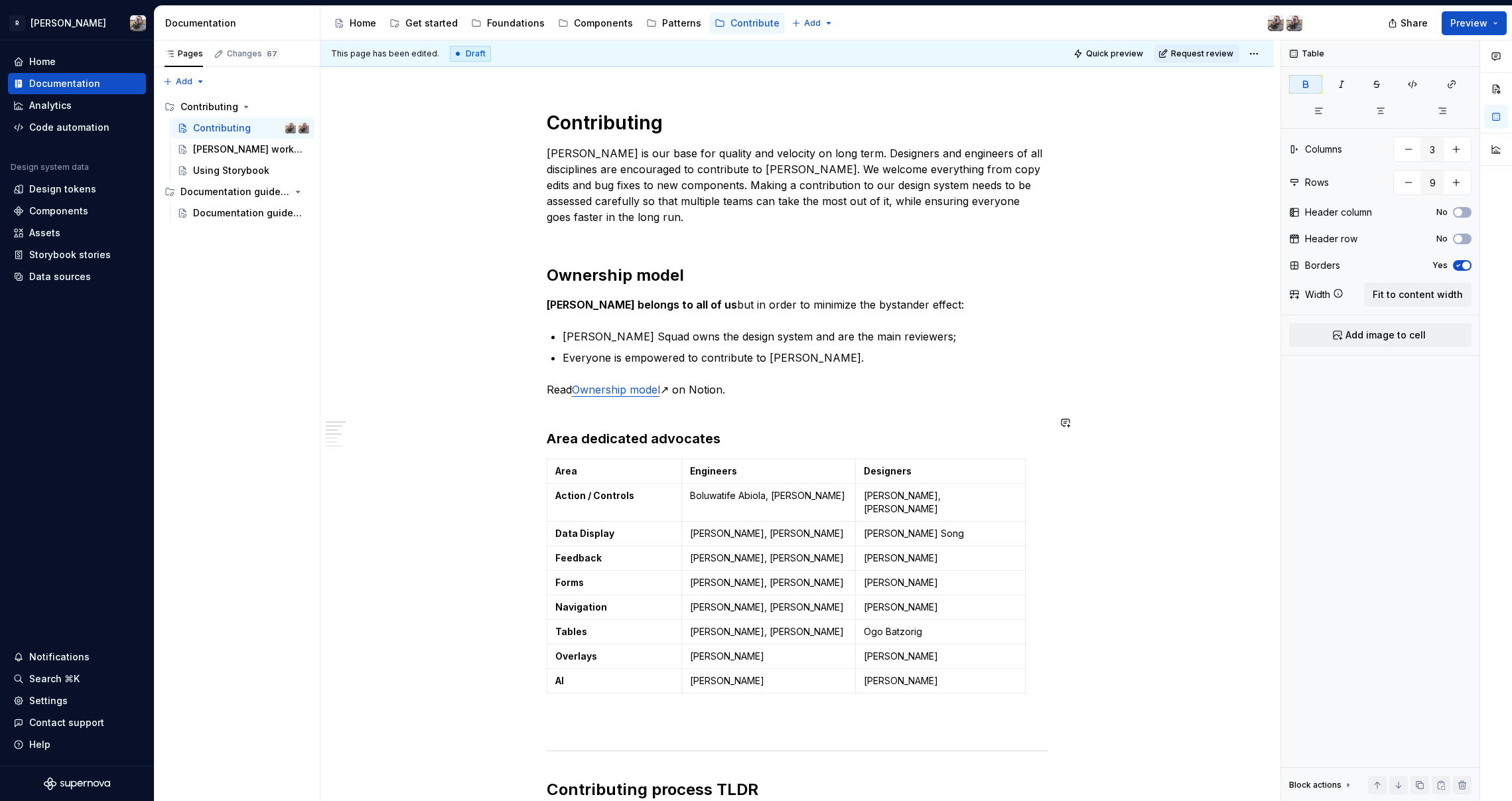
drag, startPoint x: 638, startPoint y: 565, endPoint x: 553, endPoint y: 570, distance: 85.1
click at [553, 571] on td "Forms" at bounding box center [615, 583] width 135 height 24
click at [679, 544] on button "button" at bounding box center [680, 543] width 19 height 19
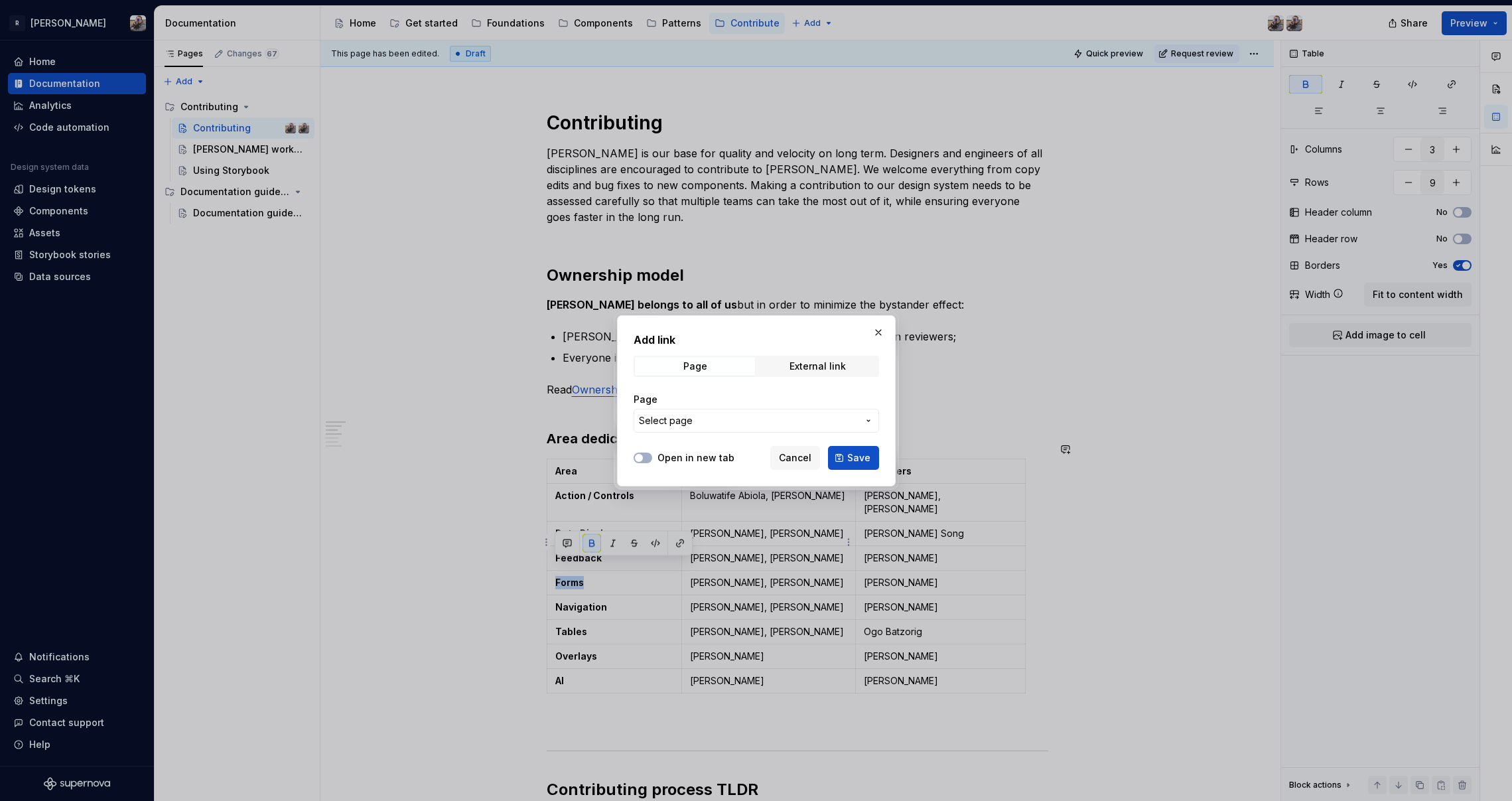
click at [697, 425] on span "Select page" at bounding box center [748, 420] width 219 height 13
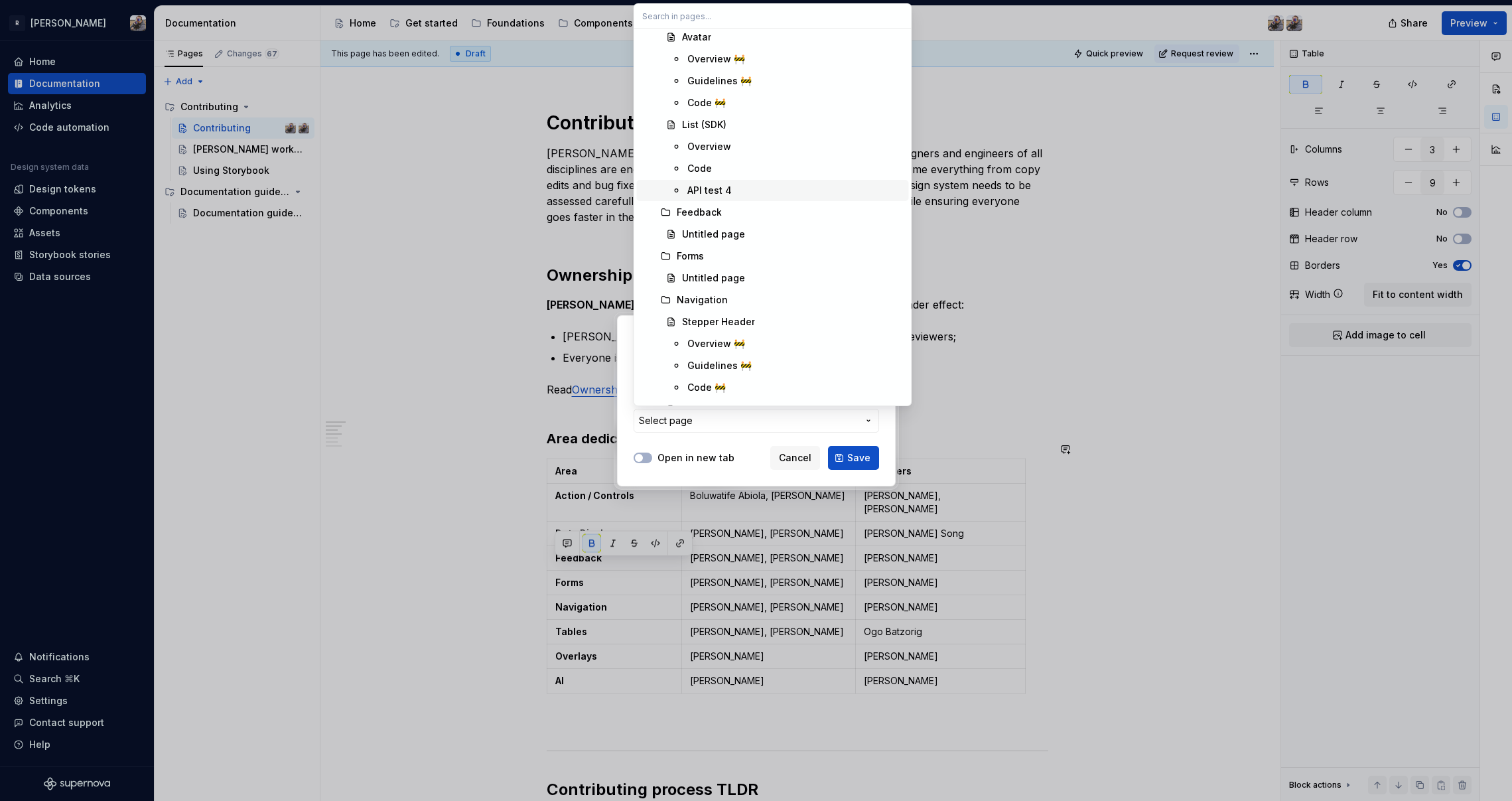
scroll to position [1957, 0]
click at [693, 194] on span "Forms" at bounding box center [773, 188] width 272 height 21
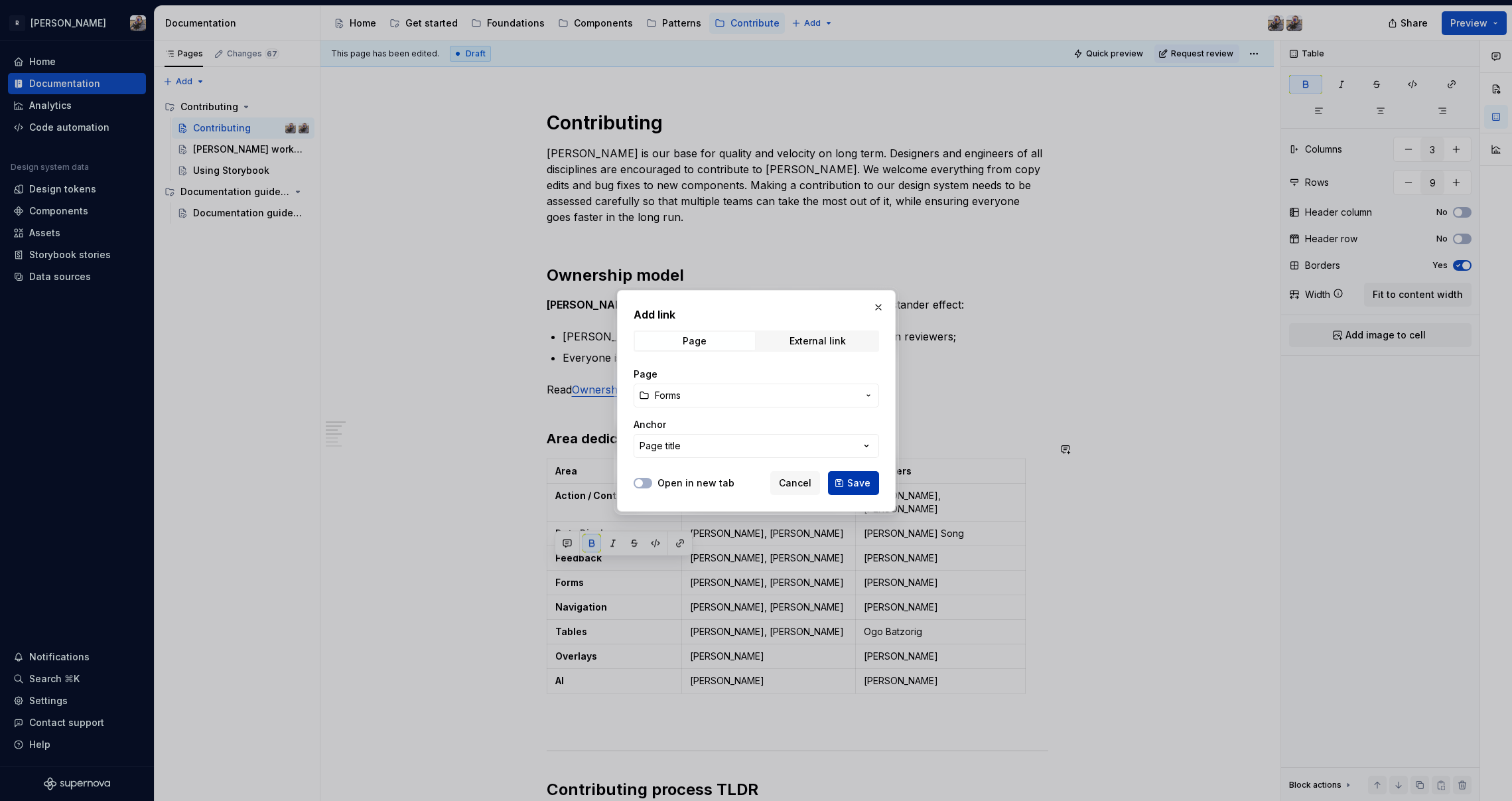
click at [840, 479] on button "Save" at bounding box center [853, 483] width 51 height 24
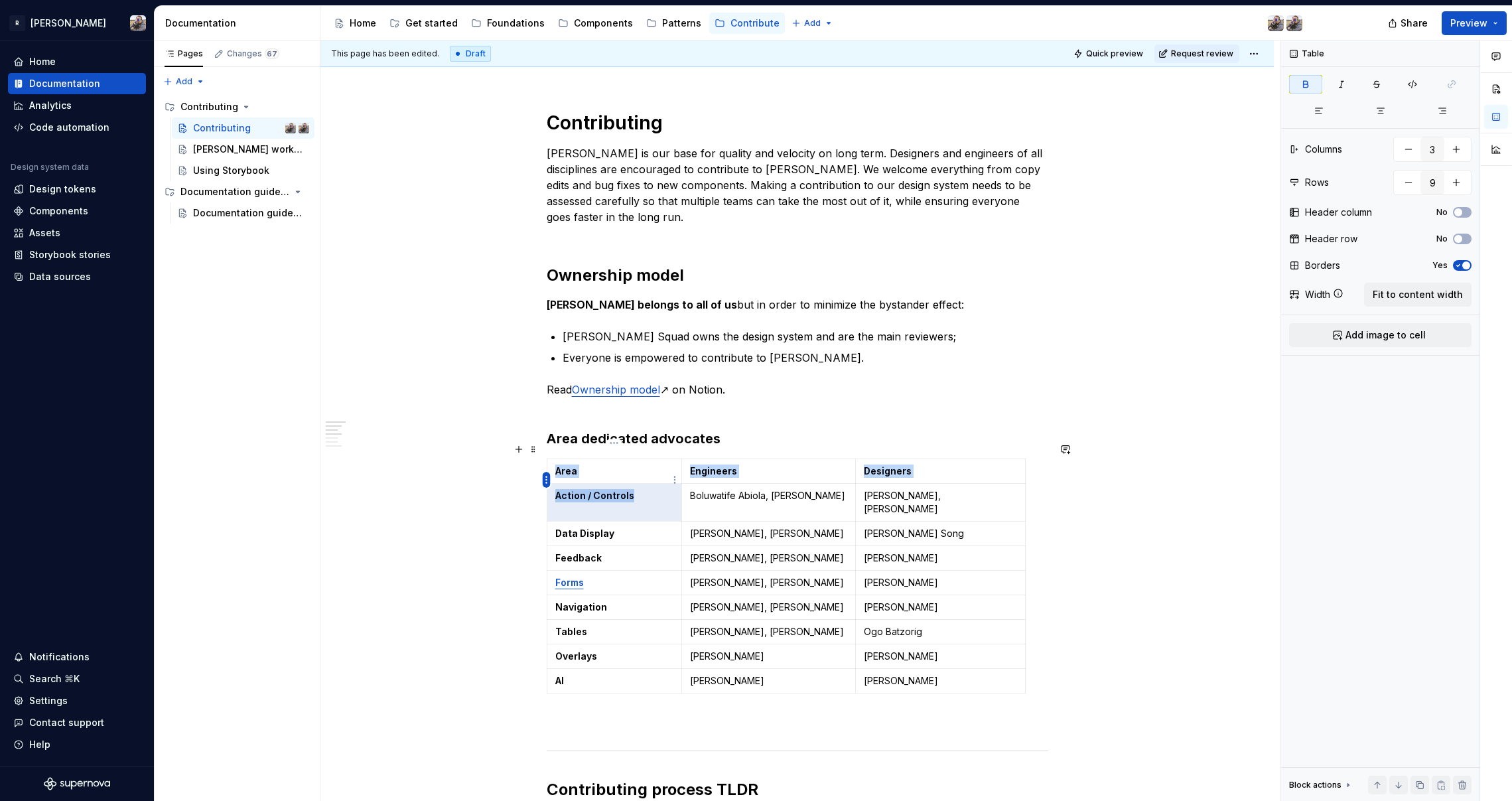
drag, startPoint x: 642, startPoint y: 480, endPoint x: 542, endPoint y: 481, distance: 100.0
click at [542, 481] on body "R [PERSON_NAME] Home Documentation Analytics Code automation Design system data…" at bounding box center [756, 400] width 1512 height 801
click at [74, 84] on div "Documentation" at bounding box center [65, 83] width 71 height 13
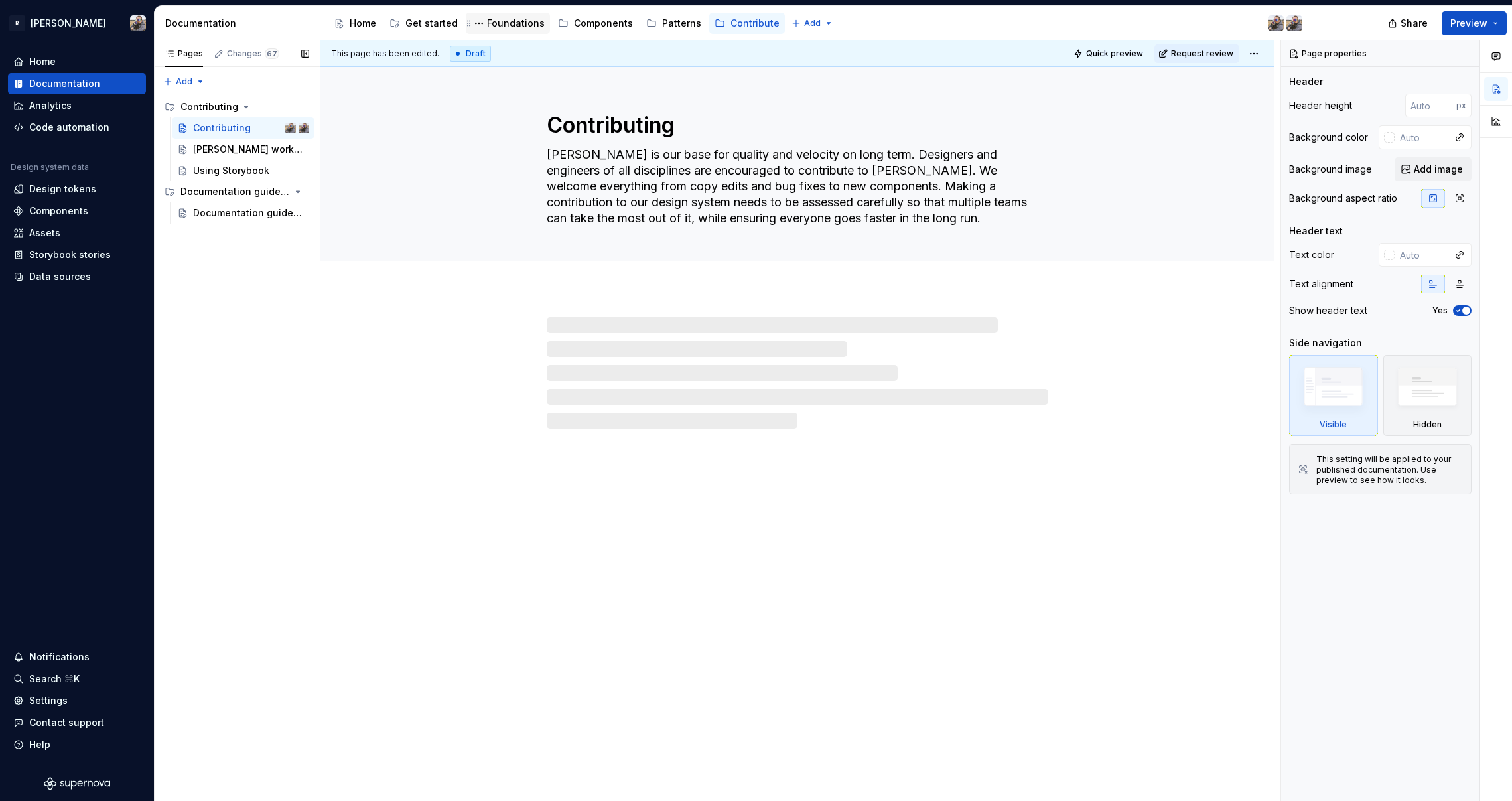
click at [513, 28] on div "Foundations" at bounding box center [516, 23] width 58 height 13
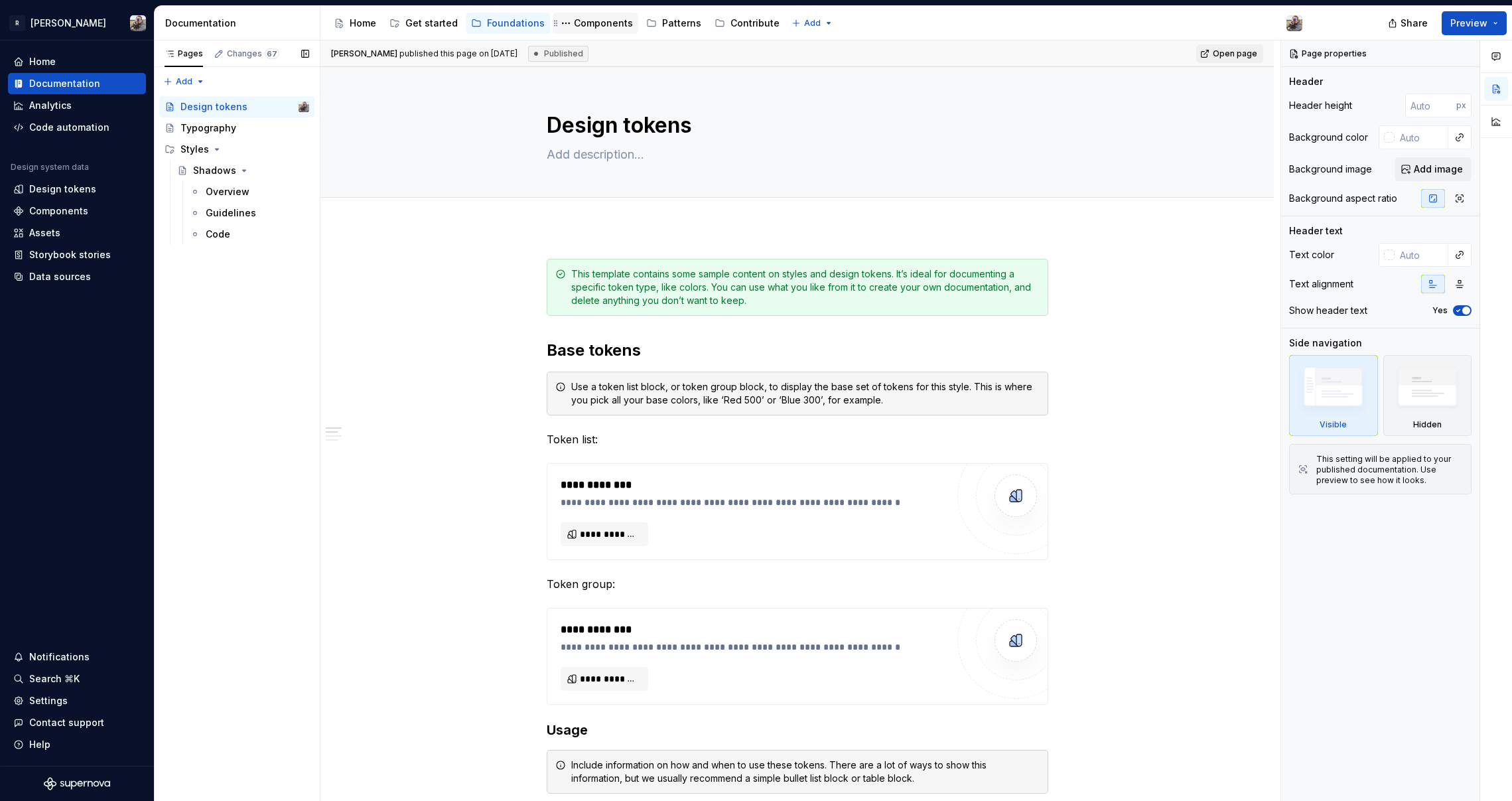
click at [612, 23] on div "Components" at bounding box center [603, 23] width 59 height 13
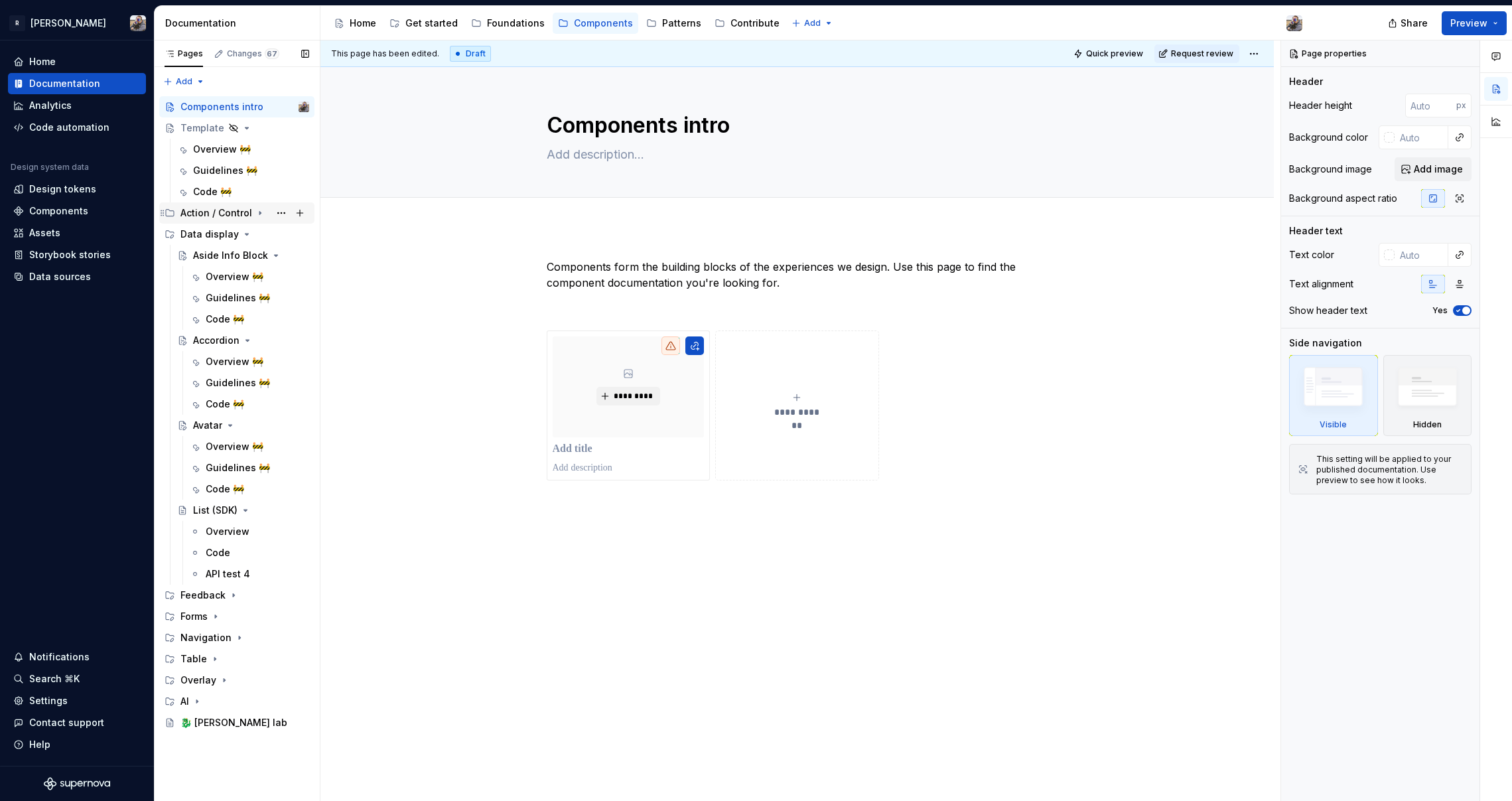
click at [193, 216] on div "Action / Control" at bounding box center [216, 213] width 72 height 13
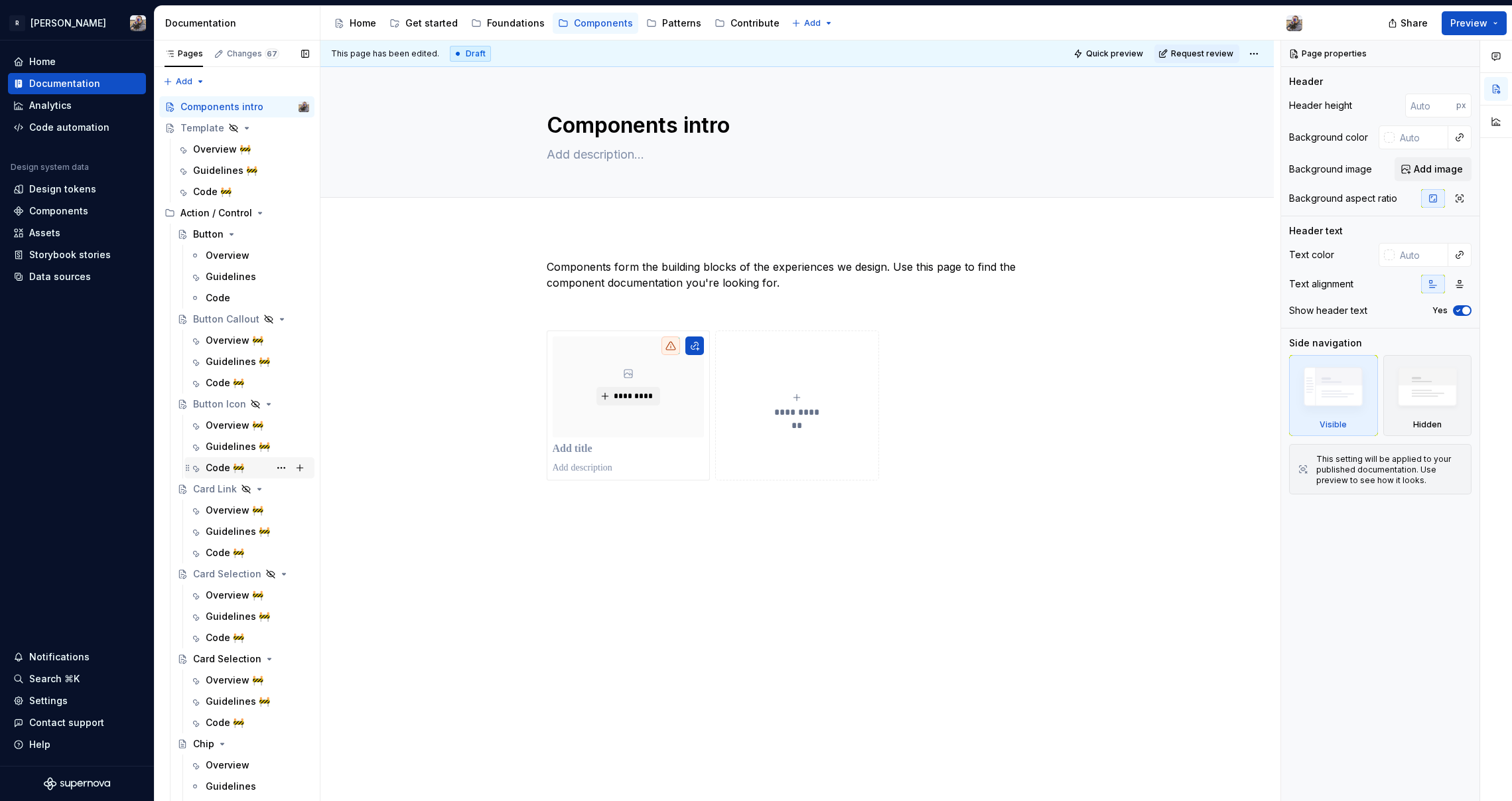
scroll to position [1033, 0]
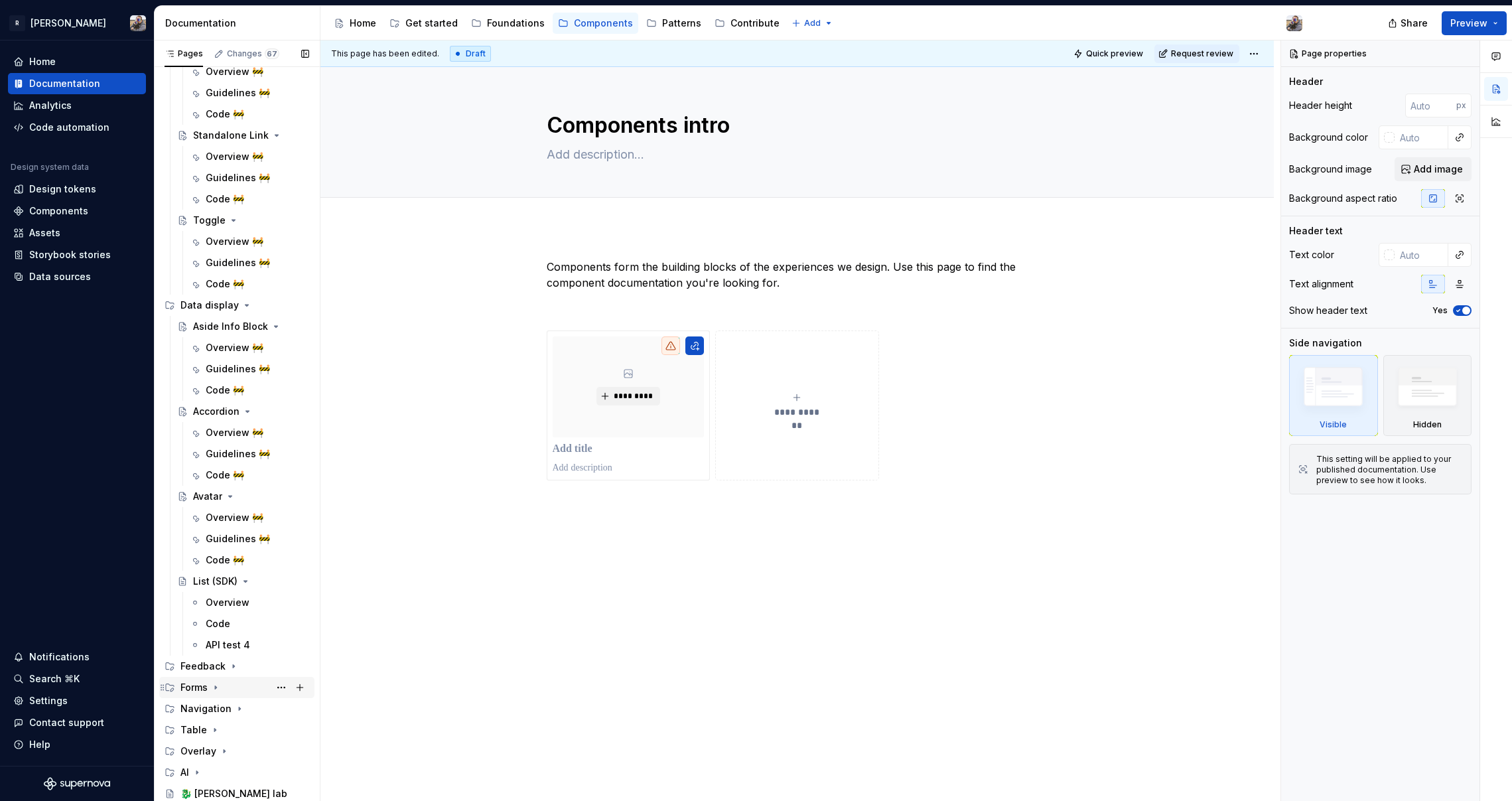
click at [202, 688] on div "Forms" at bounding box center [194, 687] width 27 height 13
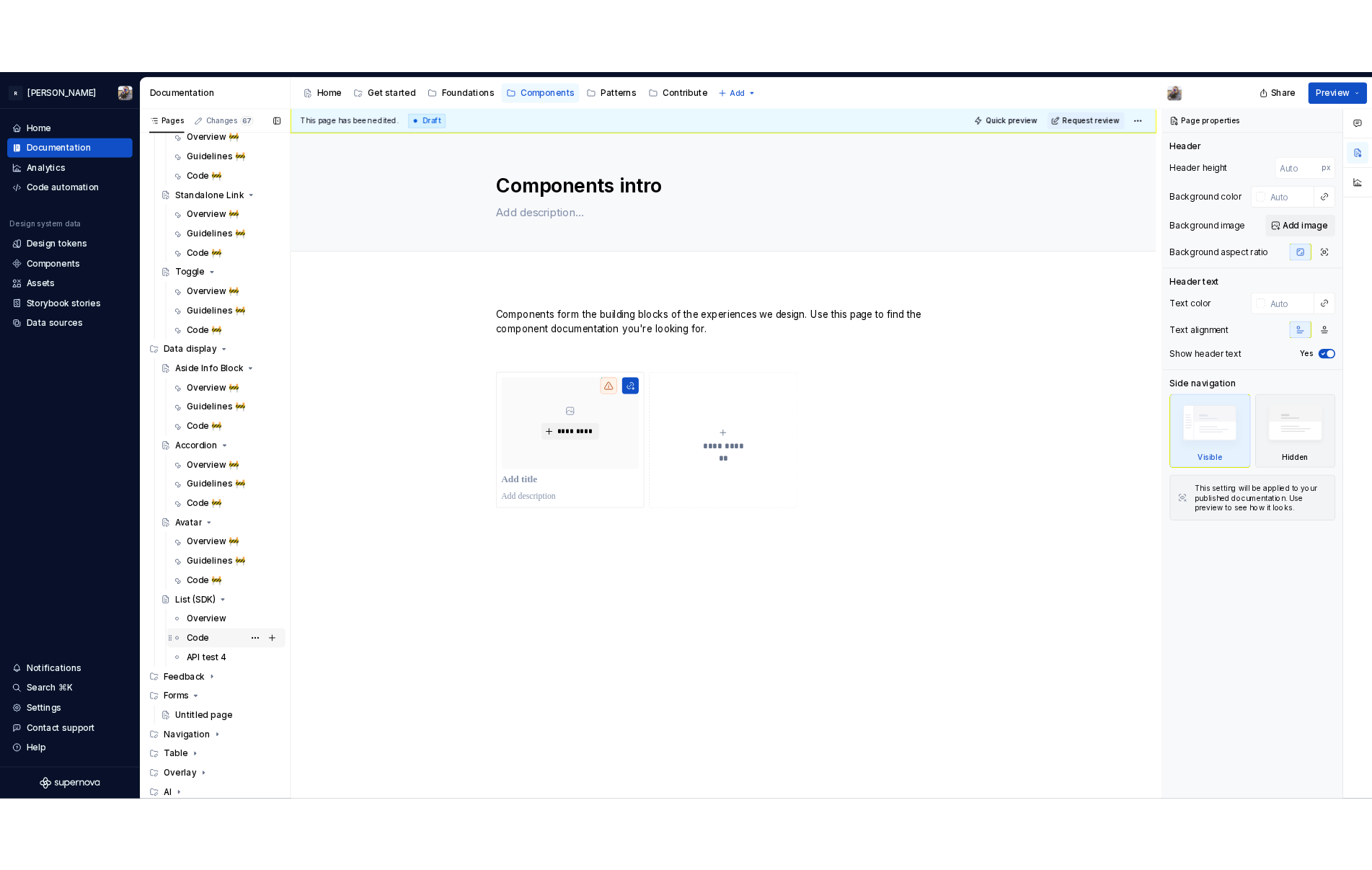
scroll to position [1146, 0]
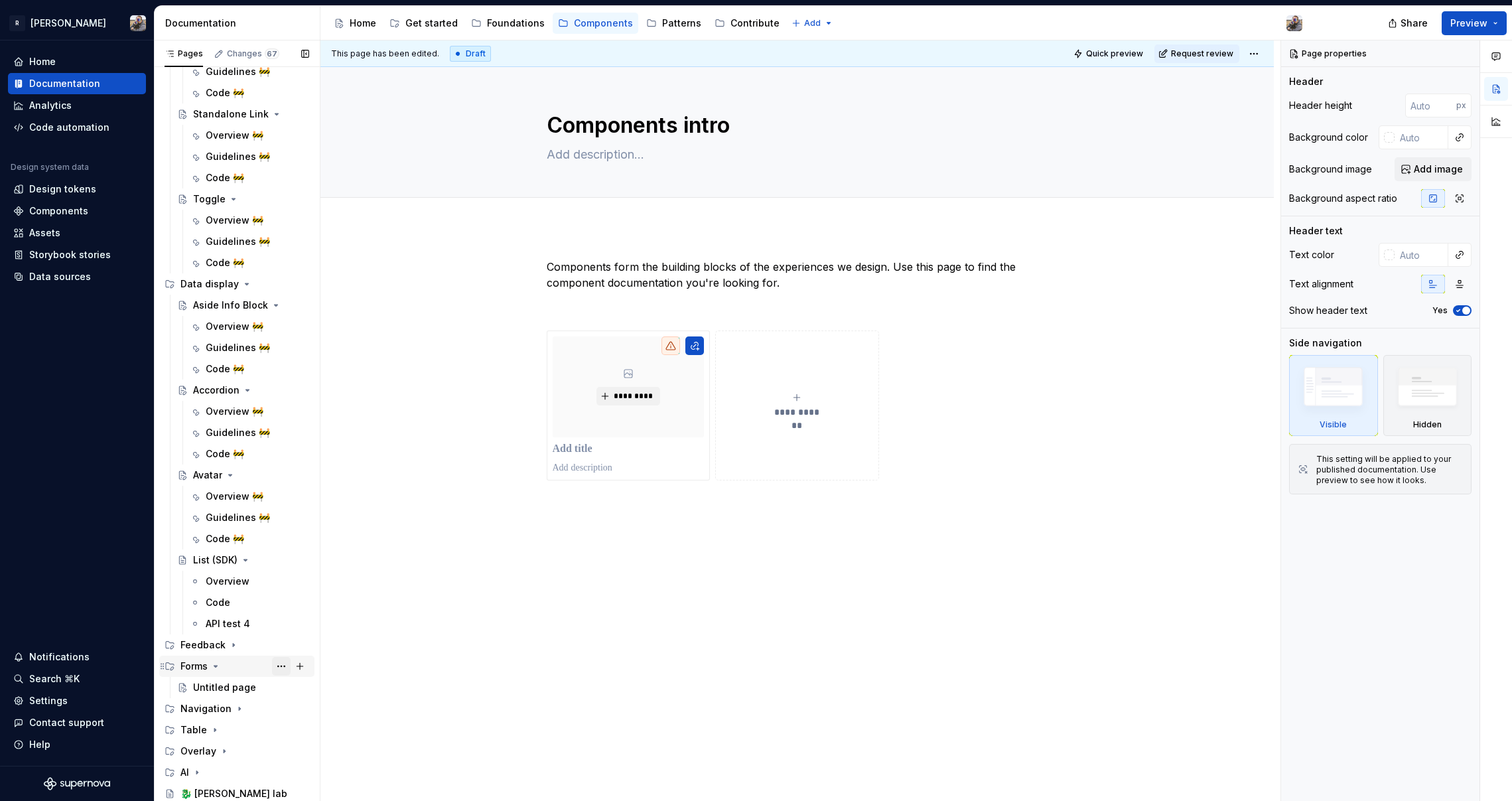
click at [272, 660] on button "Page tree" at bounding box center [281, 666] width 19 height 19
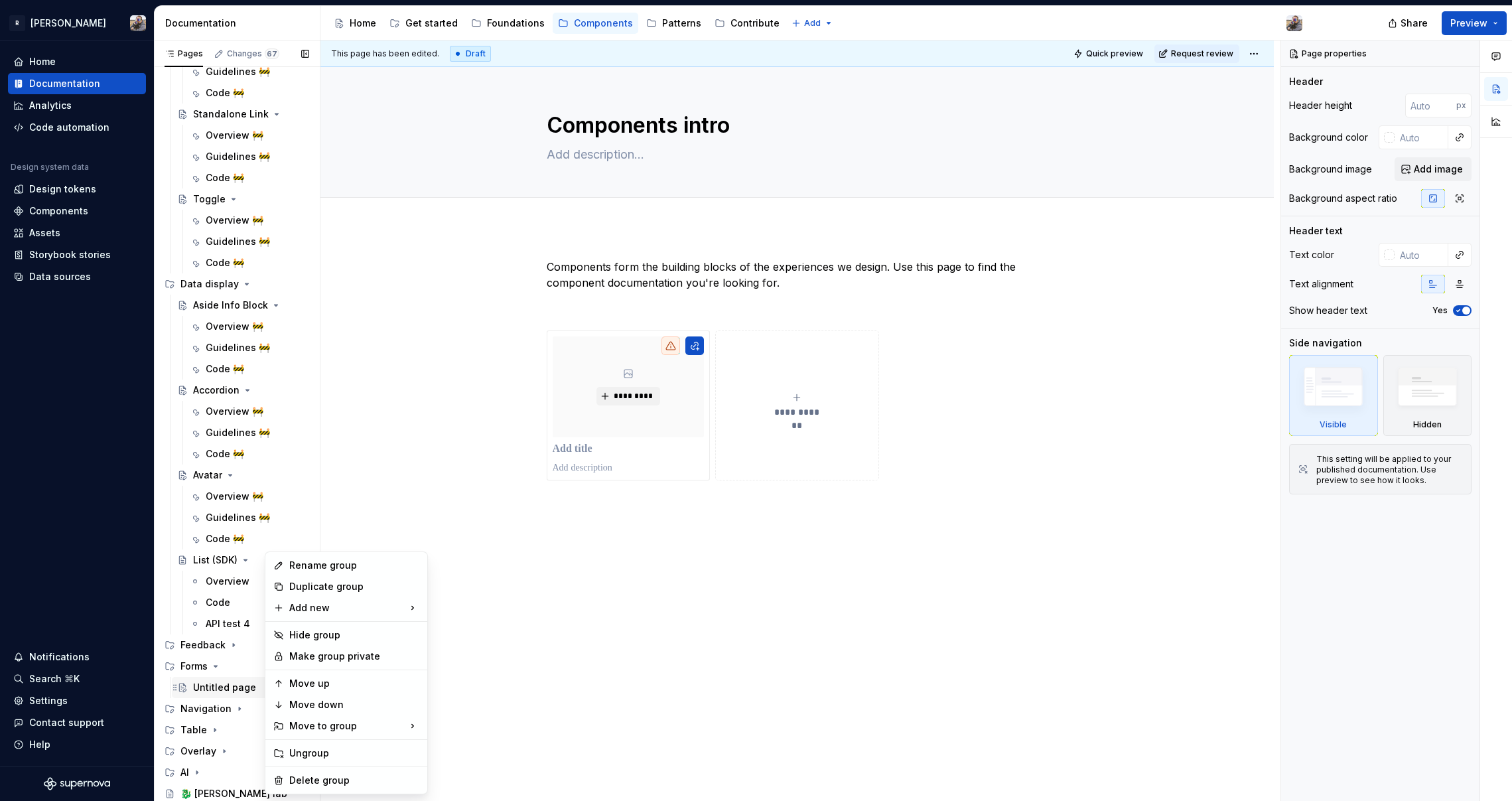
click at [222, 686] on div "Pages Changes 67 Add Accessibility guide for tree Page tree. Navigate the tree …" at bounding box center [237, 424] width 166 height 767
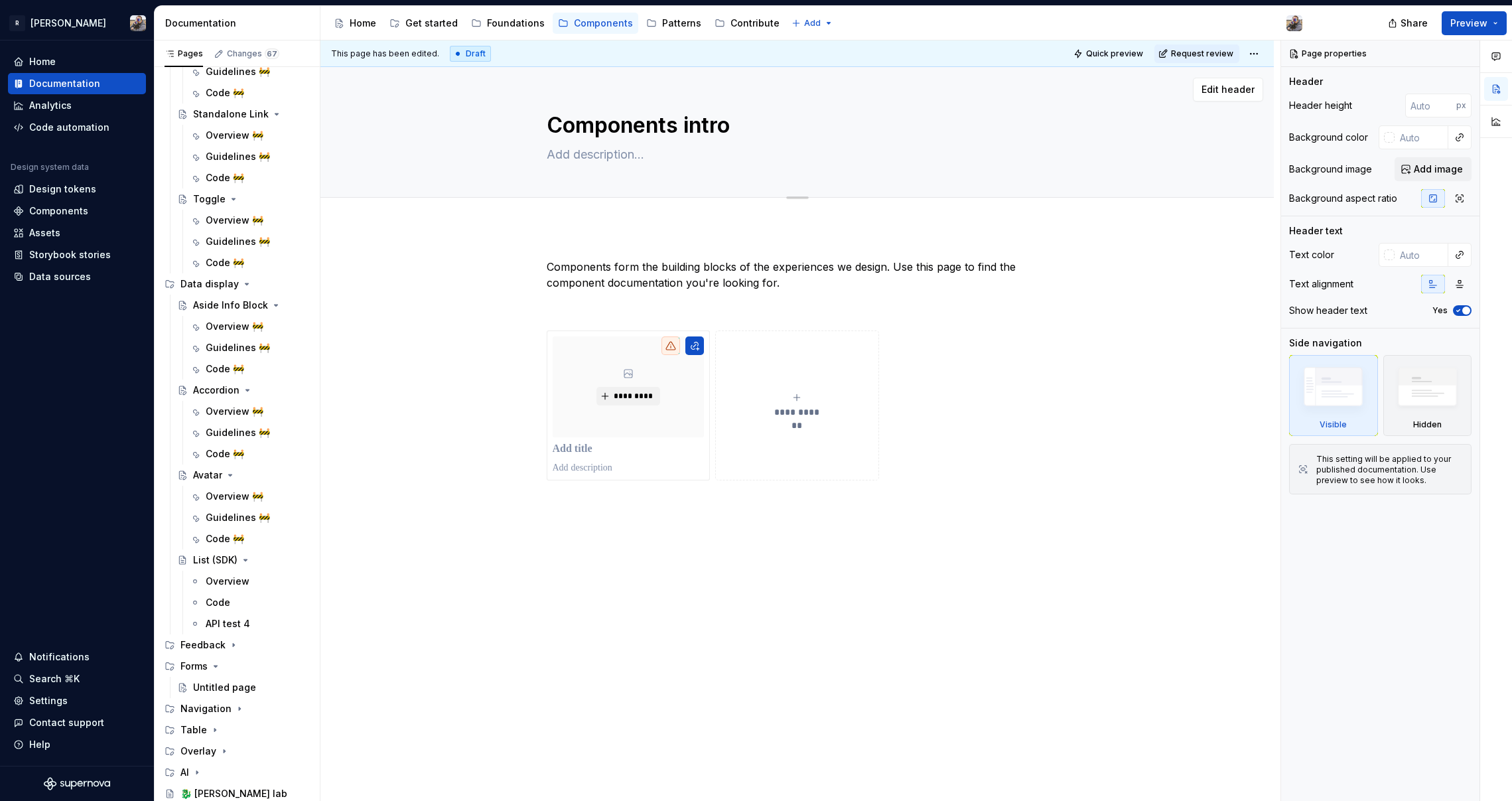
click at [618, 125] on textarea "Components intro" at bounding box center [795, 125] width 502 height 32
type textarea "*"
type textarea "P"
type textarea "*"
type textarea "Pri"
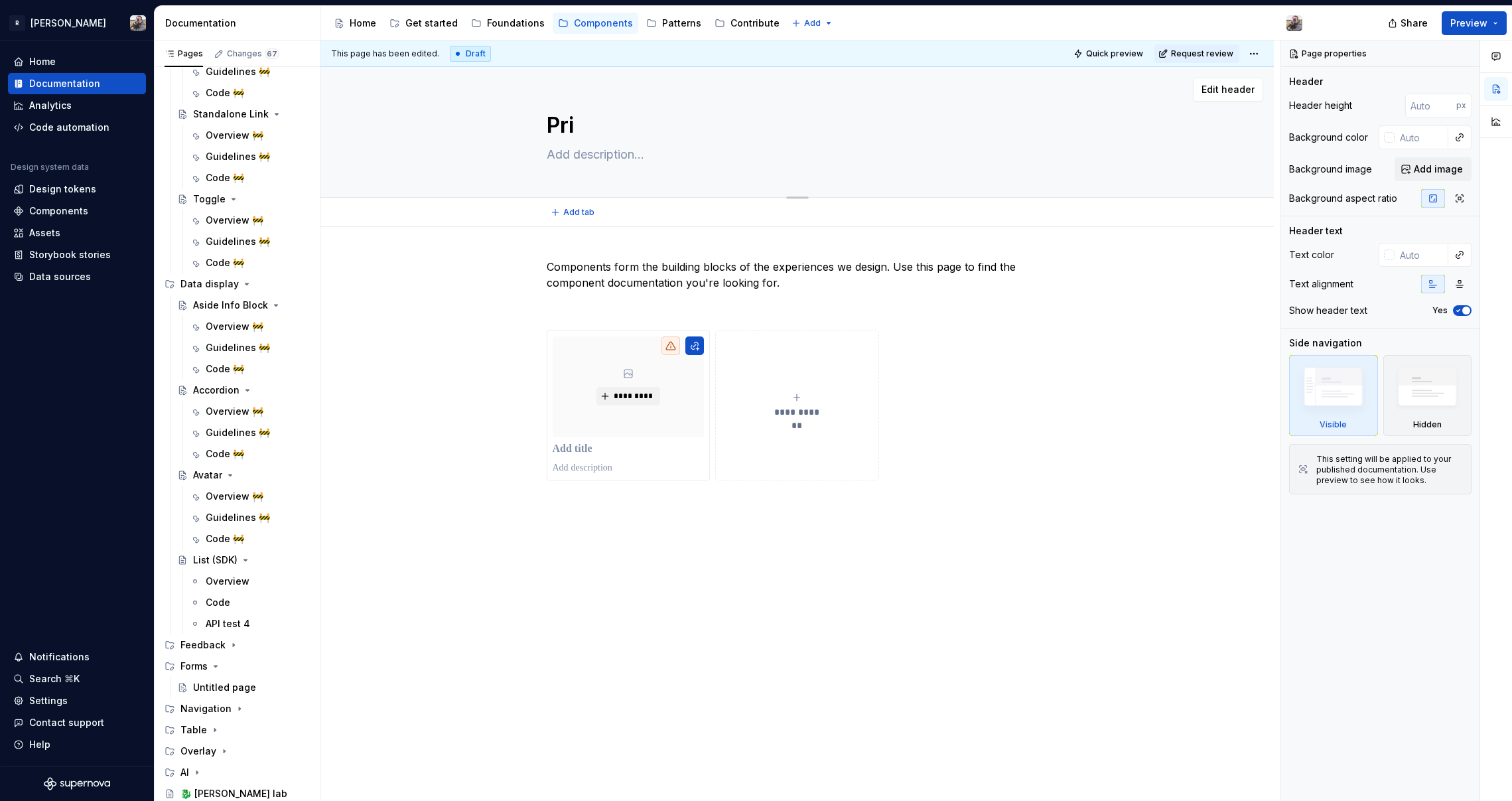
type textarea "*"
type textarea "Prin"
type textarea "*"
type textarea "Princ"
type textarea "*"
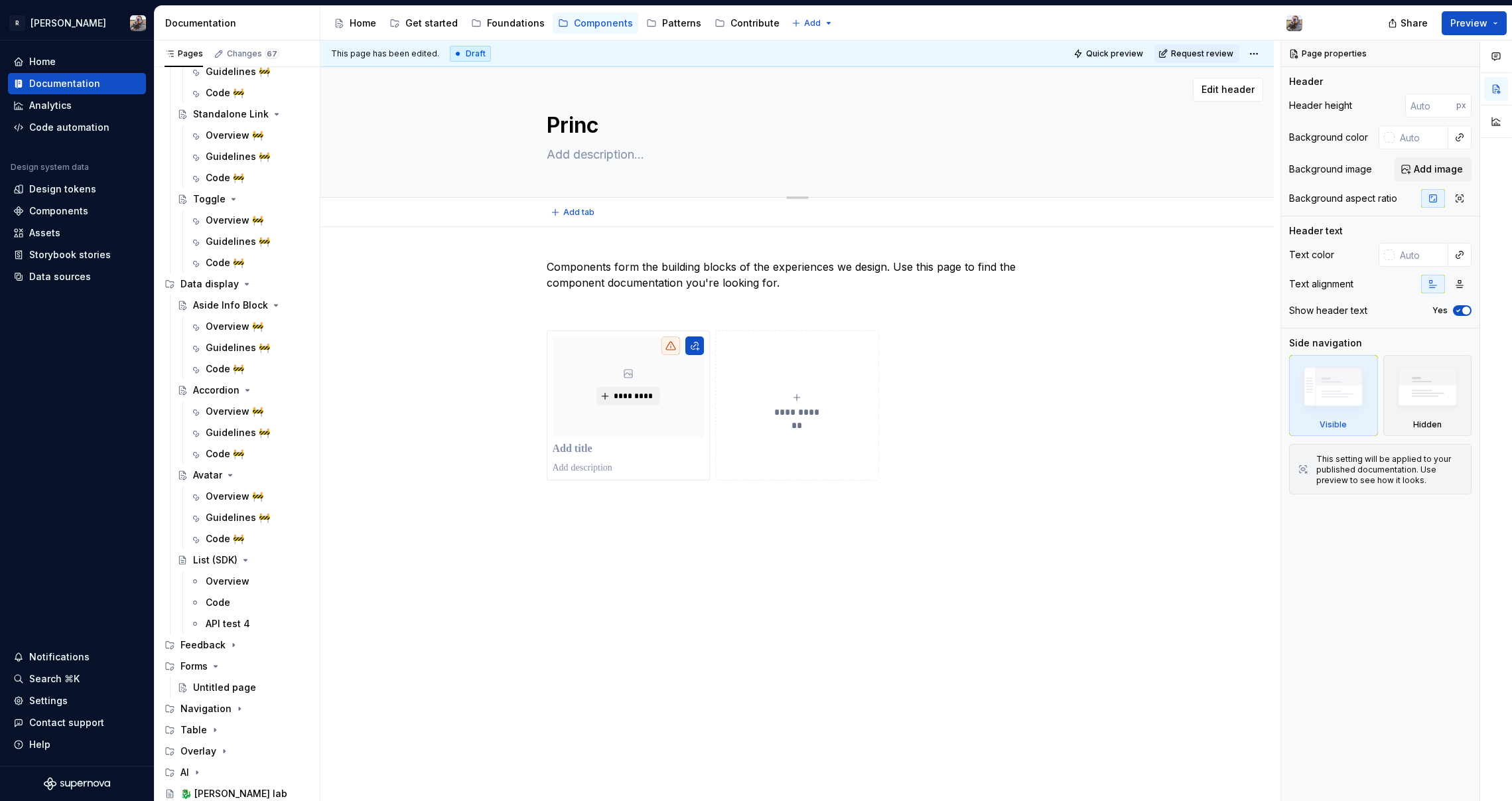
type textarea "Princi"
type textarea "*"
type textarea "Princip"
type textarea "*"
type textarea "Principl"
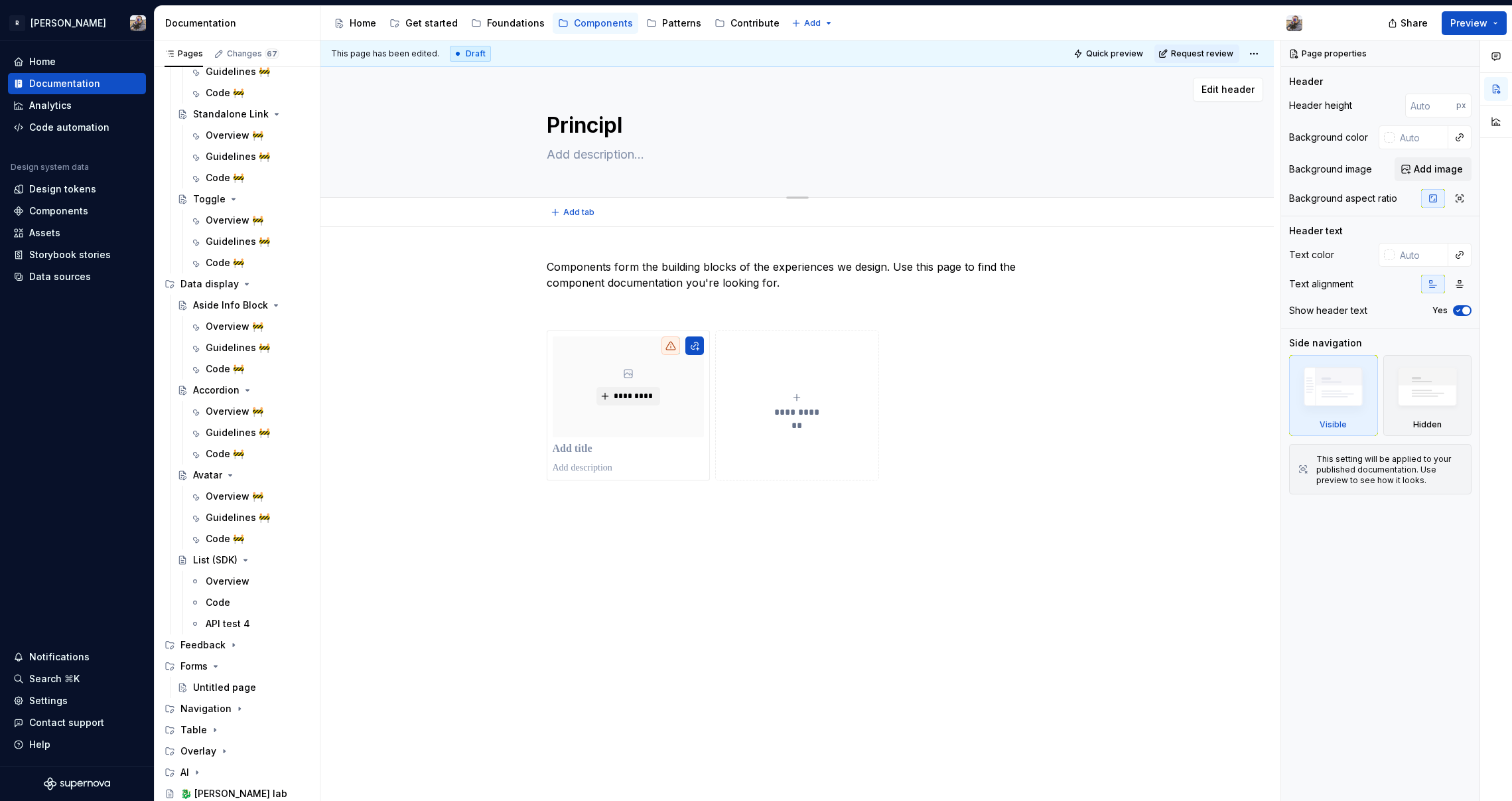
type textarea "*"
type textarea "Principle"
type textarea "*"
type textarea "Principle"
type textarea "*"
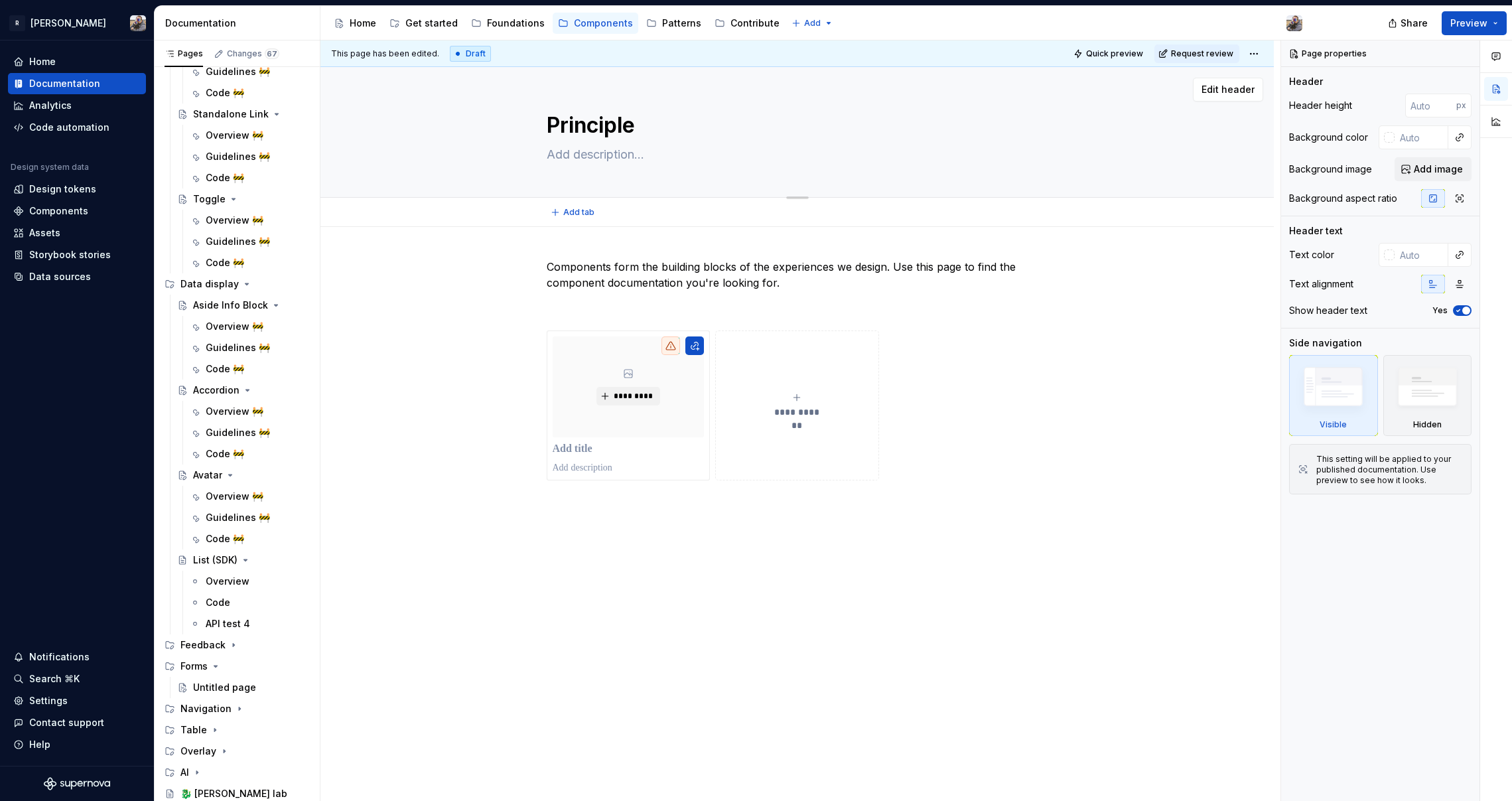
type textarea "Principle o"
type textarea "*"
type textarea "Principle of"
type textarea "*"
type textarea "Principle of"
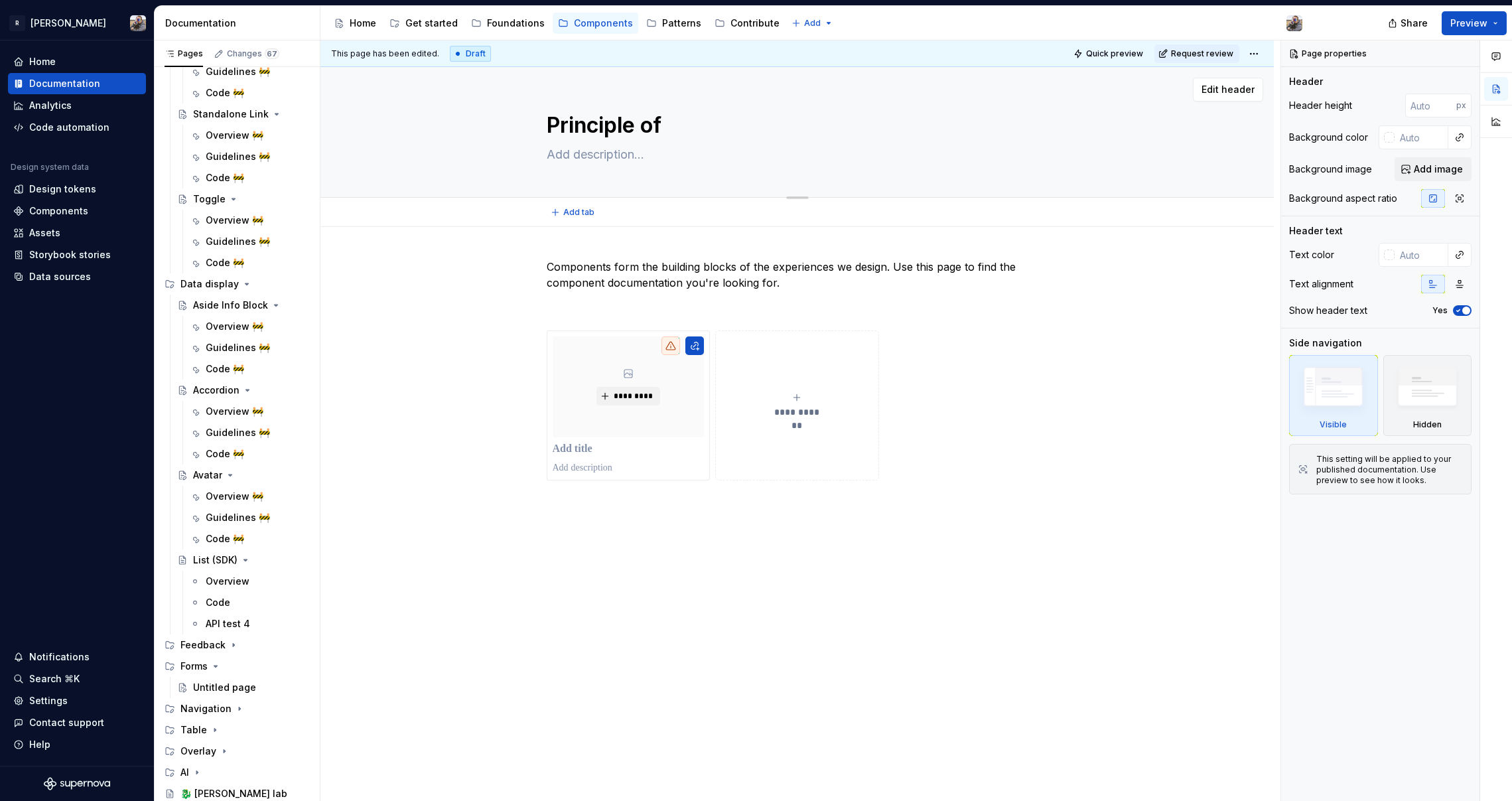
type textarea "*"
type textarea "Principle of F"
type textarea "*"
type textarea "Principle of Fo"
type textarea "*"
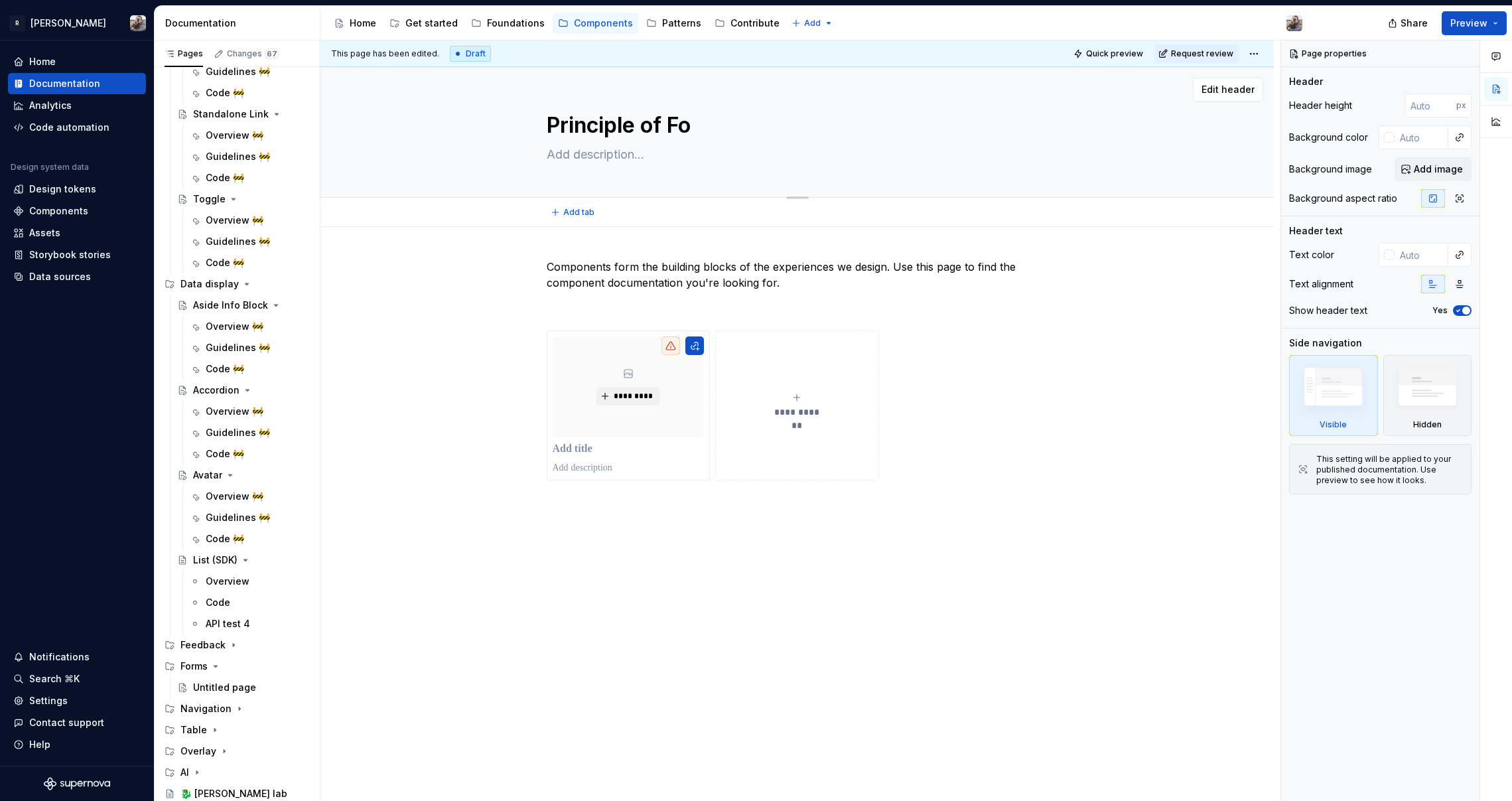
type textarea "Principle of For"
type textarea "*"
type textarea "Principle of Form"
type textarea "*"
type textarea "Principle of Forms"
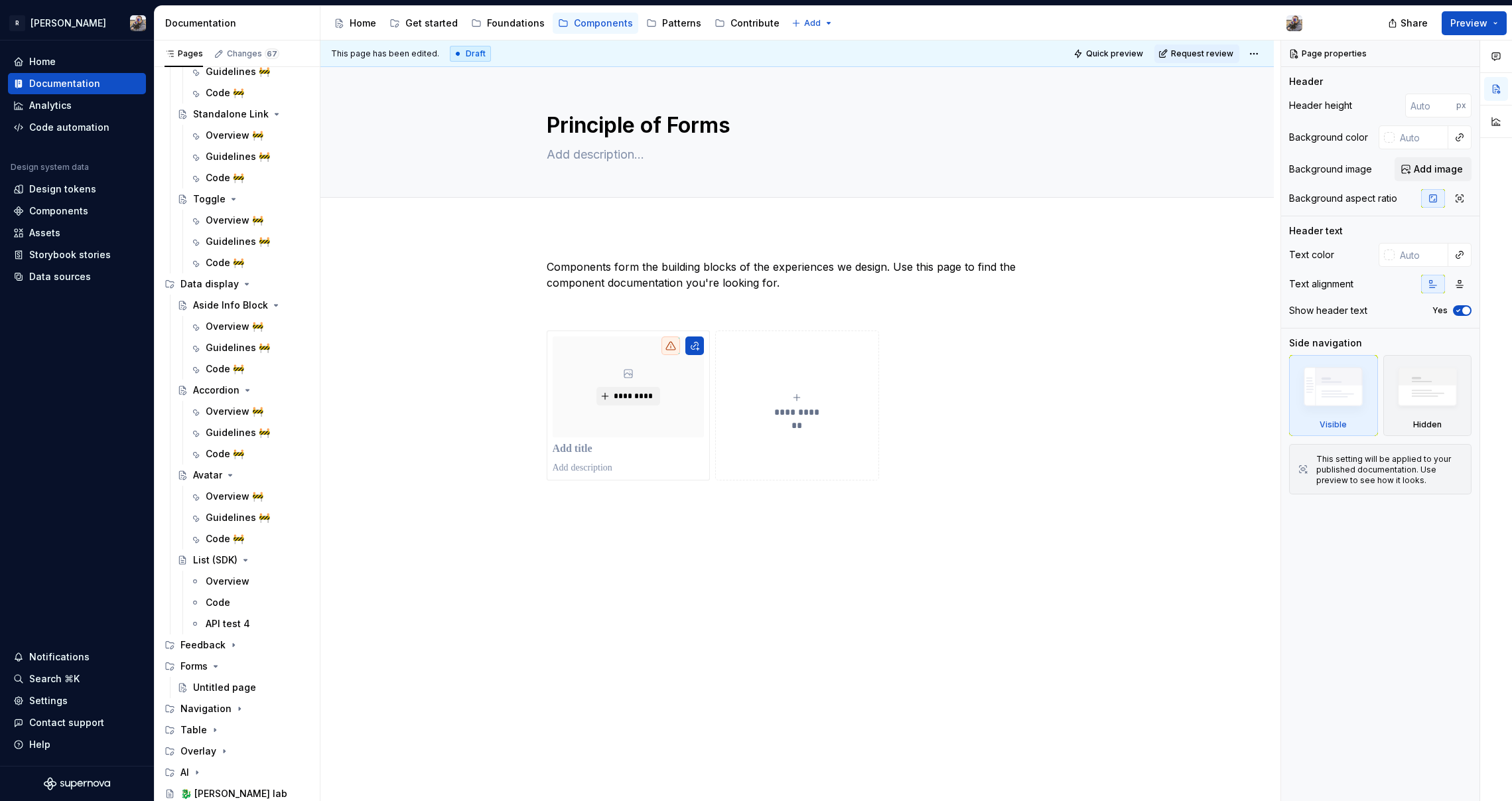
type textarea "*"
type textarea "Principle of Forms"
click at [612, 259] on p "Components form the building blocks of the experiences we design. Use this page…" at bounding box center [798, 275] width 502 height 32
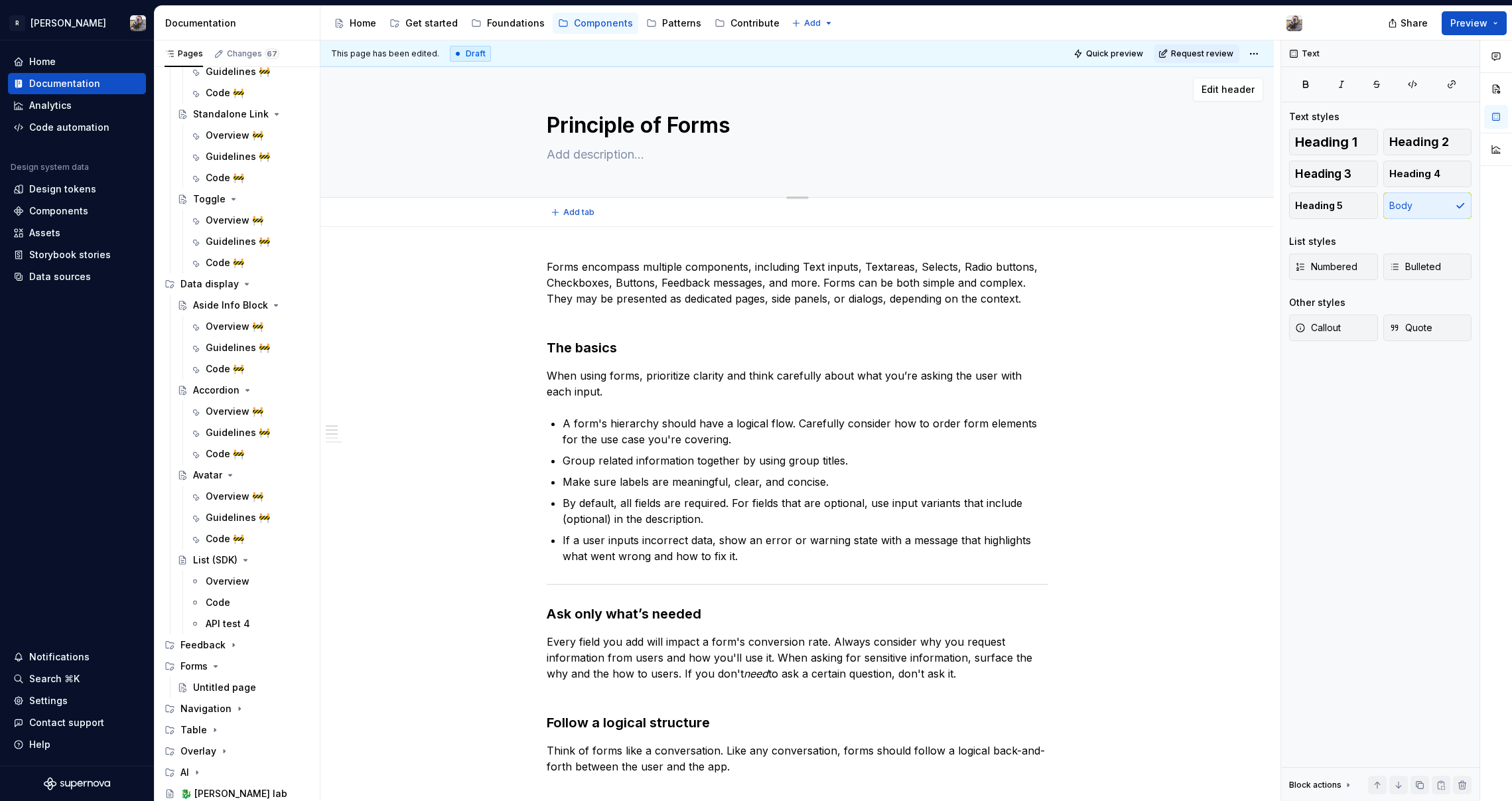
click at [588, 159] on textarea at bounding box center [795, 155] width 502 height 21
paste textarea "Groups of inputs that help people provide data or configure settings."
type textarea "*"
type textarea "Groups of inputs that help people provide data or configure settings."
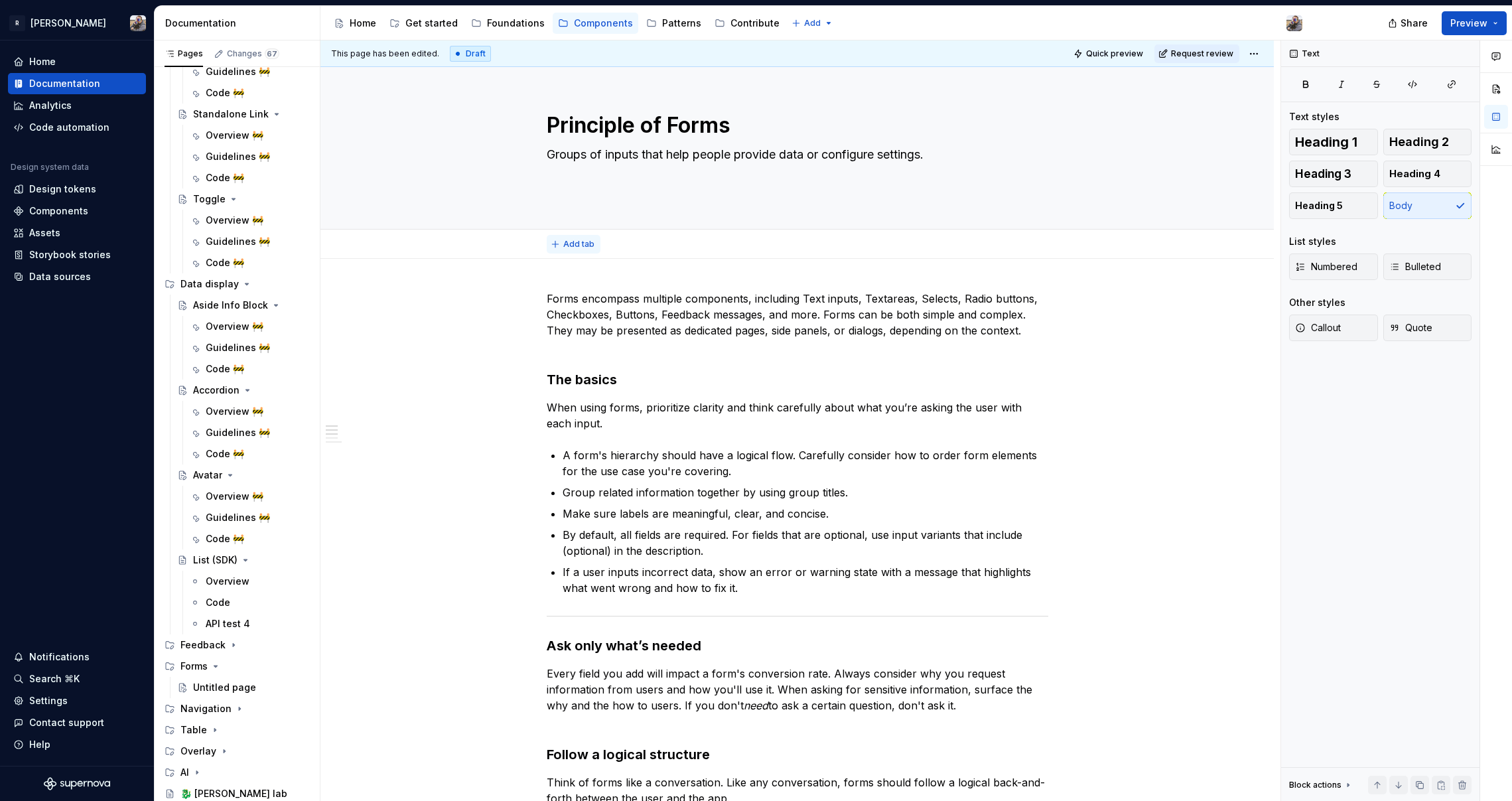
type textarea "*"
type textarea "Groups of inputs that help people provide data or configure settings."
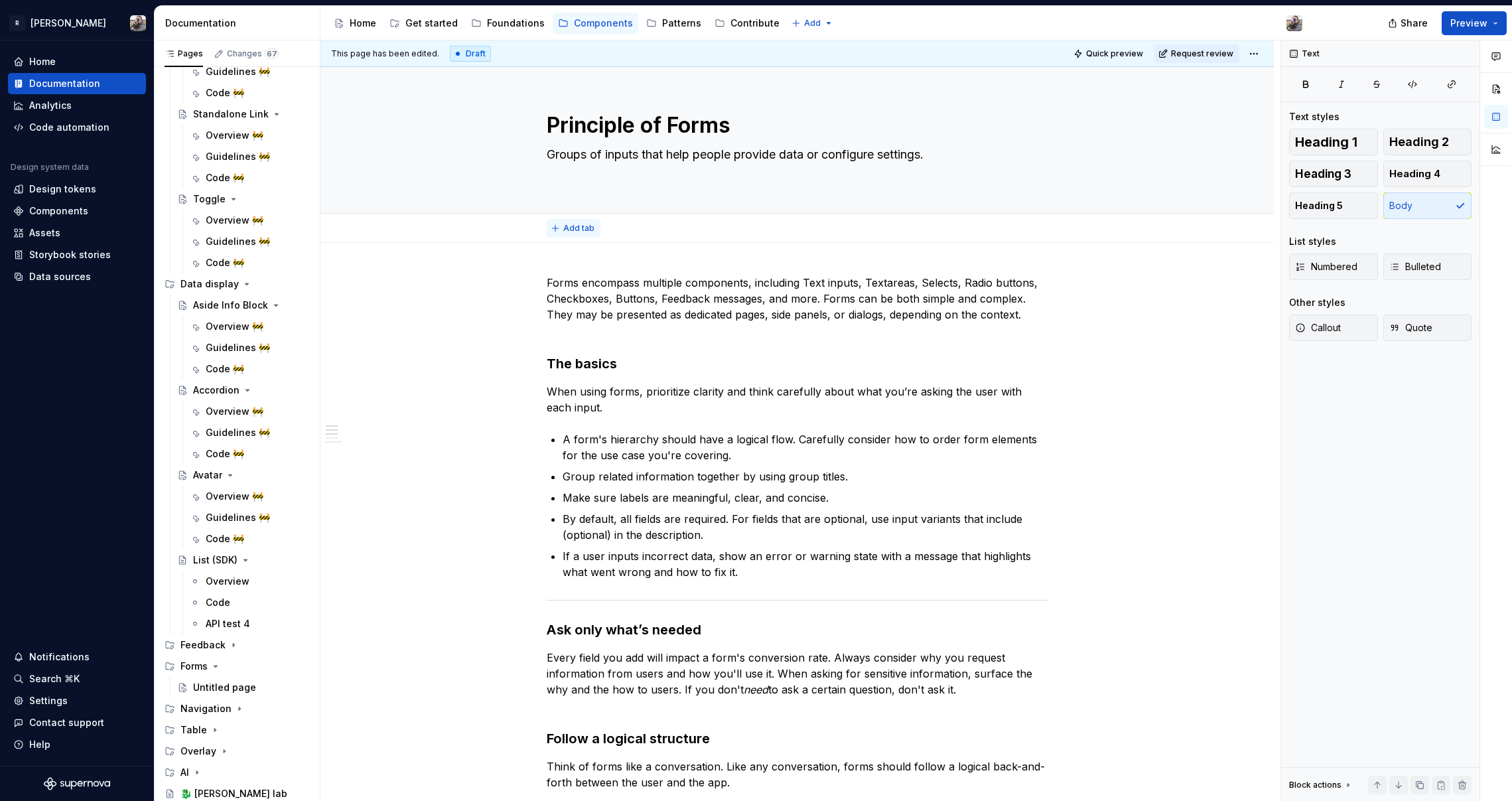
type textarea "*"
type textarea "Groups of inputs that help people provide data or configure settings."
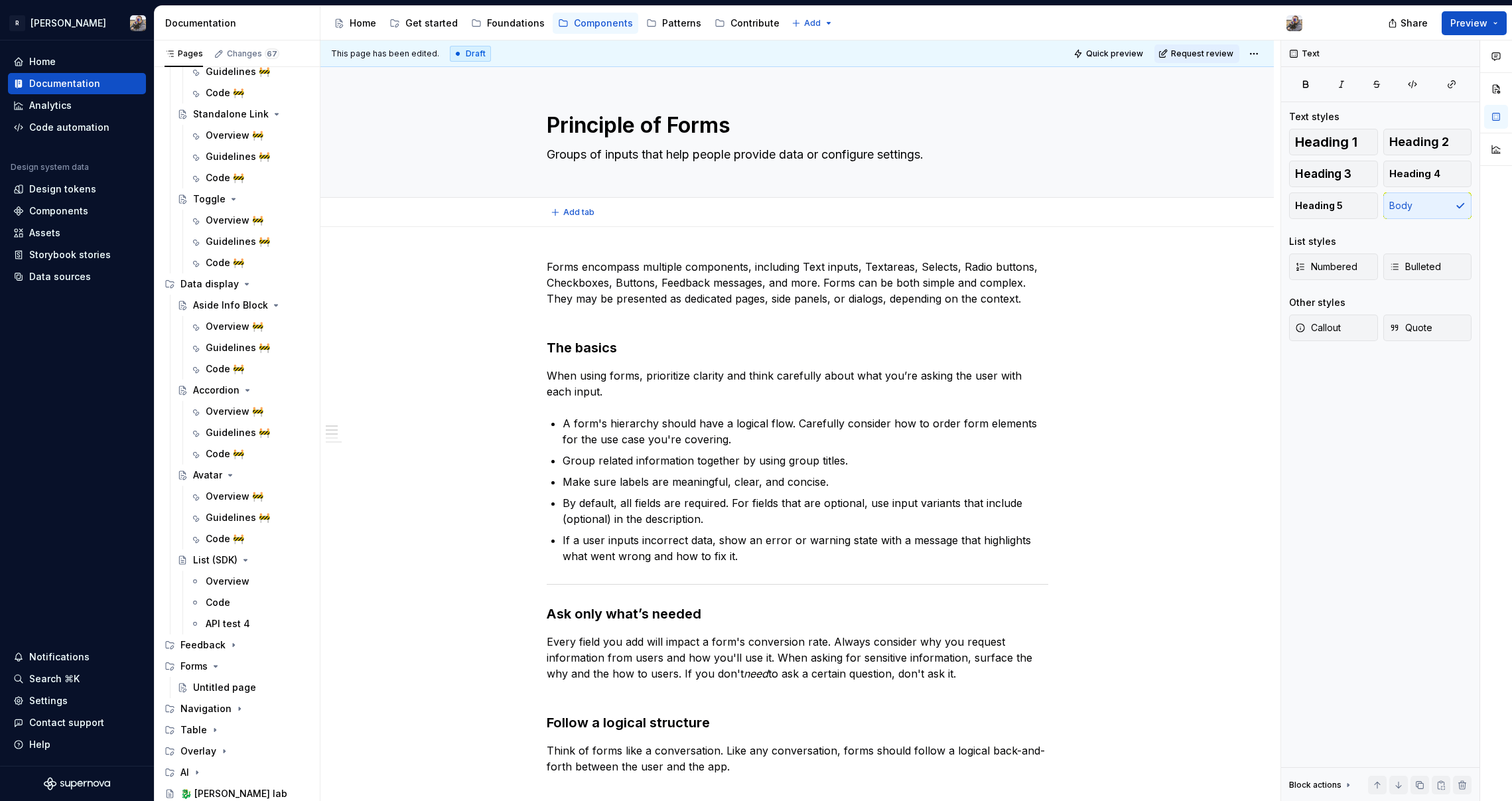
type textarea "*"
type textarea "Groups of inputs that help people provide data or configure settings."
click at [574, 215] on span "Add tab" at bounding box center [578, 212] width 31 height 10
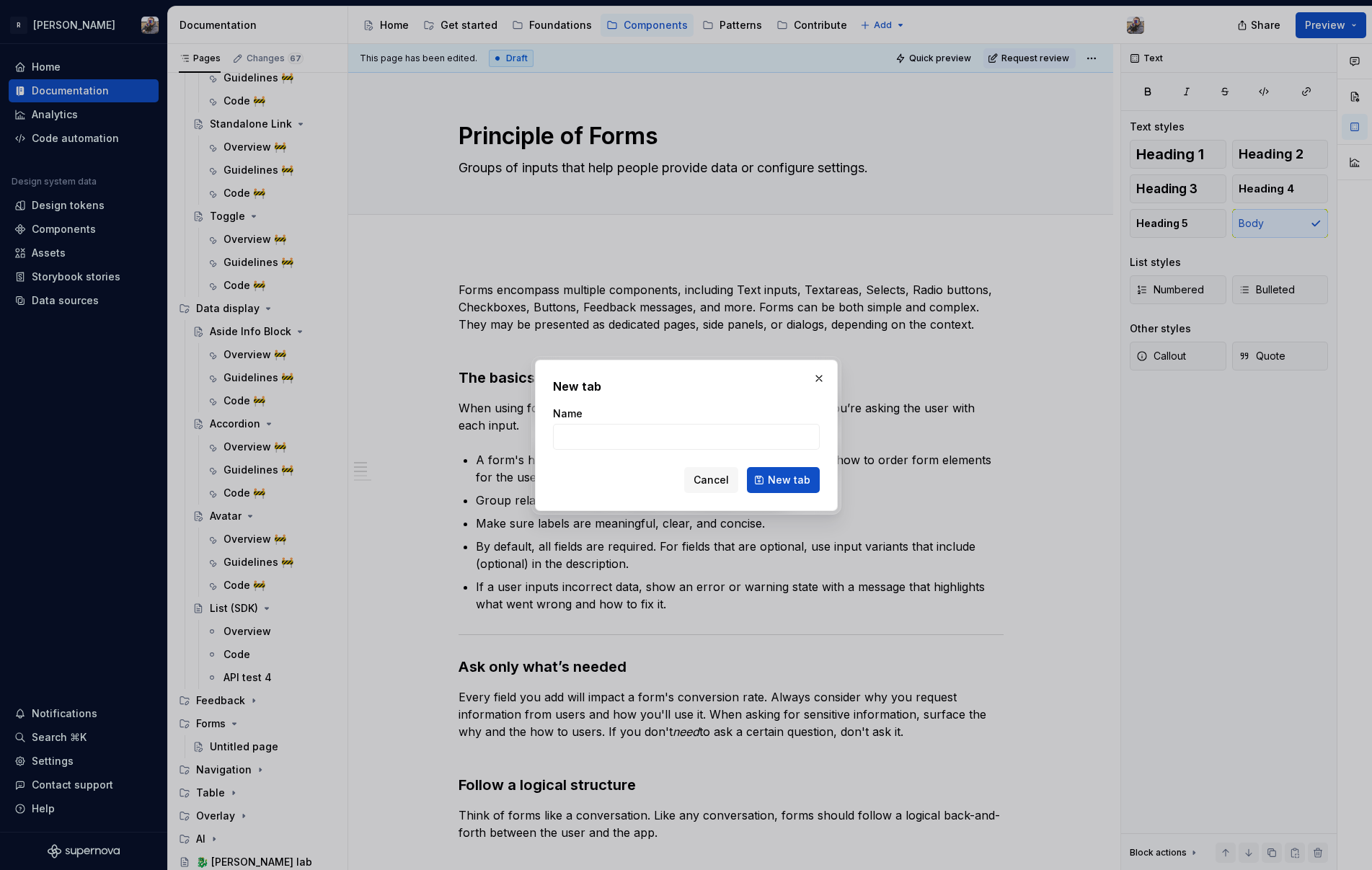
type textarea "*"
type input "Overview"
click at [769, 480] on span "New tab" at bounding box center [789, 480] width 42 height 14
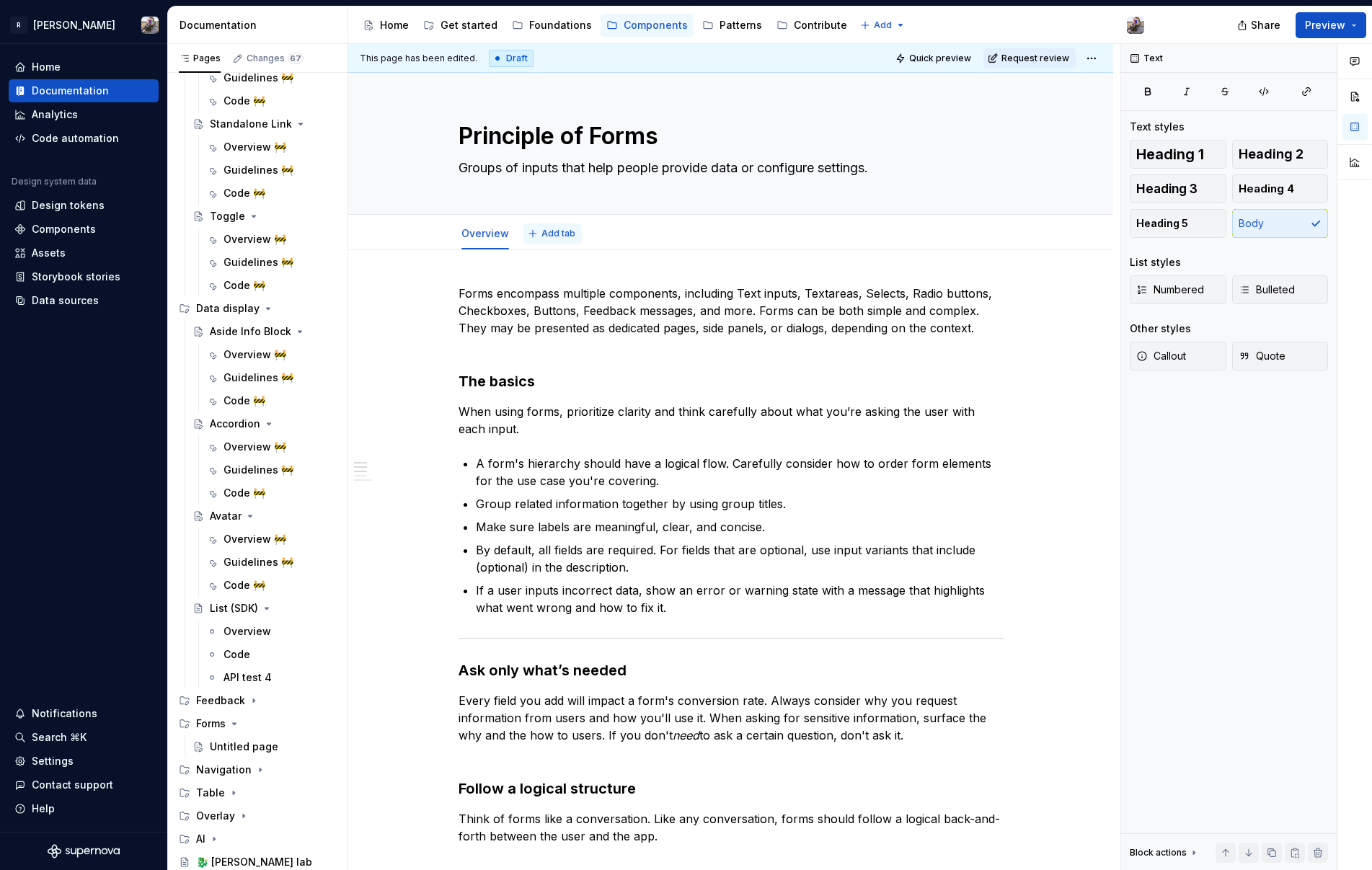
click at [550, 243] on div "Overview Add tab" at bounding box center [731, 234] width 563 height 32
type textarea "*"
click at [556, 235] on span "Add tab" at bounding box center [558, 233] width 34 height 11
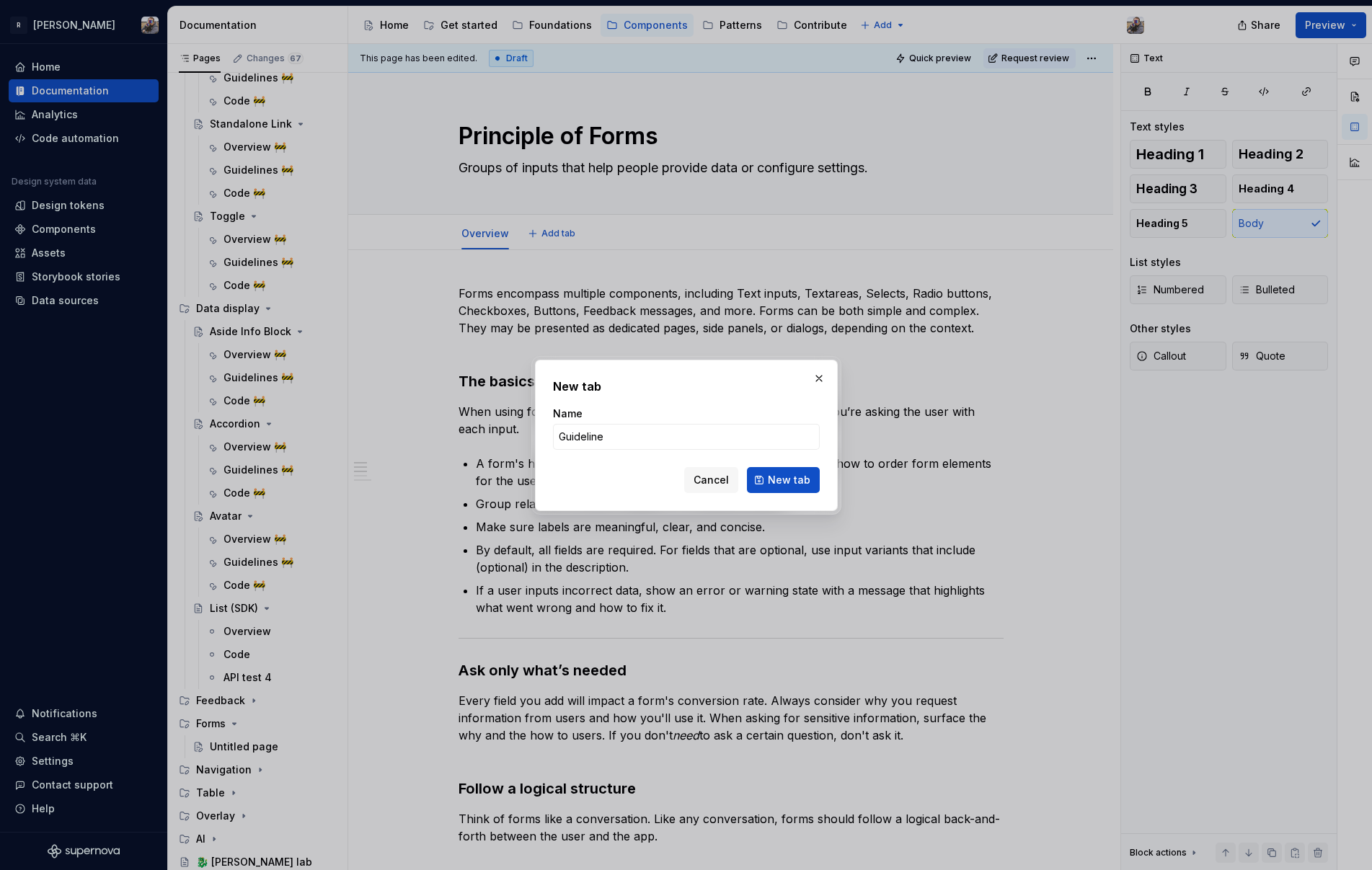
type input "Guidelines"
click button "New tab" at bounding box center [783, 480] width 73 height 26
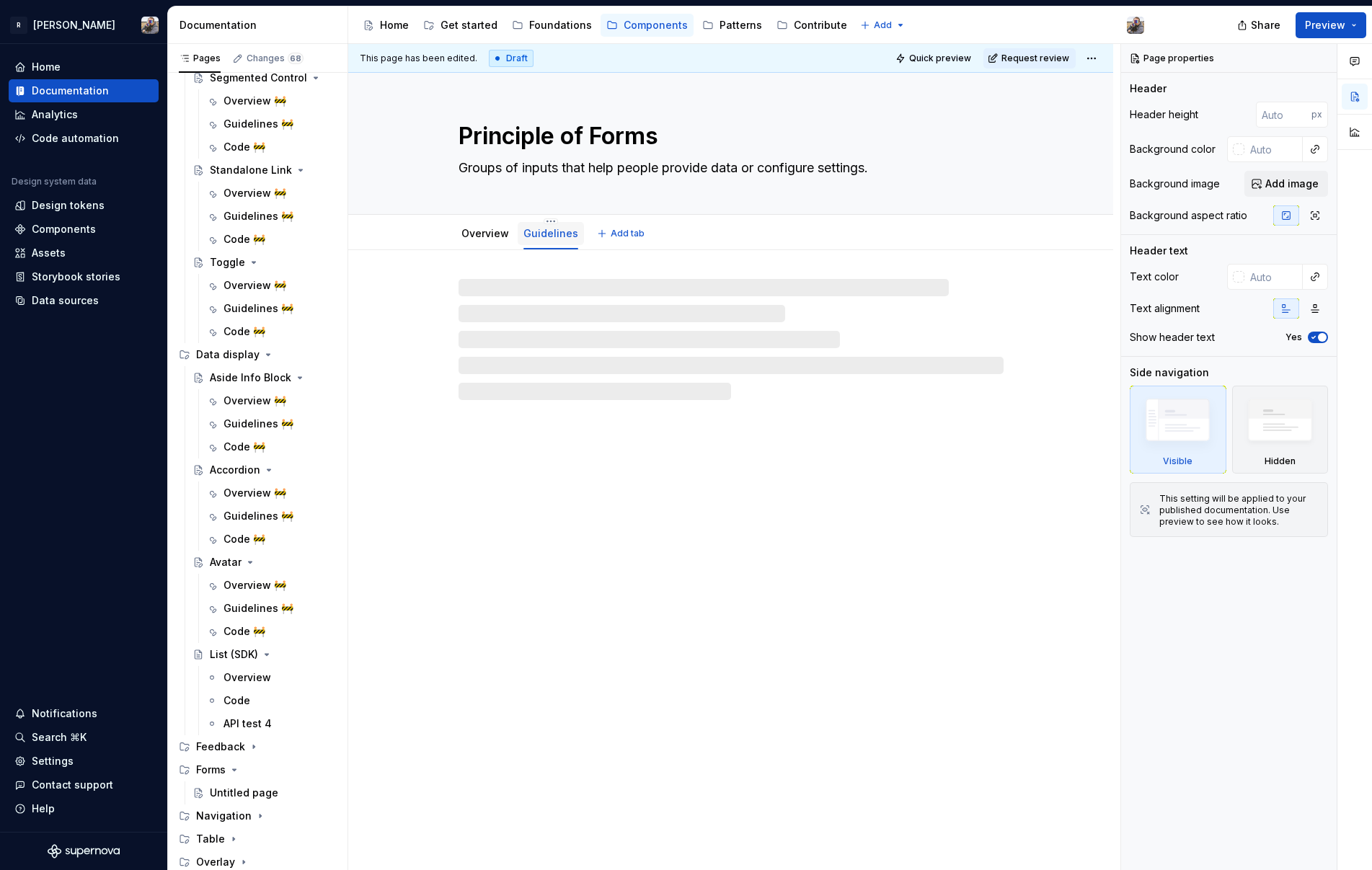
scroll to position [1192, 0]
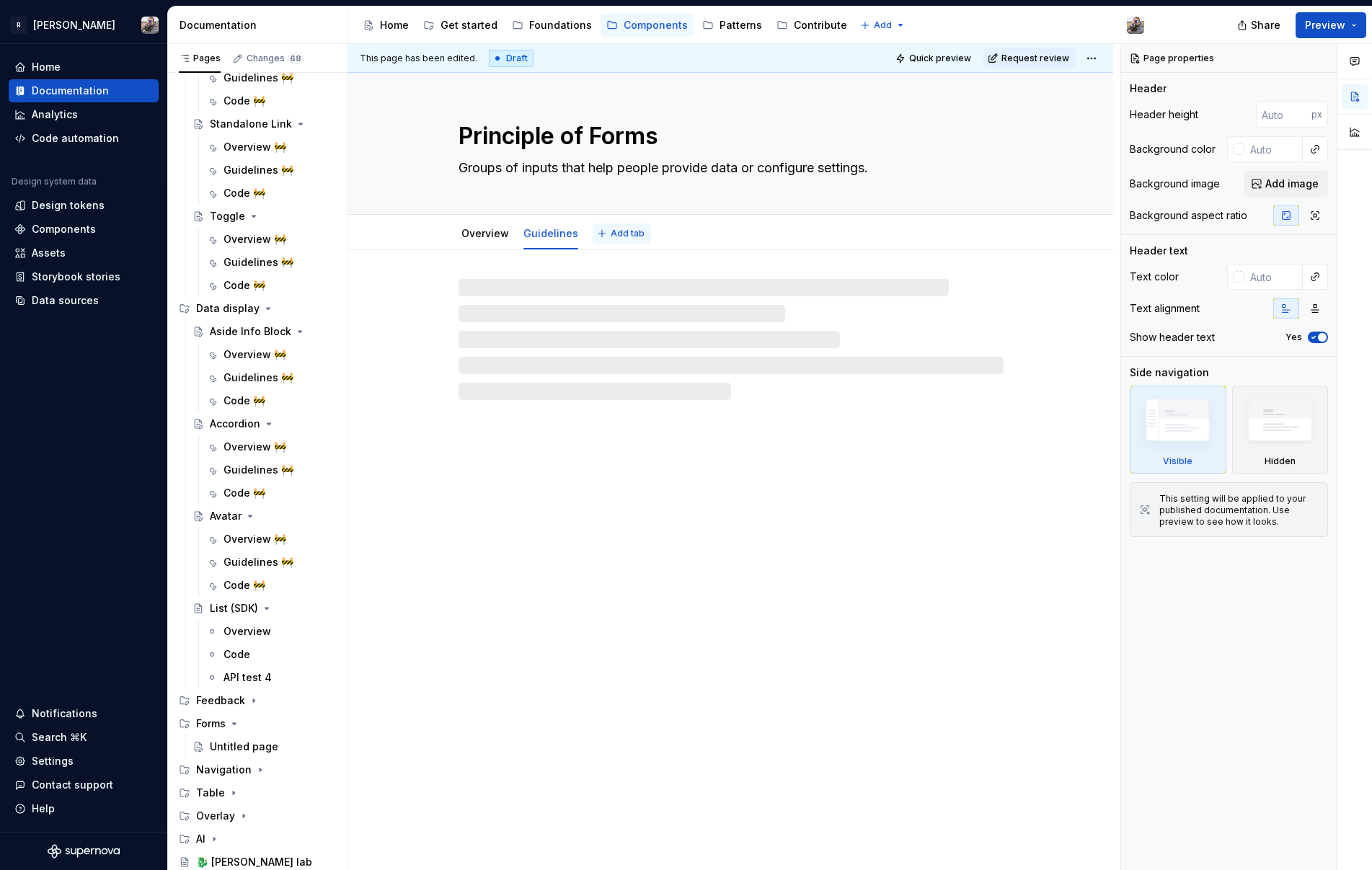
type textarea "*"
click at [622, 229] on span "Add tab" at bounding box center [627, 233] width 34 height 11
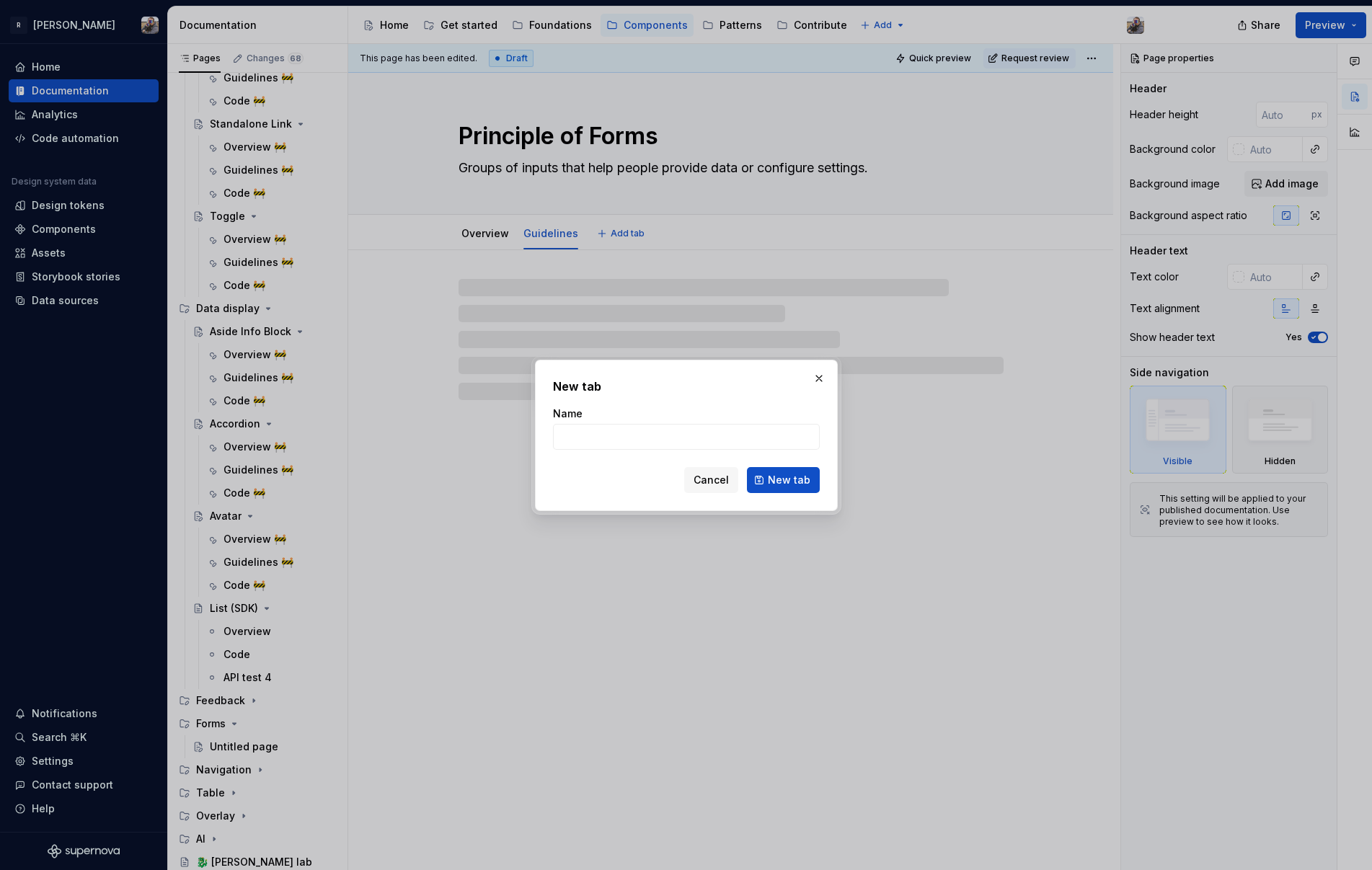
type input "C"
type textarea "*"
type input "Cod"
type textarea "*"
type input "Code"
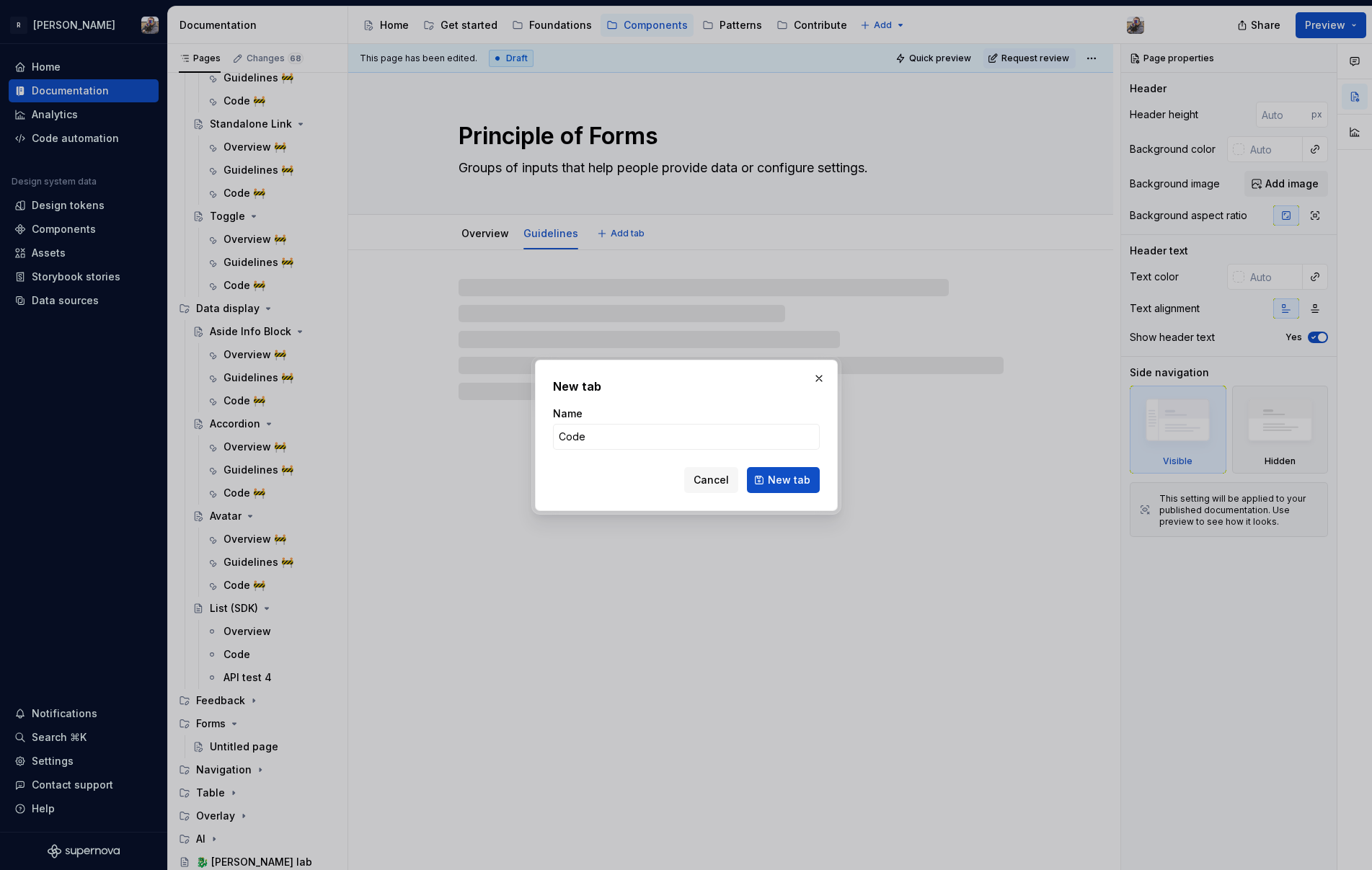
click button "New tab" at bounding box center [783, 480] width 73 height 26
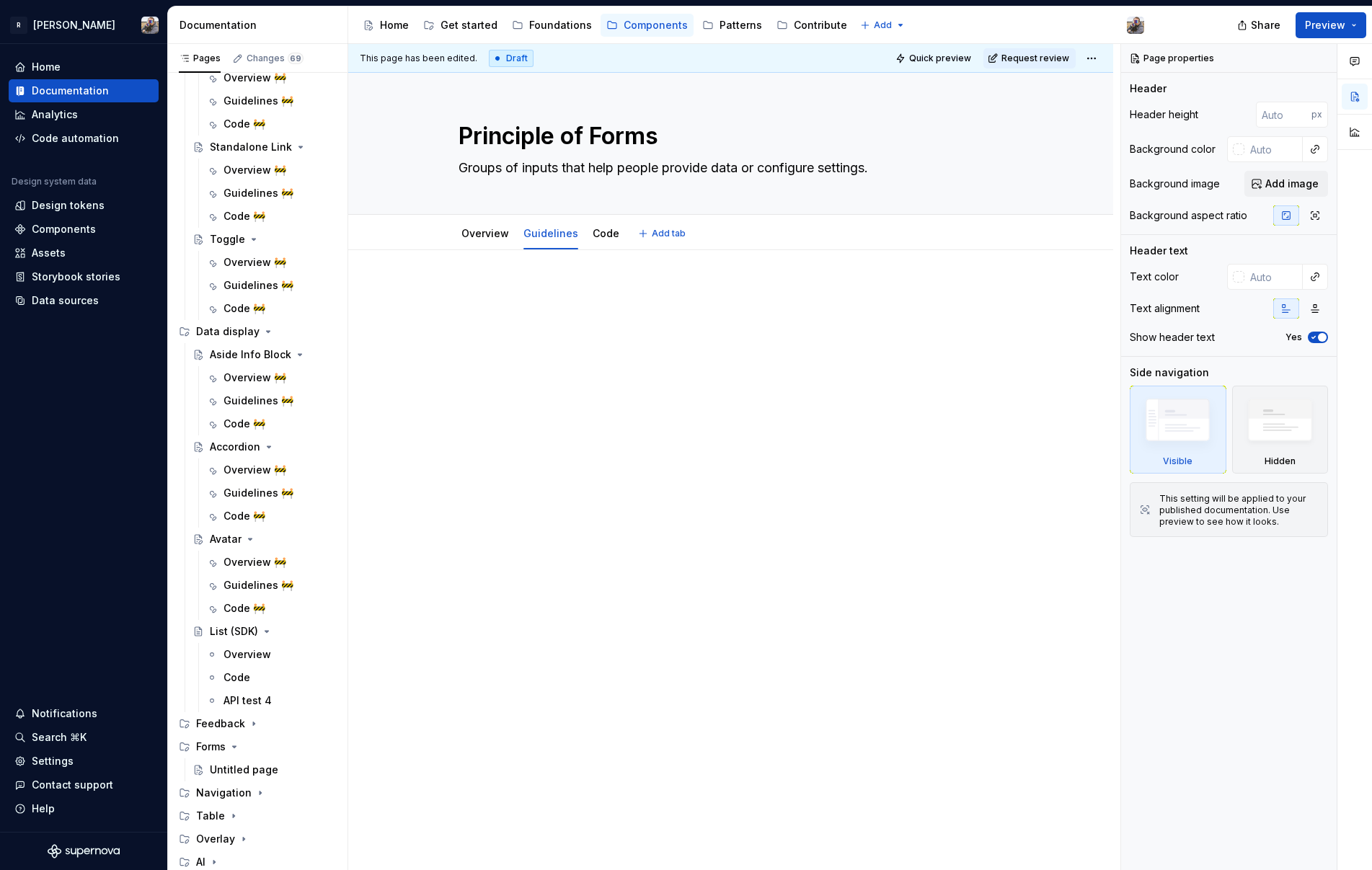
scroll to position [1215, 0]
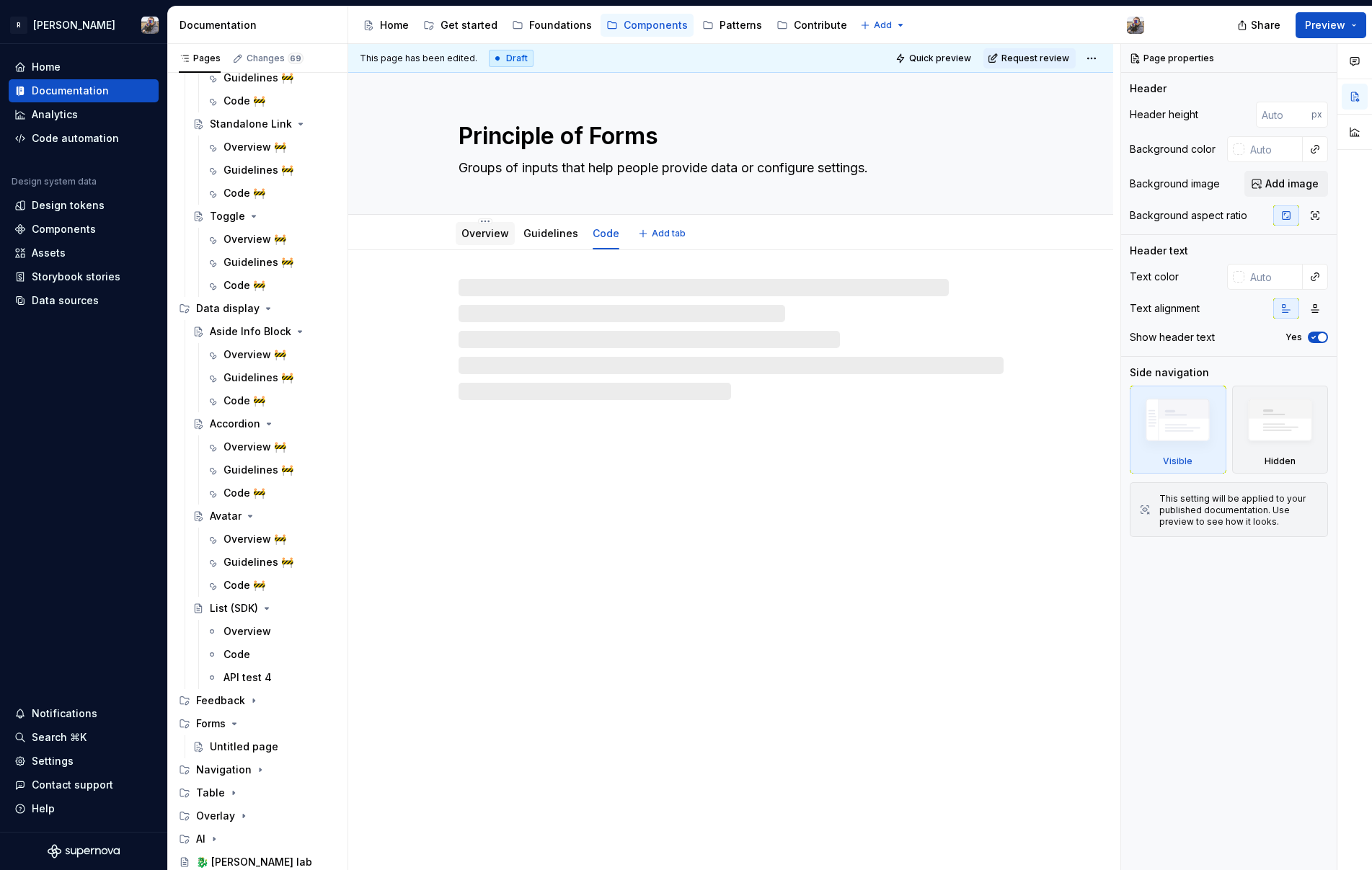
click at [470, 240] on div "Overview" at bounding box center [485, 233] width 48 height 14
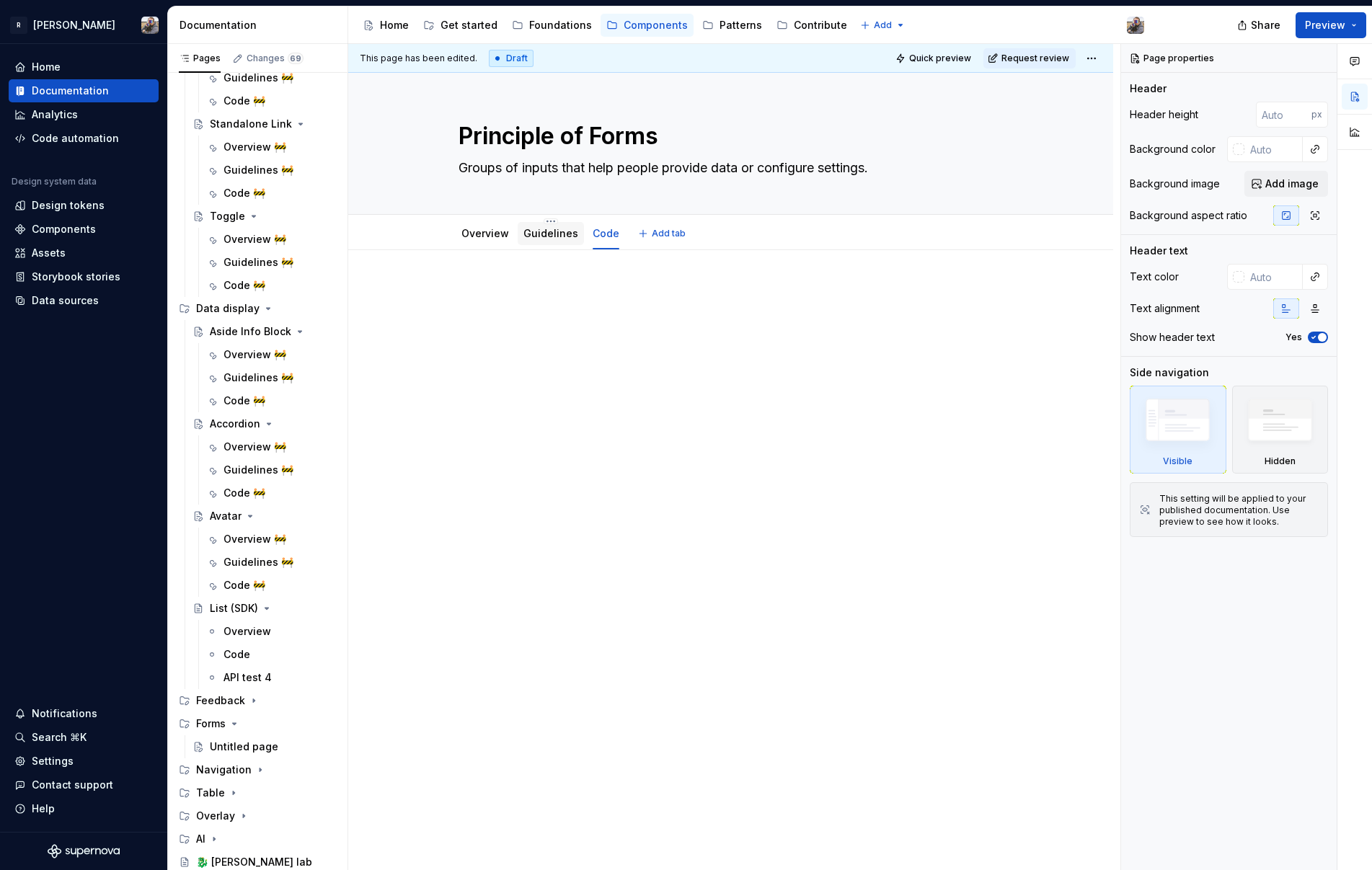
click at [538, 236] on link "Guidelines" at bounding box center [550, 233] width 55 height 12
click at [449, 290] on div "This page has been edited. Draft Quick preview Request review Principle of Form…" at bounding box center [734, 457] width 772 height 827
click at [504, 288] on p at bounding box center [731, 293] width 545 height 17
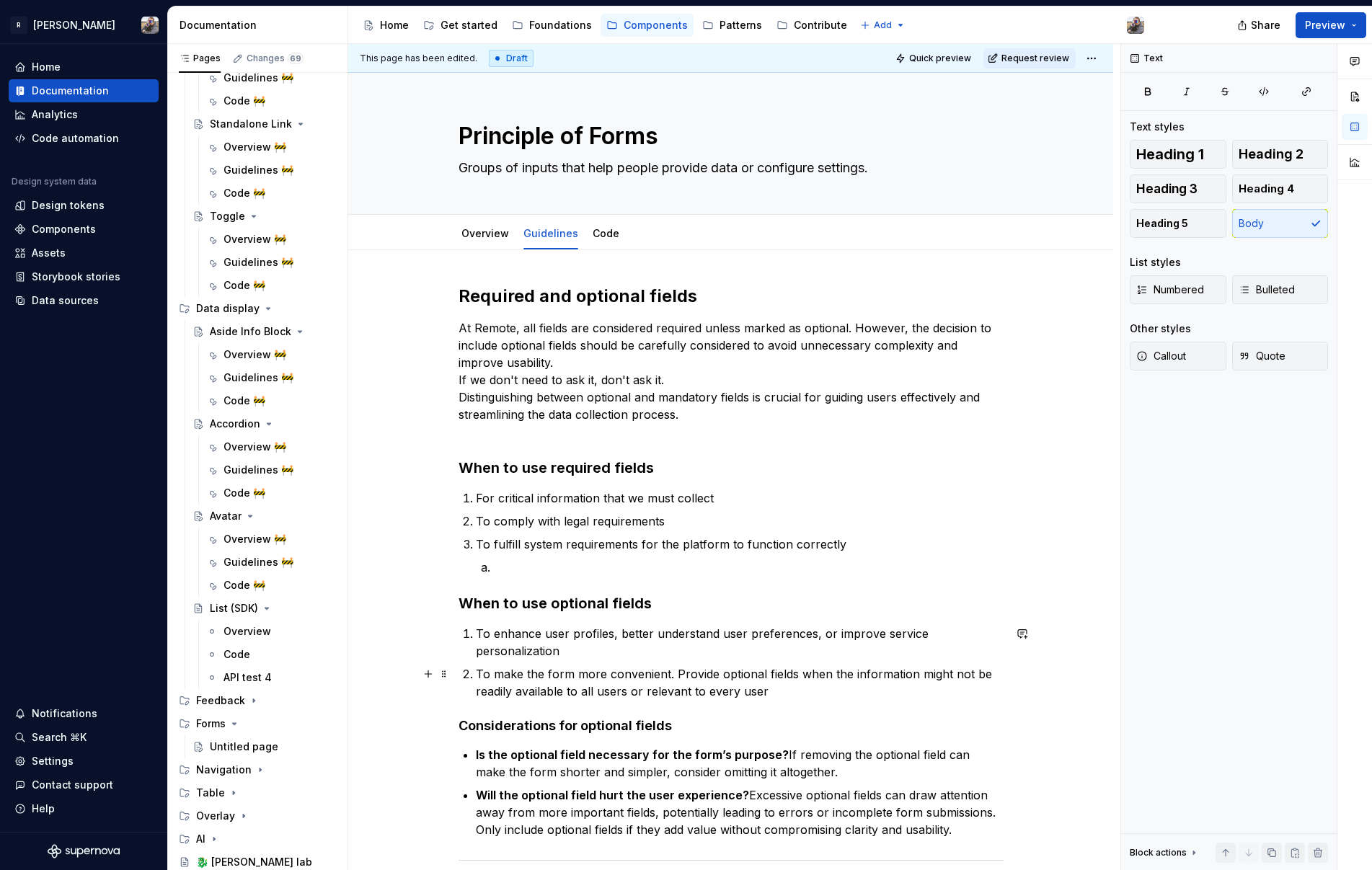
scroll to position [315, 0]
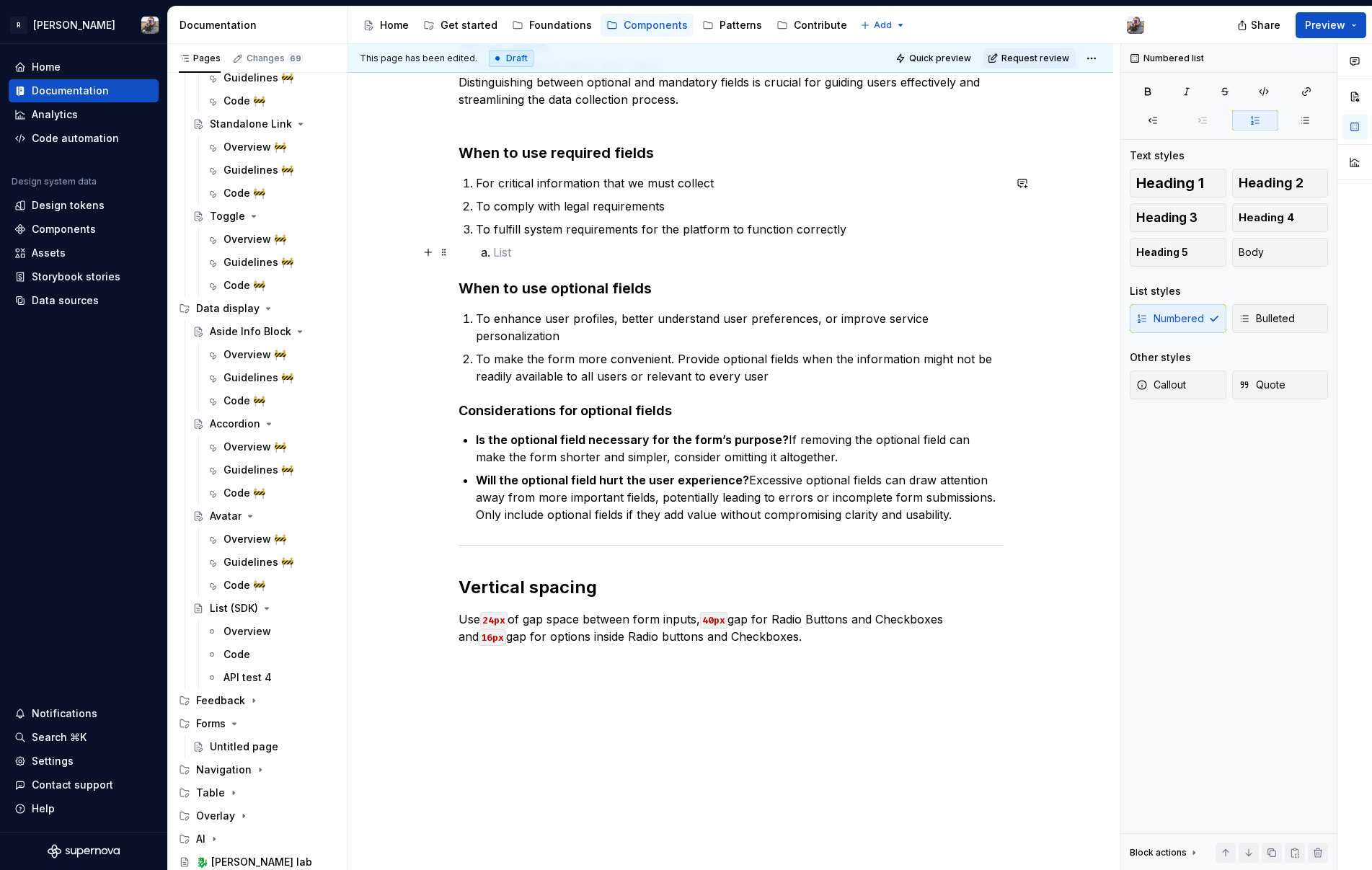
click at [504, 251] on p at bounding box center [748, 252] width 510 height 17
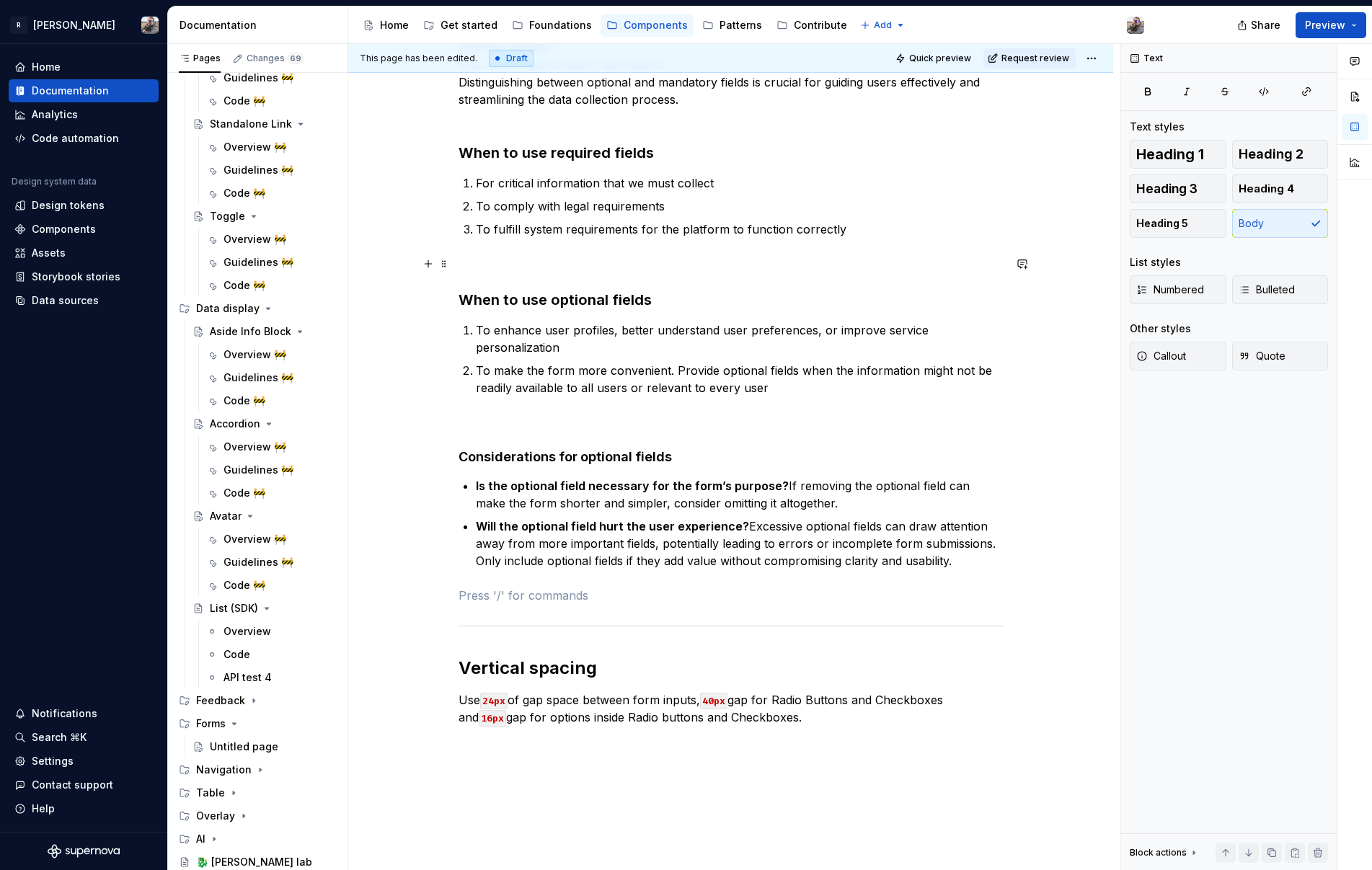
scroll to position [466, 0]
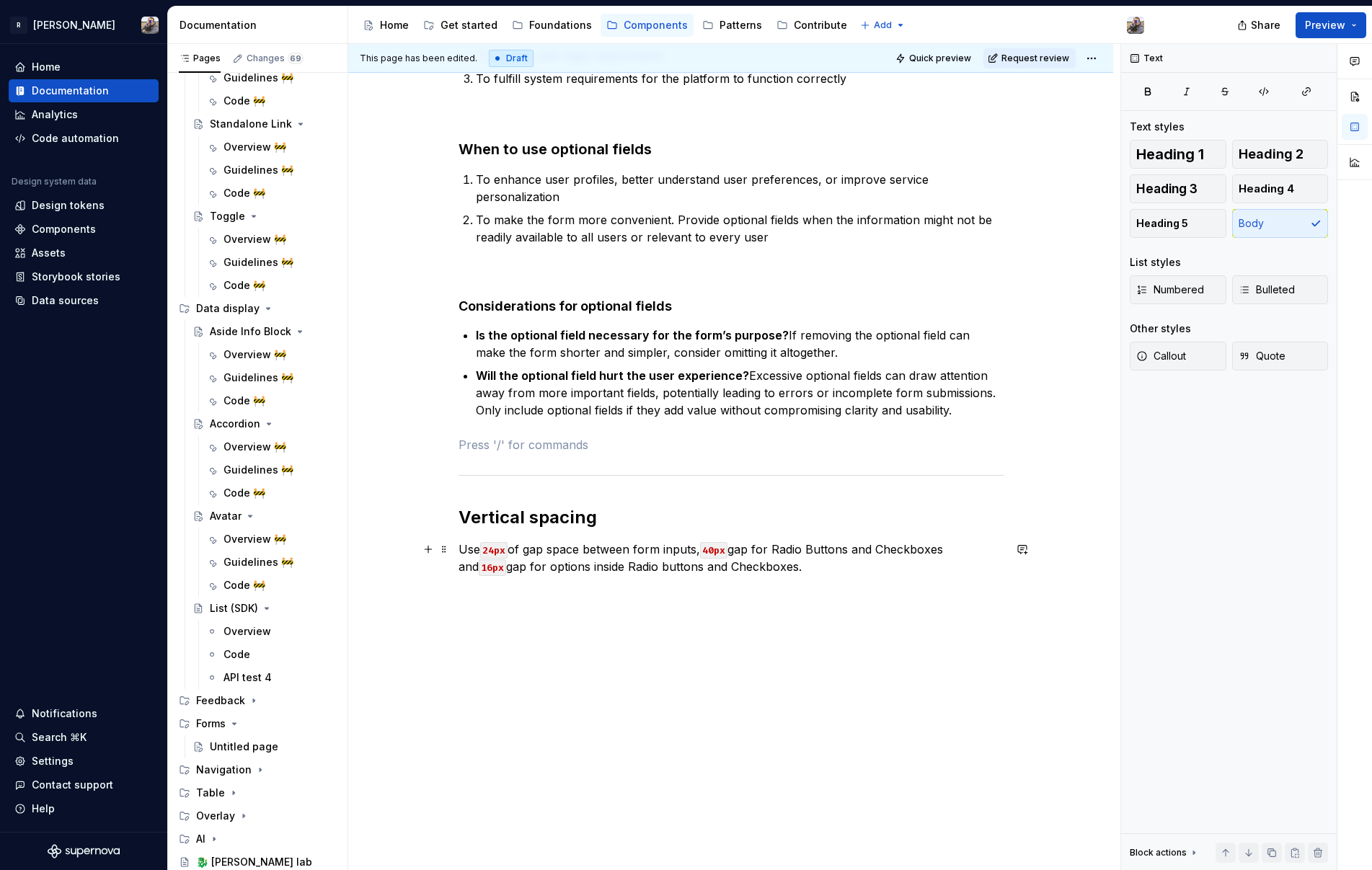
click at [792, 569] on p "Use 24px of gap space between form inputs, 40px gap for Radio Buttons and Check…" at bounding box center [731, 566] width 545 height 52
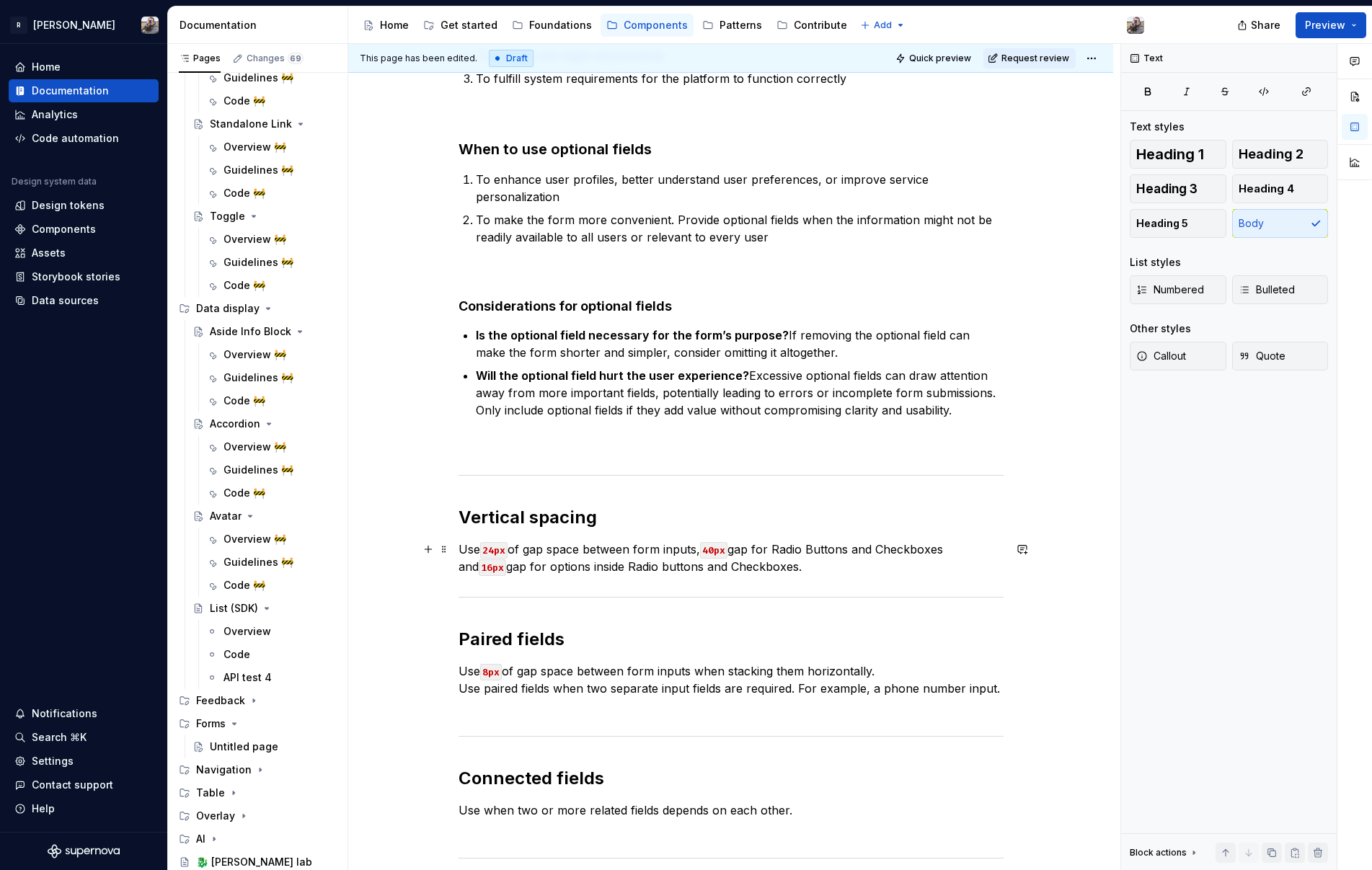
click at [817, 566] on p "Use 24px of gap space between form inputs, 40px gap for Radio Buttons and Check…" at bounding box center [731, 558] width 545 height 35
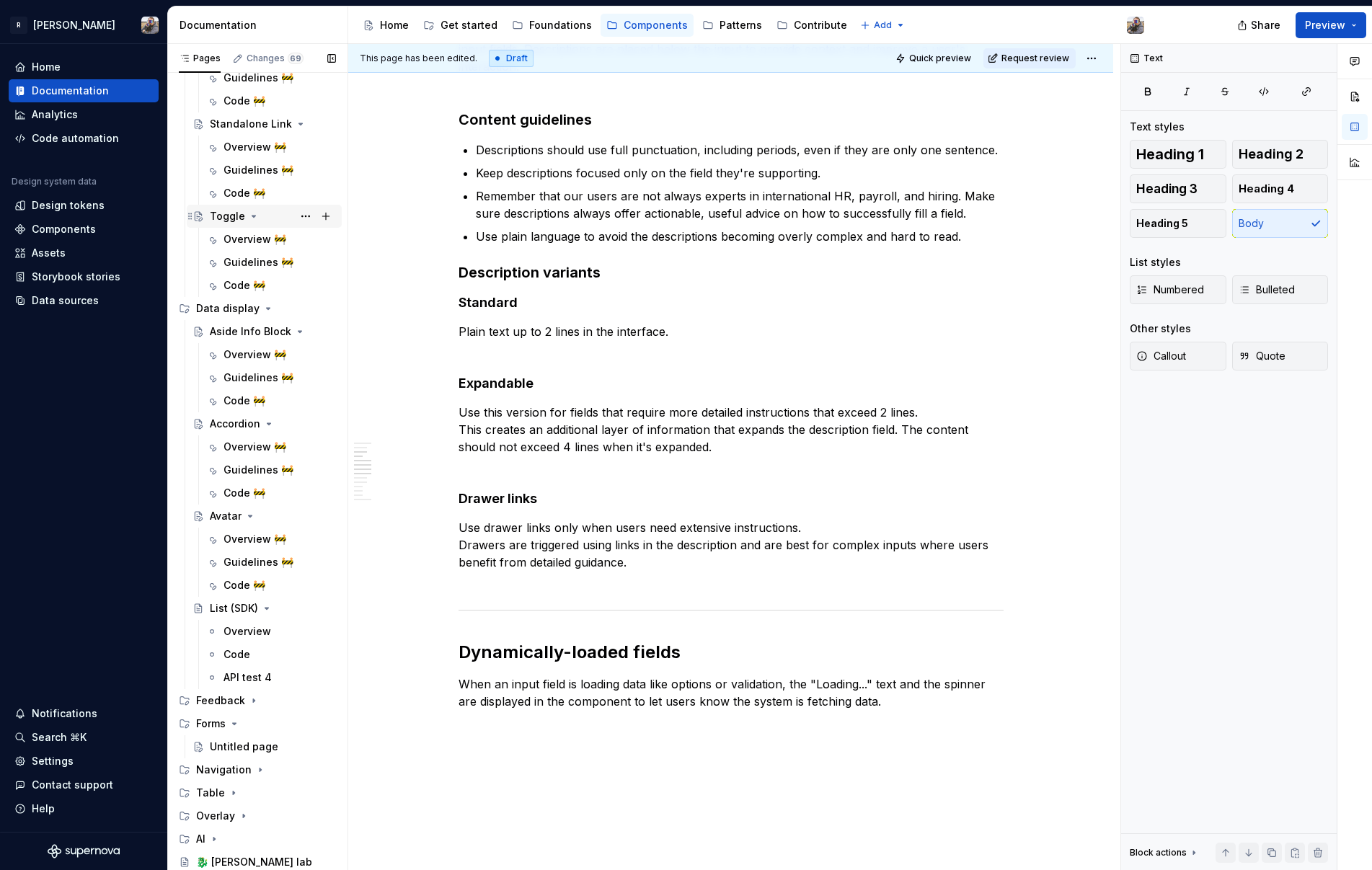
scroll to position [0, 0]
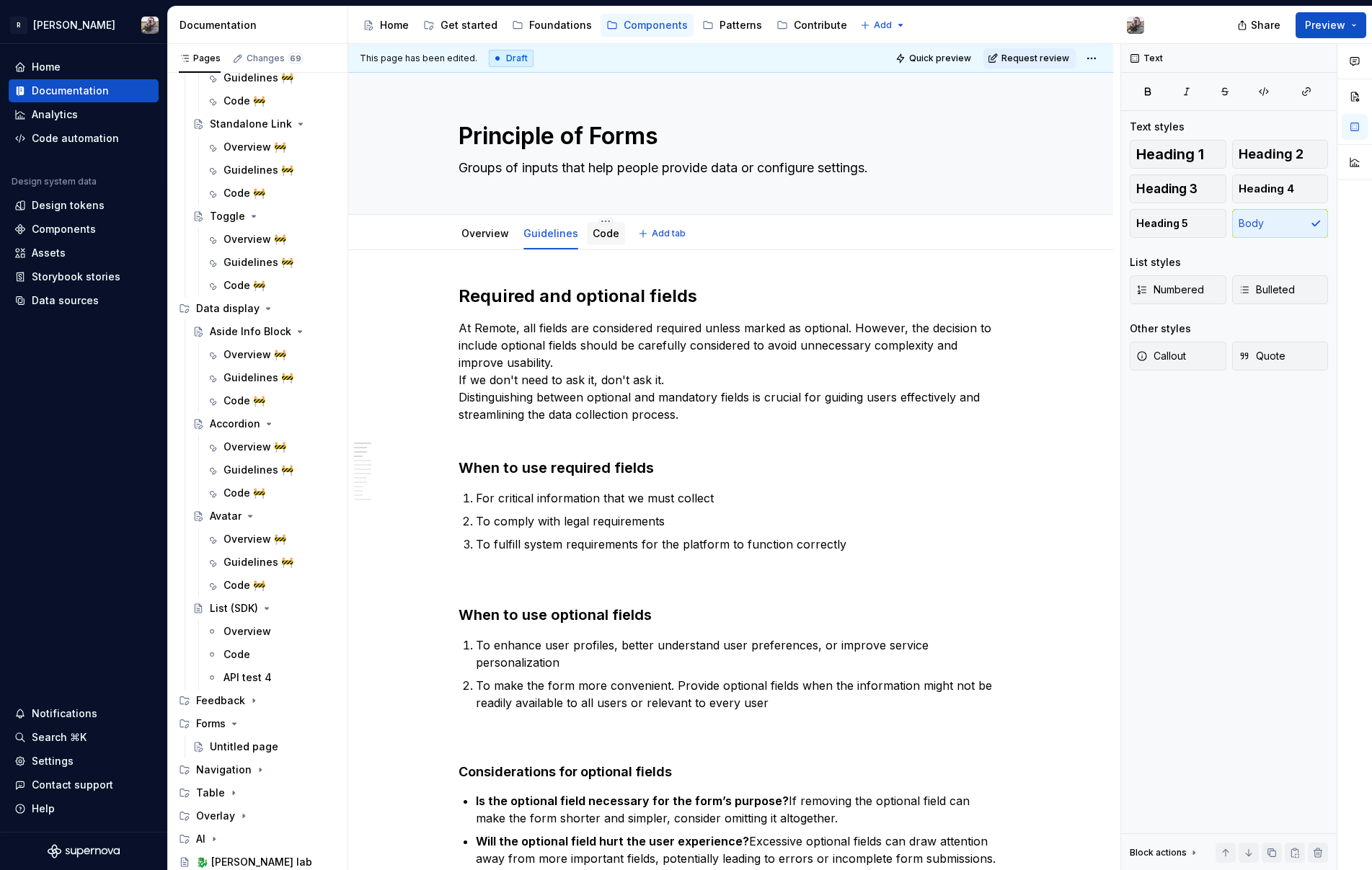
click at [600, 232] on link "Code" at bounding box center [606, 233] width 27 height 12
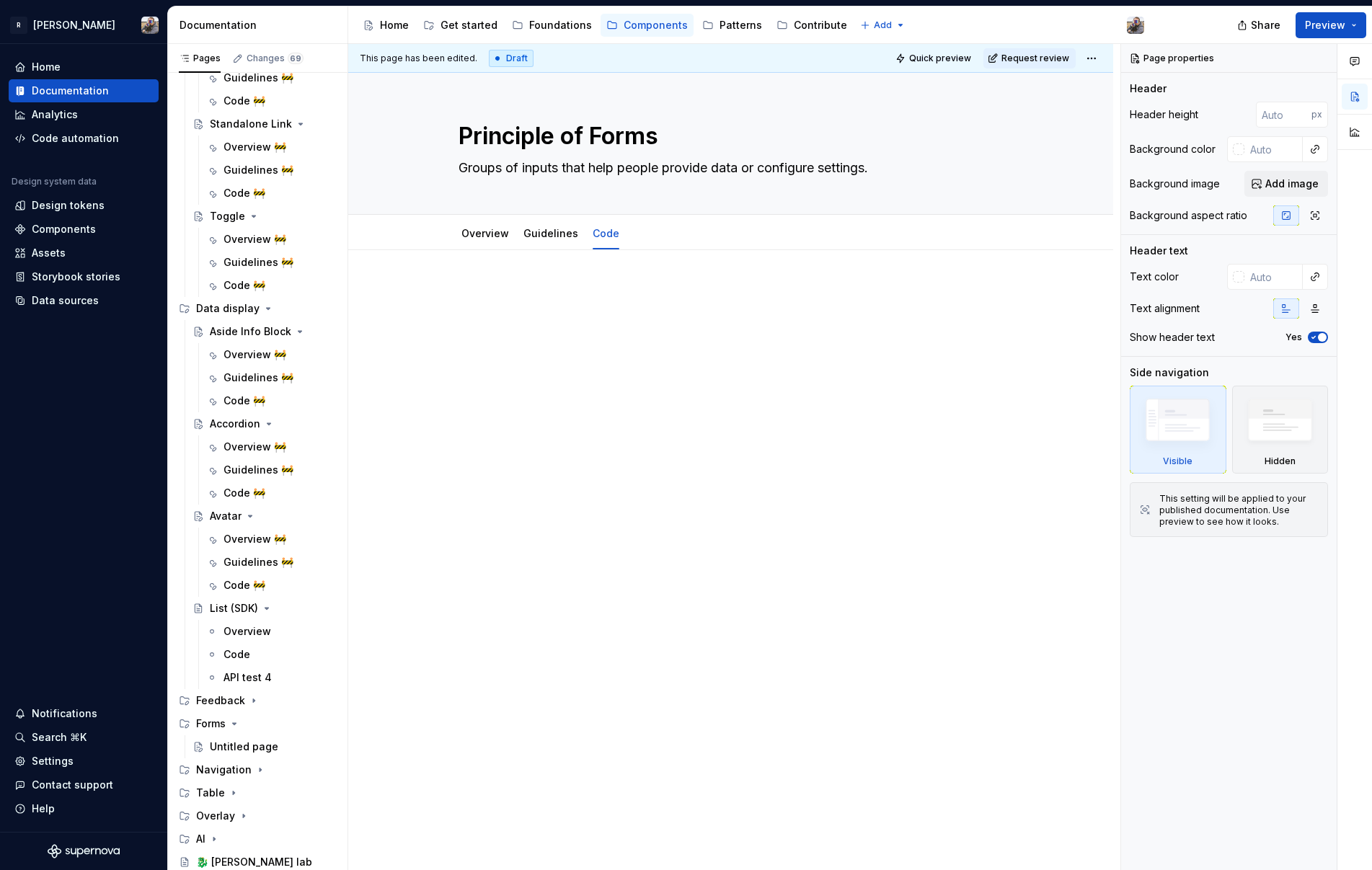
click at [480, 295] on p at bounding box center [731, 293] width 545 height 17
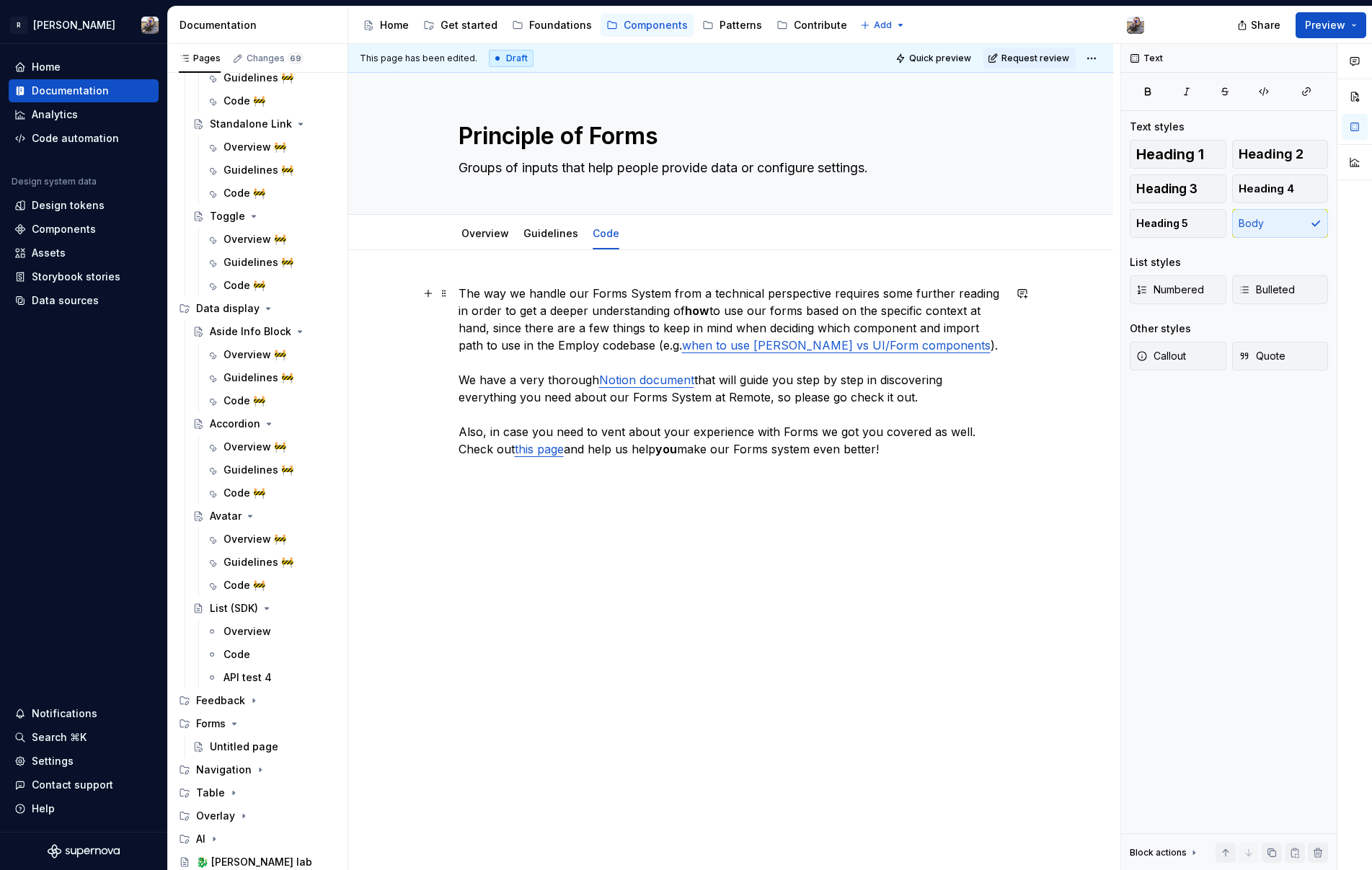
click at [544, 335] on p "The way we handle our Forms System from a technical perspective requires some f…" at bounding box center [731, 379] width 545 height 190
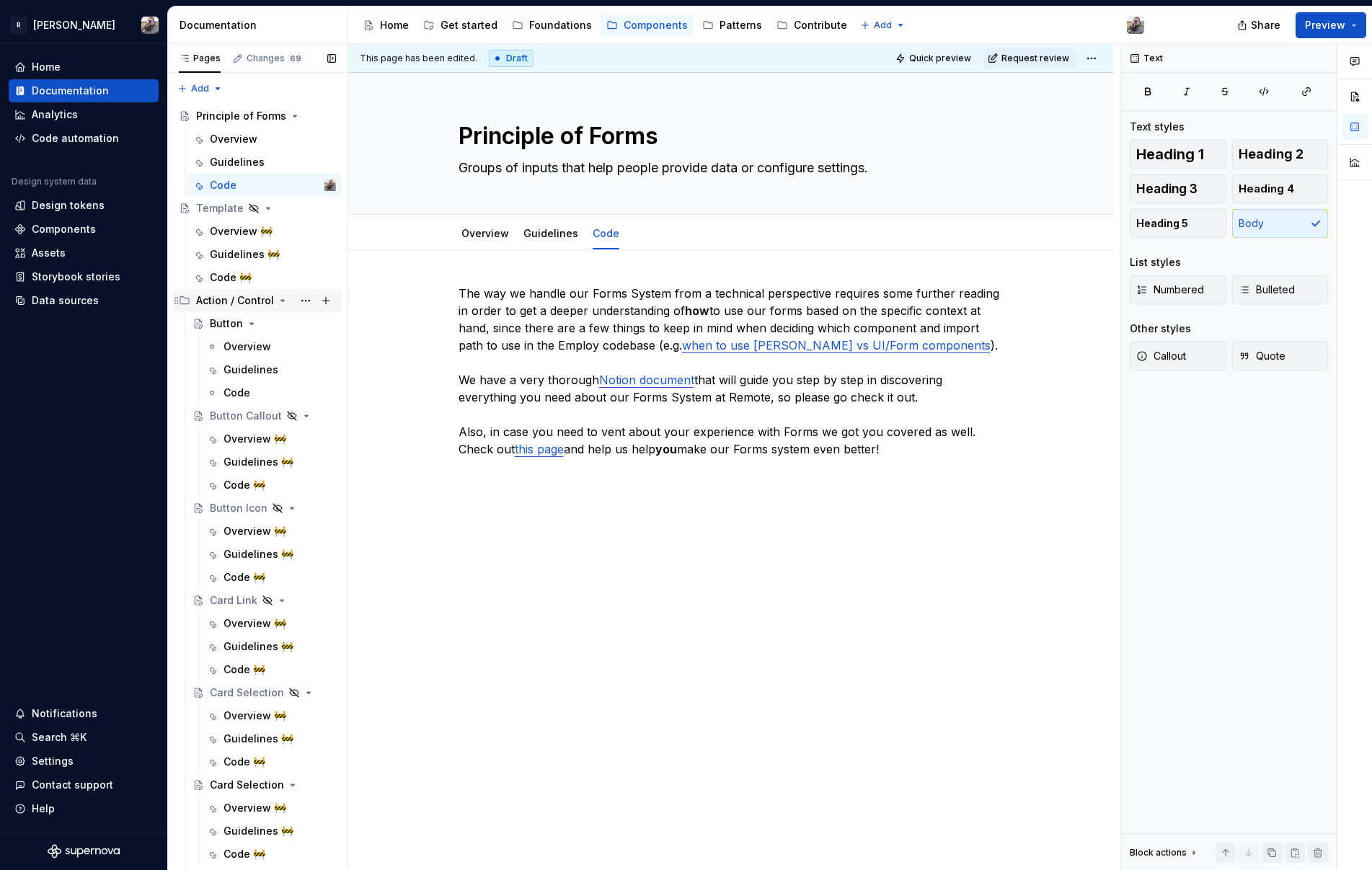
click at [277, 299] on icon "Page tree" at bounding box center [282, 300] width 11 height 11
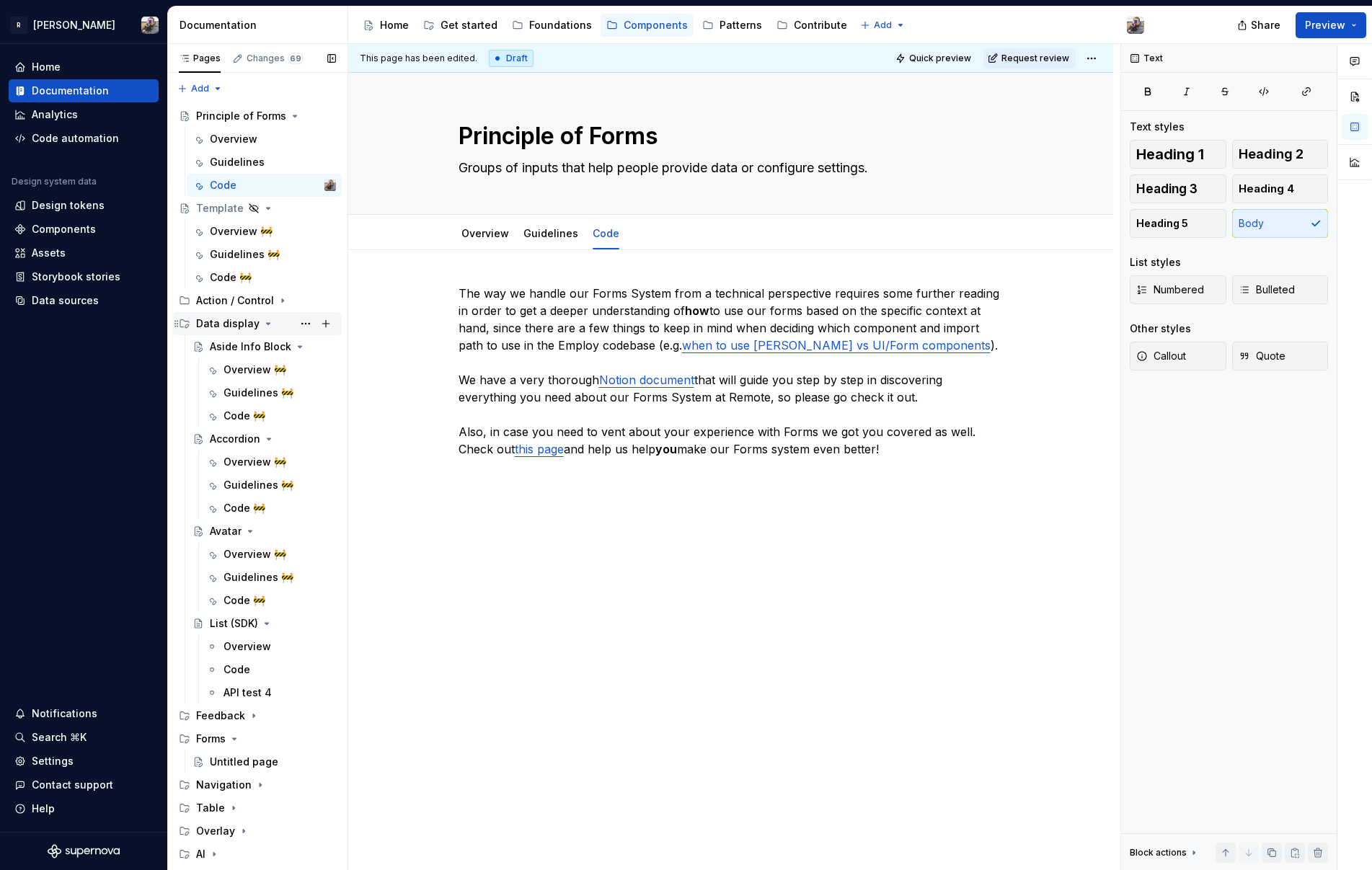
click at [267, 324] on icon "Page tree" at bounding box center [268, 324] width 4 height 2
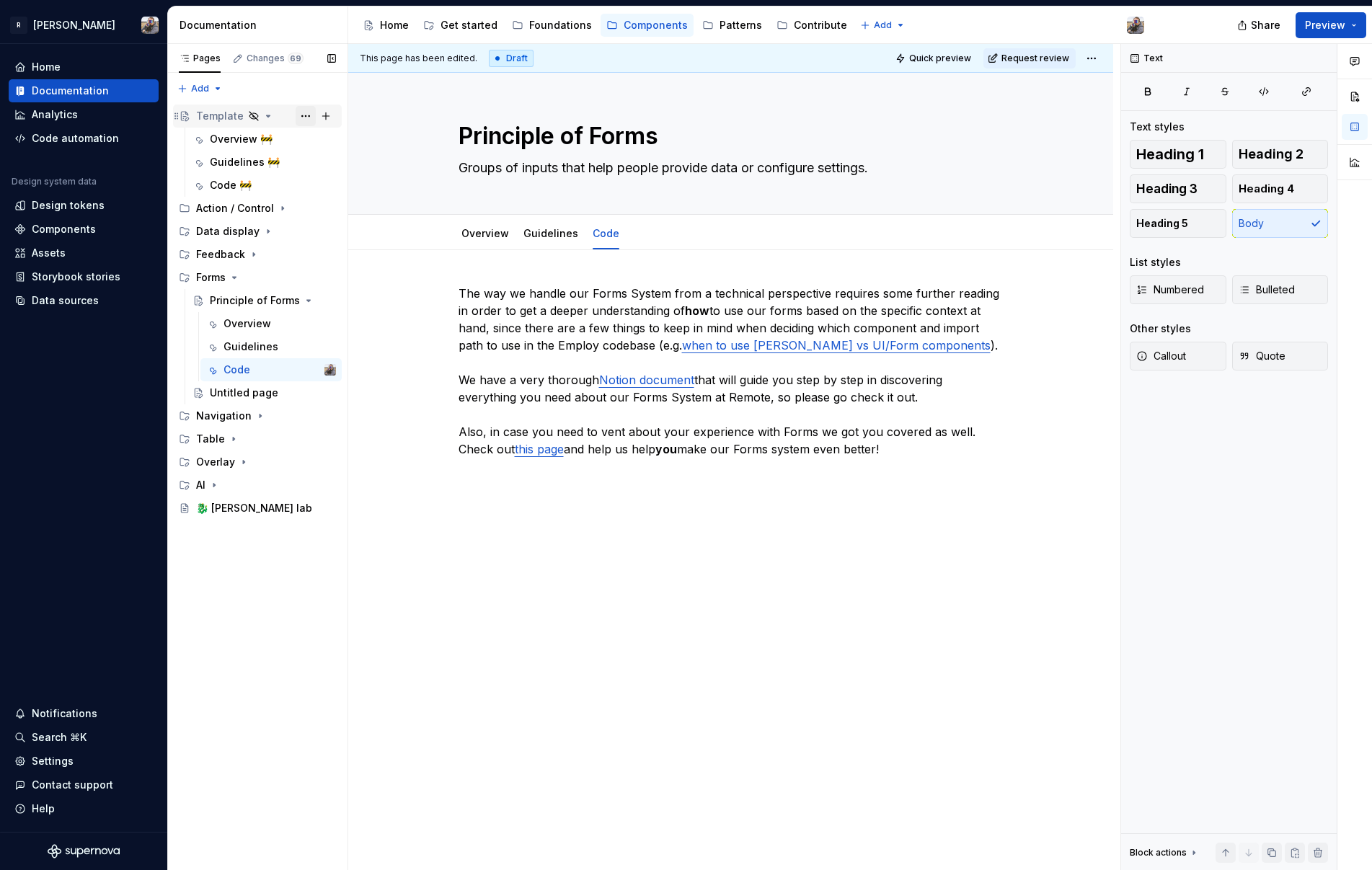
click at [303, 110] on button "Page tree" at bounding box center [305, 116] width 20 height 20
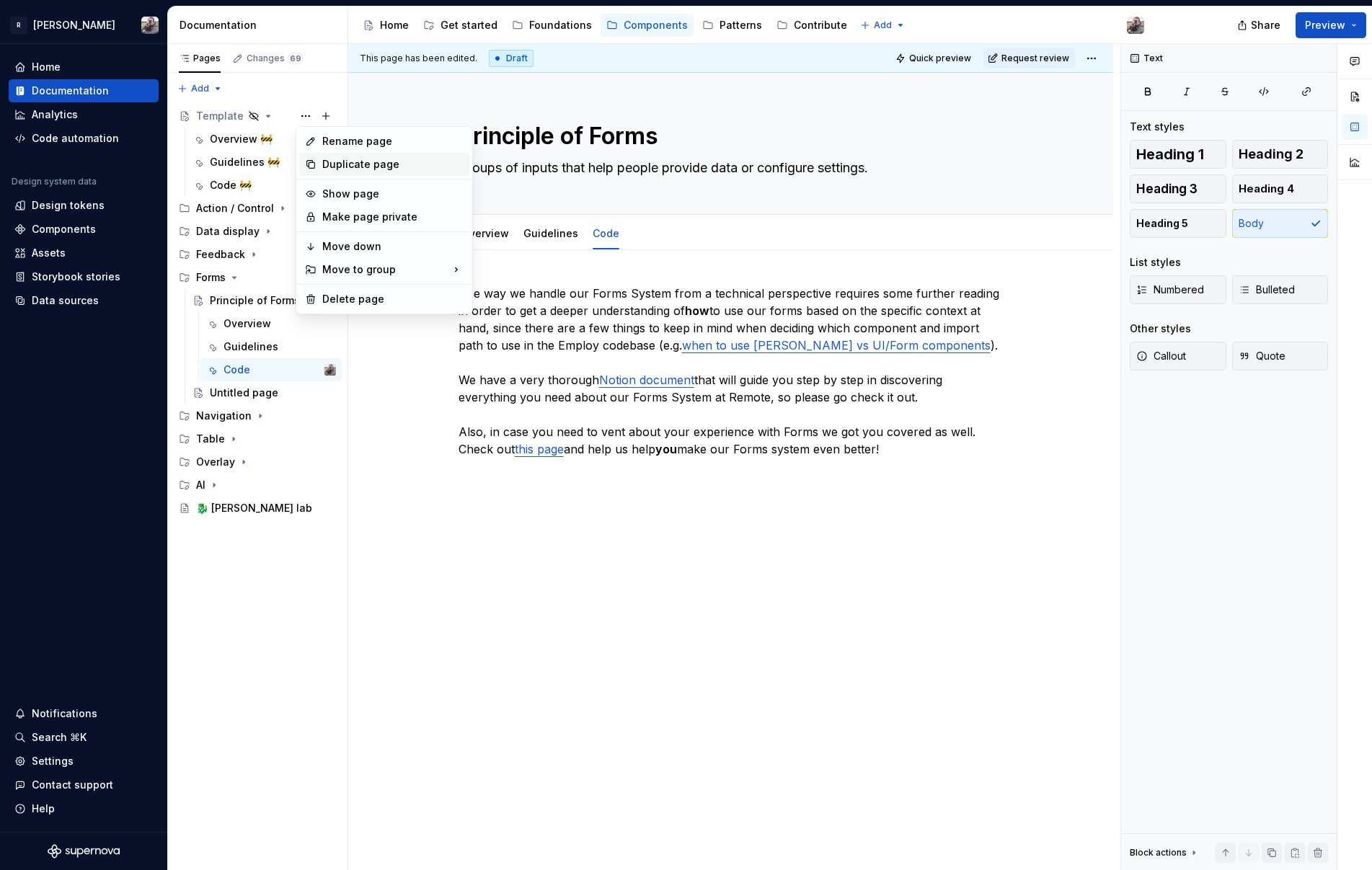
click at [341, 160] on div "Duplicate page" at bounding box center [393, 164] width 142 height 14
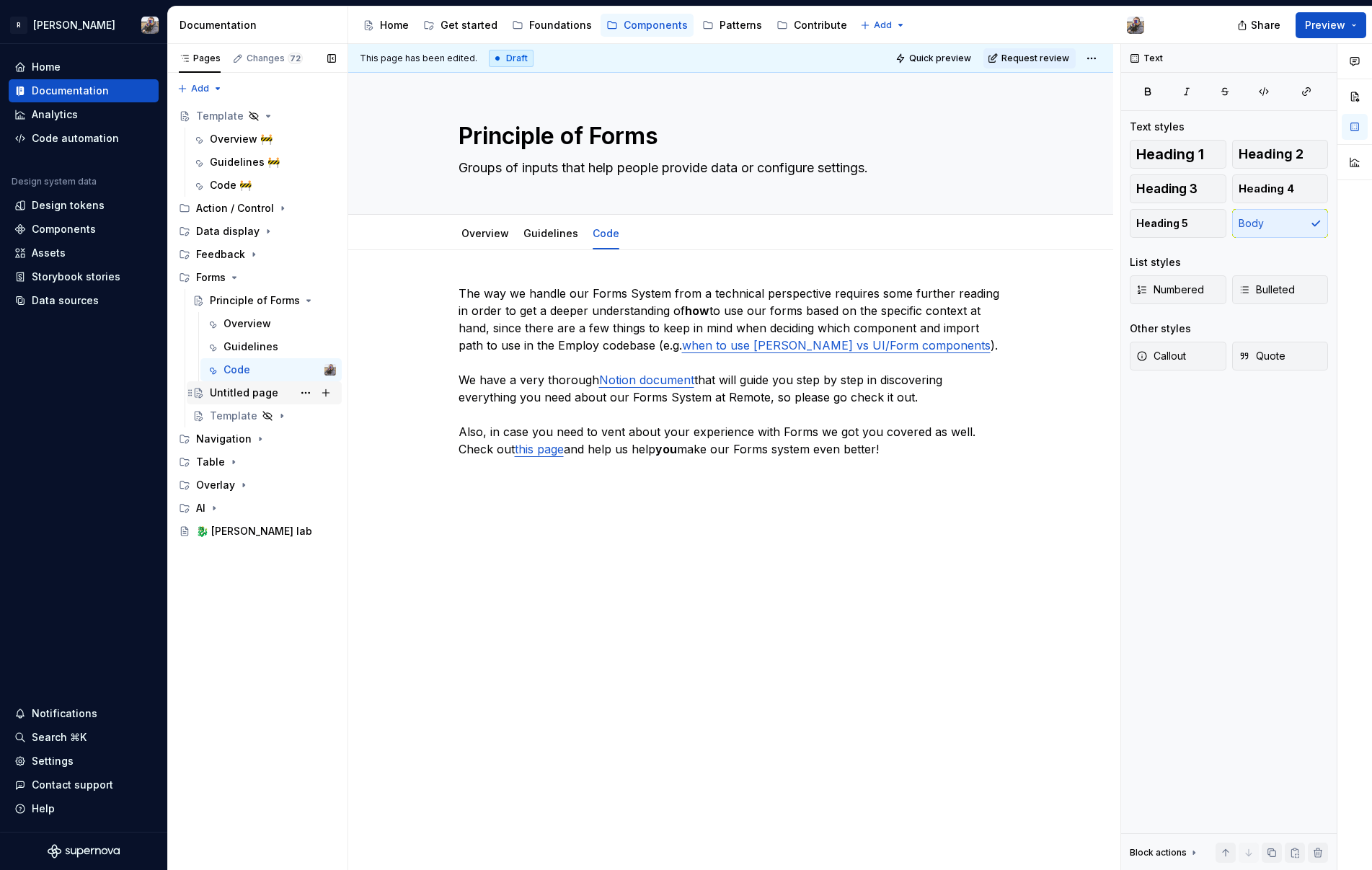
click at [227, 391] on div "Untitled page" at bounding box center [244, 392] width 68 height 14
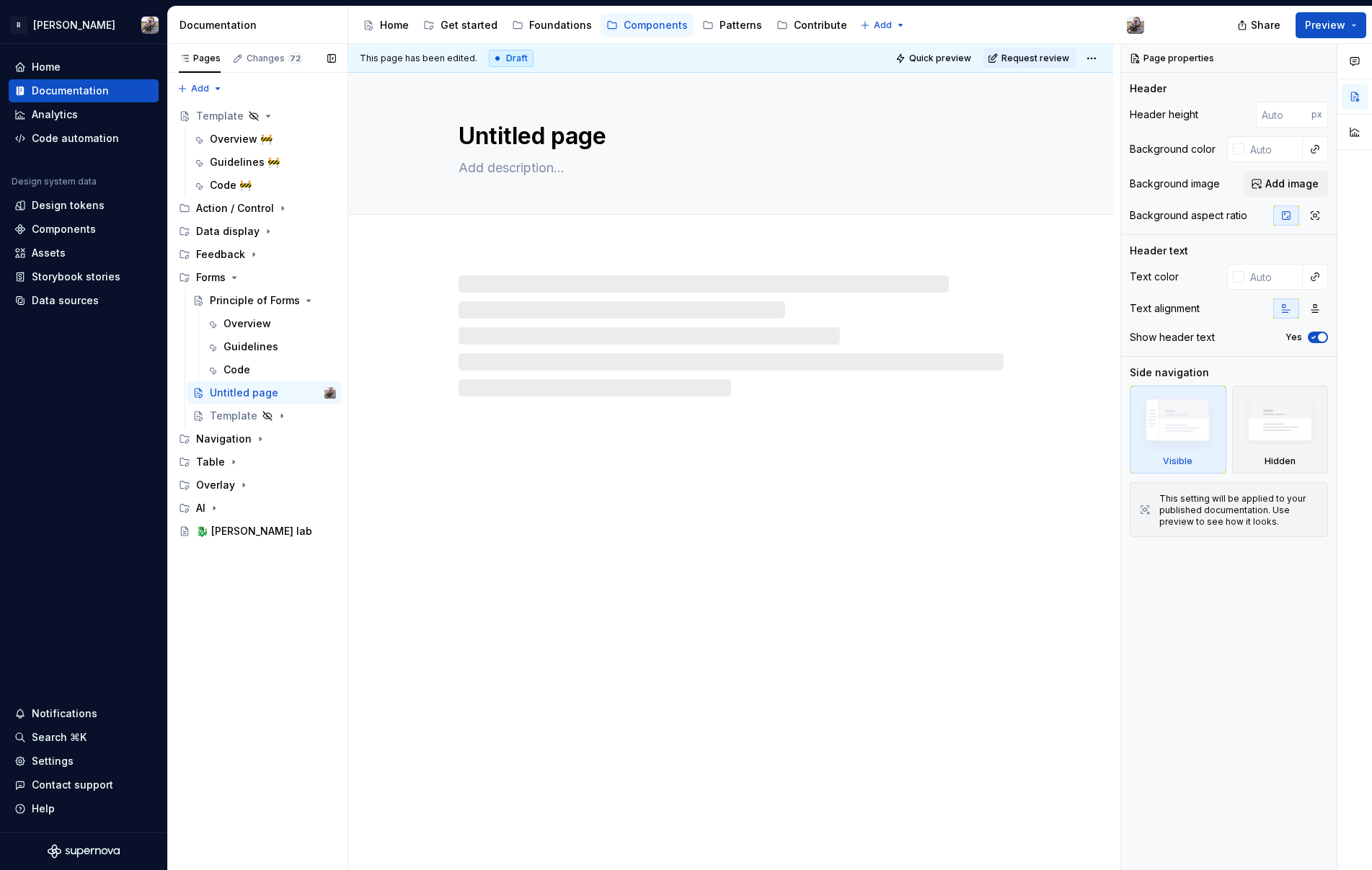
click at [0, 0] on button "Page tree" at bounding box center [0, 0] width 0 height 0
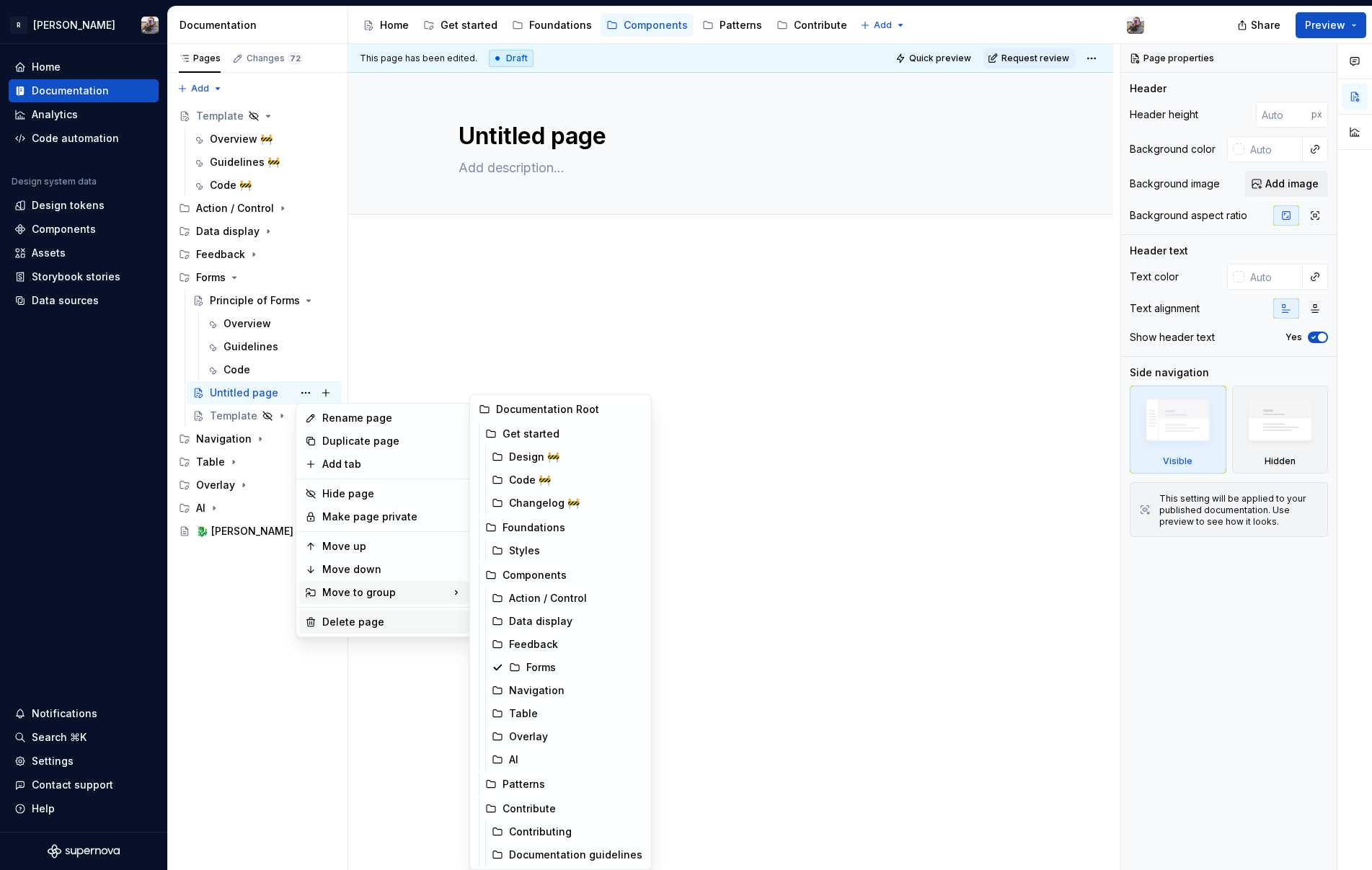
click at [345, 621] on div "Delete page" at bounding box center [393, 622] width 142 height 14
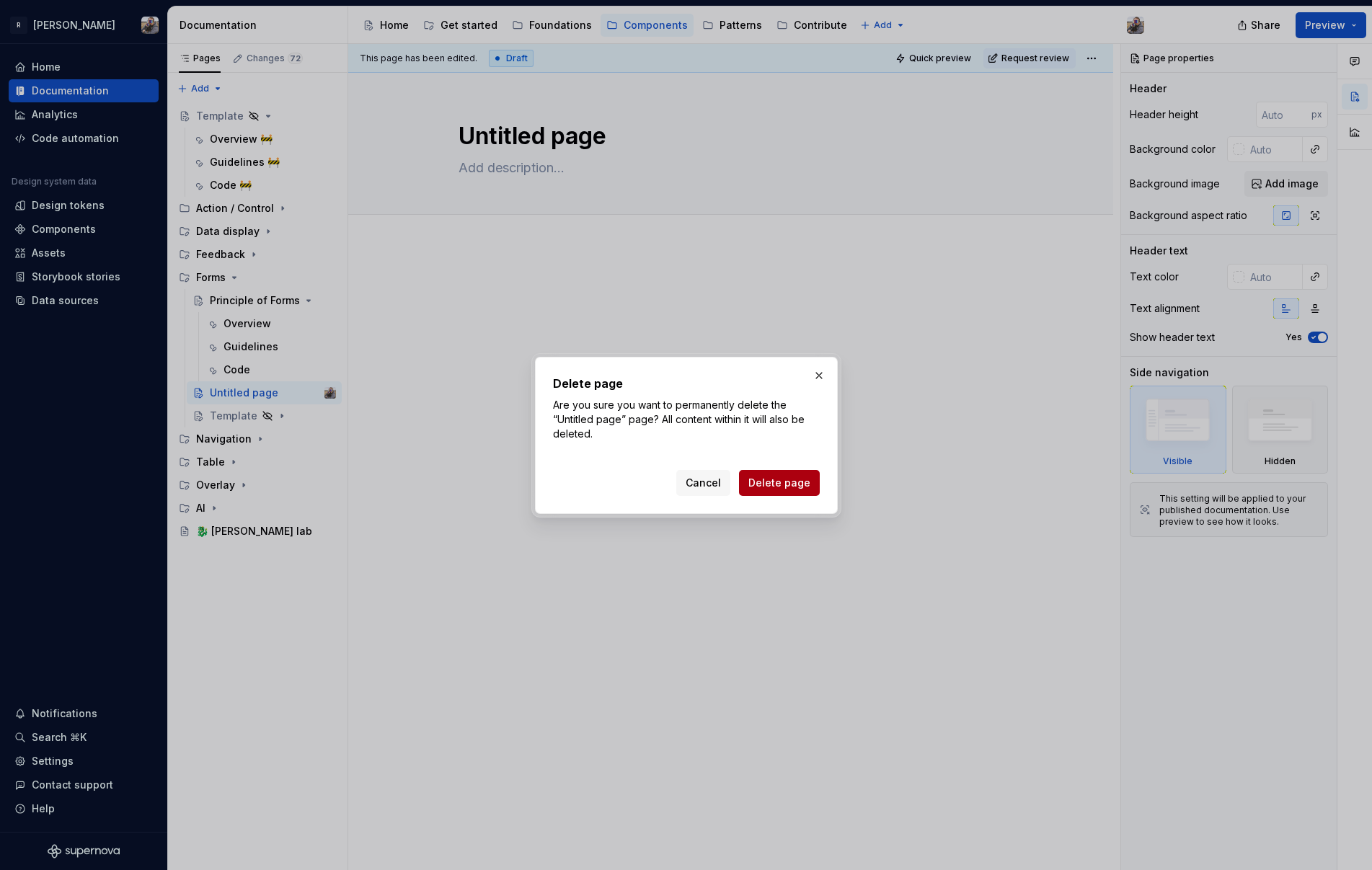
click at [781, 487] on span "Delete page" at bounding box center [779, 482] width 62 height 14
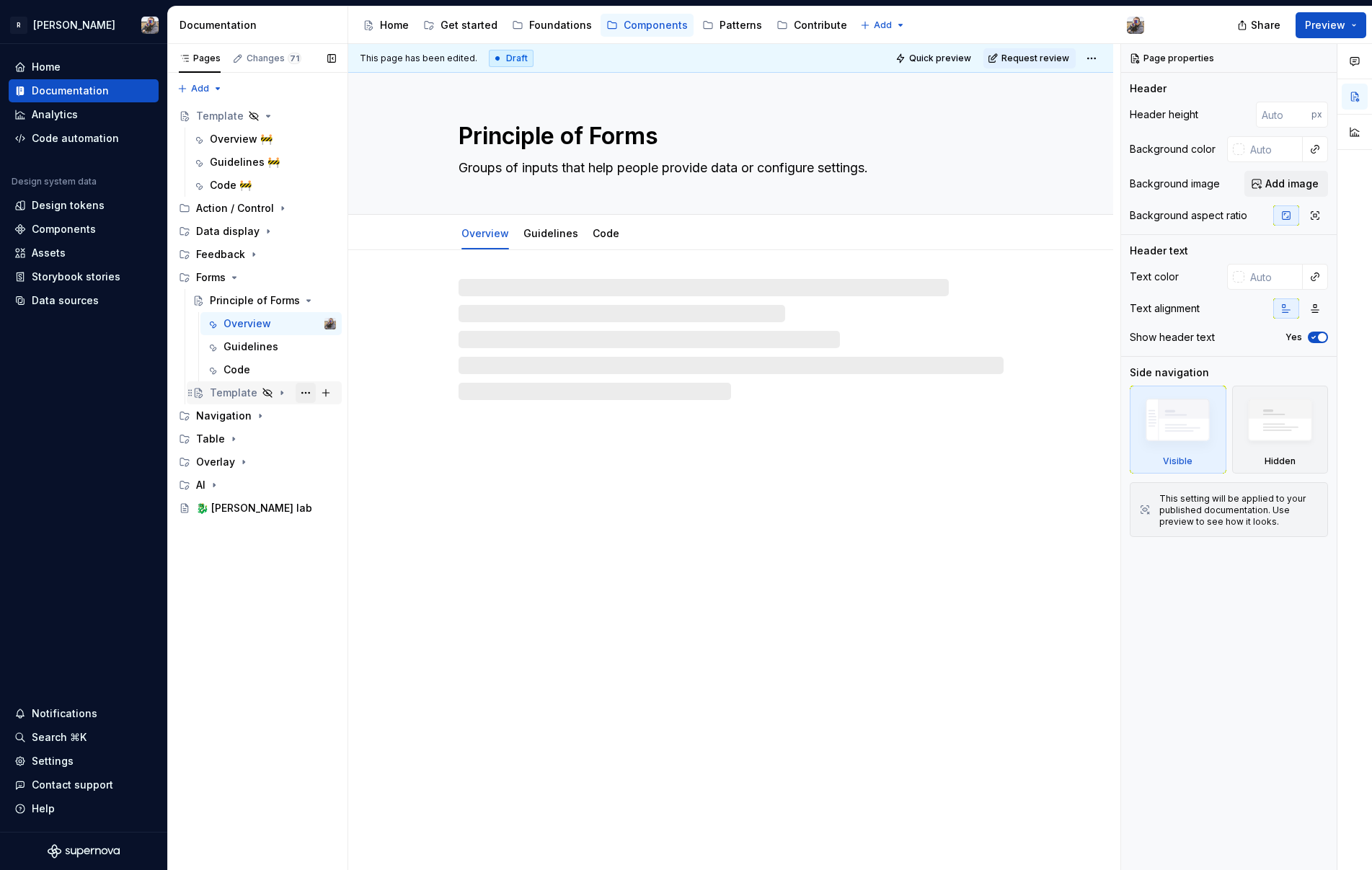
click at [304, 394] on button "Page tree" at bounding box center [305, 393] width 20 height 20
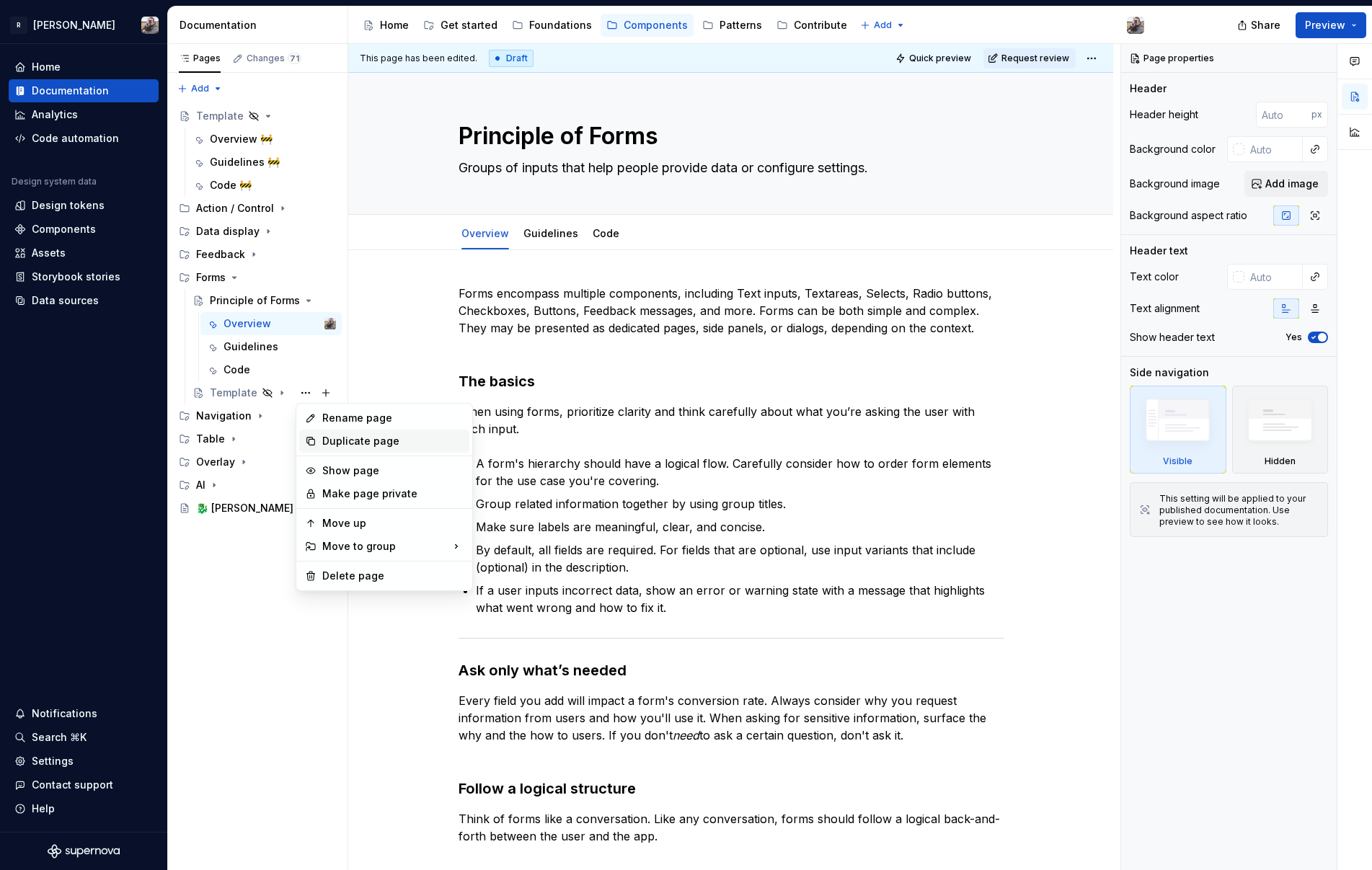
click at [338, 447] on div "Duplicate page" at bounding box center [393, 441] width 142 height 14
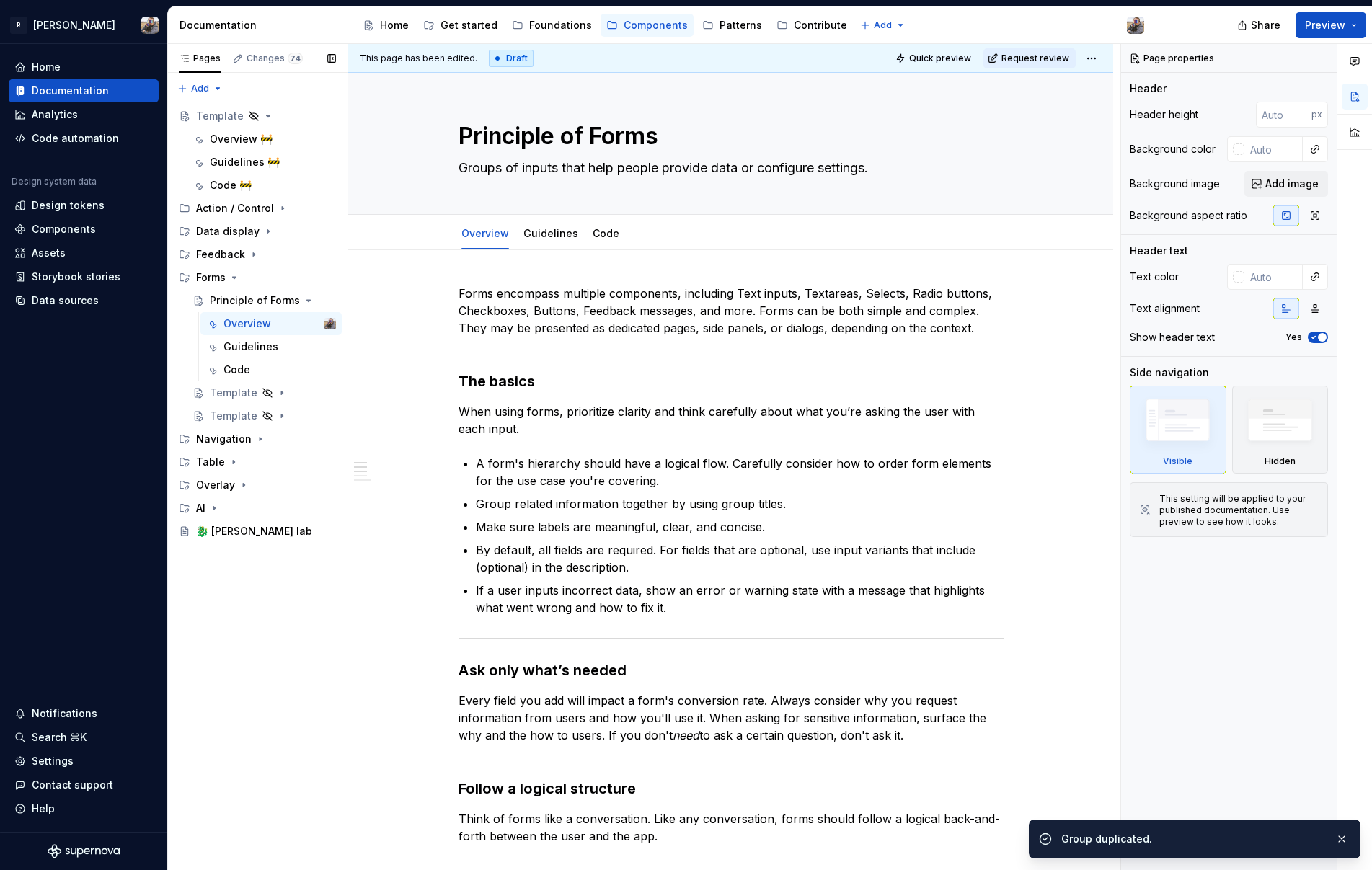
click at [0, 0] on button "Page tree" at bounding box center [0, 0] width 0 height 0
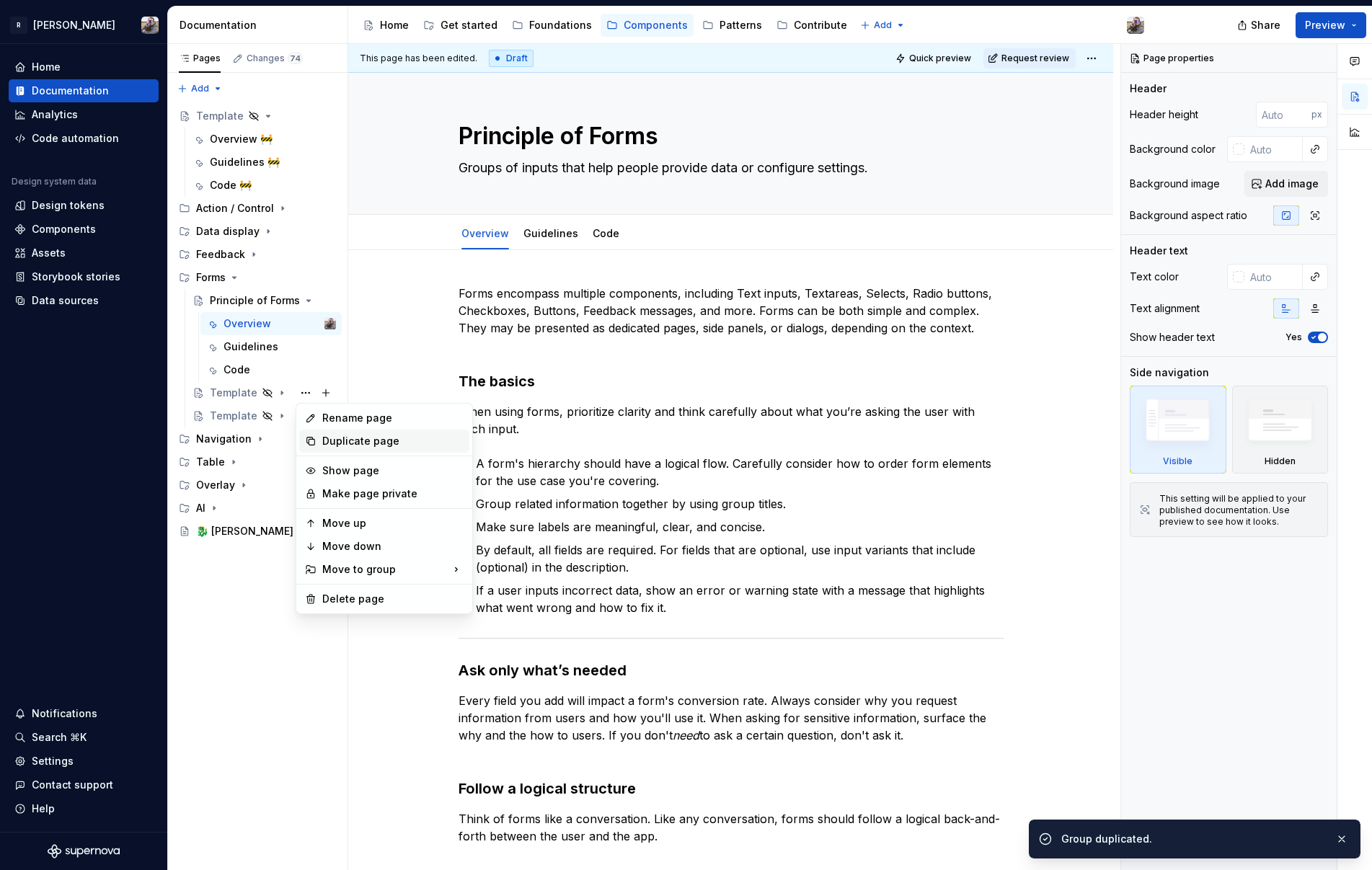
click at [329, 444] on div "Duplicate page" at bounding box center [393, 441] width 142 height 14
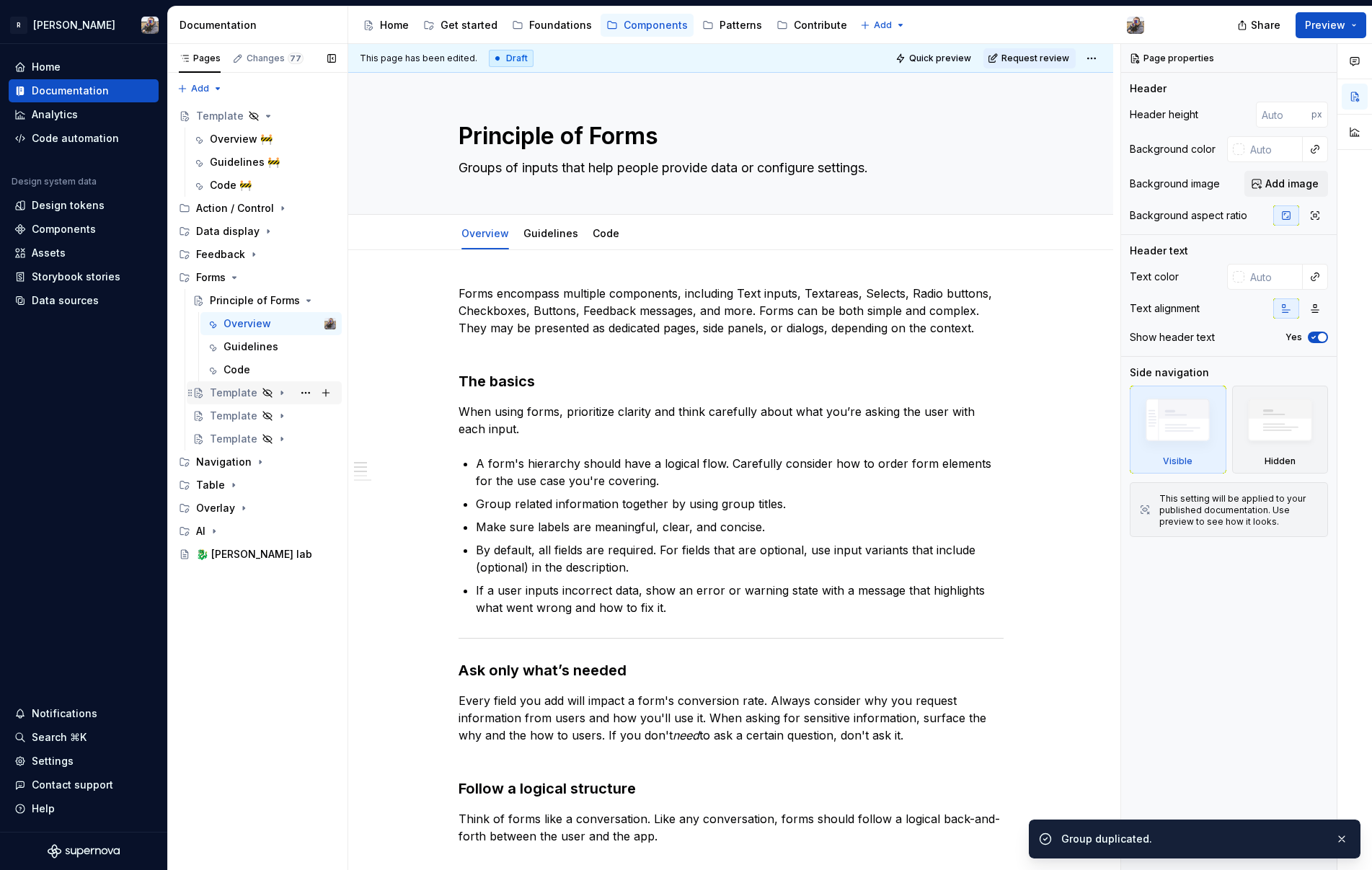
click at [240, 396] on div "Template" at bounding box center [233, 392] width 48 height 14
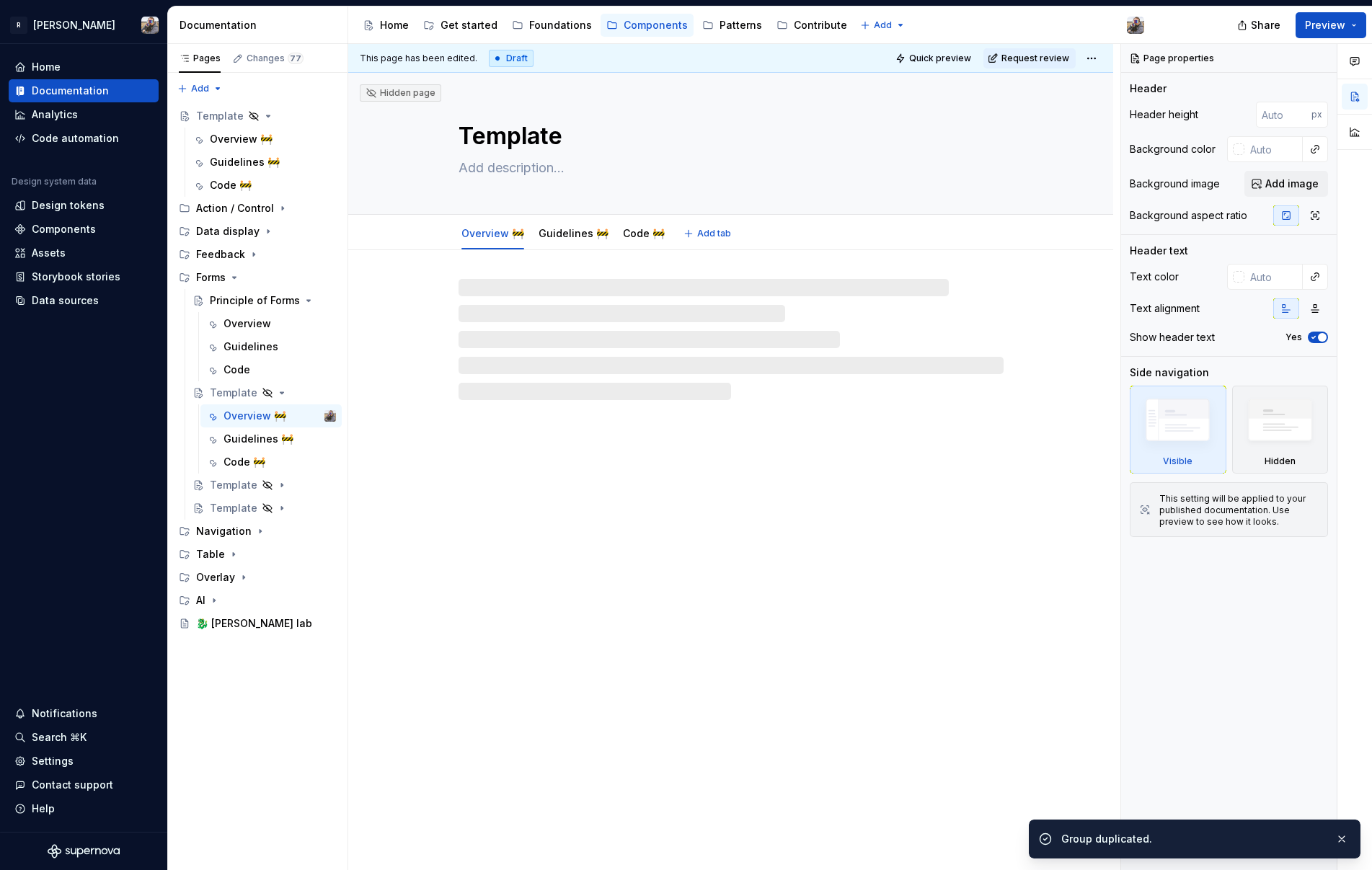
click at [492, 147] on textarea "Template" at bounding box center [728, 136] width 545 height 35
click at [496, 142] on textarea "Template" at bounding box center [728, 136] width 545 height 35
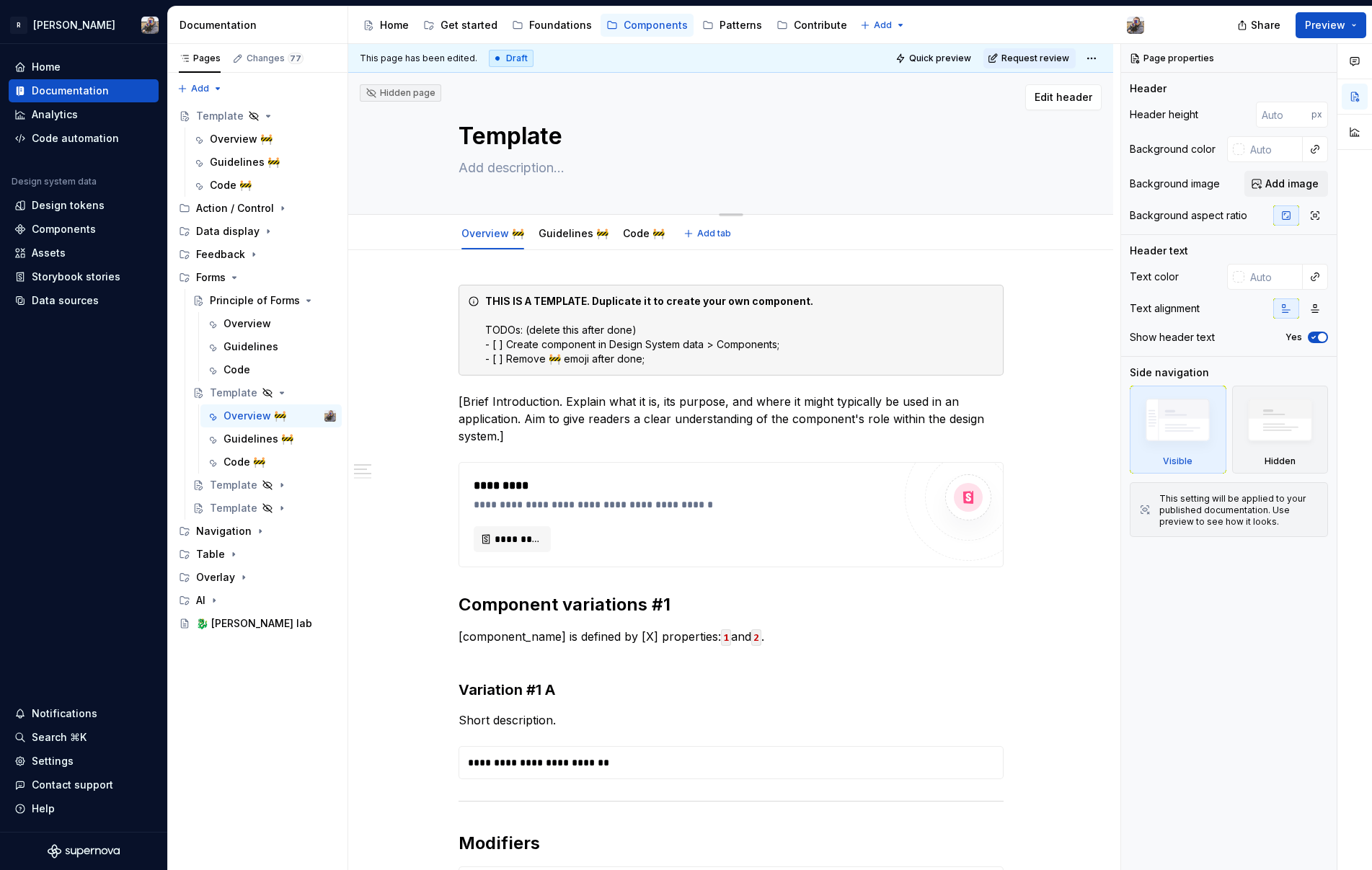
click at [497, 137] on textarea "Template" at bounding box center [728, 136] width 545 height 35
type textarea "*"
type textarea "A"
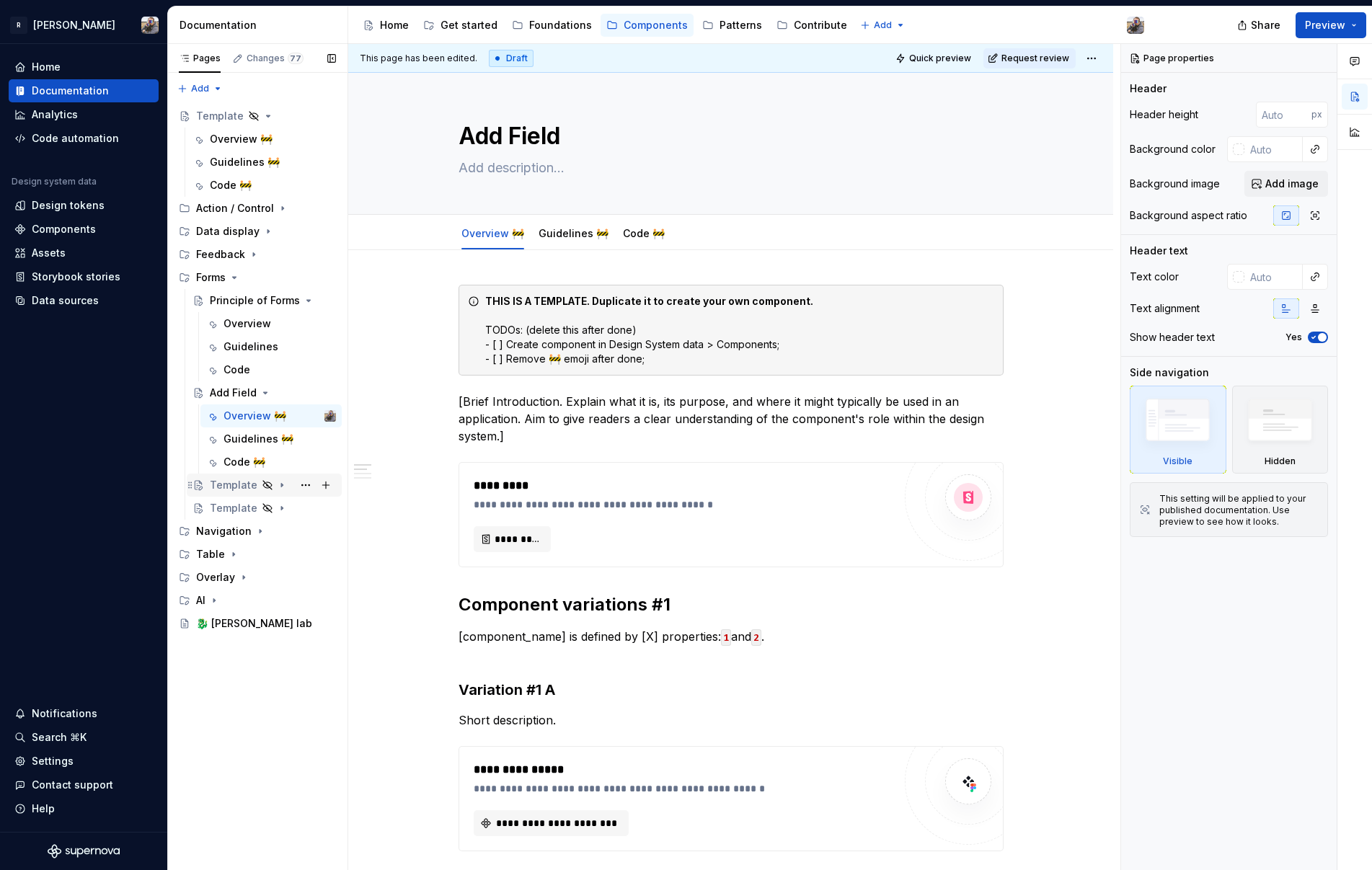
click at [219, 484] on div "Template" at bounding box center [233, 485] width 48 height 14
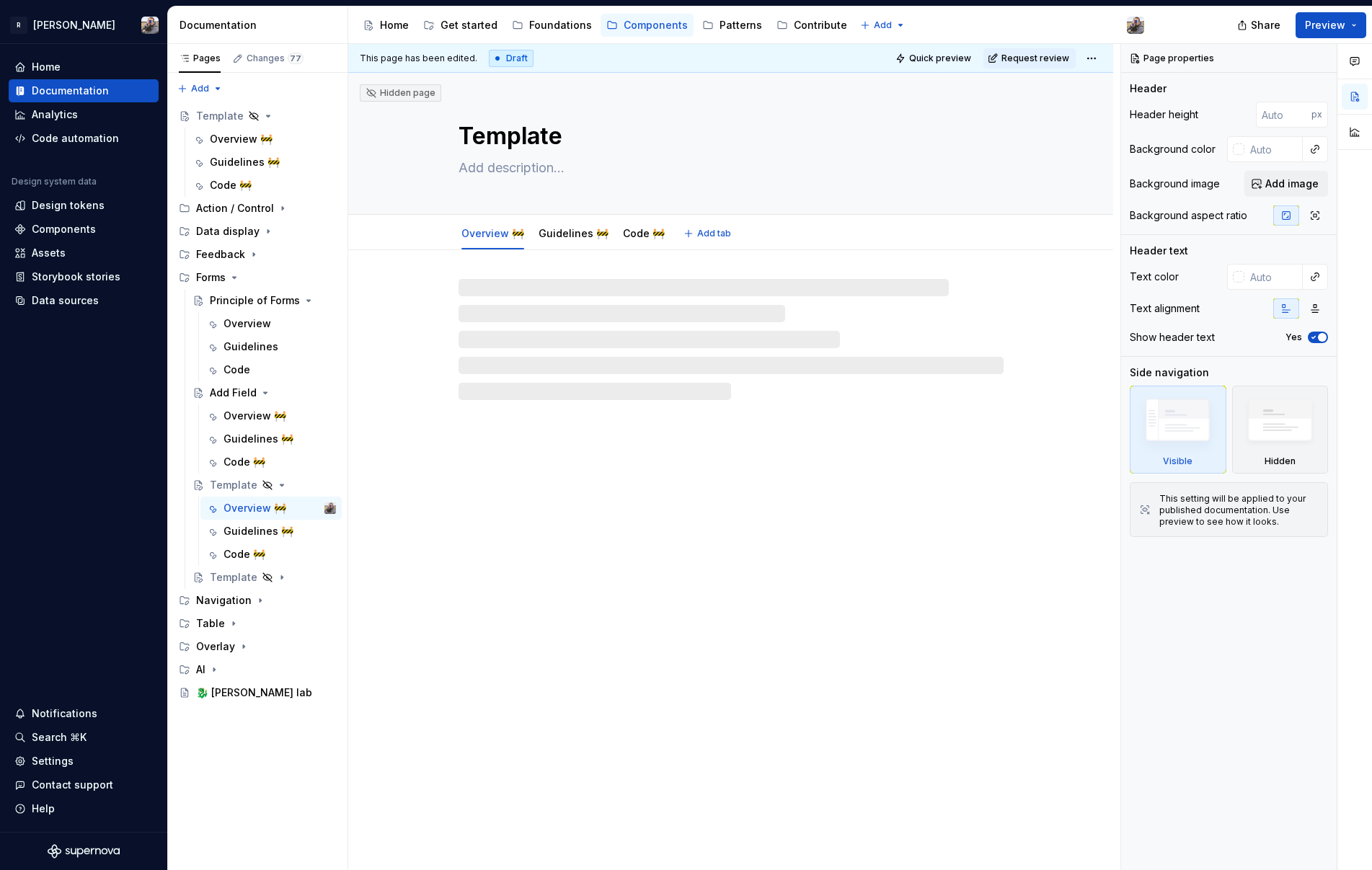
click at [483, 151] on textarea "Template" at bounding box center [728, 136] width 545 height 35
click at [496, 139] on textarea "Template" at bounding box center [728, 136] width 545 height 35
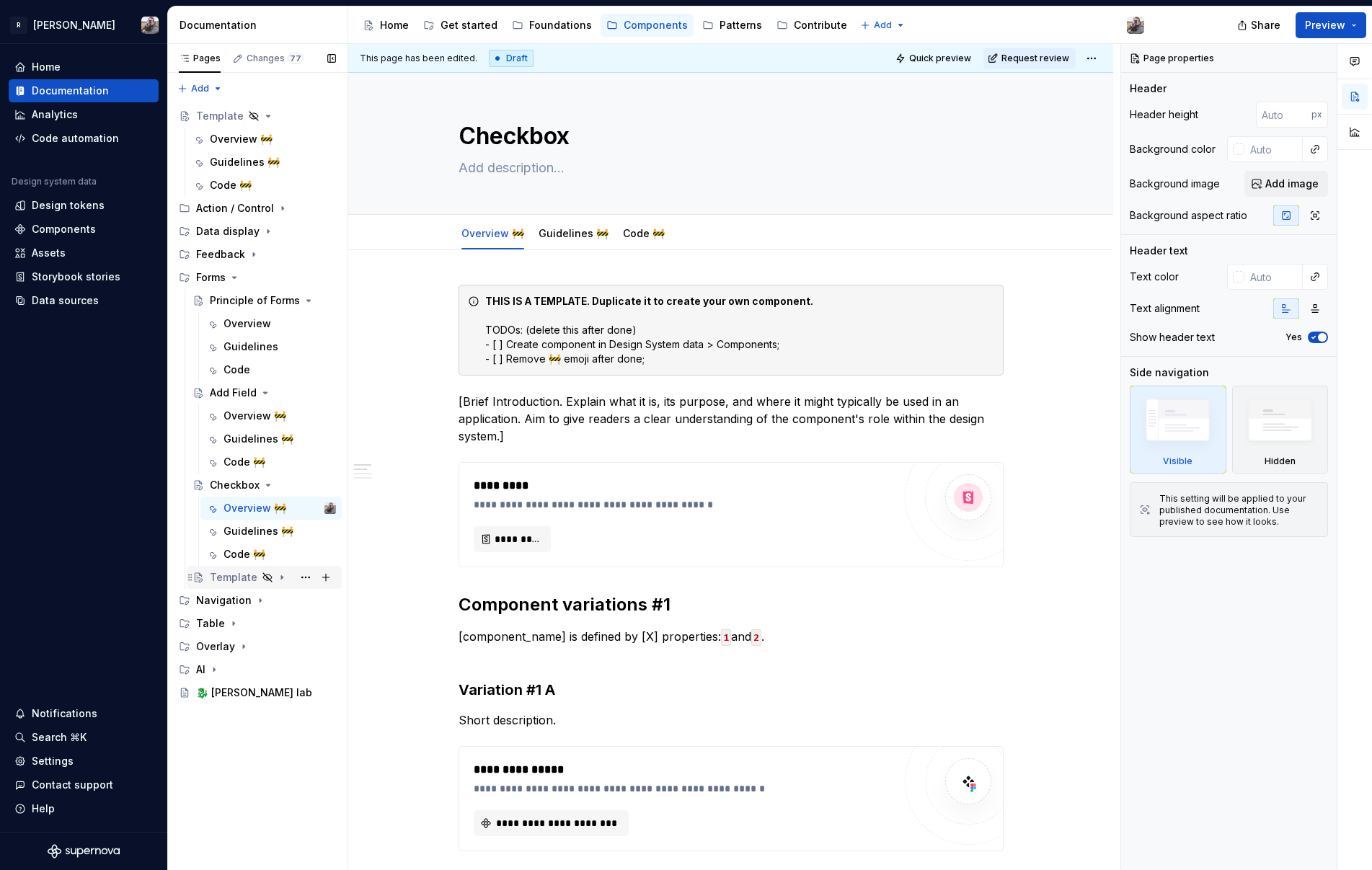
drag, startPoint x: 223, startPoint y: 579, endPoint x: 248, endPoint y: 578, distance: 25.0
click at [223, 579] on div "Template" at bounding box center [233, 577] width 48 height 14
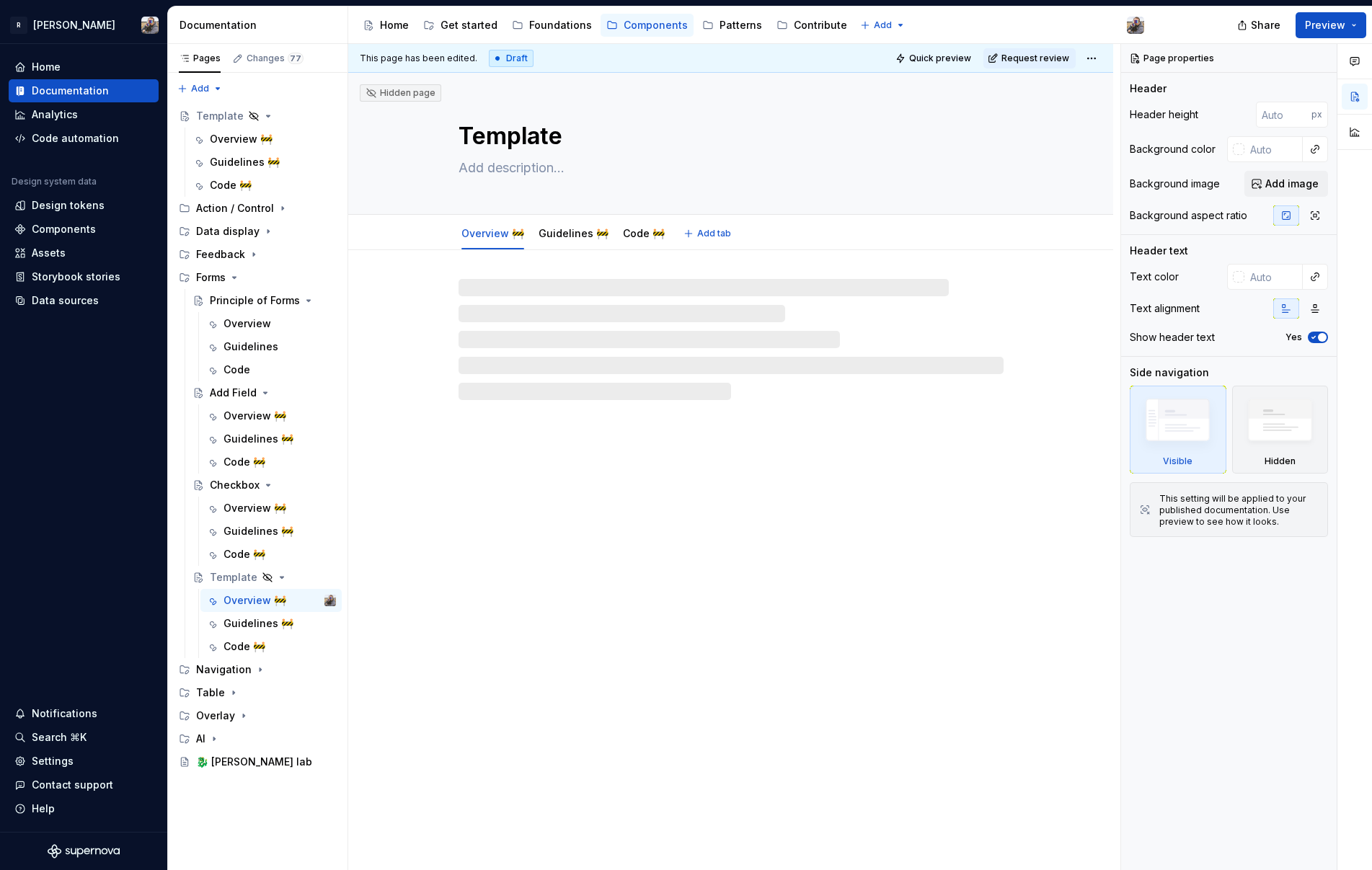
click at [519, 148] on textarea "Template" at bounding box center [728, 136] width 545 height 35
click at [523, 141] on textarea "Template" at bounding box center [728, 136] width 545 height 35
click at [525, 137] on textarea "Template" at bounding box center [728, 136] width 545 height 35
click at [525, 136] on textarea "Template" at bounding box center [728, 136] width 545 height 35
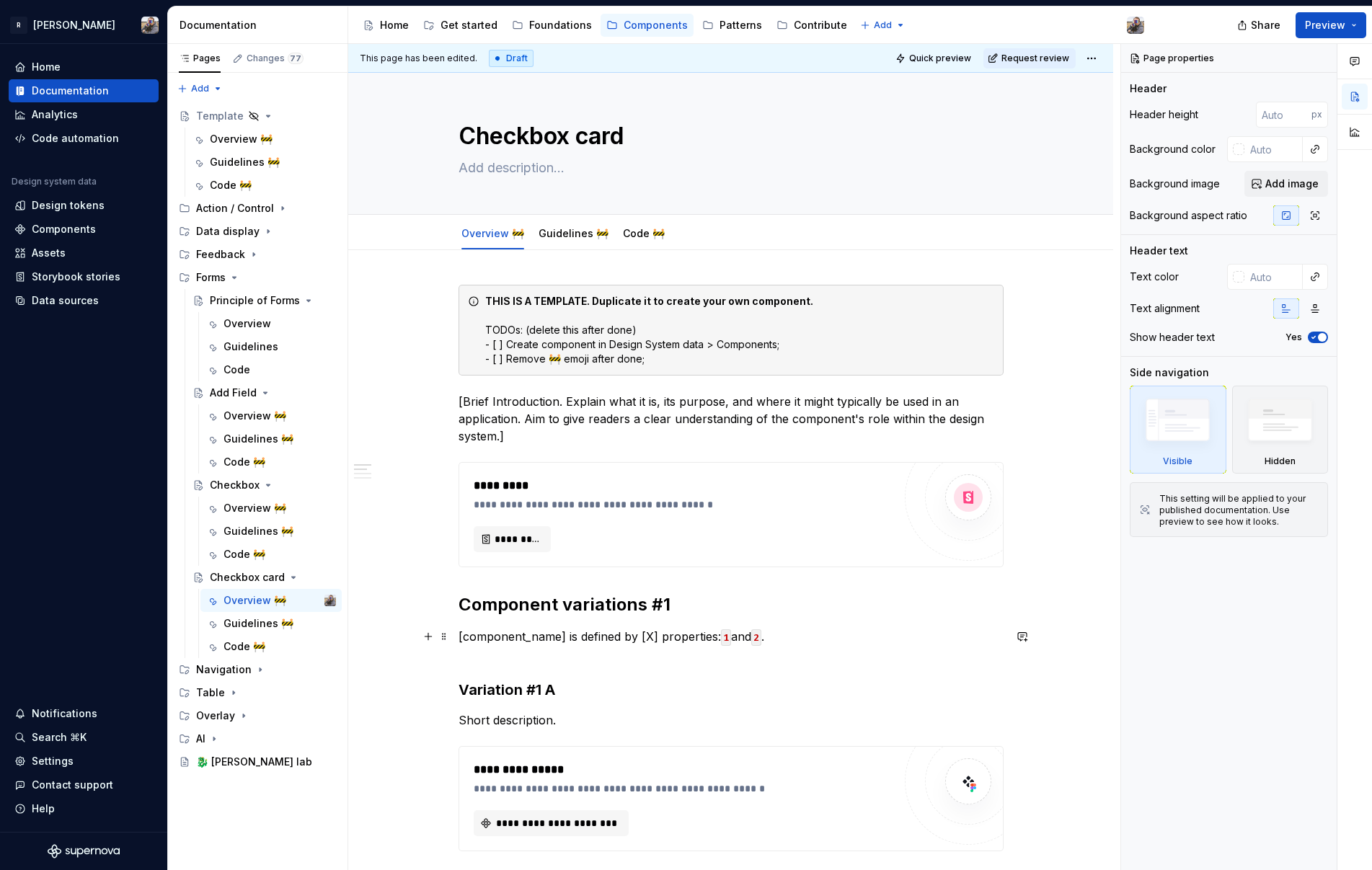
scroll to position [678, 0]
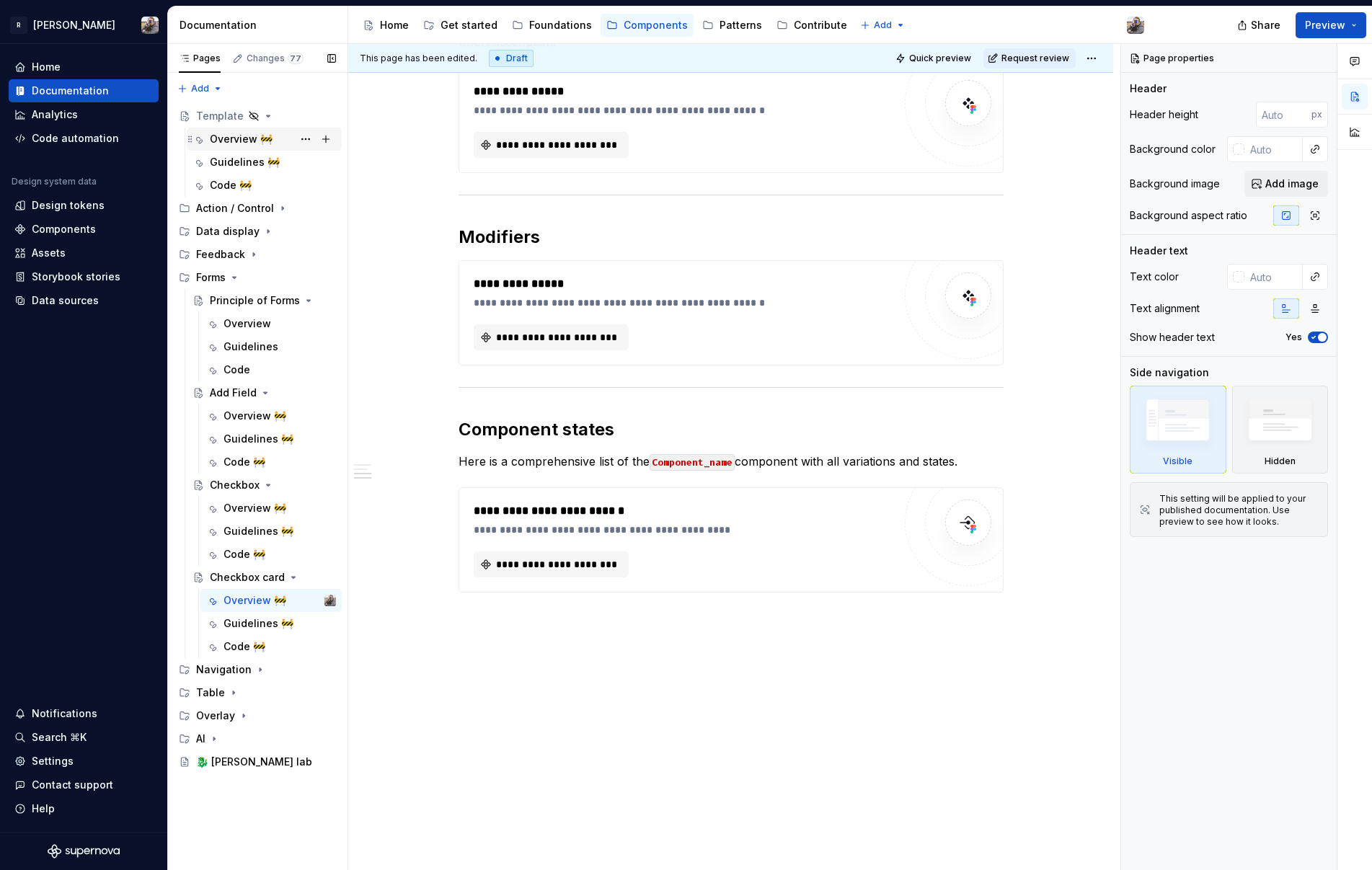
click at [239, 138] on div "Overview 🚧" at bounding box center [241, 139] width 63 height 14
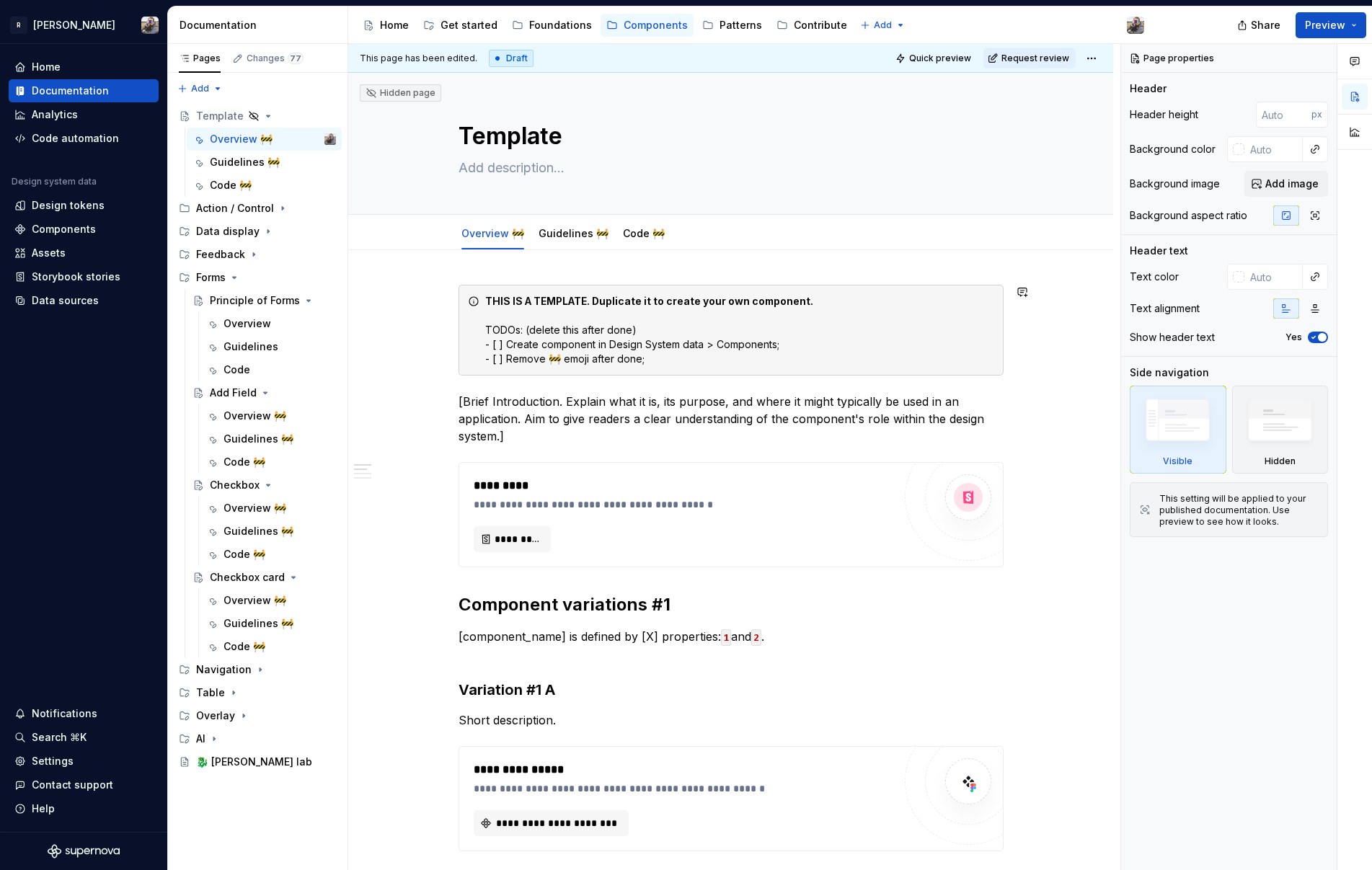
scroll to position [678, 0]
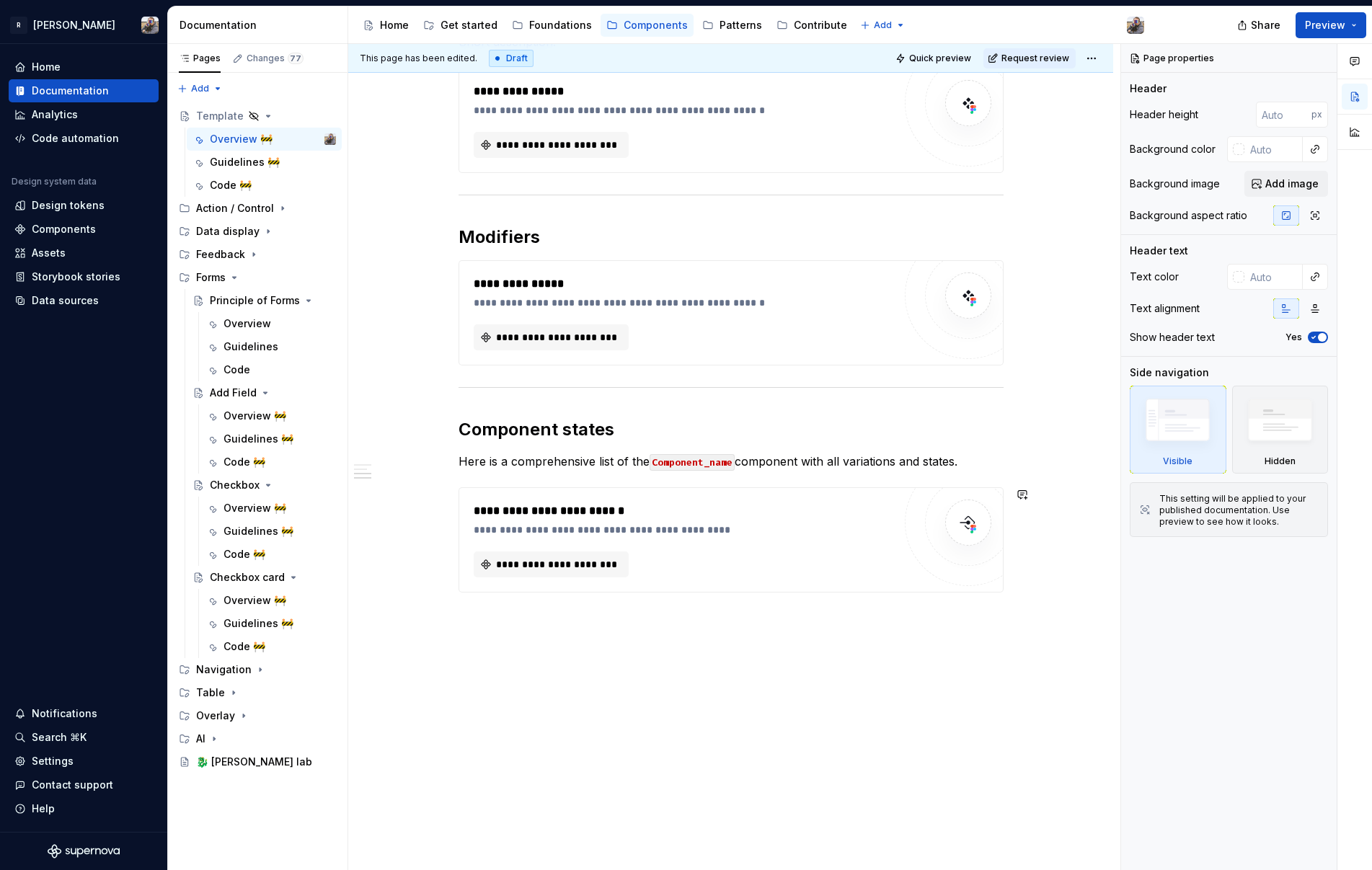
click at [638, 687] on div "**********" at bounding box center [734, 457] width 772 height 827
click at [531, 611] on div "**********" at bounding box center [731, 221] width 765 height 1299
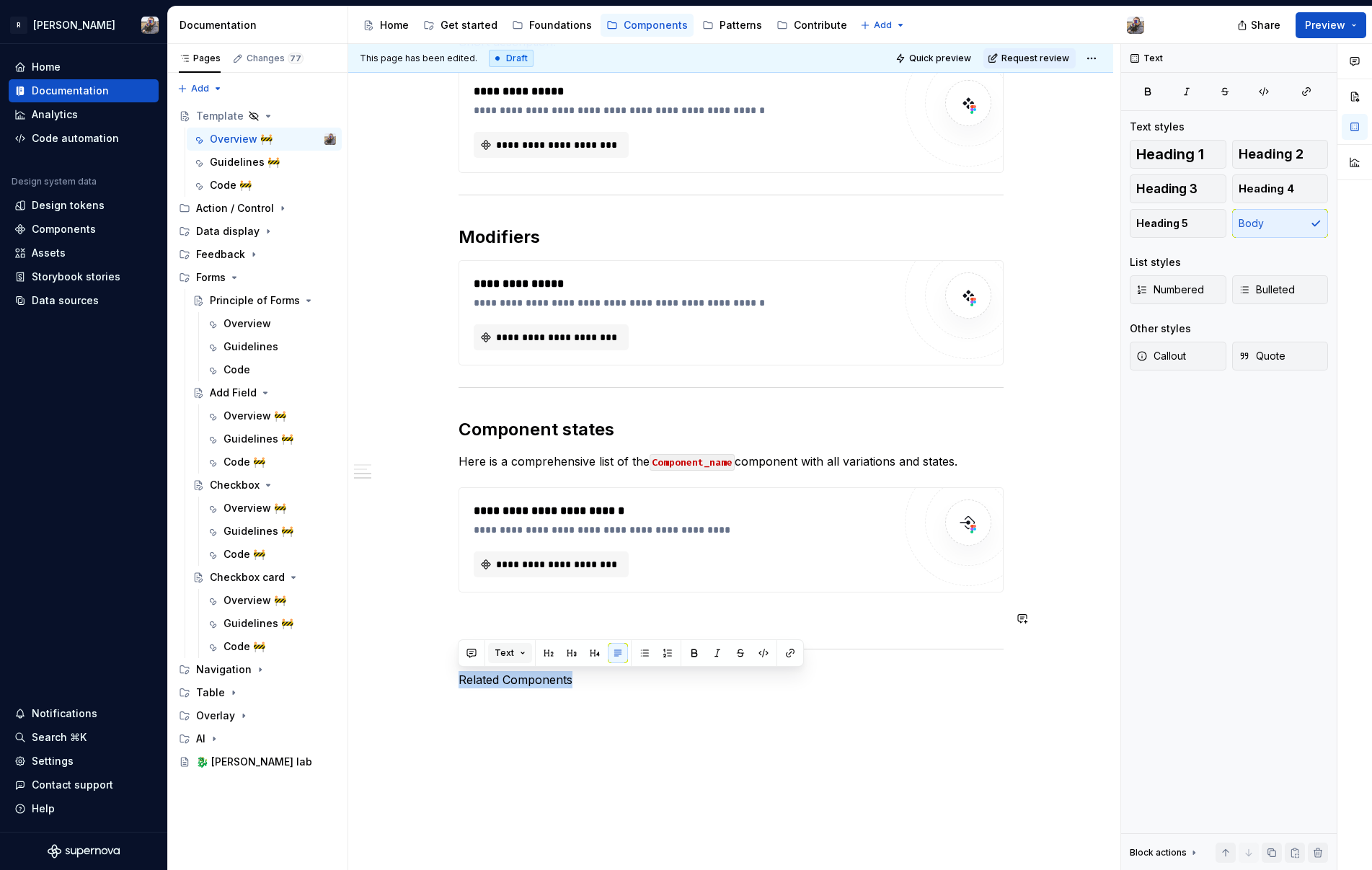
click at [519, 649] on button "Text" at bounding box center [510, 653] width 44 height 20
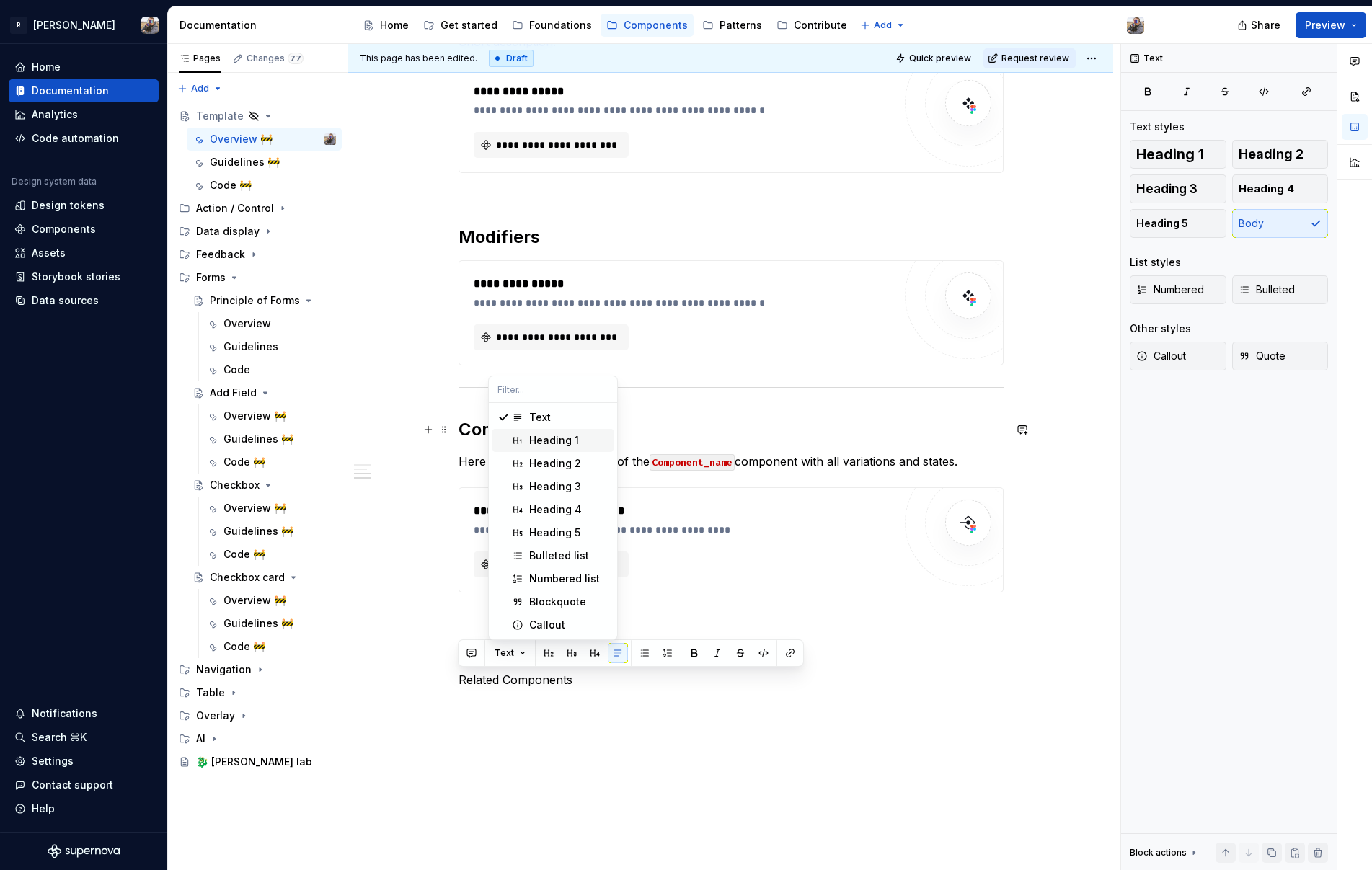
click at [566, 441] on div "Heading 1" at bounding box center [554, 440] width 50 height 14
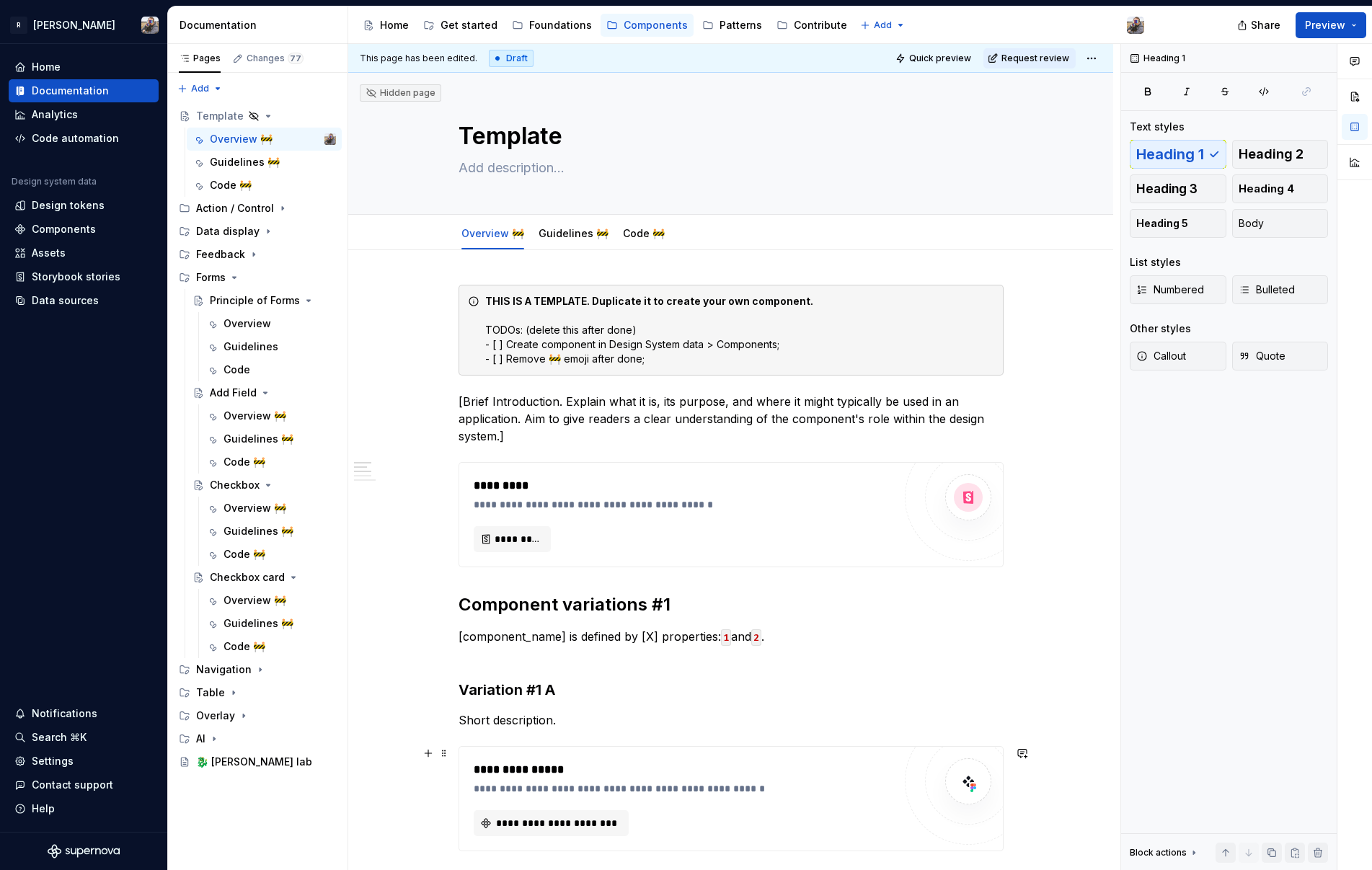
scroll to position [800, 0]
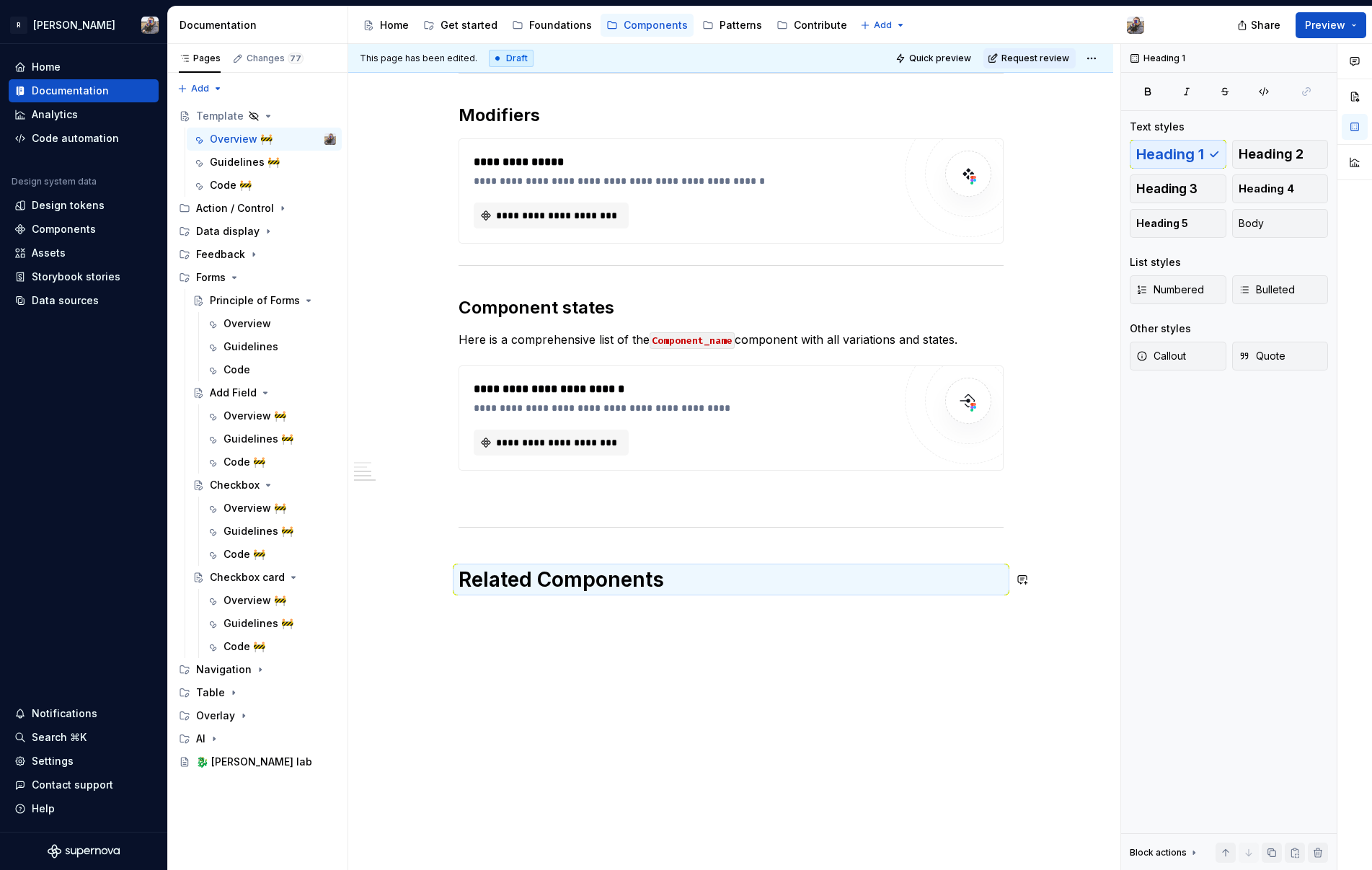
click at [699, 552] on div "**********" at bounding box center [731, 38] width 545 height 1108
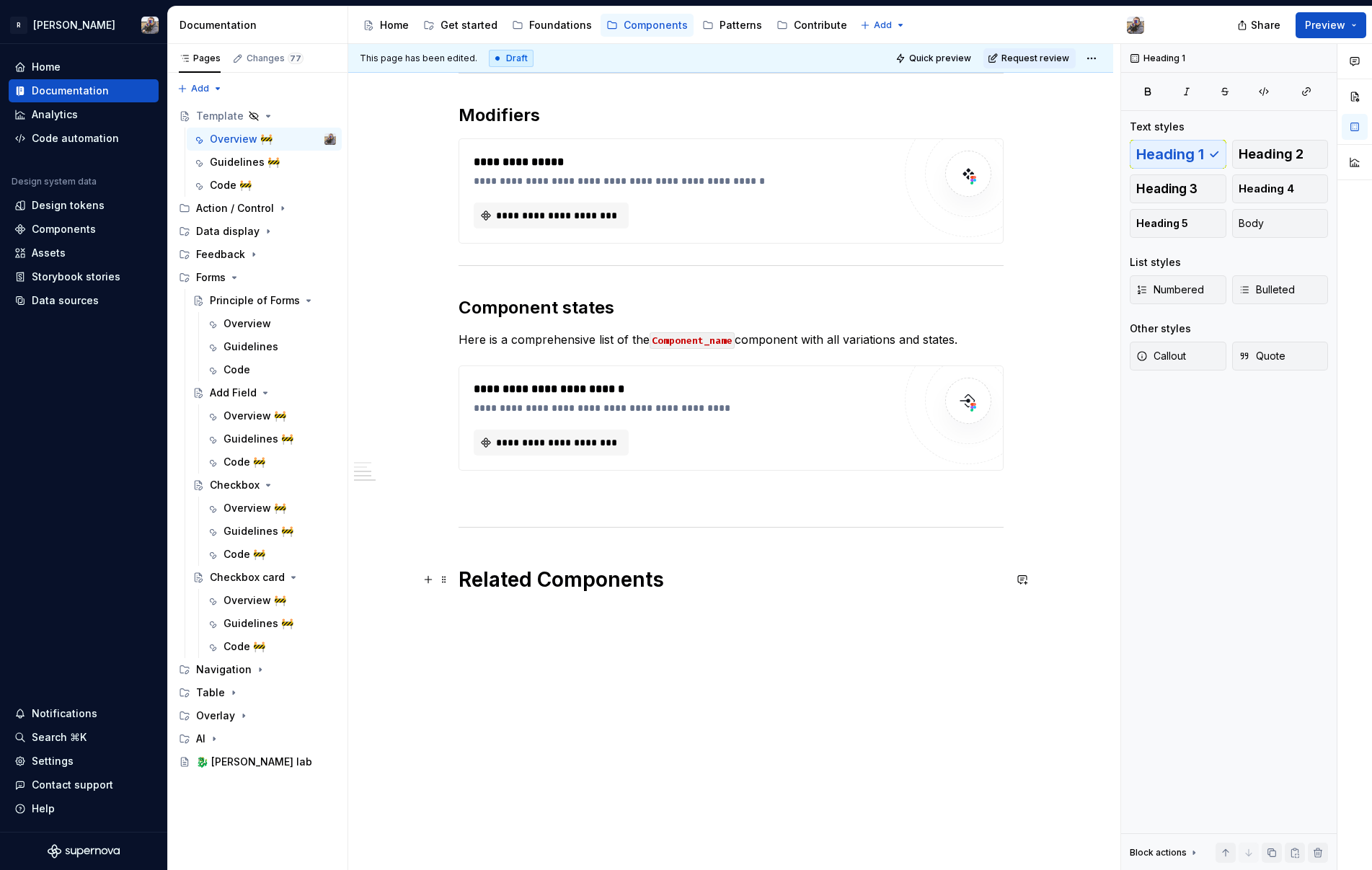
click at [681, 579] on h1 "Related Components" at bounding box center [731, 579] width 545 height 26
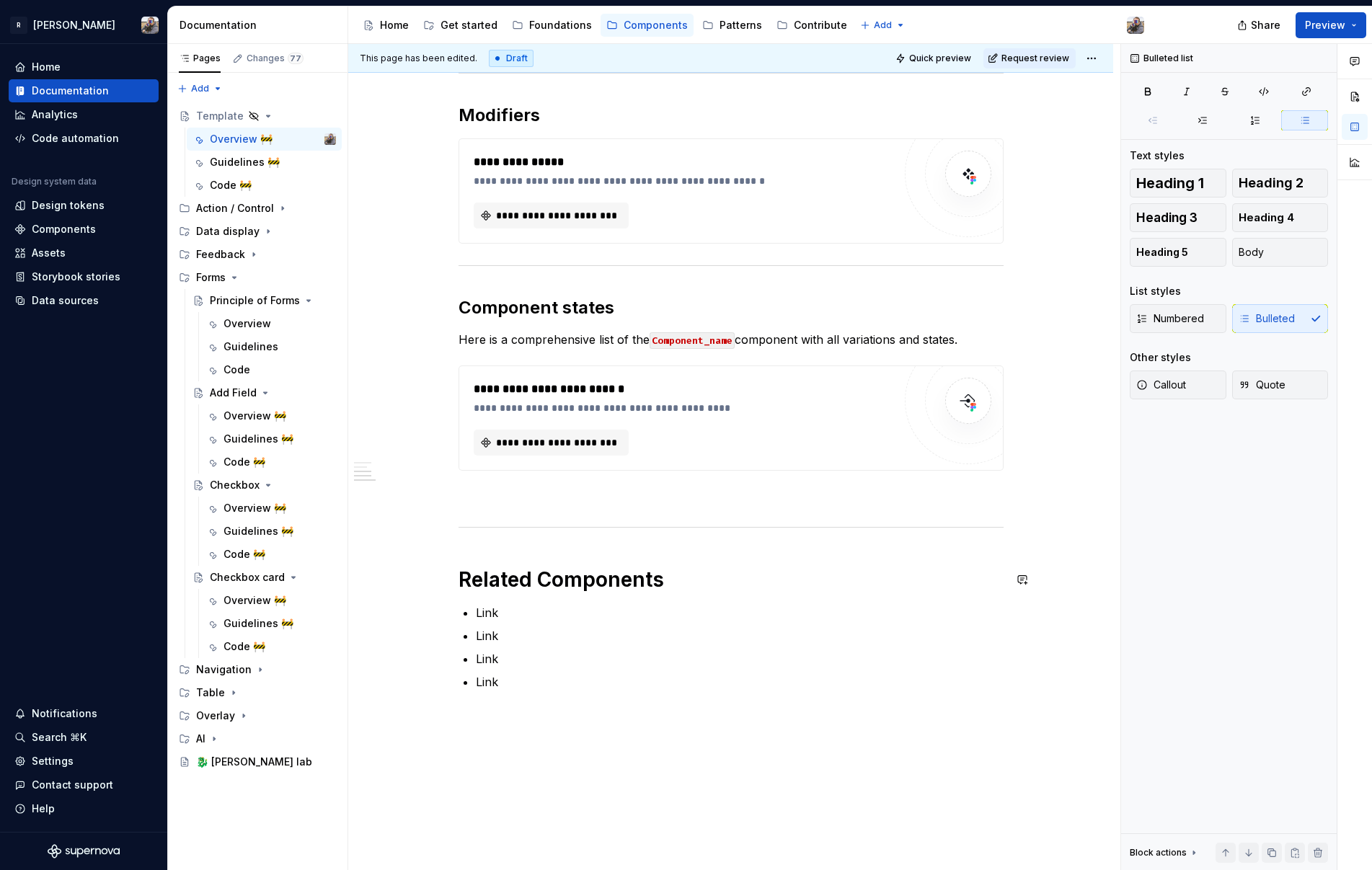
scroll to position [0, 0]
